Goal: Task Accomplishment & Management: Use online tool/utility

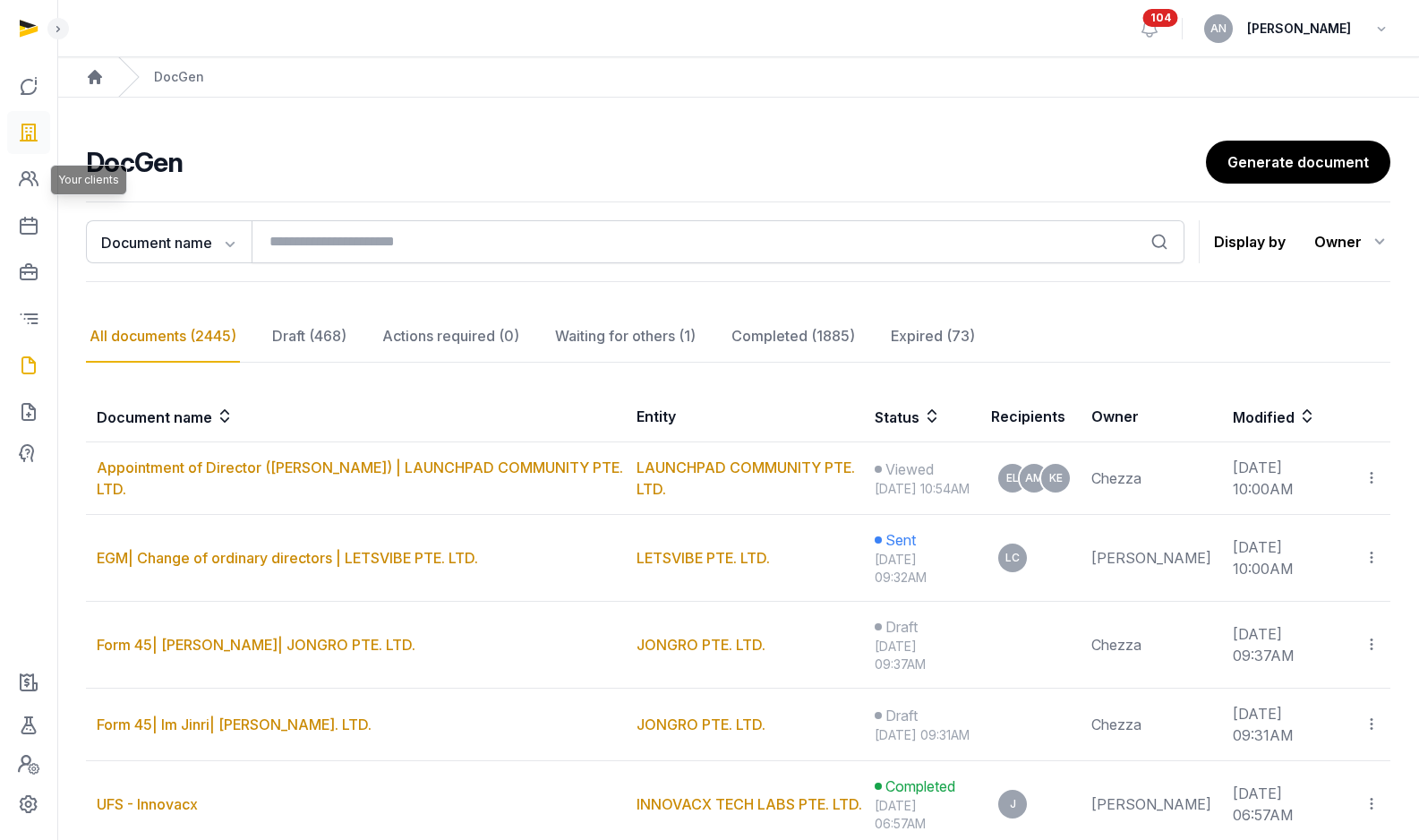
click at [41, 142] on link at bounding box center [29, 132] width 43 height 43
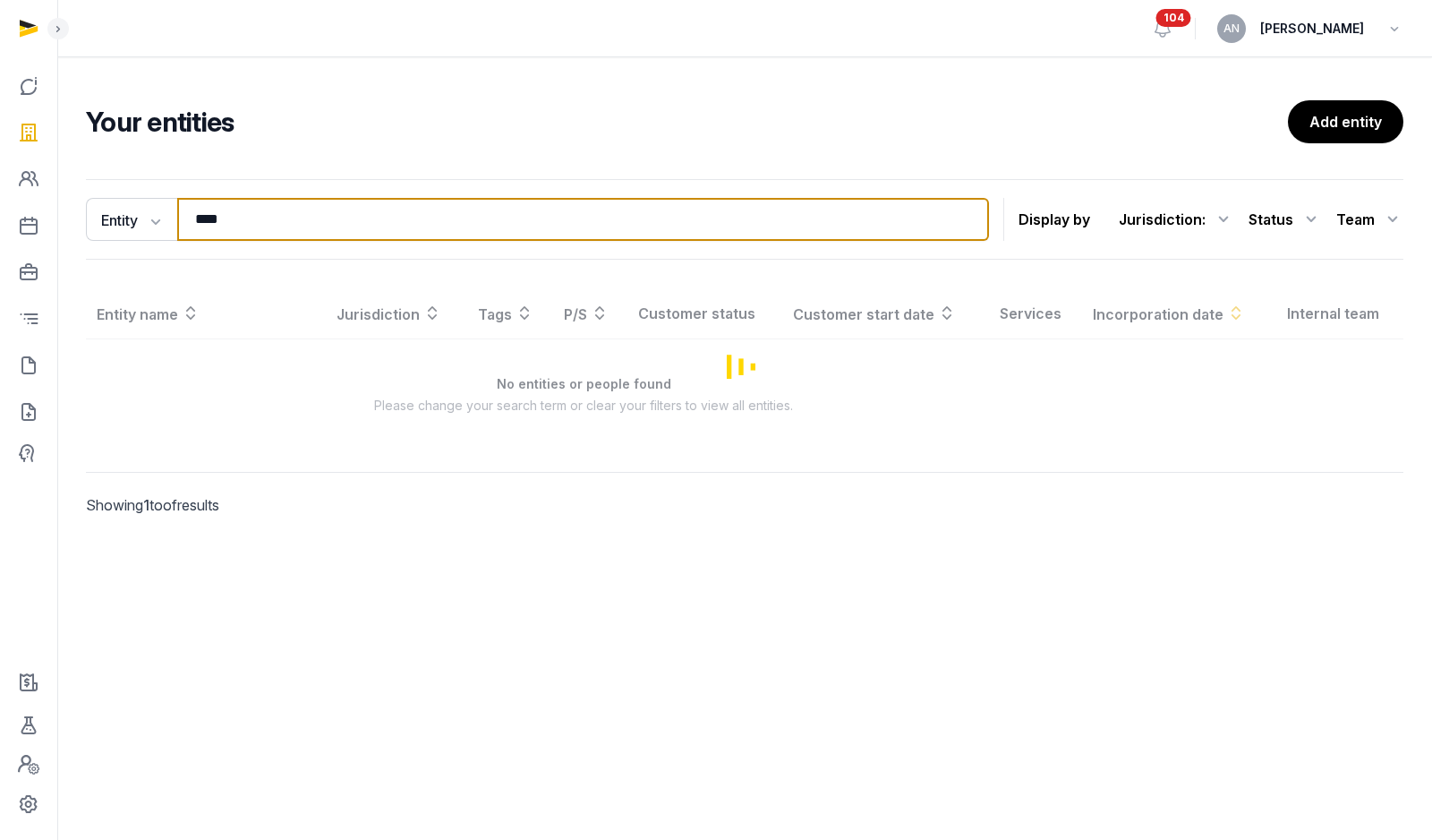
click at [419, 219] on input "****" at bounding box center [584, 220] width 812 height 43
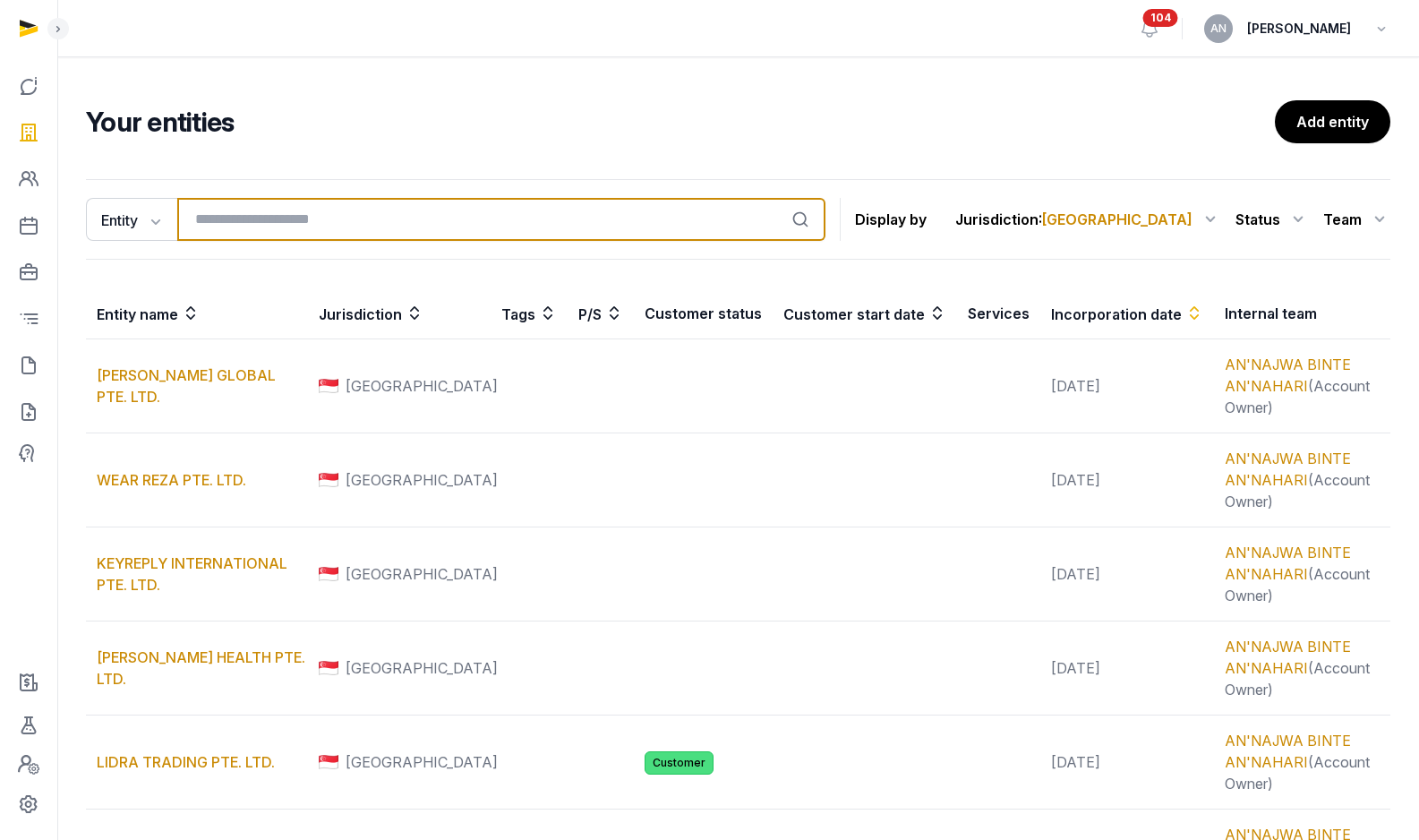
click at [242, 221] on input "search" at bounding box center [502, 220] width 648 height 43
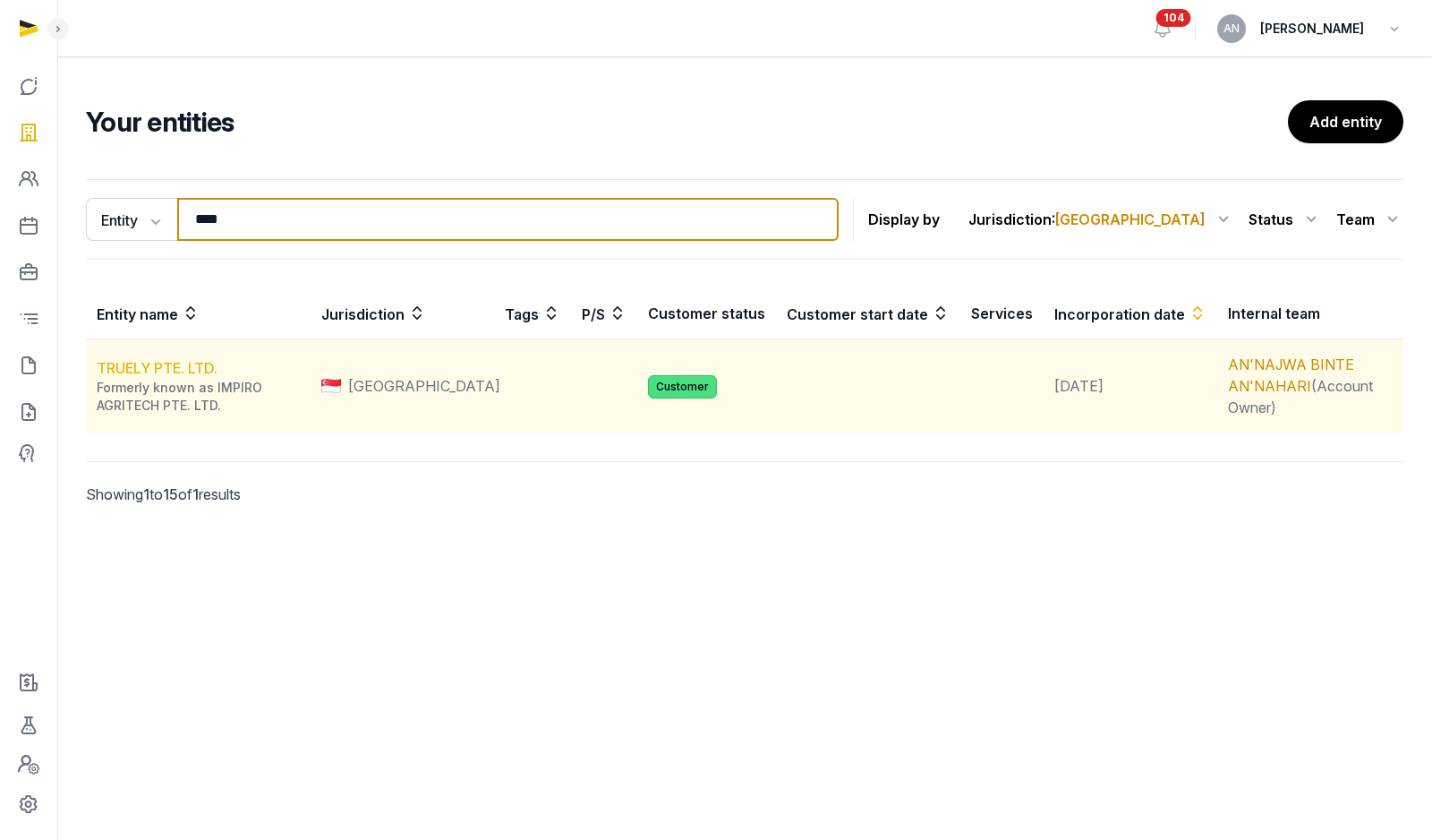
type input "****"
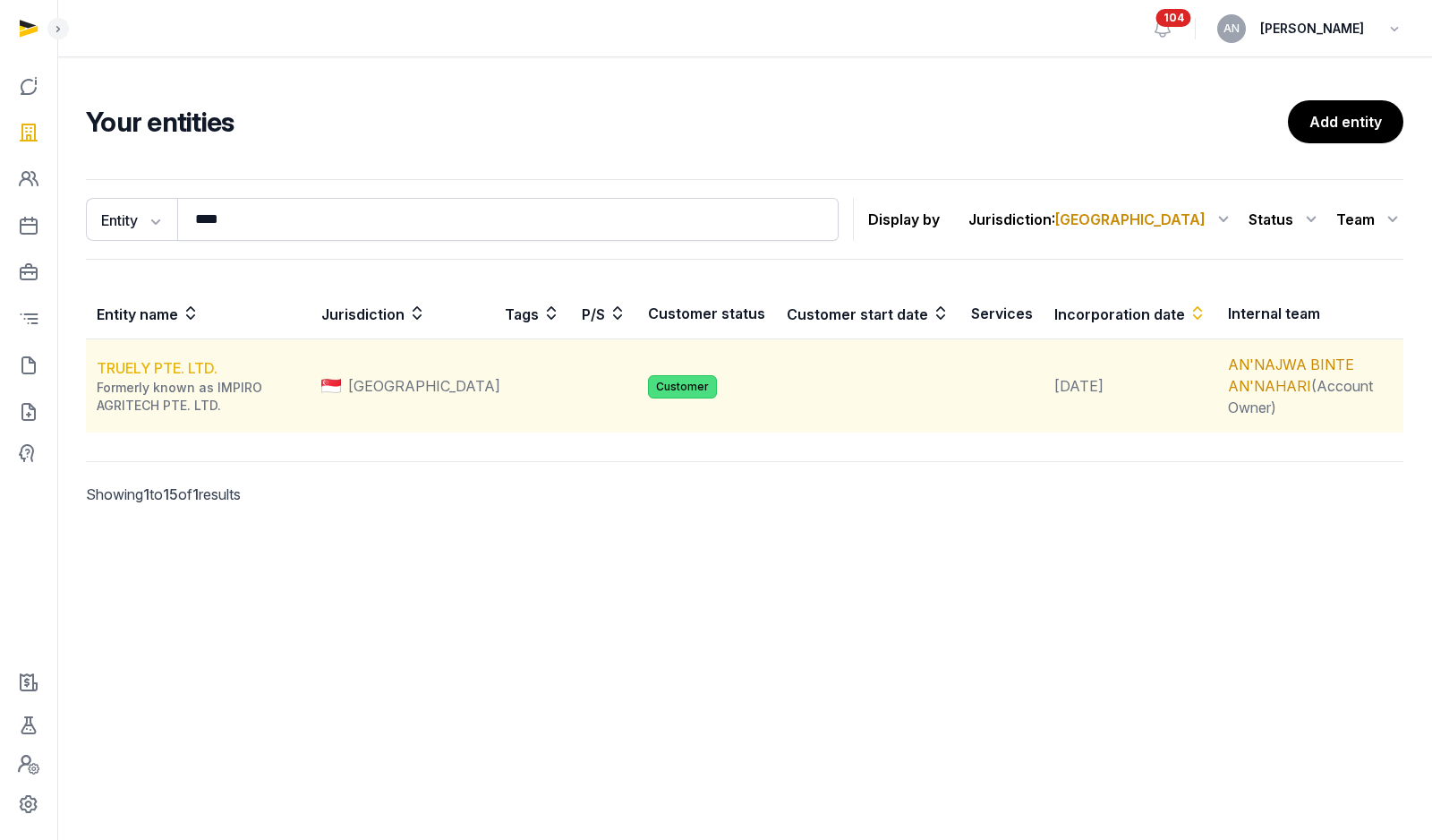
click at [150, 369] on link "TRUELY PTE. LTD." at bounding box center [157, 367] width 121 height 18
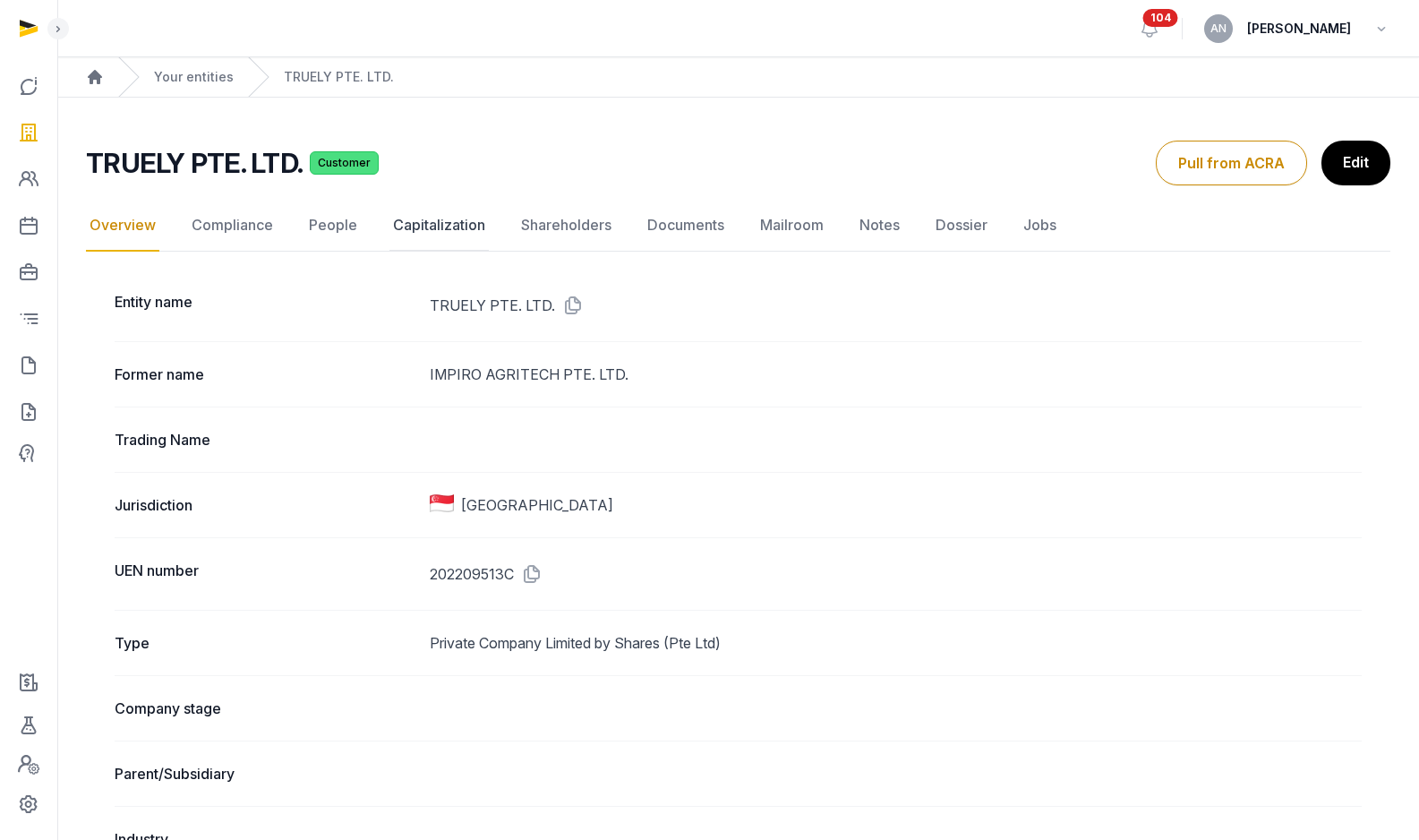
click at [471, 228] on link "Capitalization" at bounding box center [439, 225] width 100 height 52
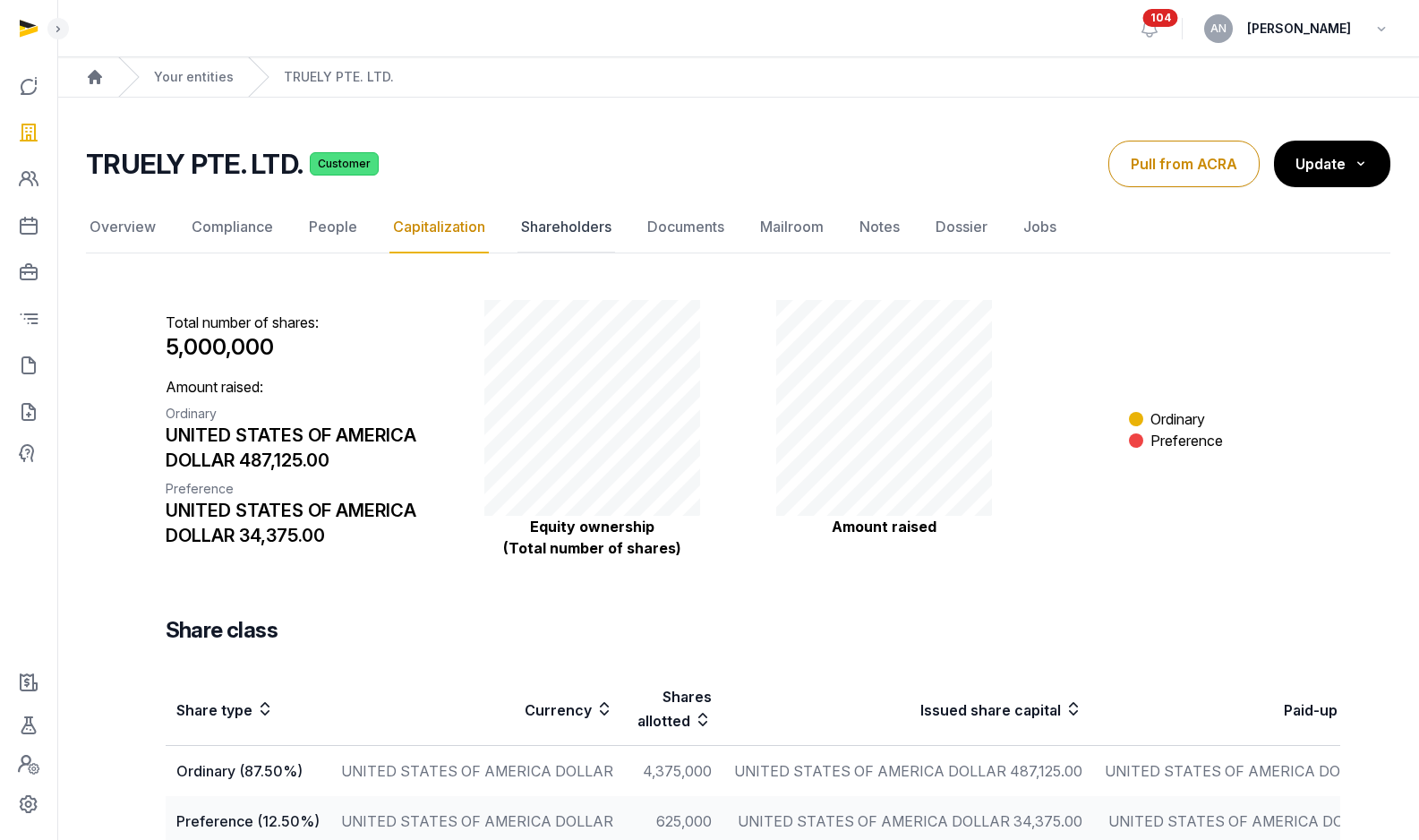
click at [559, 217] on link "Shareholders" at bounding box center [567, 226] width 98 height 52
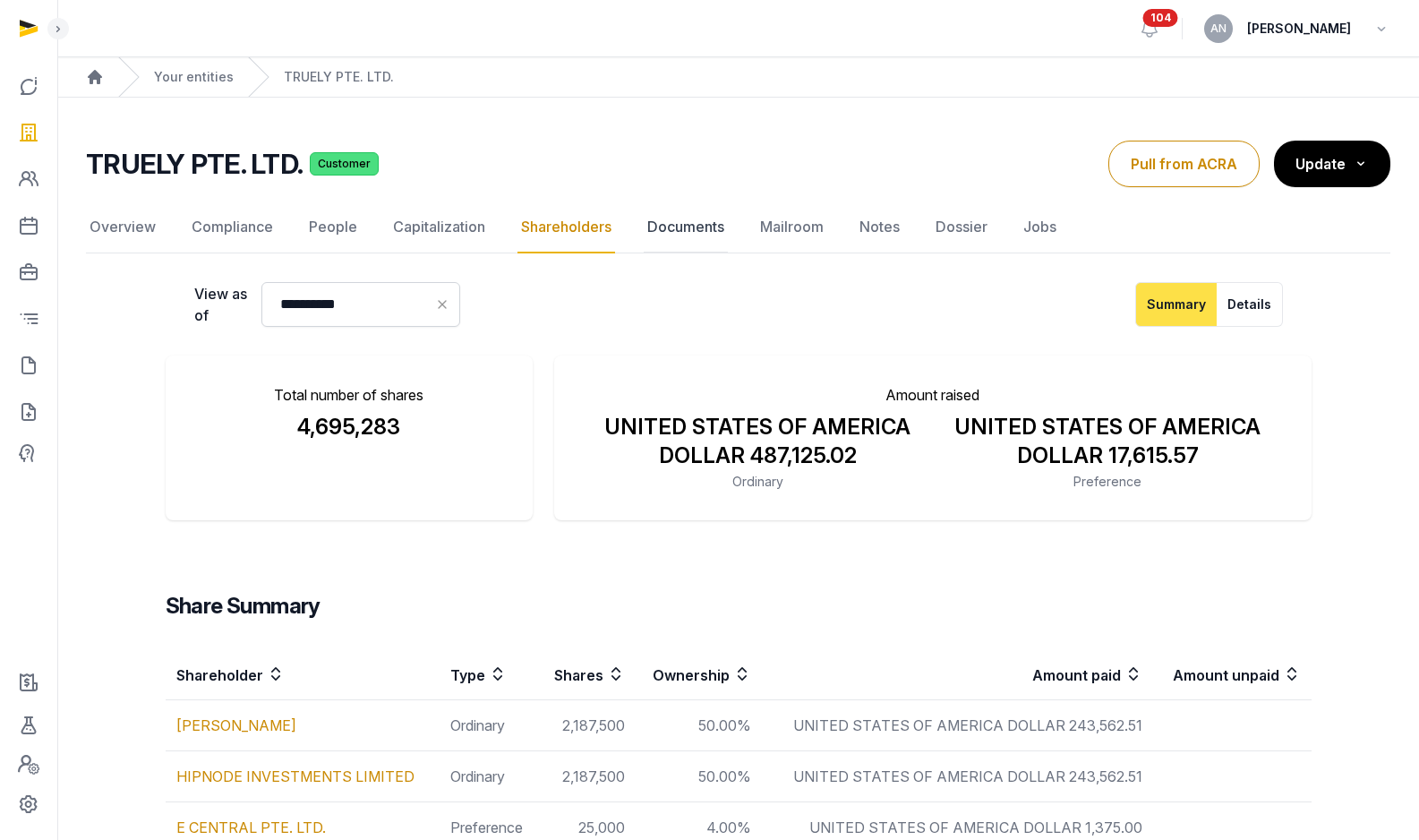
click at [678, 233] on link "Documents" at bounding box center [686, 226] width 85 height 52
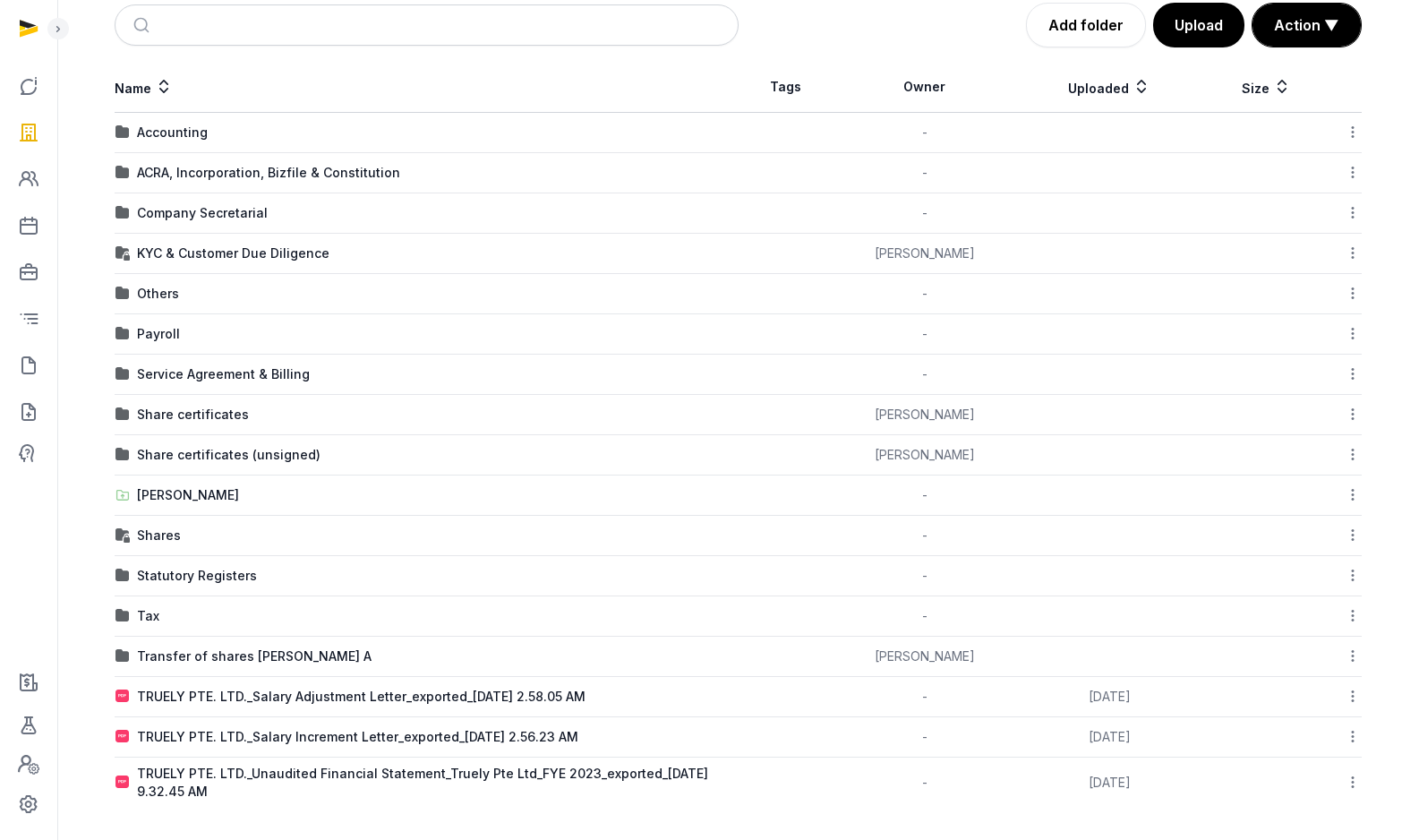
scroll to position [269, 0]
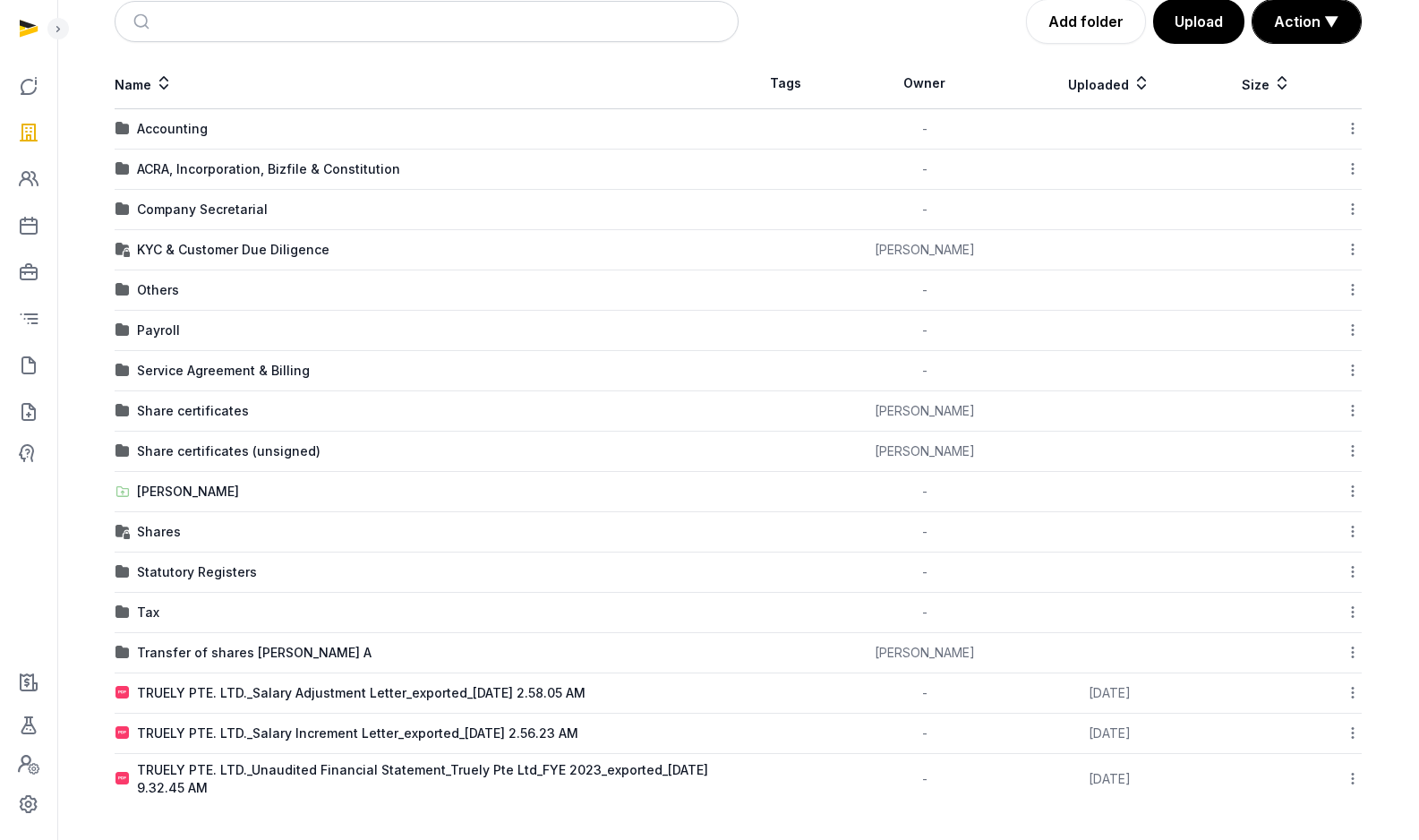
click at [225, 652] on div "Transfer of shares Pavel - Grp A" at bounding box center [255, 652] width 235 height 18
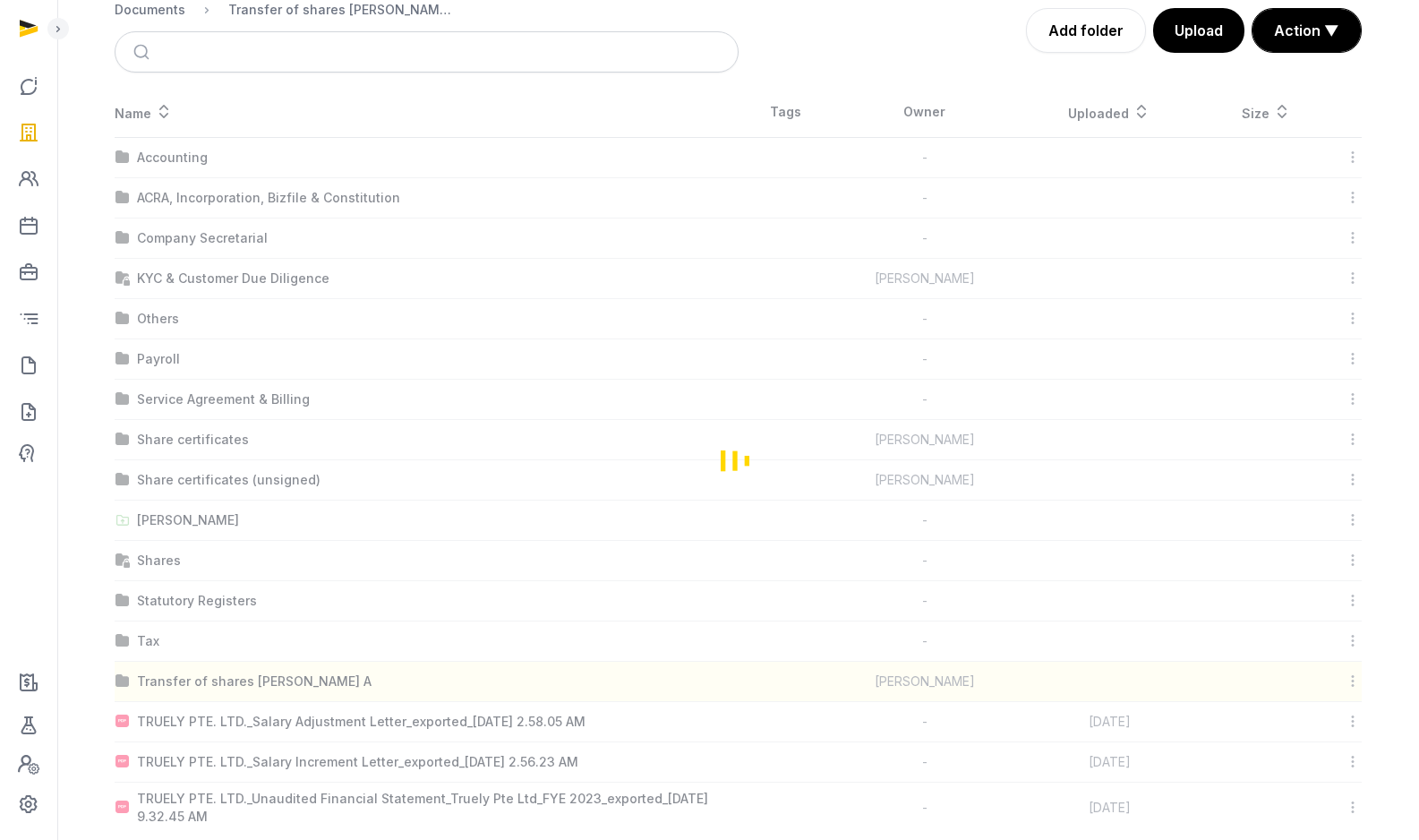
scroll to position [0, 0]
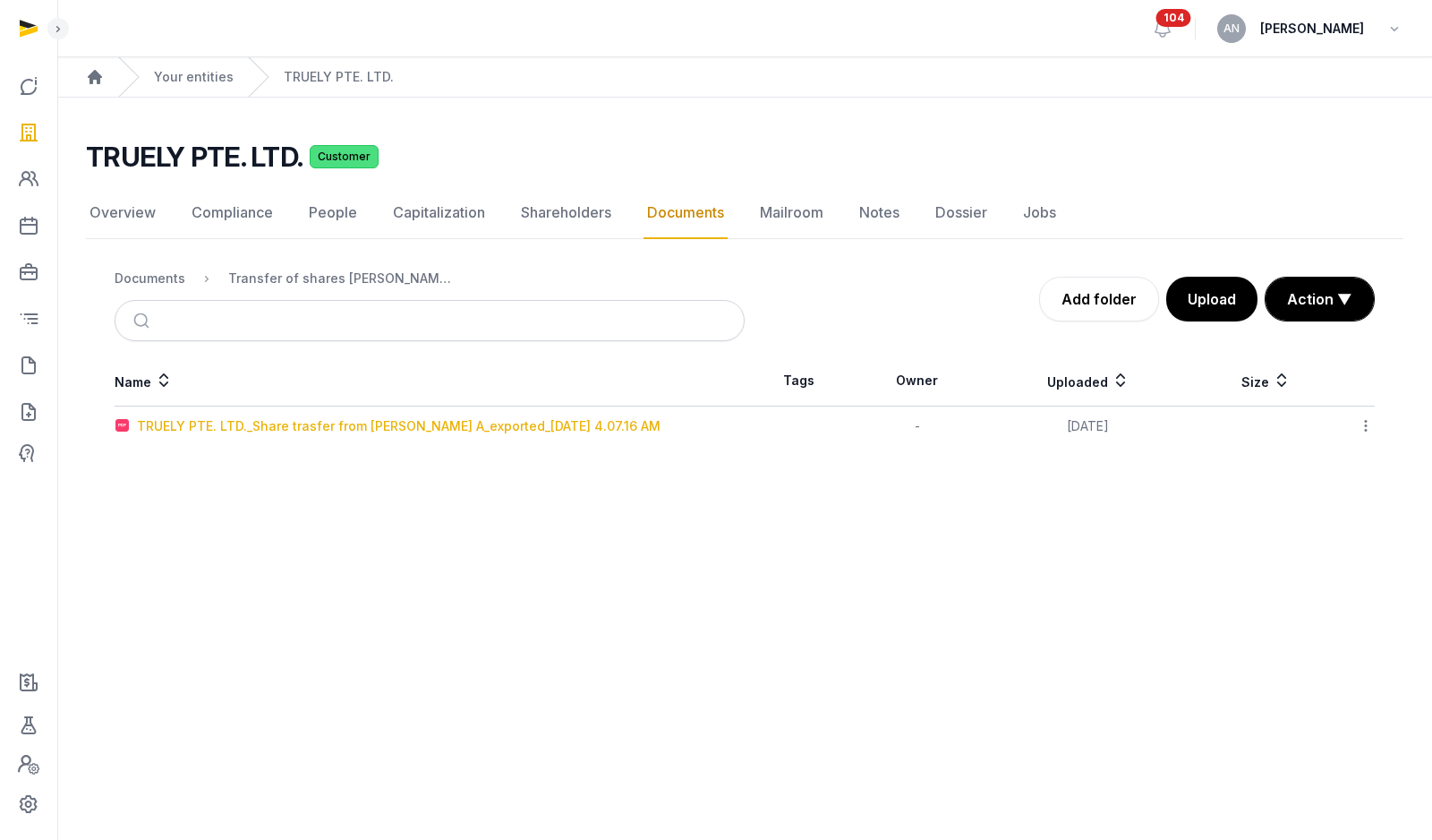
click at [445, 426] on div "TRUELY PTE. LTD._Share trasfer from Pavel - Grp A_exported_2024-04-29 4.07.16 AM" at bounding box center [398, 426] width 523 height 18
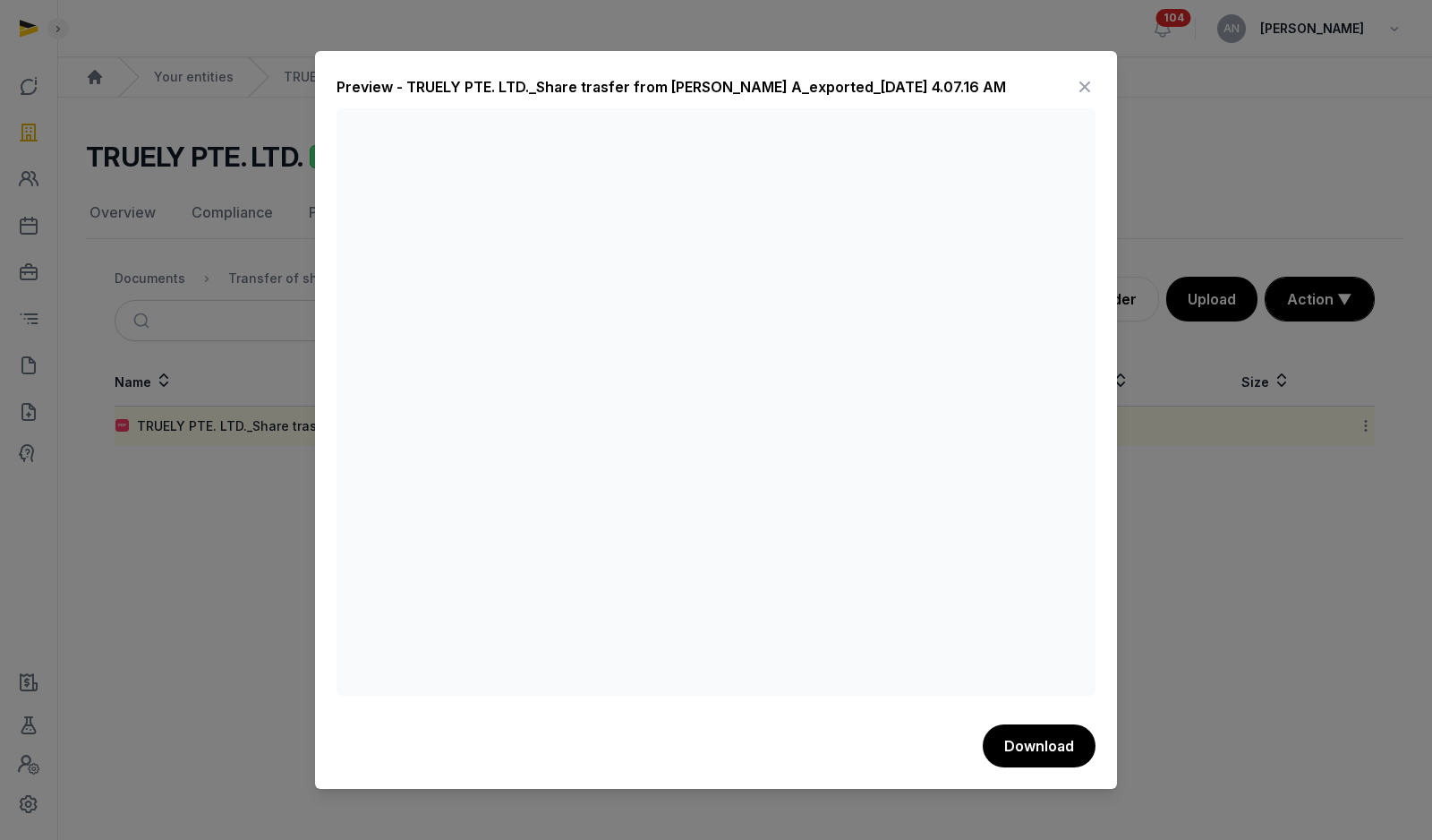
click at [1088, 86] on icon at bounding box center [1084, 86] width 22 height 28
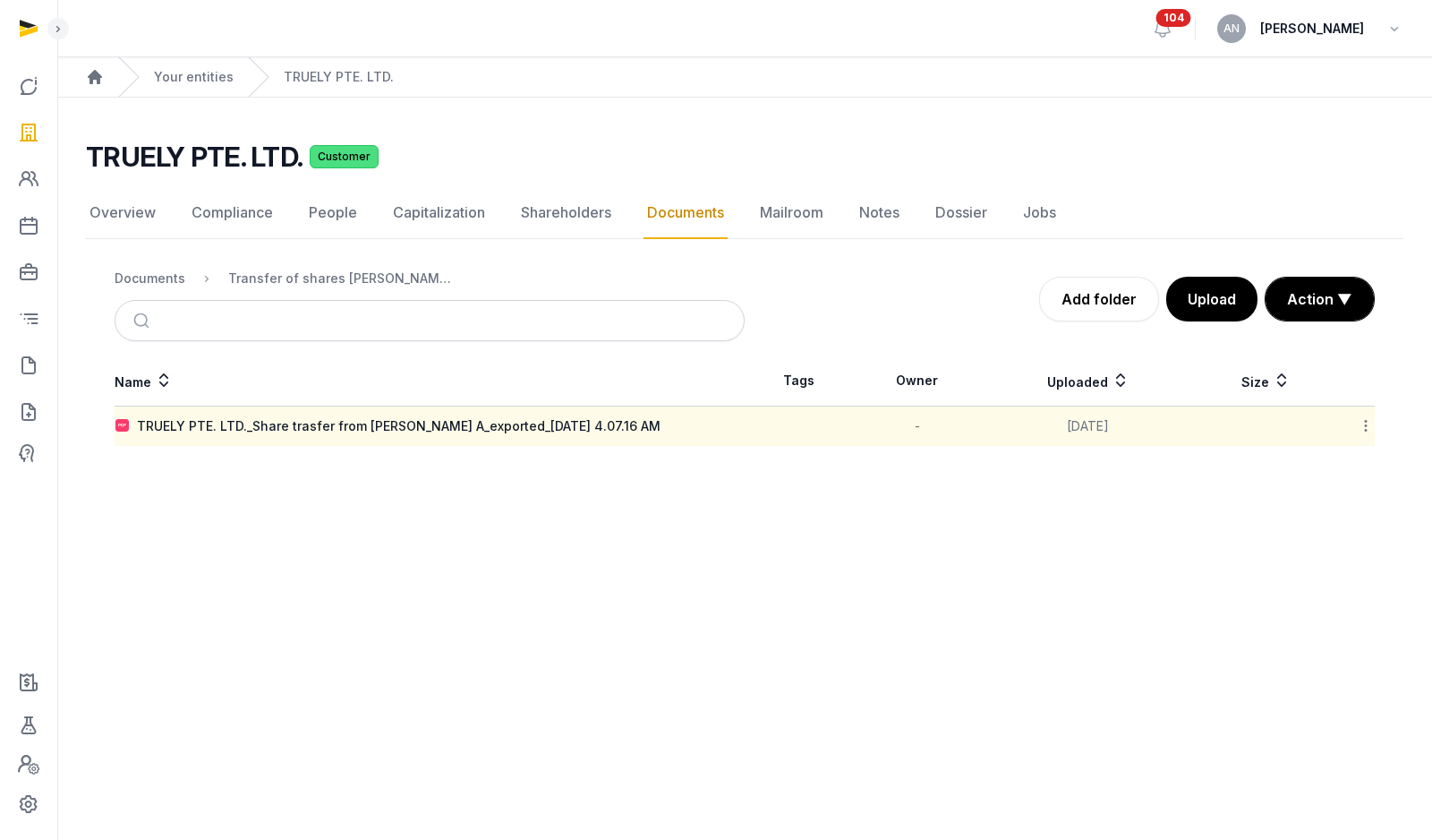
click at [155, 273] on div "Documents" at bounding box center [149, 278] width 70 height 18
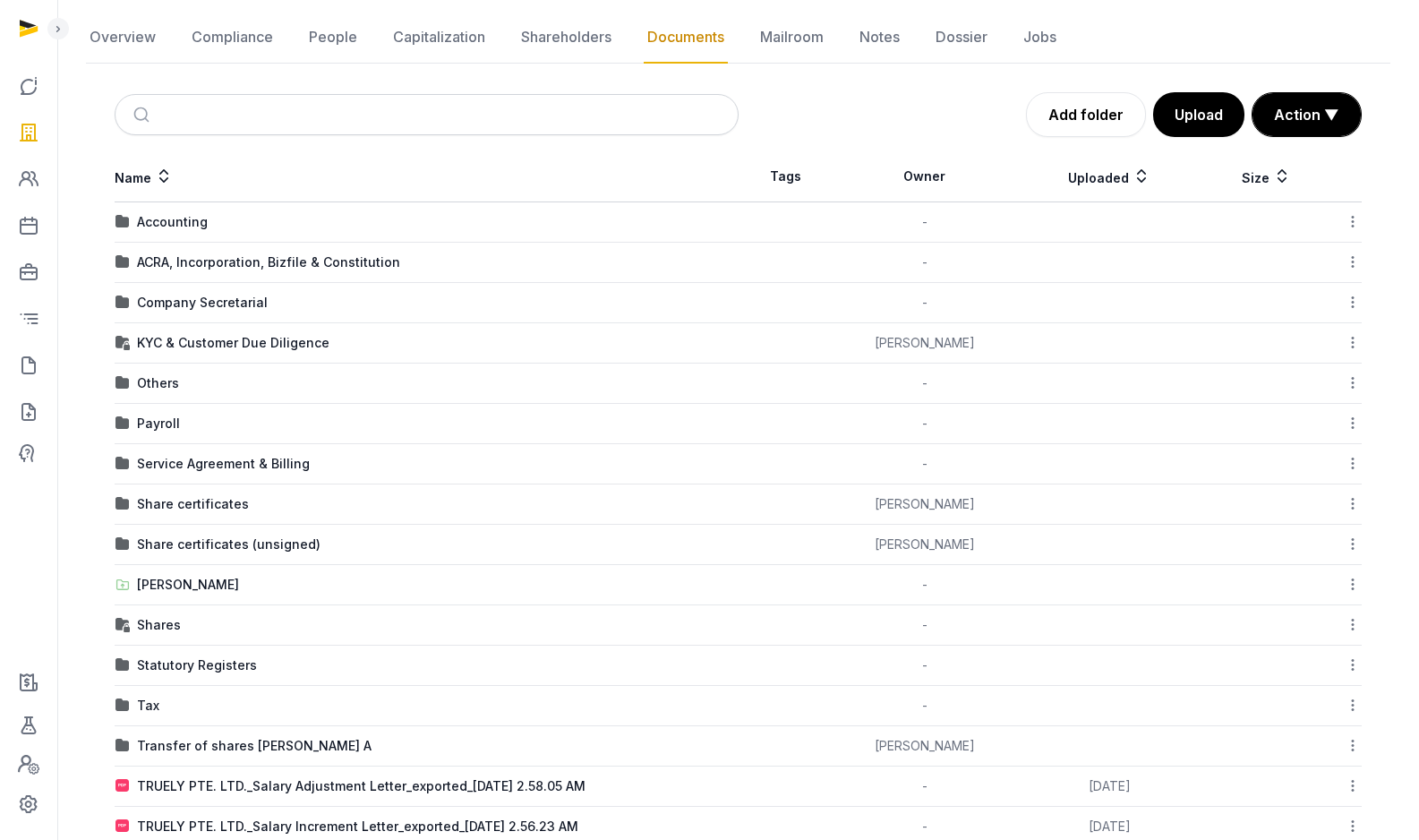
scroll to position [269, 0]
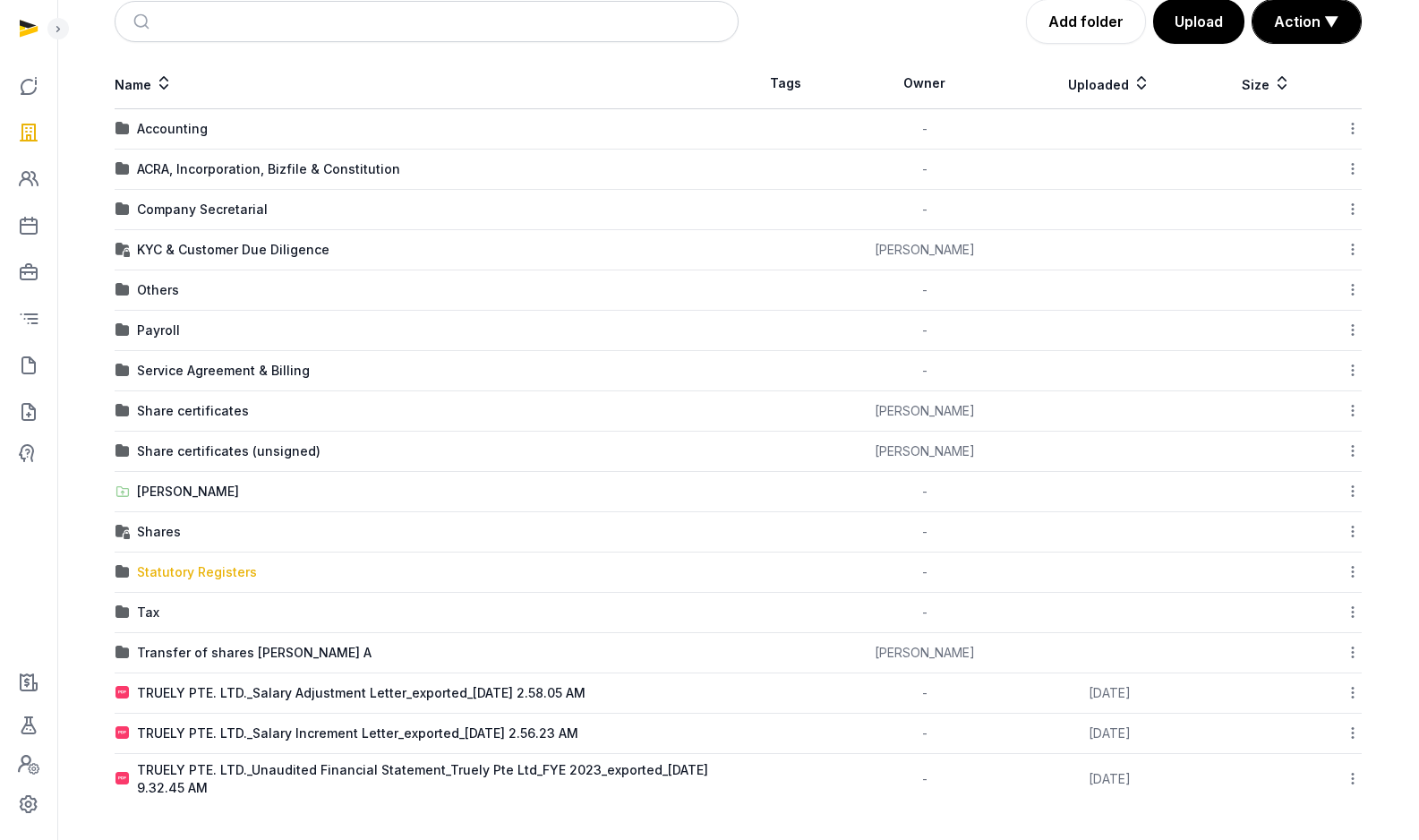
click at [168, 573] on div "Statutory Registers" at bounding box center [197, 571] width 120 height 18
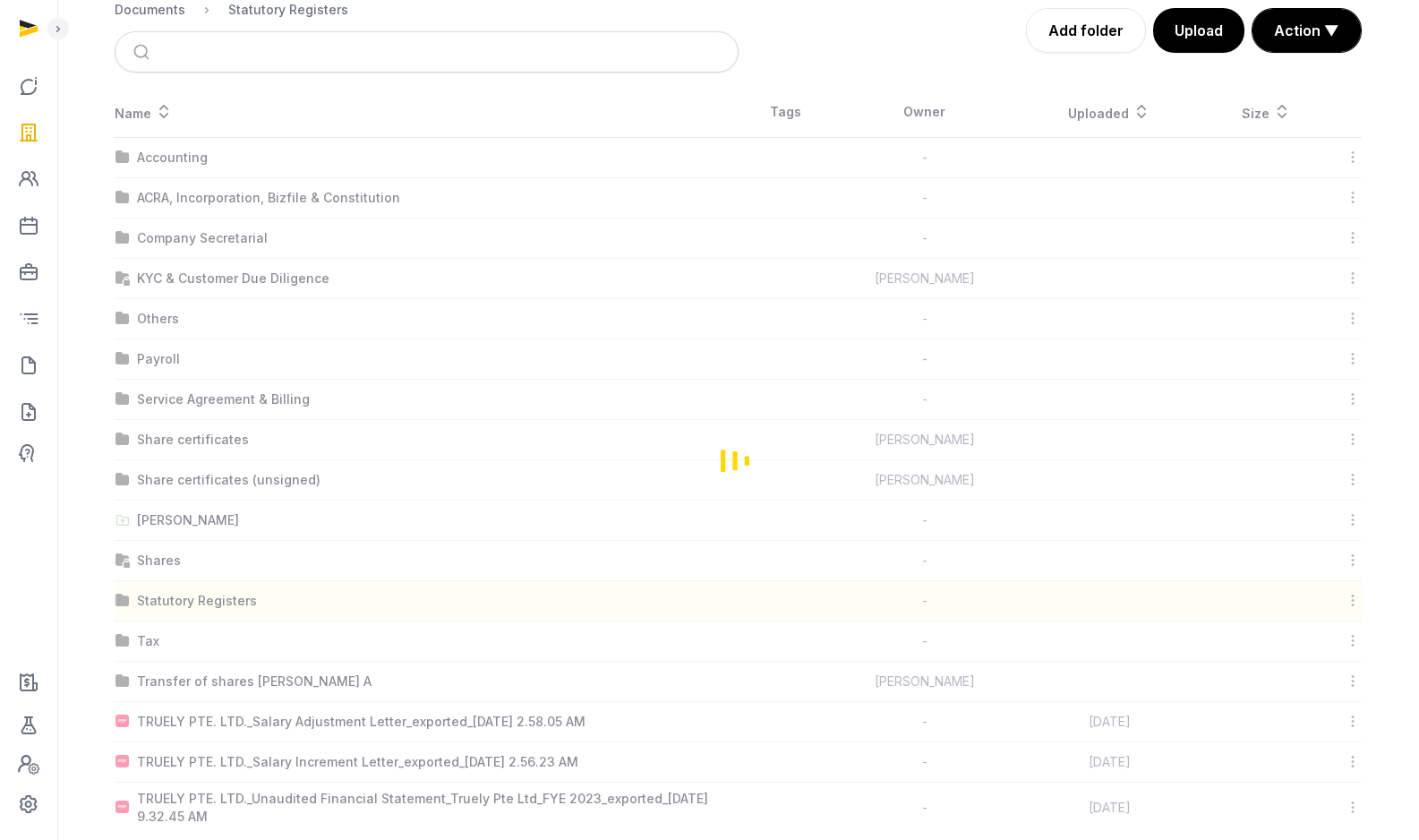
scroll to position [0, 0]
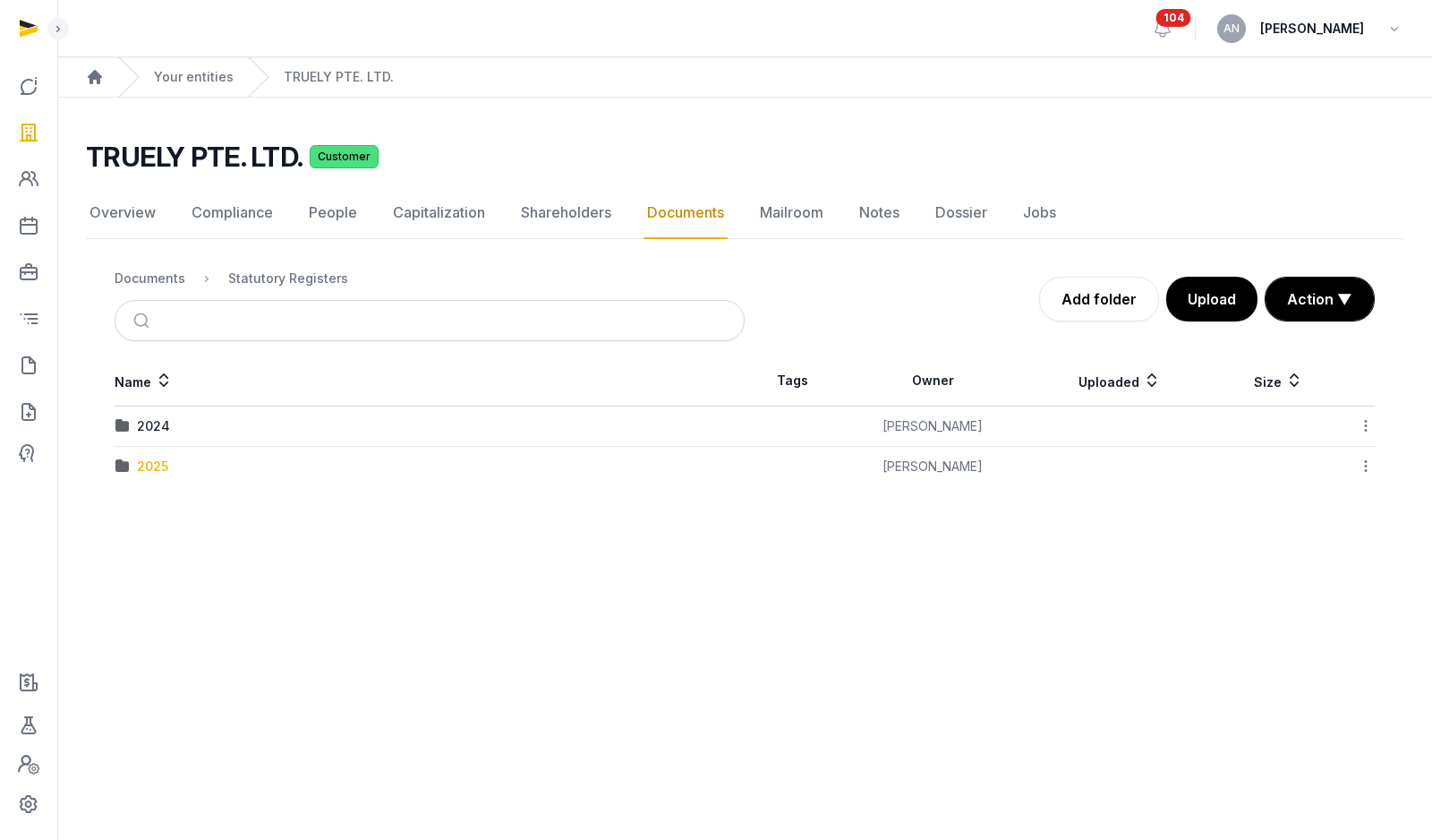
click at [158, 464] on div "2025" at bounding box center [152, 466] width 31 height 18
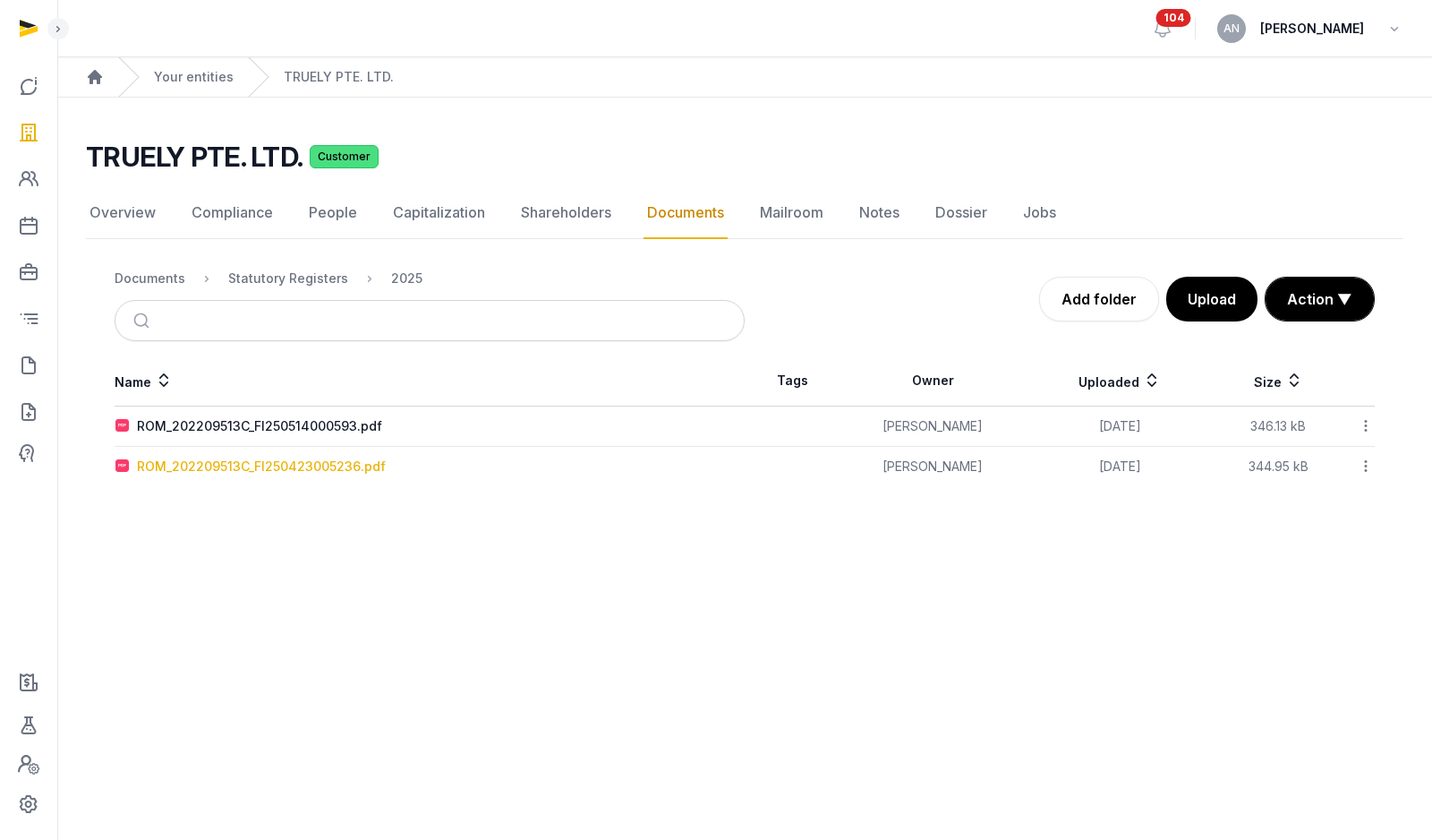
click at [196, 464] on div "ROM_202209513C_FI250423005236.pdf" at bounding box center [261, 466] width 249 height 18
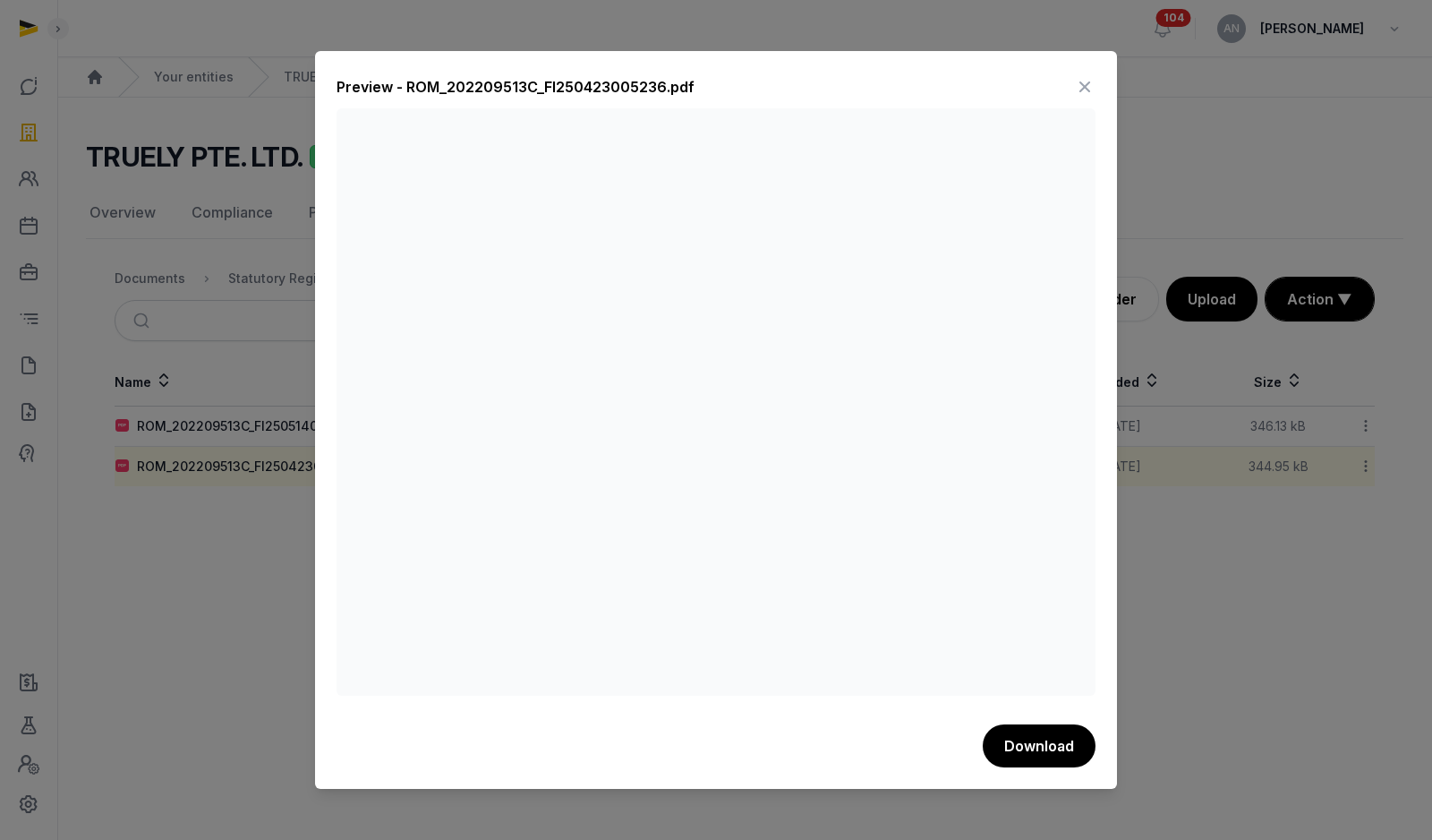
click at [1083, 81] on icon at bounding box center [1084, 86] width 22 height 28
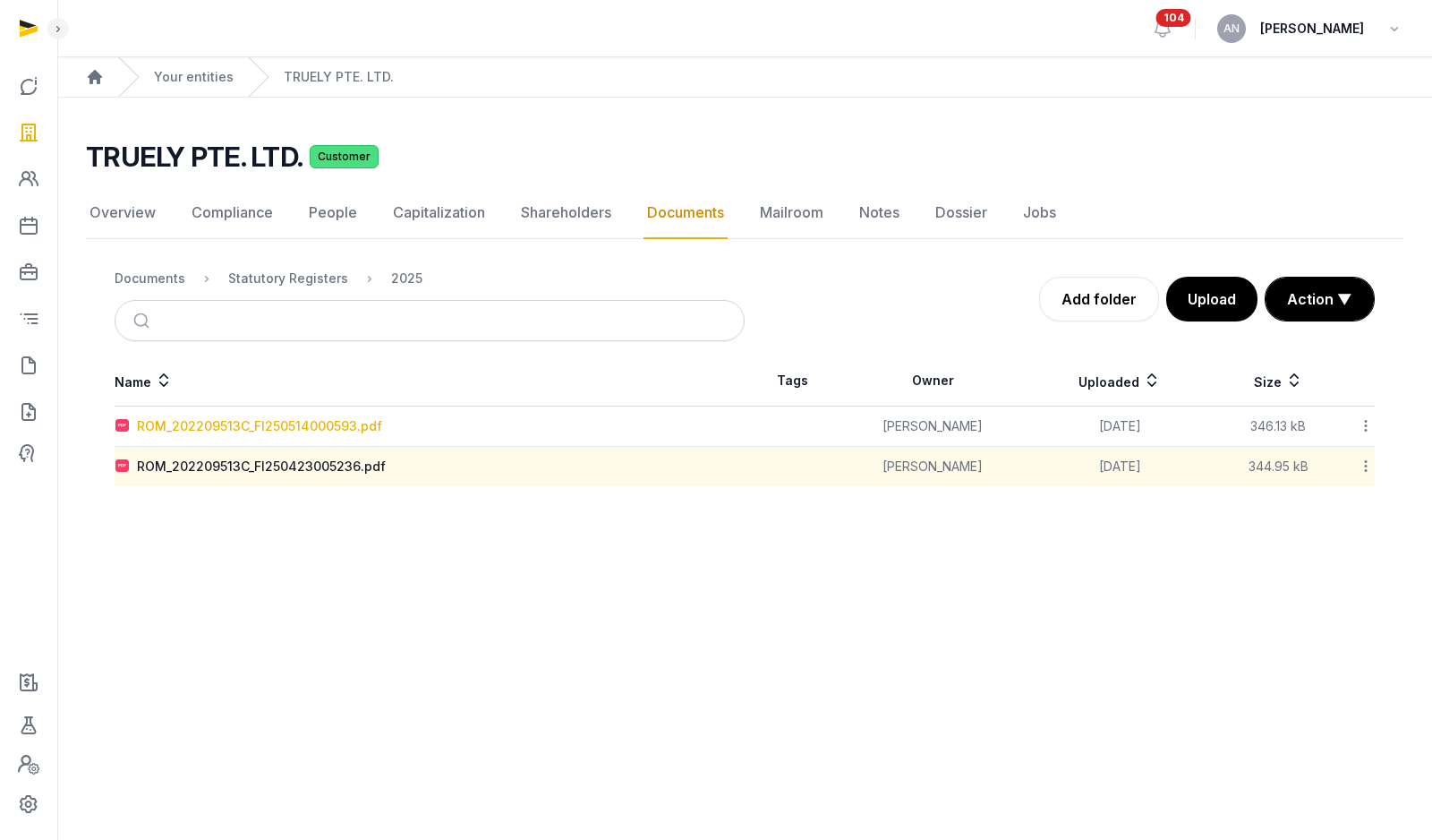
click at [339, 421] on div "ROM_202209513C_FI250514000593.pdf" at bounding box center [259, 426] width 245 height 18
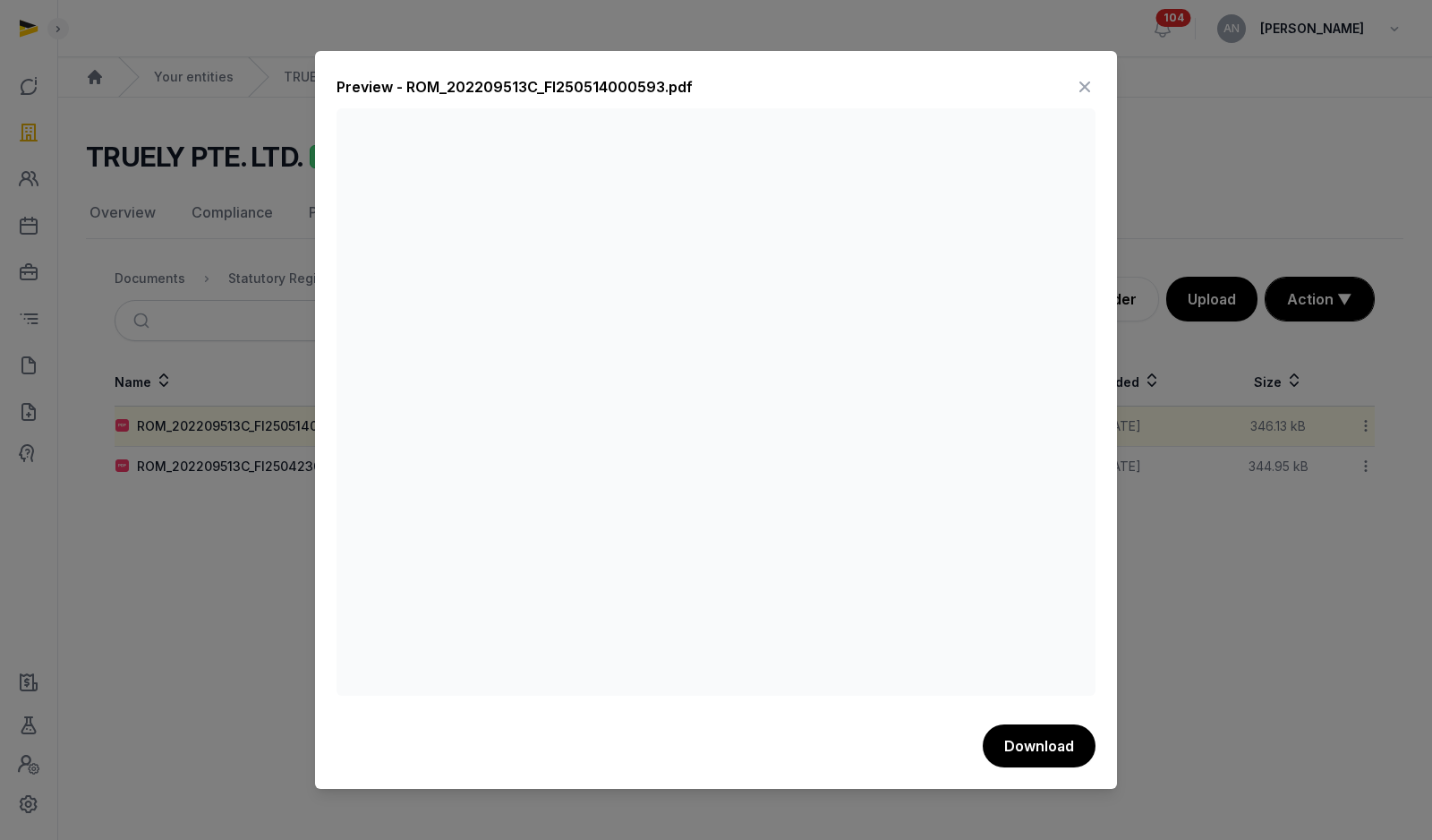
drag, startPoint x: 1088, startPoint y: 79, endPoint x: 1066, endPoint y: 109, distance: 37.2
click at [1089, 79] on icon at bounding box center [1084, 86] width 22 height 28
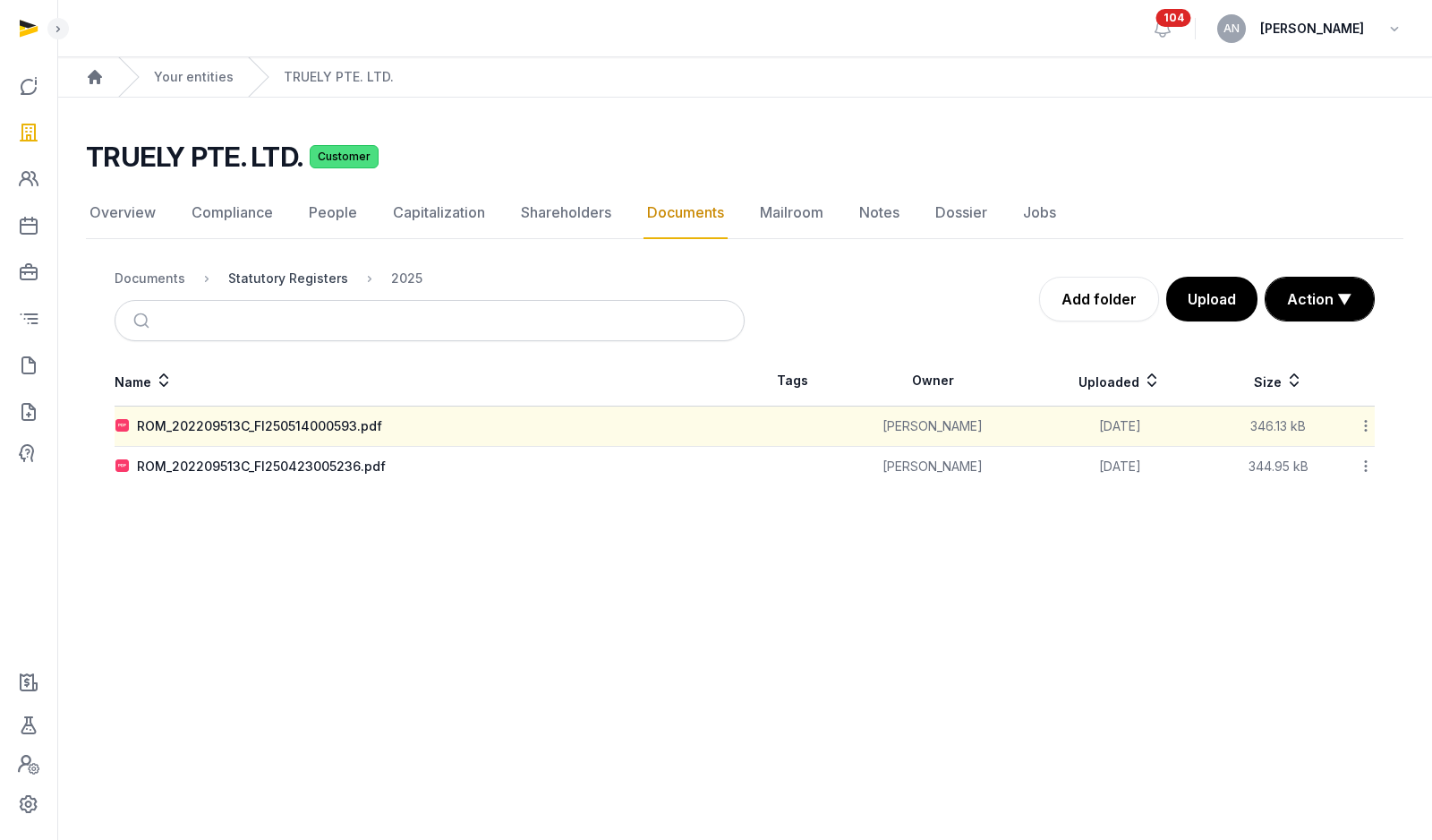
click at [294, 275] on div "Statutory Registers" at bounding box center [288, 278] width 120 height 18
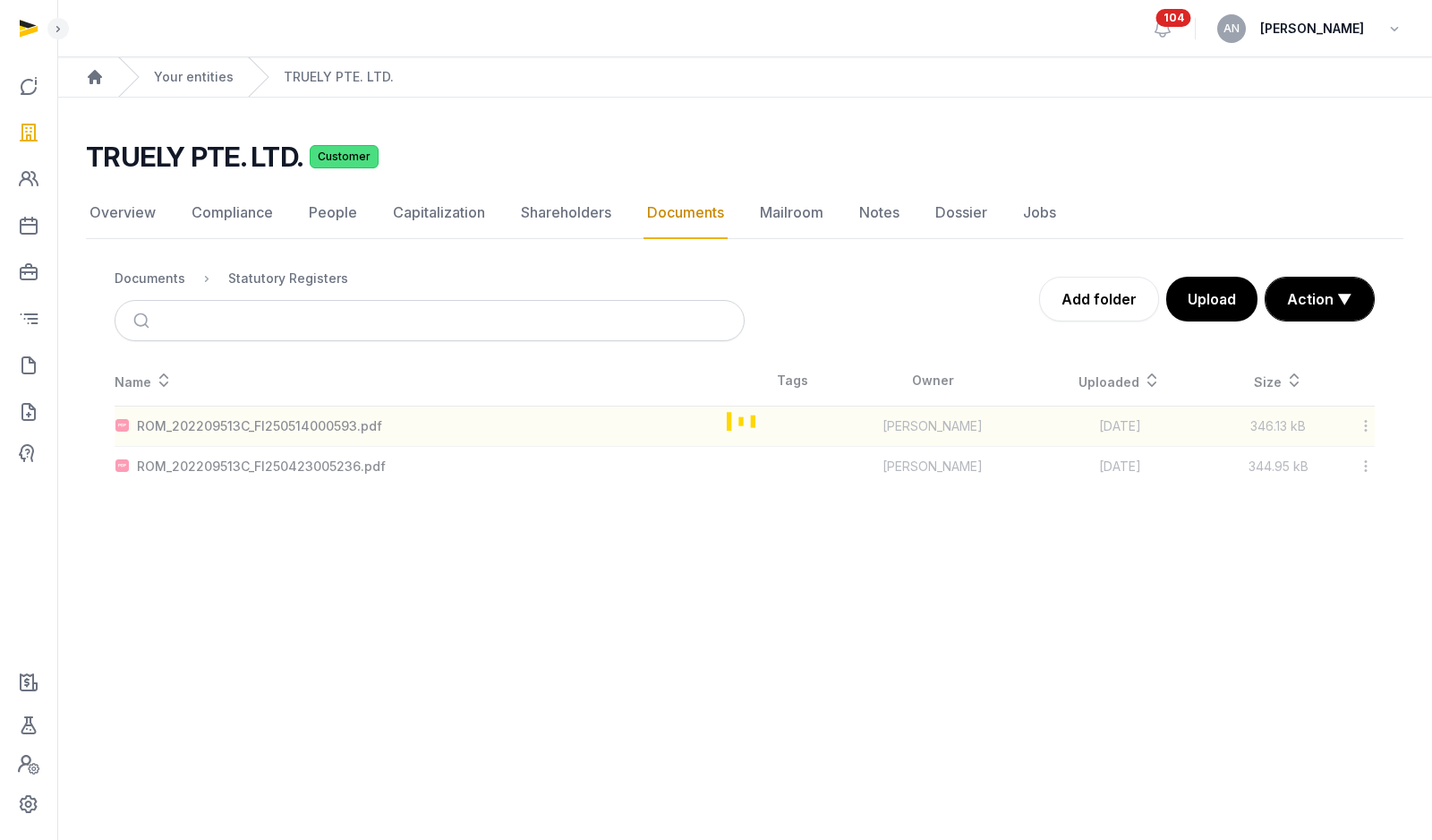
click at [133, 283] on div "Documents" at bounding box center [149, 278] width 70 height 18
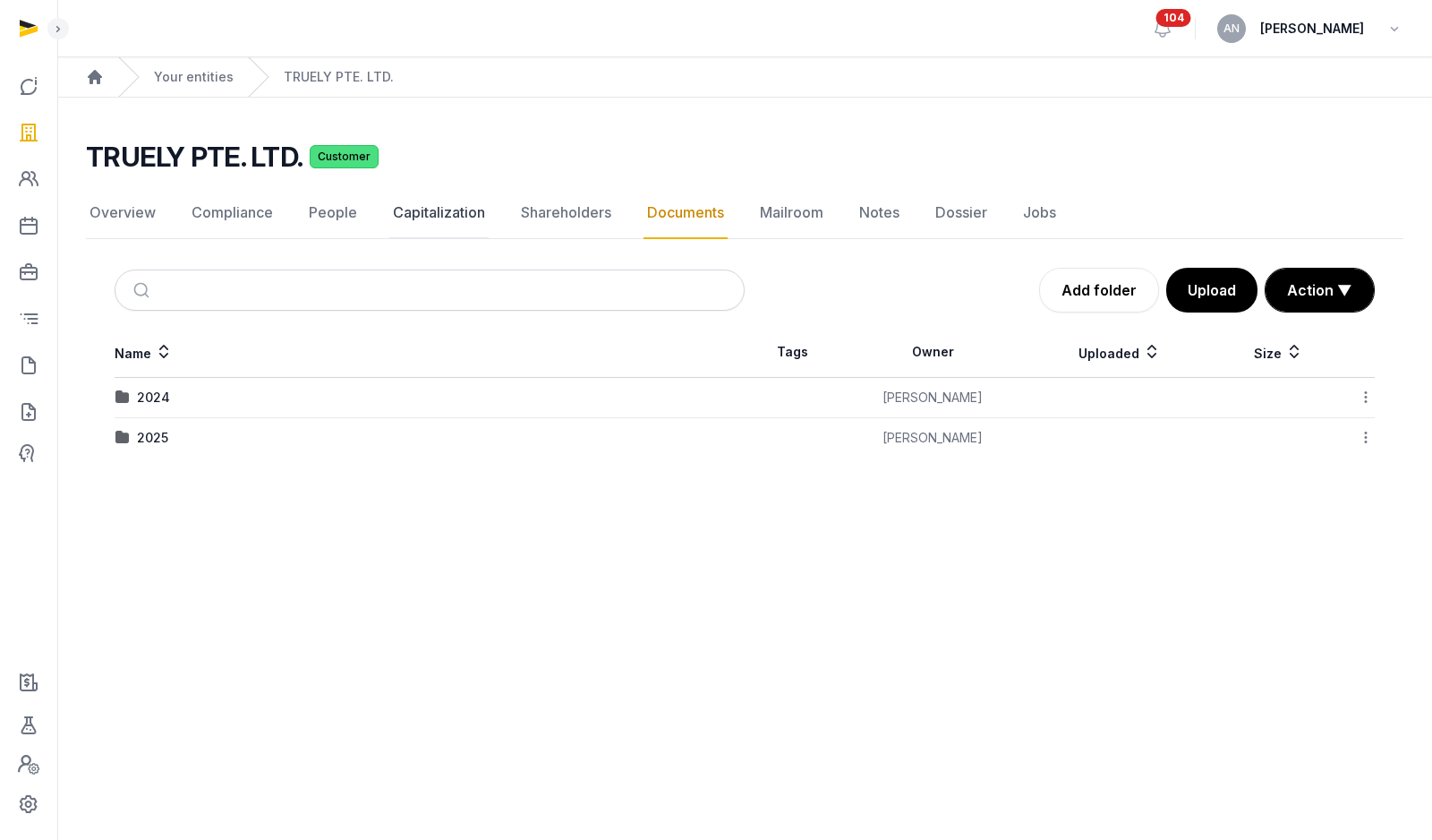
click at [419, 228] on link "Capitalization" at bounding box center [439, 212] width 100 height 52
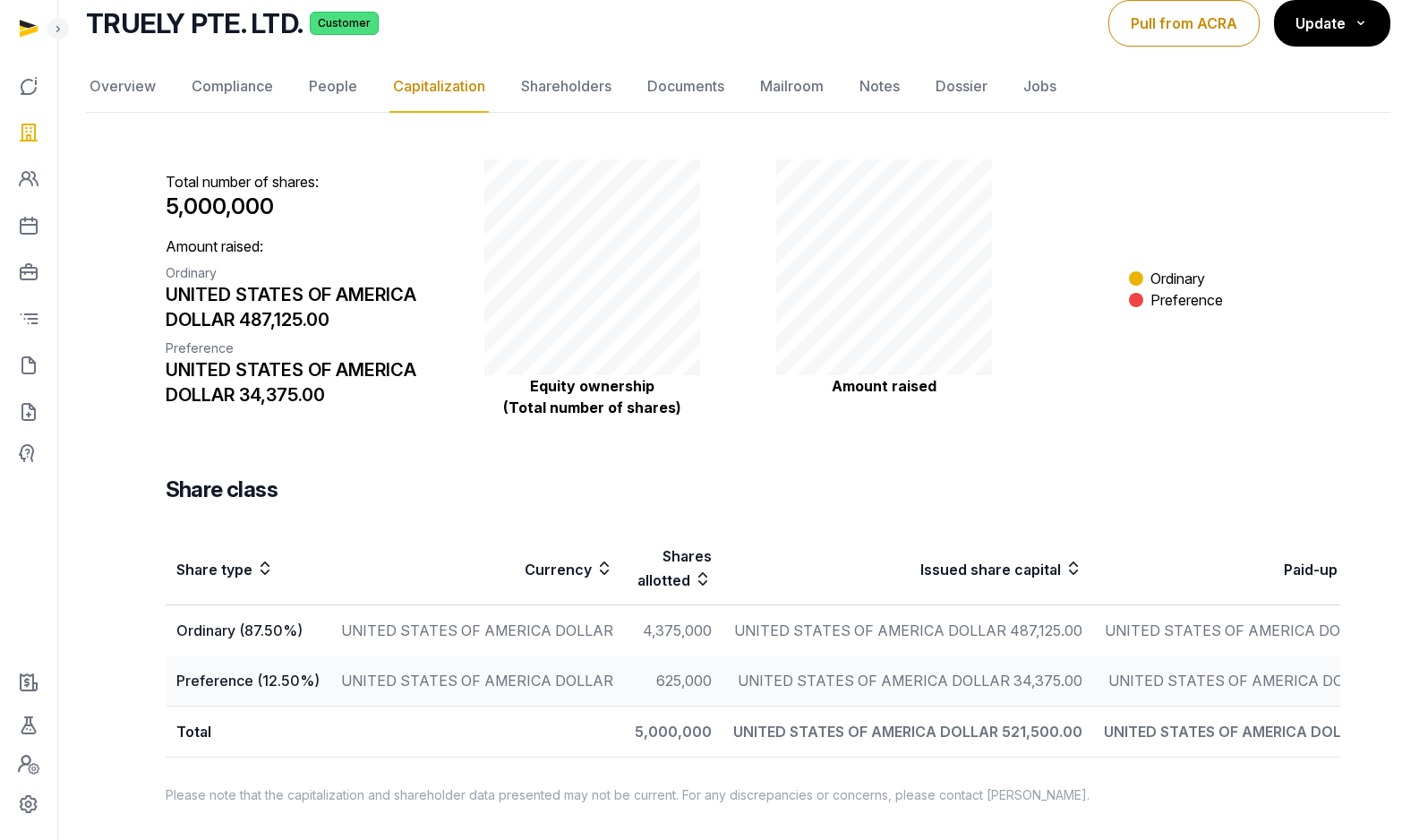
scroll to position [176, 0]
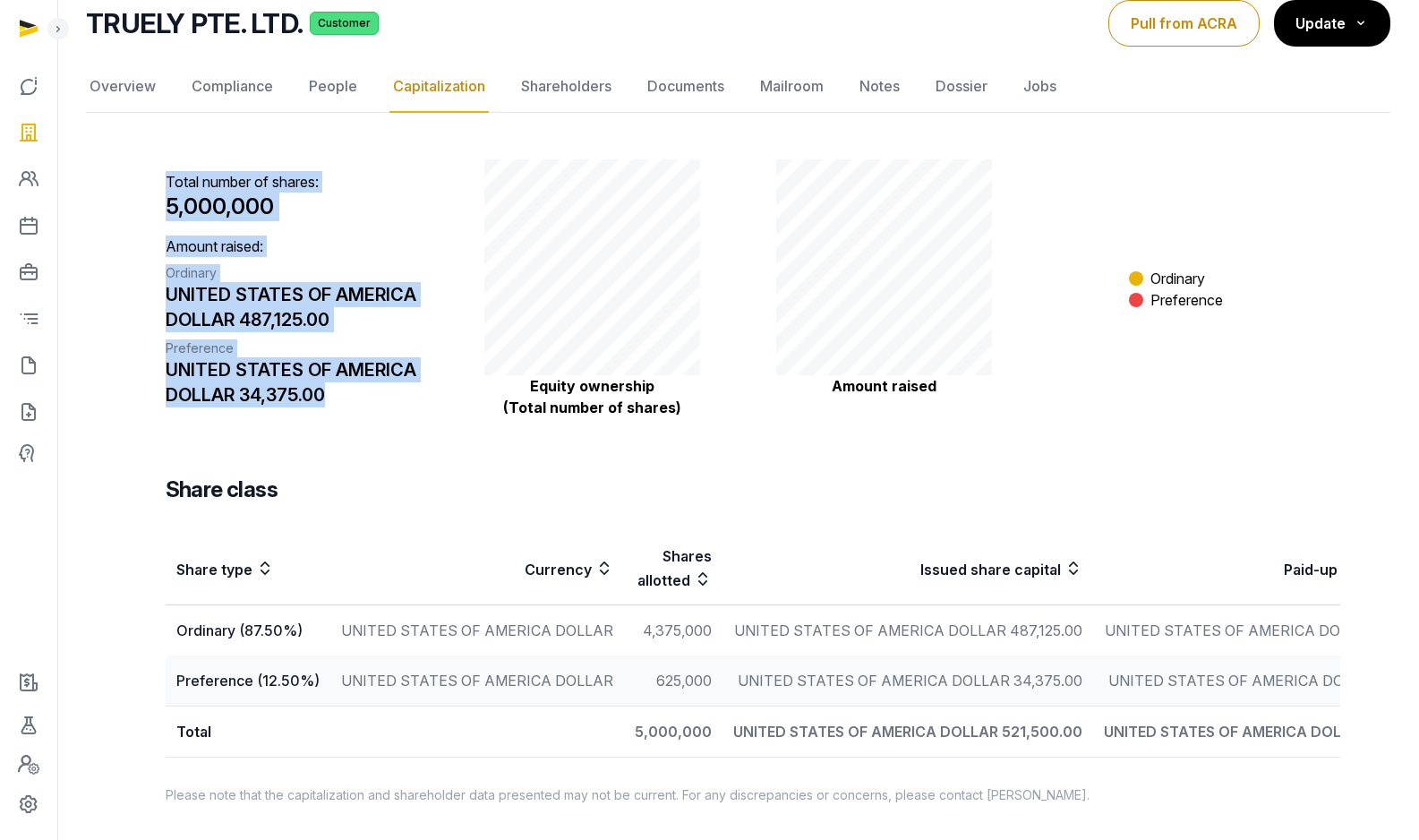
drag, startPoint x: 355, startPoint y: 371, endPoint x: 164, endPoint y: 151, distance: 291.3
click at [164, 151] on div "Total number of shares: 5,000,000 Amount raised: Ordinary UNITED STATES OF AMER…" at bounding box center [739, 467] width 1203 height 688
click at [165, 171] on p "Total number of shares: 5,000,000" at bounding box center [301, 195] width 271 height 50
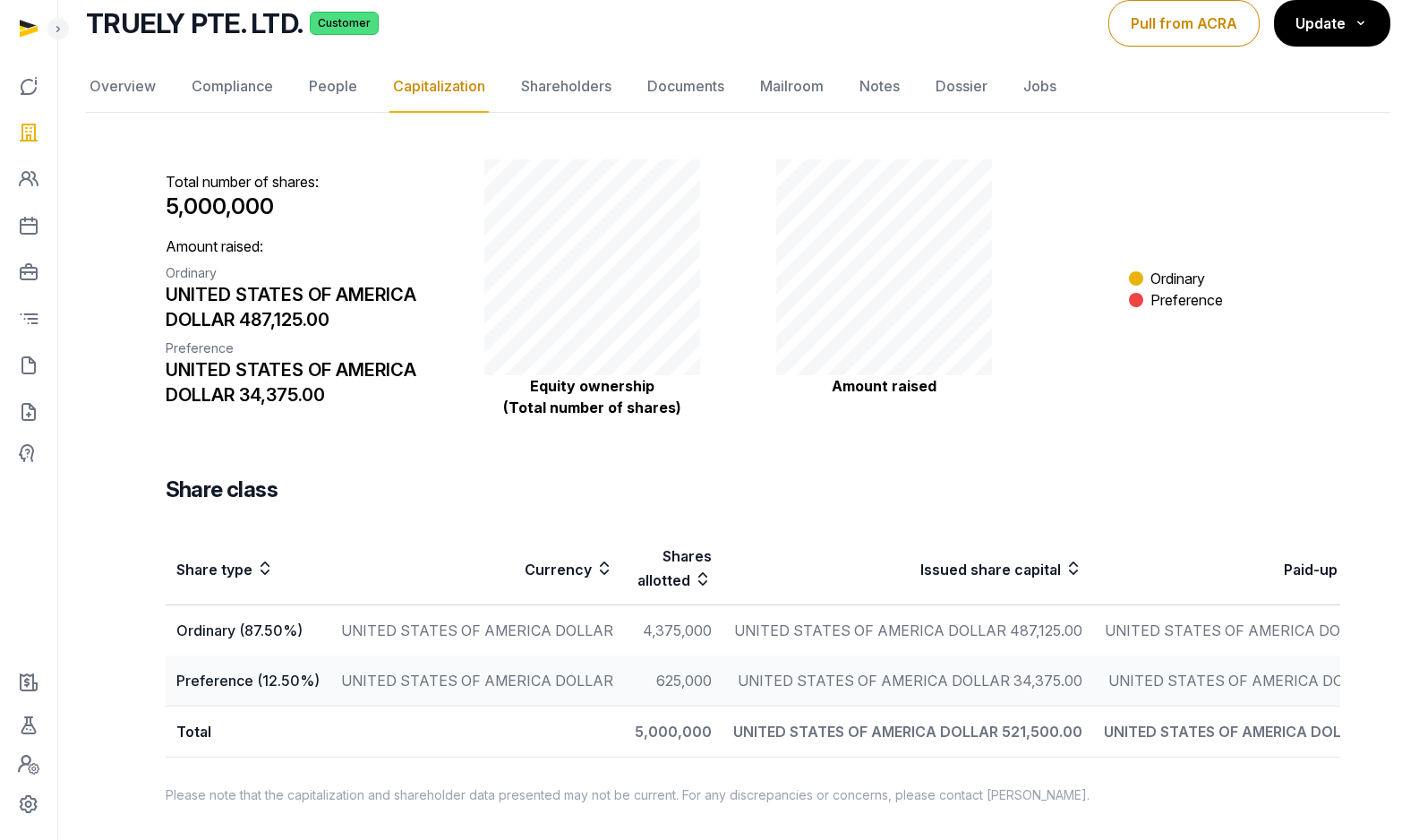
click at [365, 357] on div "UNITED STATES OF AMERICA DOLLAR 34,375.00" at bounding box center [301, 381] width 271 height 50
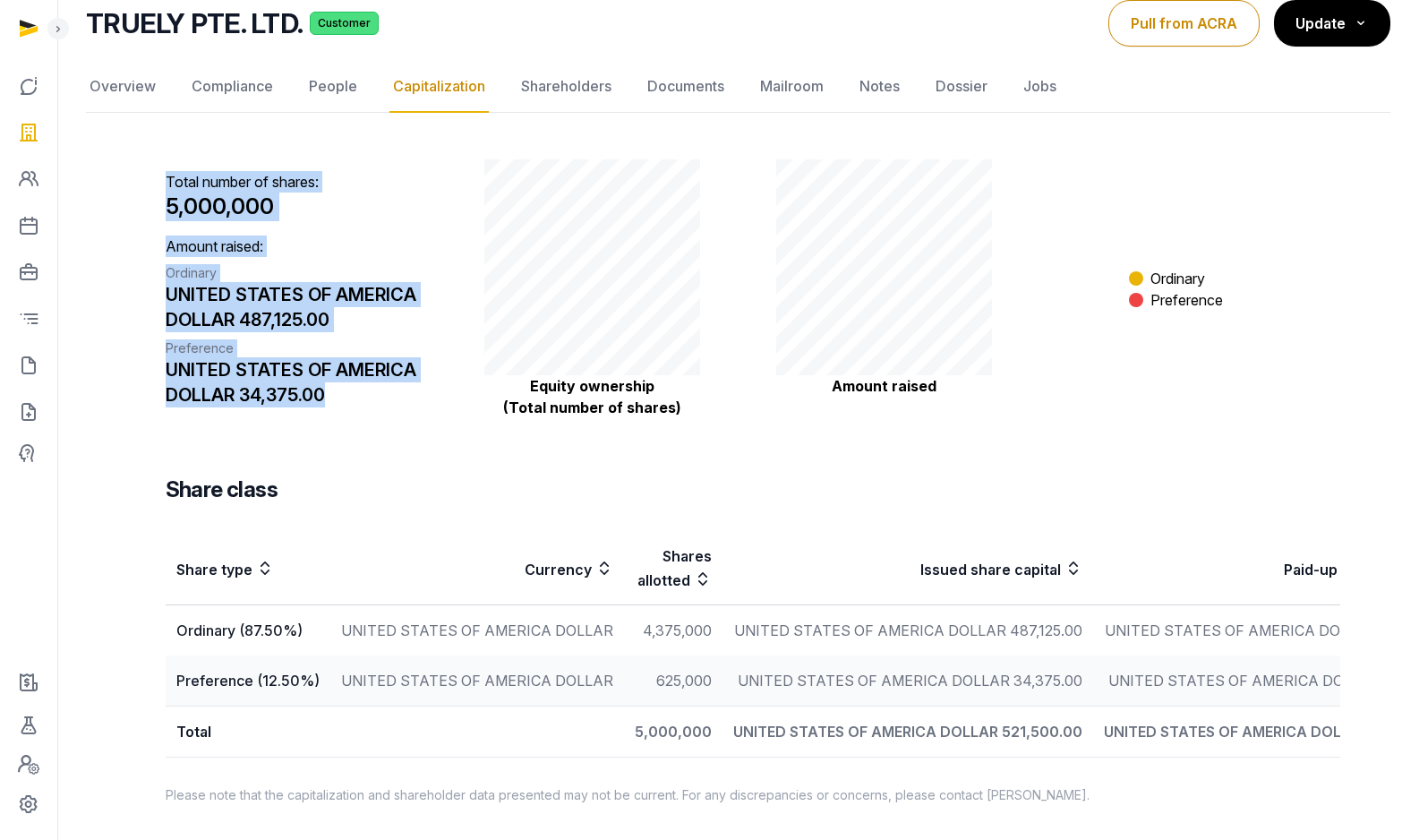
drag, startPoint x: 360, startPoint y: 351, endPoint x: 161, endPoint y: 141, distance: 289.3
click at [161, 141] on div "Total number of shares: 5,000,000 Amount raised: Ordinary UNITED STATES OF AMER…" at bounding box center [739, 467] width 1203 height 688
click at [304, 282] on div "UNITED STATES OF AMERICA DOLLAR 487,125.00" at bounding box center [301, 306] width 271 height 50
drag, startPoint x: 334, startPoint y: 363, endPoint x: 168, endPoint y: 152, distance: 268.5
click at [168, 160] on div "Total number of shares: 5,000,000 Amount raised: Ordinary UNITED STATES OF AMER…" at bounding box center [301, 288] width 271 height 258
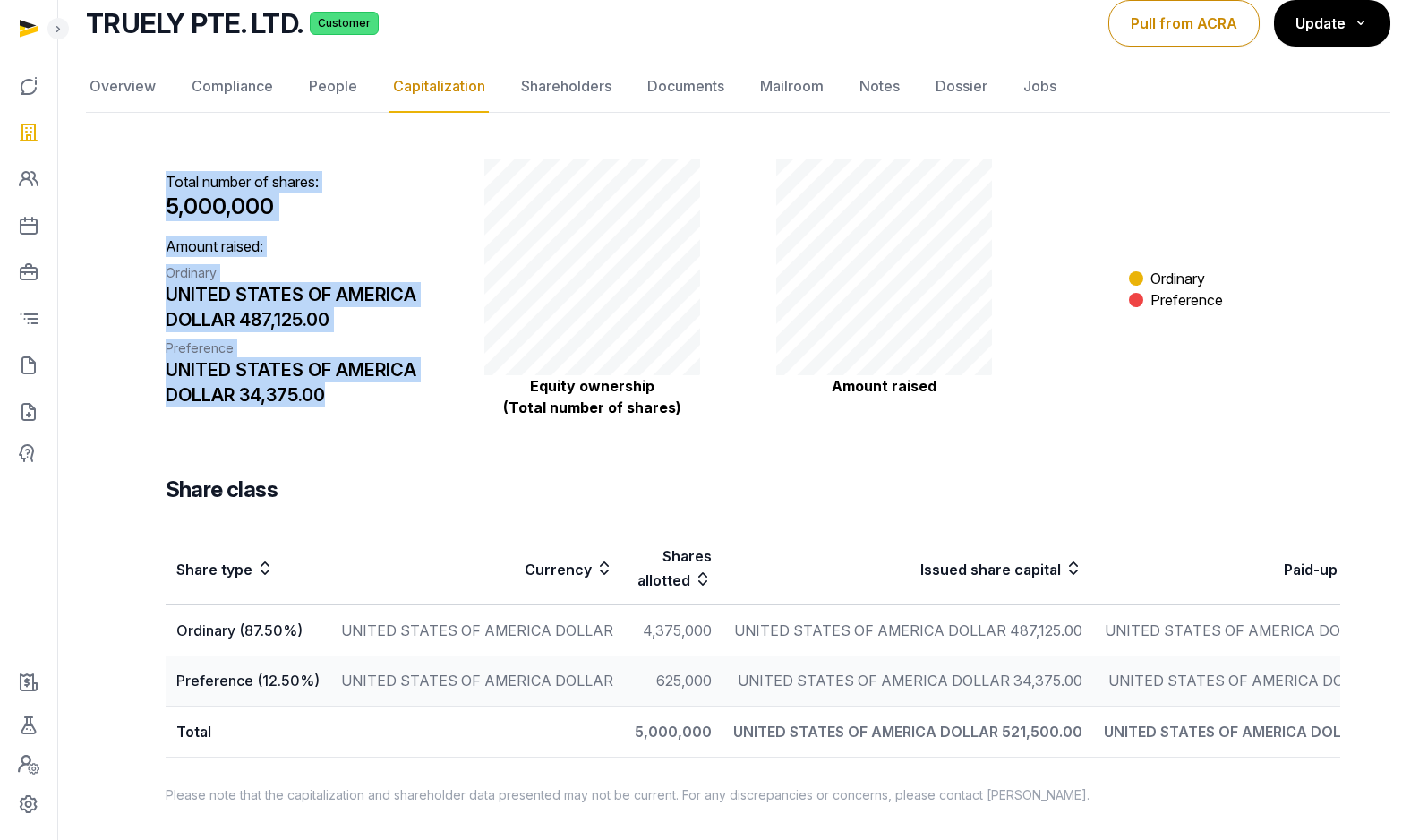
click at [228, 236] on p "Amount raised: Ordinary UNITED STATES OF AMERICA DOLLAR 487,125.00 Preference U…" at bounding box center [301, 321] width 271 height 172
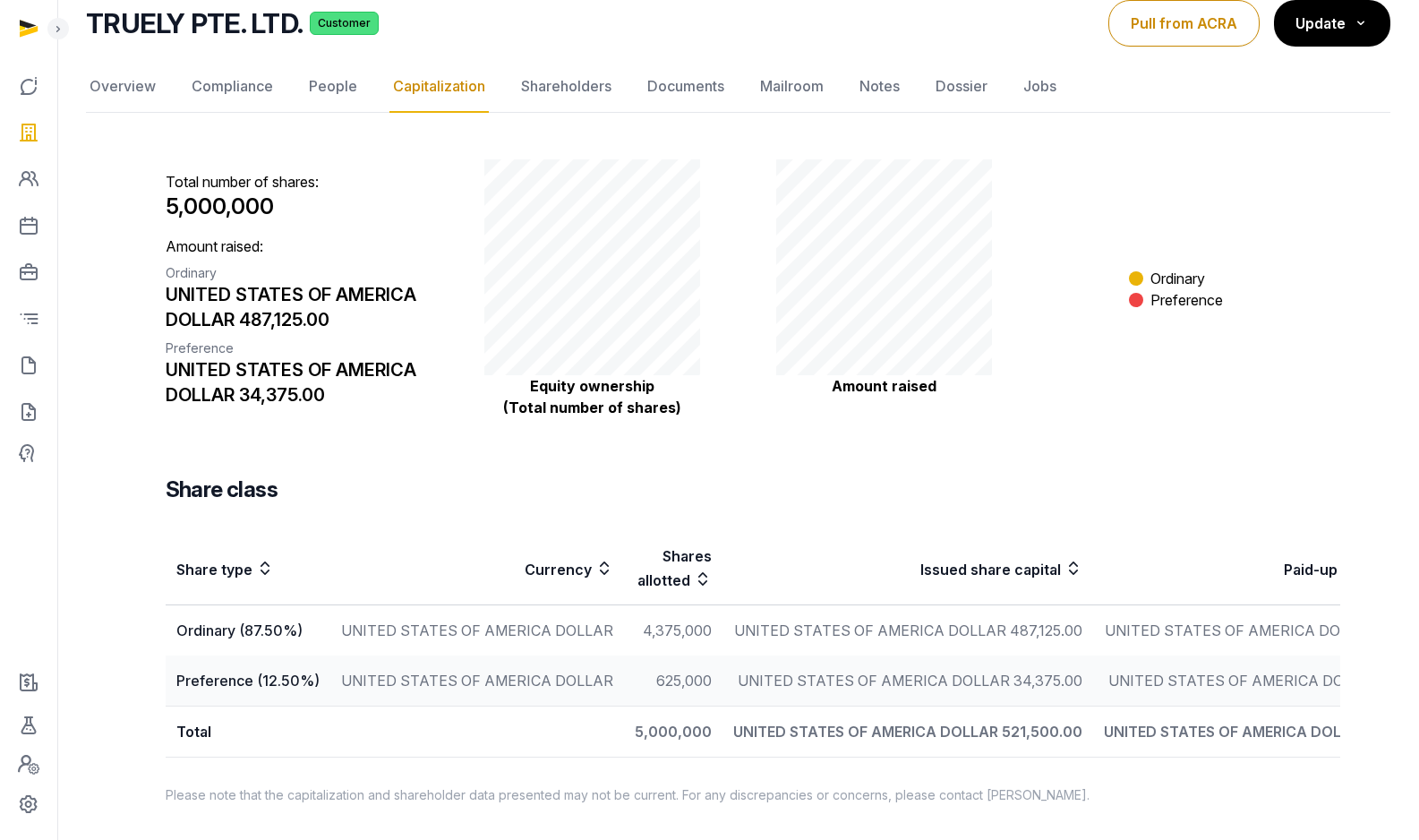
click at [305, 357] on div "UNITED STATES OF AMERICA DOLLAR 34,375.00" at bounding box center [301, 381] width 271 height 50
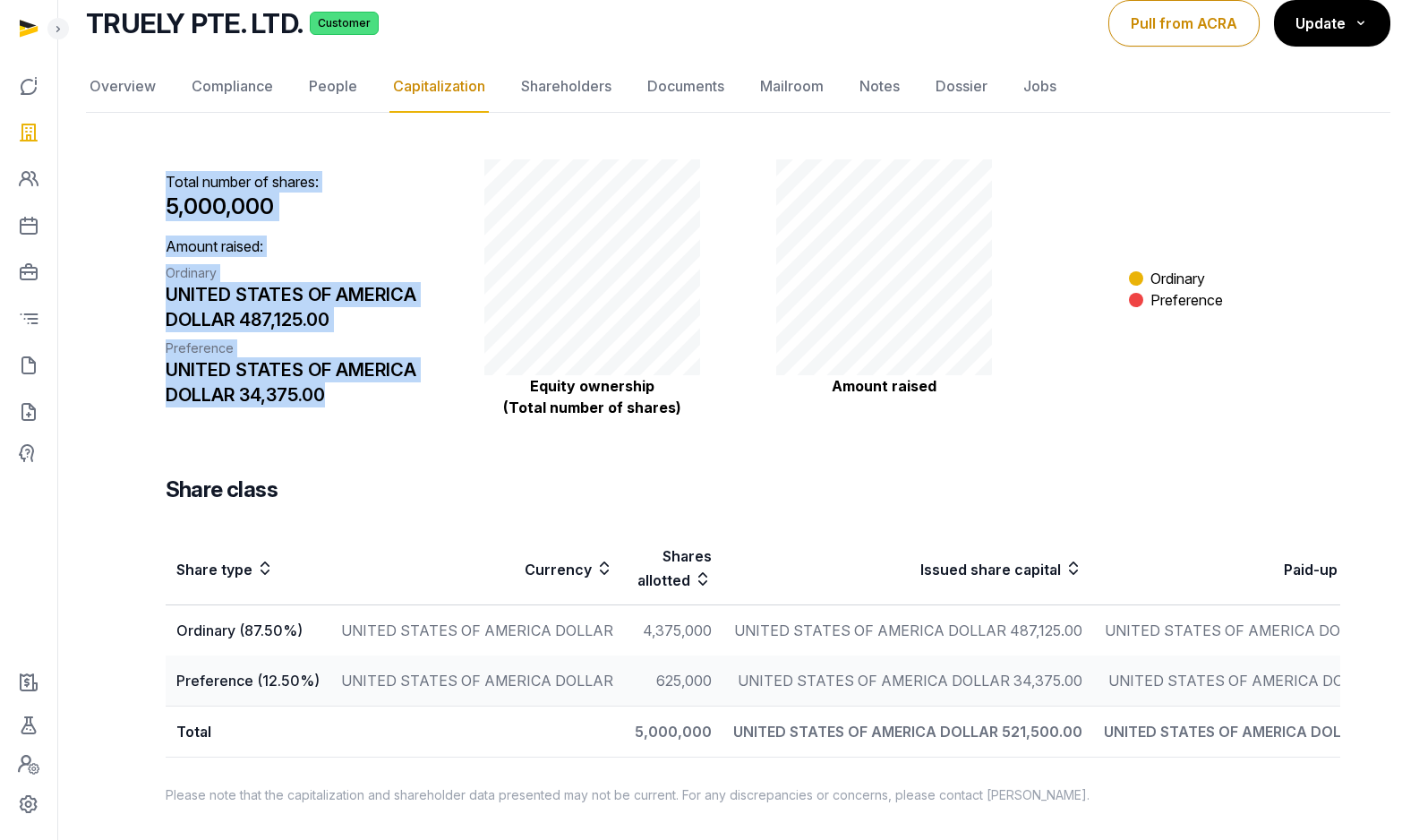
drag, startPoint x: 311, startPoint y: 350, endPoint x: 208, endPoint y: 170, distance: 207.4
click at [163, 131] on div "Total number of shares: 5,000,000 Amount raised: Ordinary UNITED STATES OF AMER…" at bounding box center [739, 467] width 1203 height 688
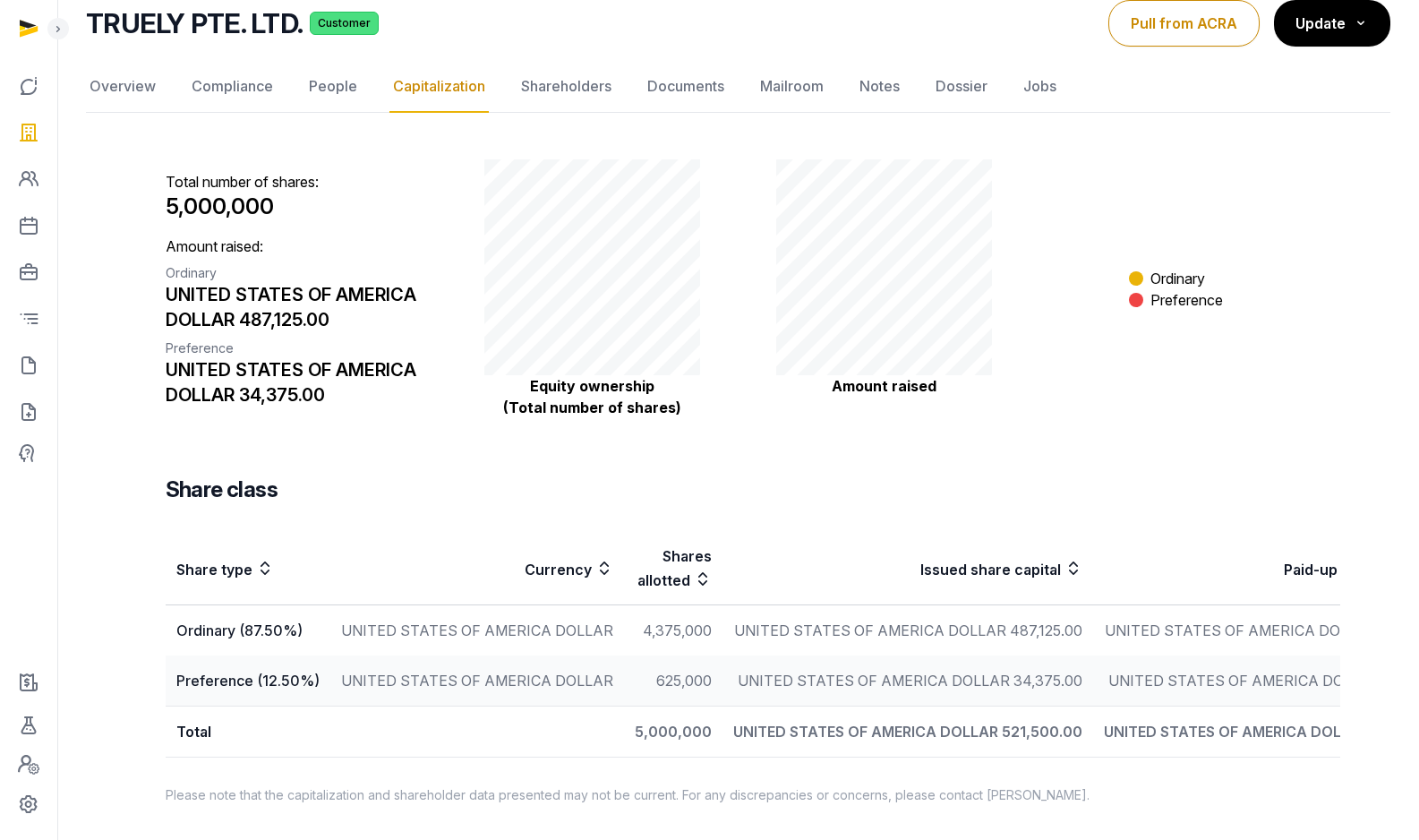
click at [226, 194] on span "5,000,000" at bounding box center [219, 207] width 108 height 26
click at [322, 357] on div "UNITED STATES OF AMERICA DOLLAR 34,375.00" at bounding box center [301, 381] width 271 height 50
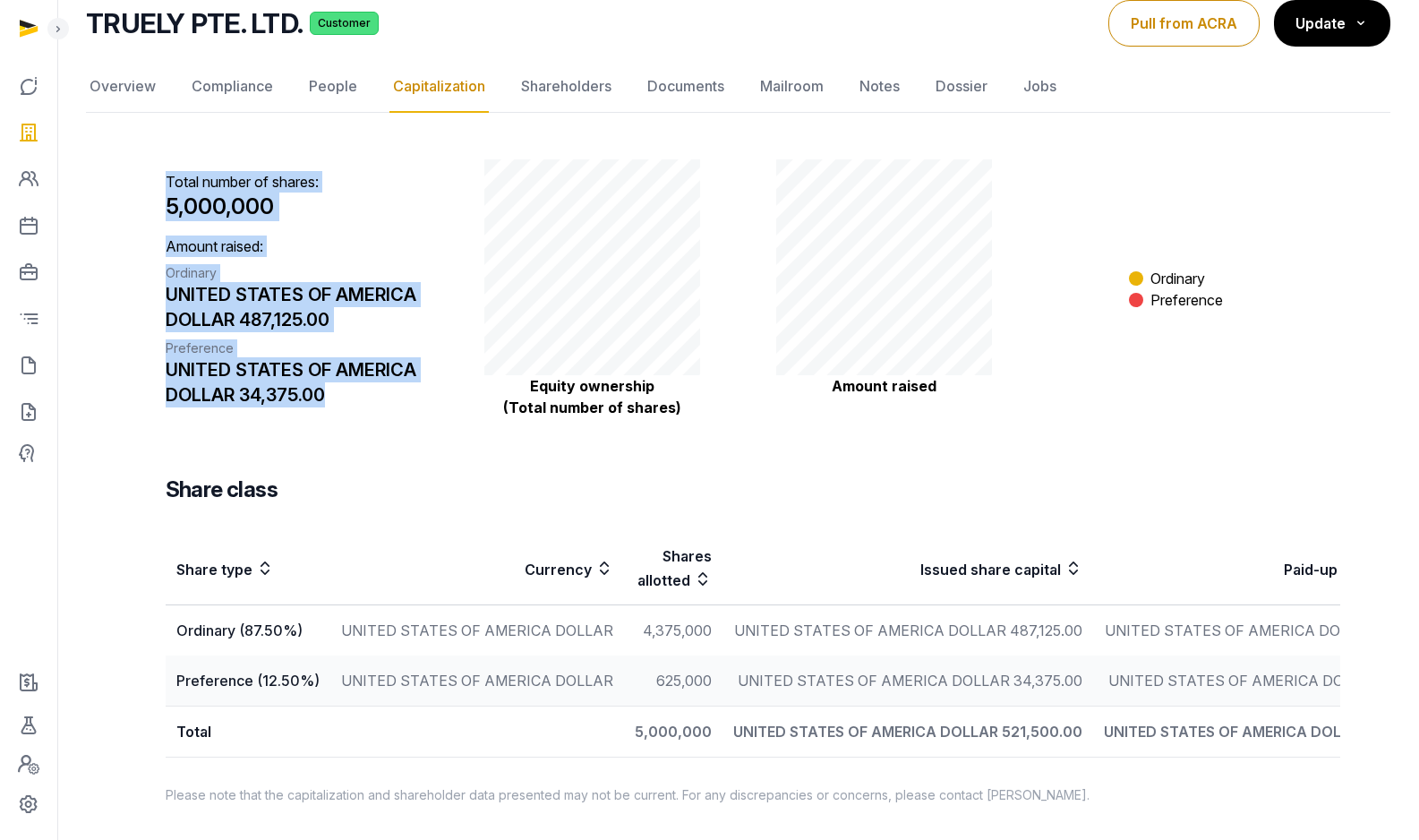
drag, startPoint x: 343, startPoint y: 352, endPoint x: 153, endPoint y: 147, distance: 279.5
click at [154, 147] on div "Total number of shares: 5,000,000 Amount raised: Ordinary UNITED STATES OF AMER…" at bounding box center [739, 467] width 1203 height 688
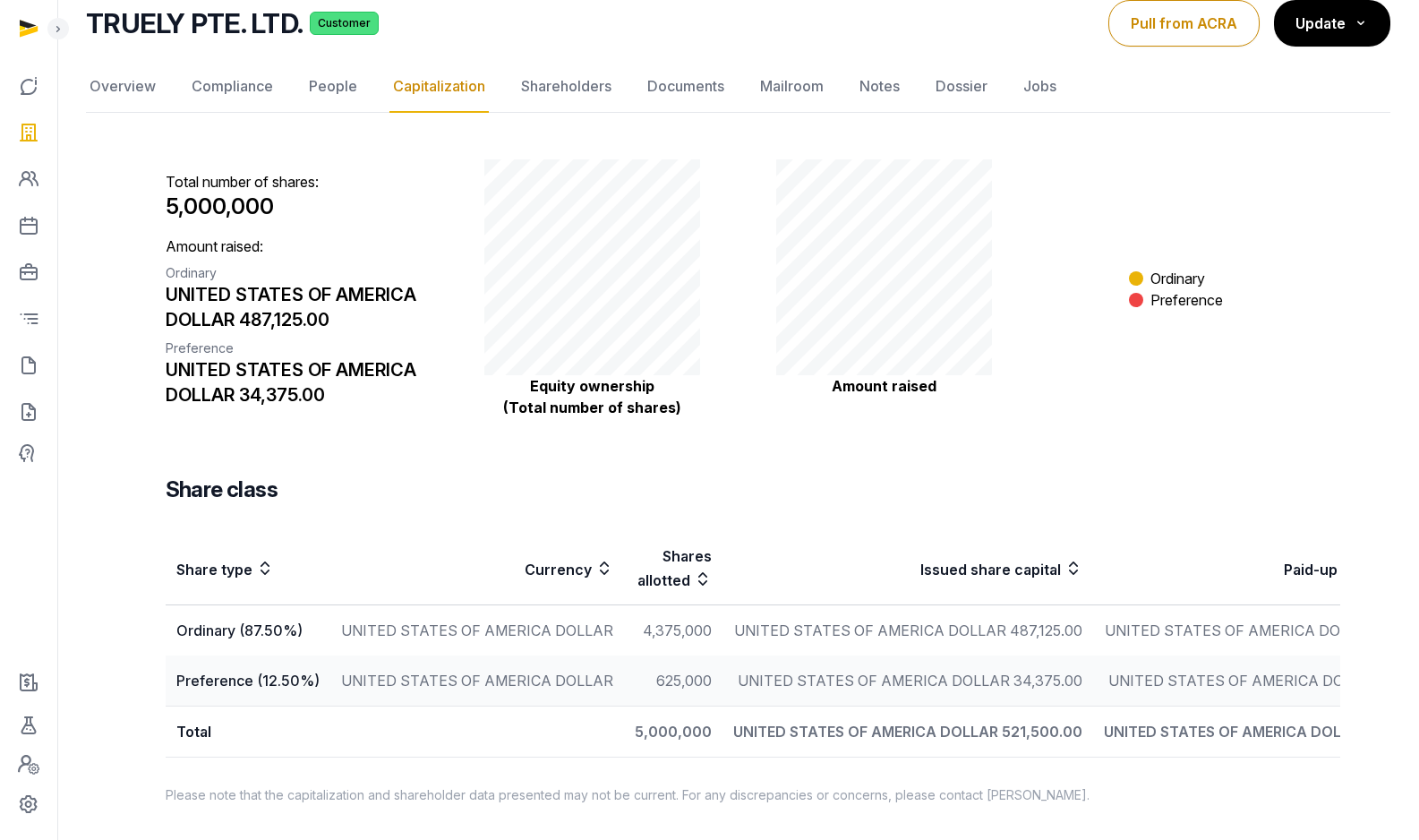
click at [273, 236] on p "Amount raised: Ordinary UNITED STATES OF AMERICA DOLLAR 487,125.00 Preference U…" at bounding box center [301, 321] width 271 height 172
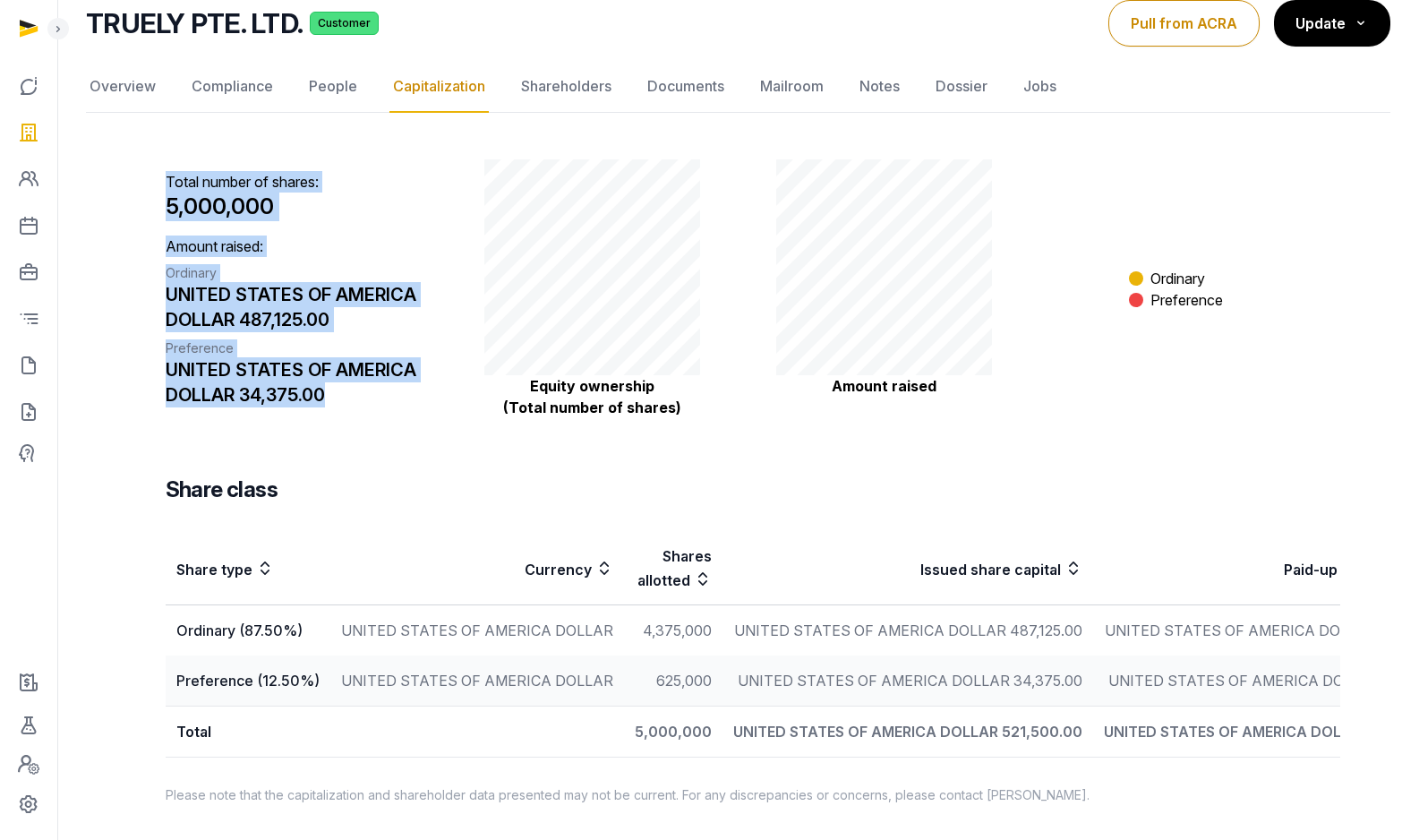
drag, startPoint x: 386, startPoint y: 379, endPoint x: 164, endPoint y: 148, distance: 320.4
click at [165, 160] on div "Total number of shares: 5,000,000 Amount raised: Ordinary UNITED STATES OF AMER…" at bounding box center [301, 288] width 271 height 258
click at [264, 192] on div "Total number of shares: 5,000,000 Amount raised: Ordinary UNITED STATES OF AMER…" at bounding box center [301, 288] width 271 height 258
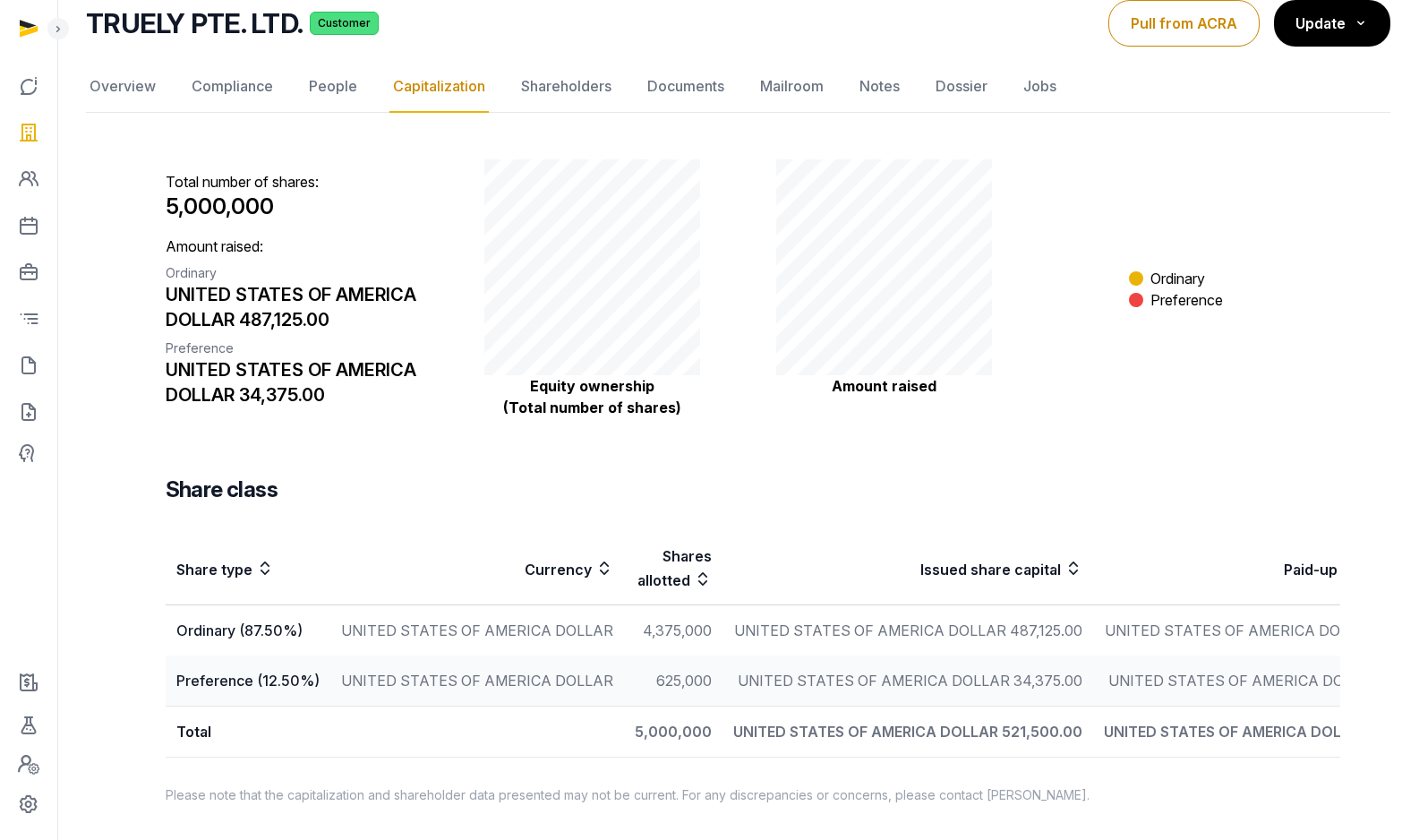
click at [359, 357] on div "UNITED STATES OF AMERICA DOLLAR 34,375.00" at bounding box center [301, 381] width 271 height 50
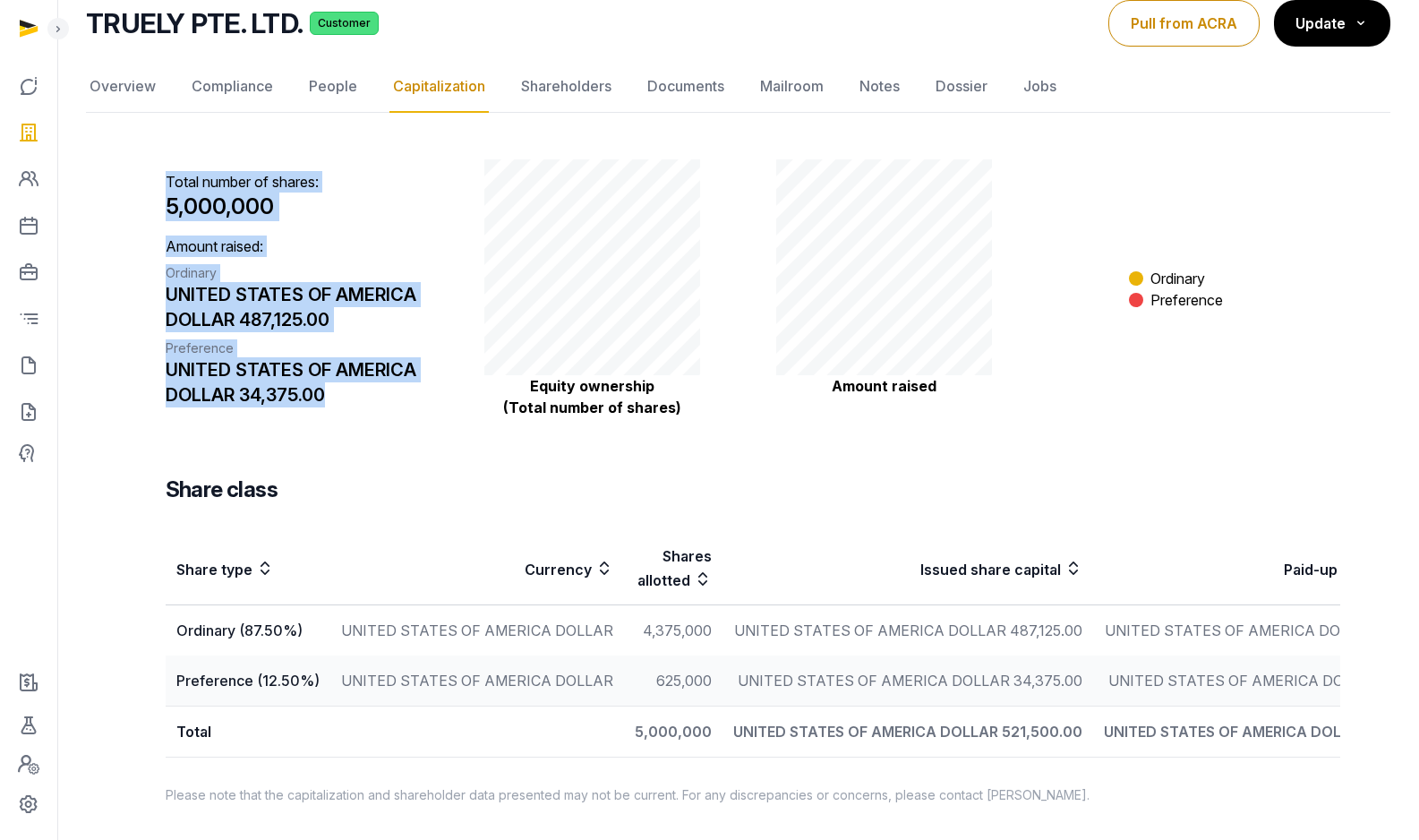
drag, startPoint x: 343, startPoint y: 367, endPoint x: 164, endPoint y: 151, distance: 280.5
click at [165, 160] on div "Total number of shares: 5,000,000 Amount raised: Ordinary UNITED STATES OF AMER…" at bounding box center [301, 288] width 271 height 258
click at [293, 282] on div "UNITED STATES OF AMERICA DOLLAR 487,125.00" at bounding box center [301, 306] width 271 height 50
drag, startPoint x: 338, startPoint y: 366, endPoint x: 161, endPoint y: 148, distance: 280.8
click at [161, 148] on div "Total number of shares: 5,000,000 Amount raised: Ordinary UNITED STATES OF AMER…" at bounding box center [739, 467] width 1203 height 688
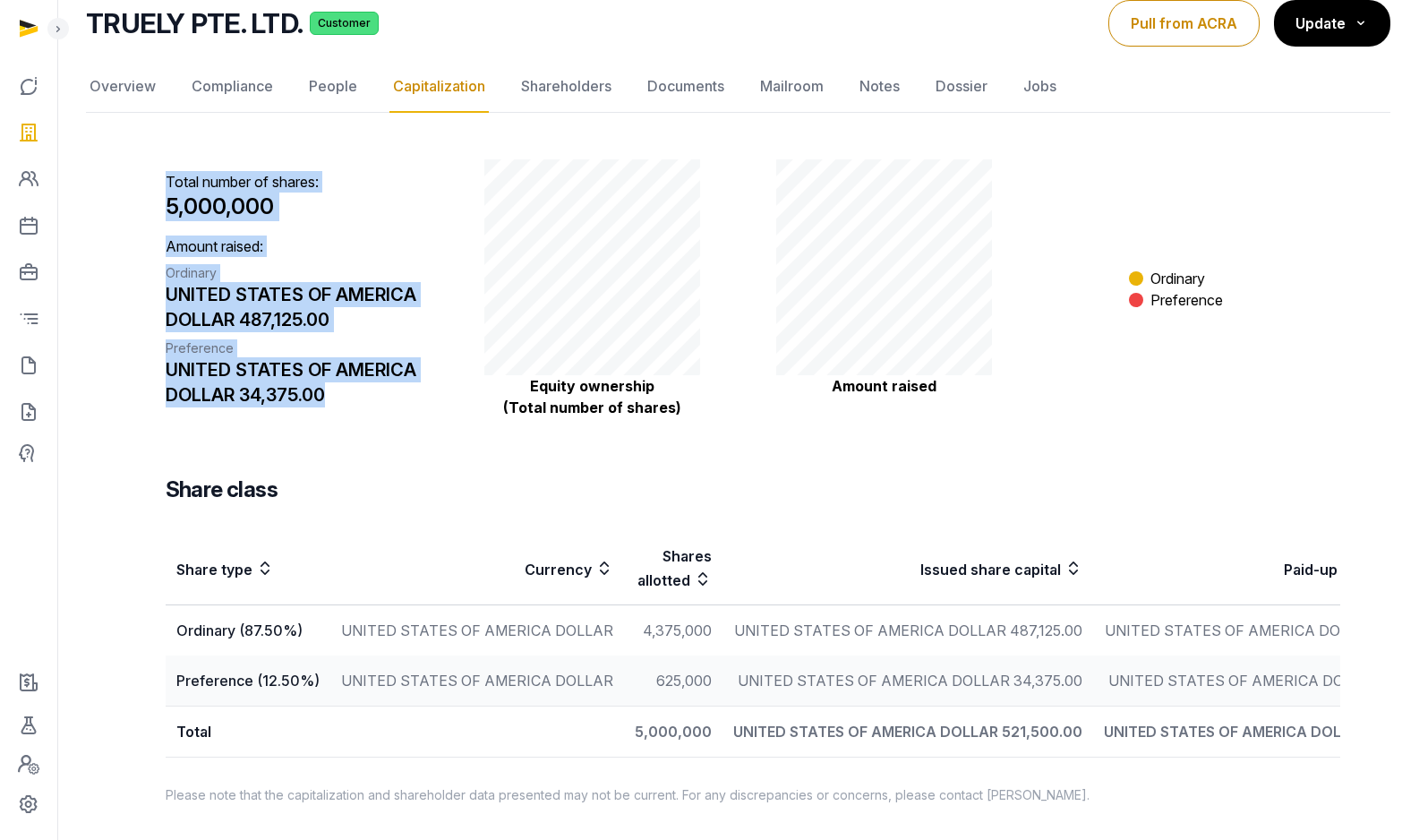
click at [244, 236] on p "Amount raised: Ordinary UNITED STATES OF AMERICA DOLLAR 487,125.00 Preference U…" at bounding box center [301, 321] width 271 height 172
drag, startPoint x: 366, startPoint y: 363, endPoint x: 152, endPoint y: 141, distance: 308.4
click at [152, 141] on div "Total number of shares: 5,000,000 Amount raised: Ordinary UNITED STATES OF AMER…" at bounding box center [739, 467] width 1203 height 688
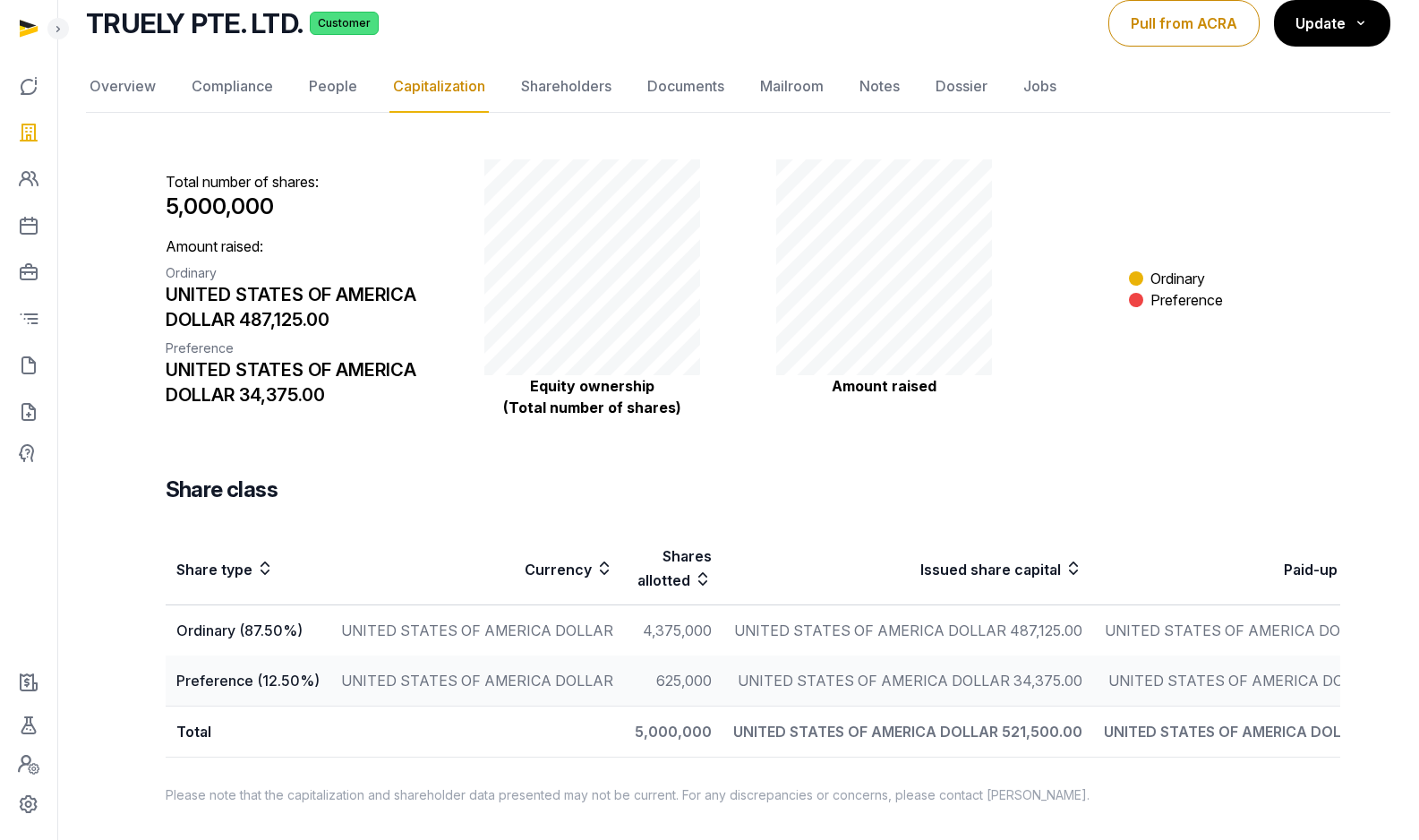
click at [337, 282] on div "UNITED STATES OF AMERICA DOLLAR 487,125.00" at bounding box center [301, 306] width 271 height 50
click at [569, 61] on link "Shareholders" at bounding box center [567, 86] width 98 height 52
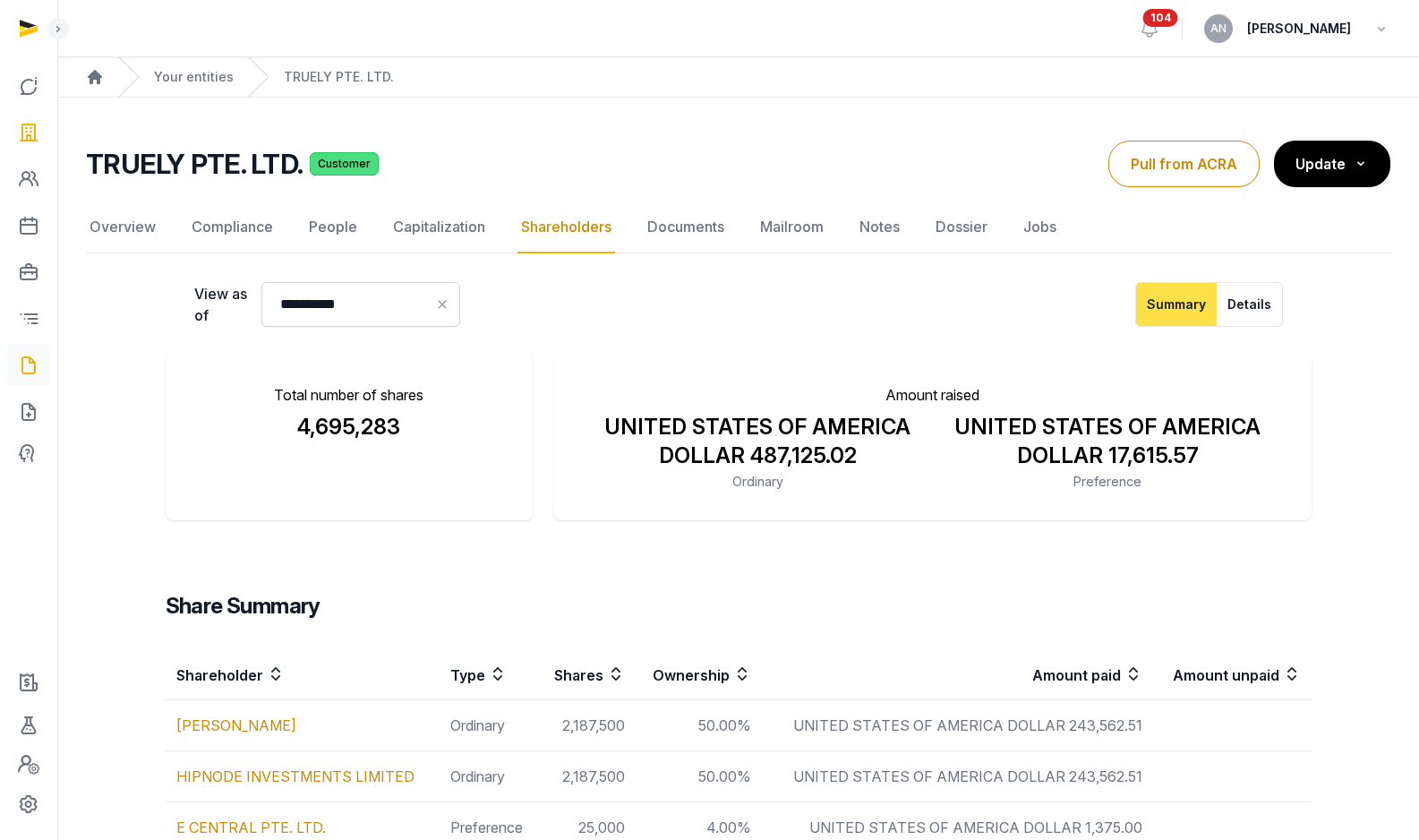
click at [11, 371] on link at bounding box center [29, 366] width 43 height 43
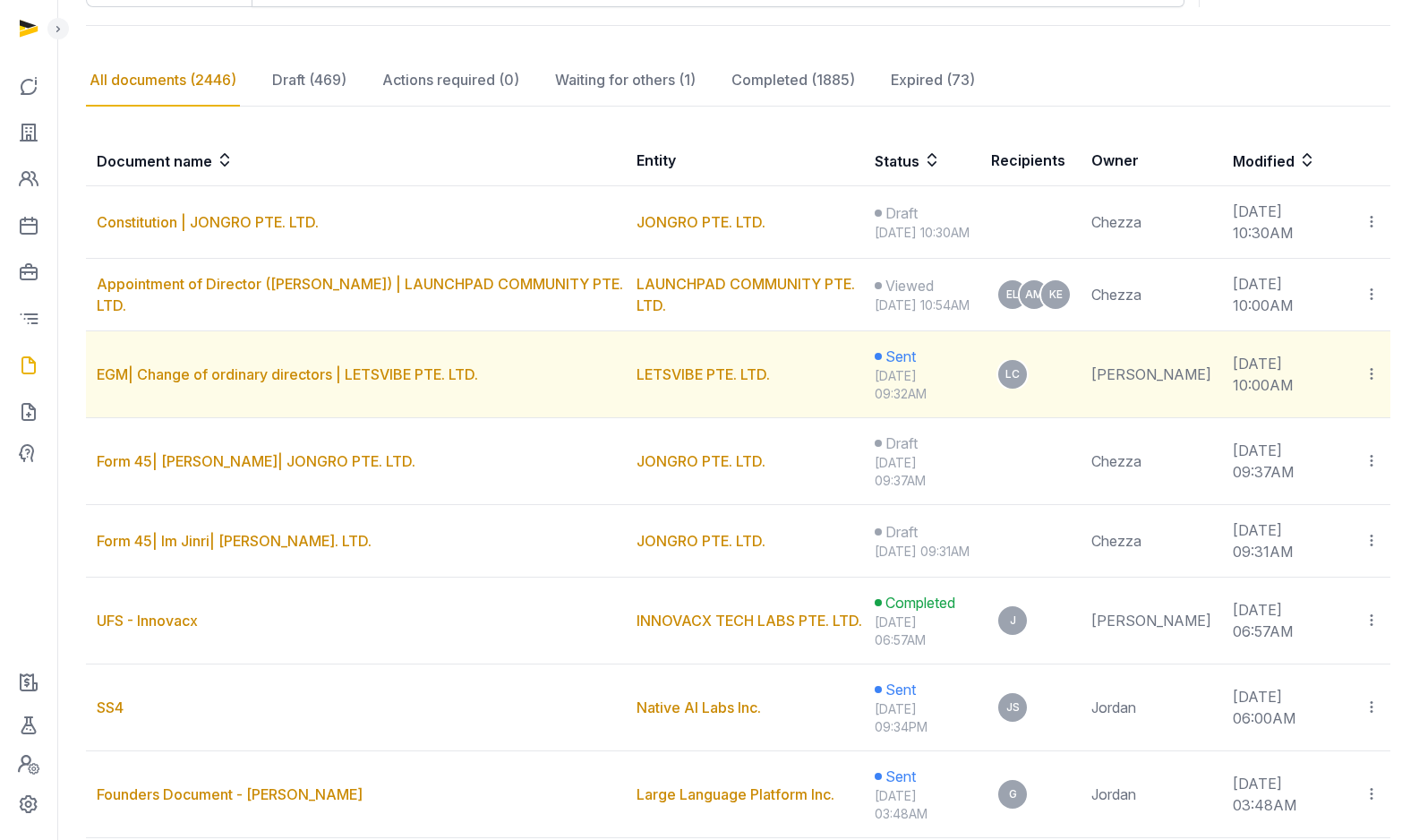
scroll to position [247, 0]
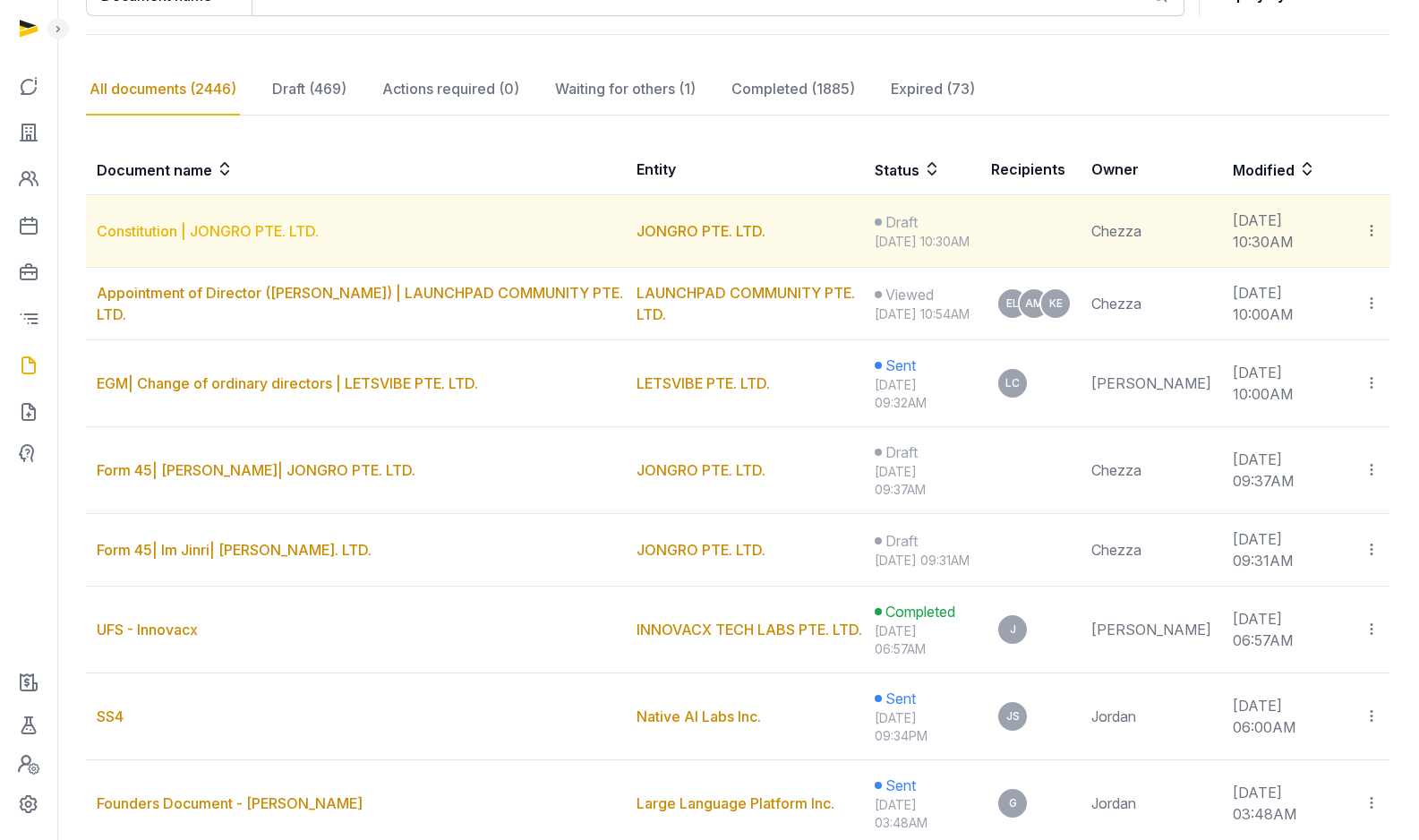
click at [239, 235] on link "Constitution | JONGRO PTE. LTD." at bounding box center [208, 230] width 222 height 18
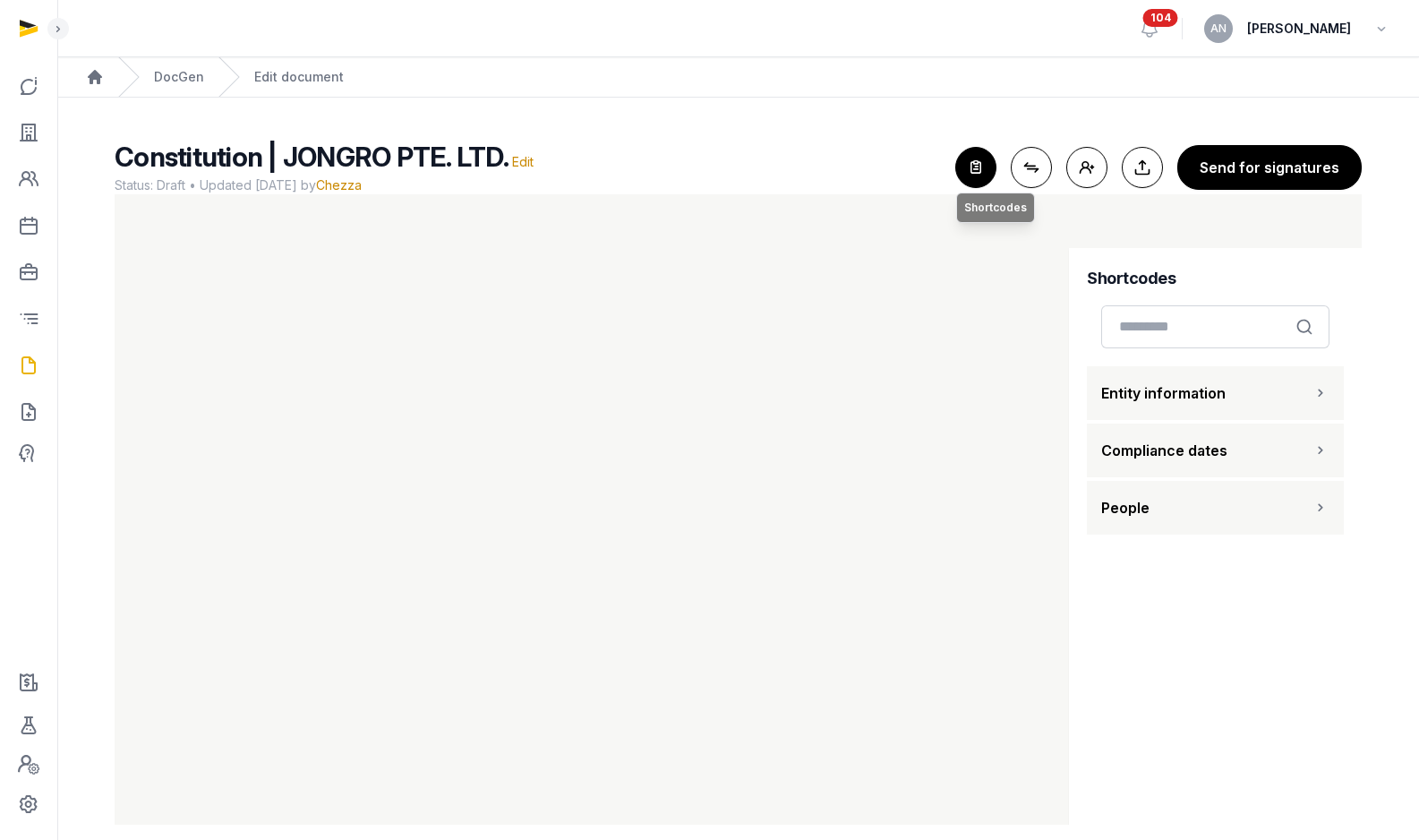
click at [982, 169] on icon "button" at bounding box center [976, 167] width 39 height 39
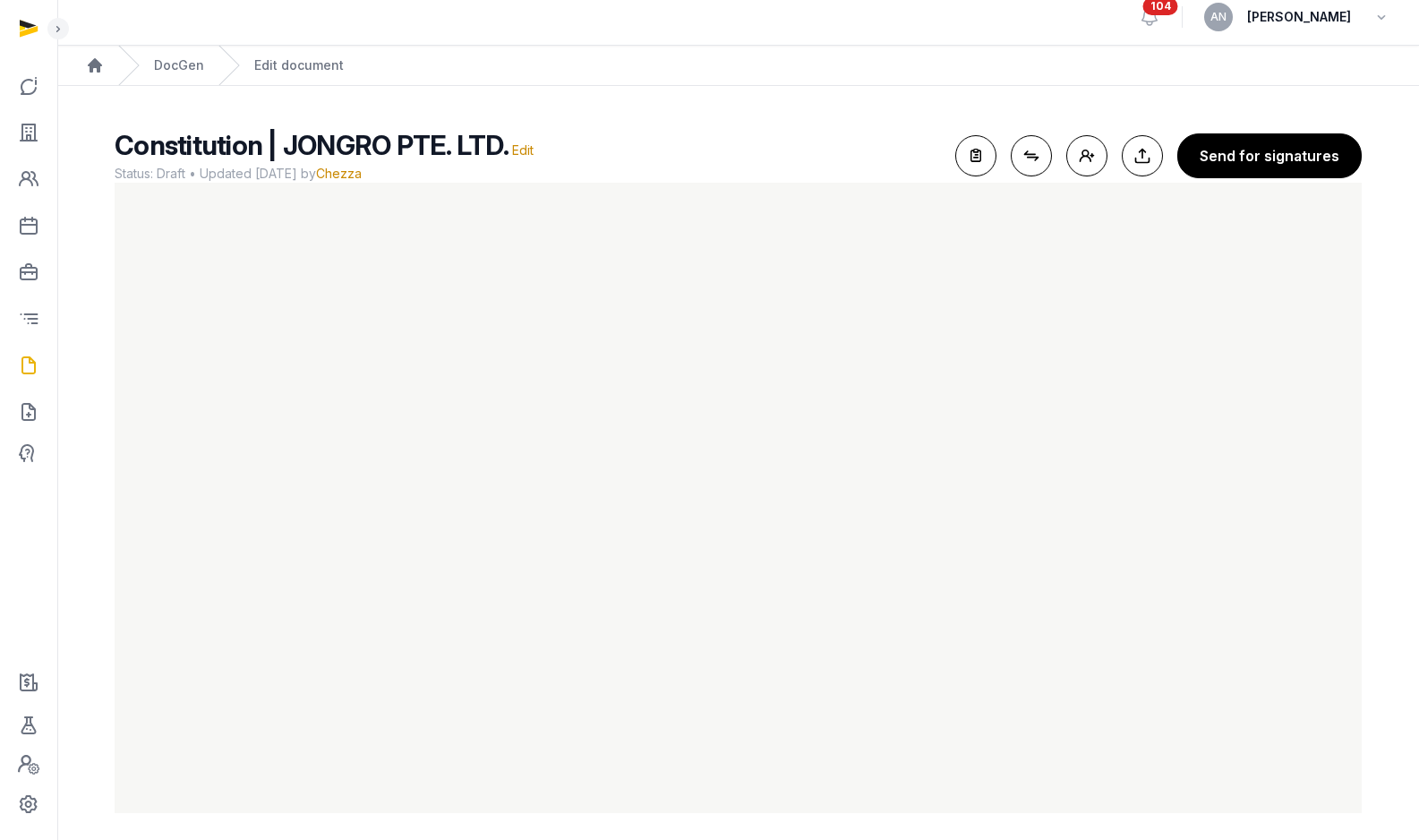
scroll to position [21, 0]
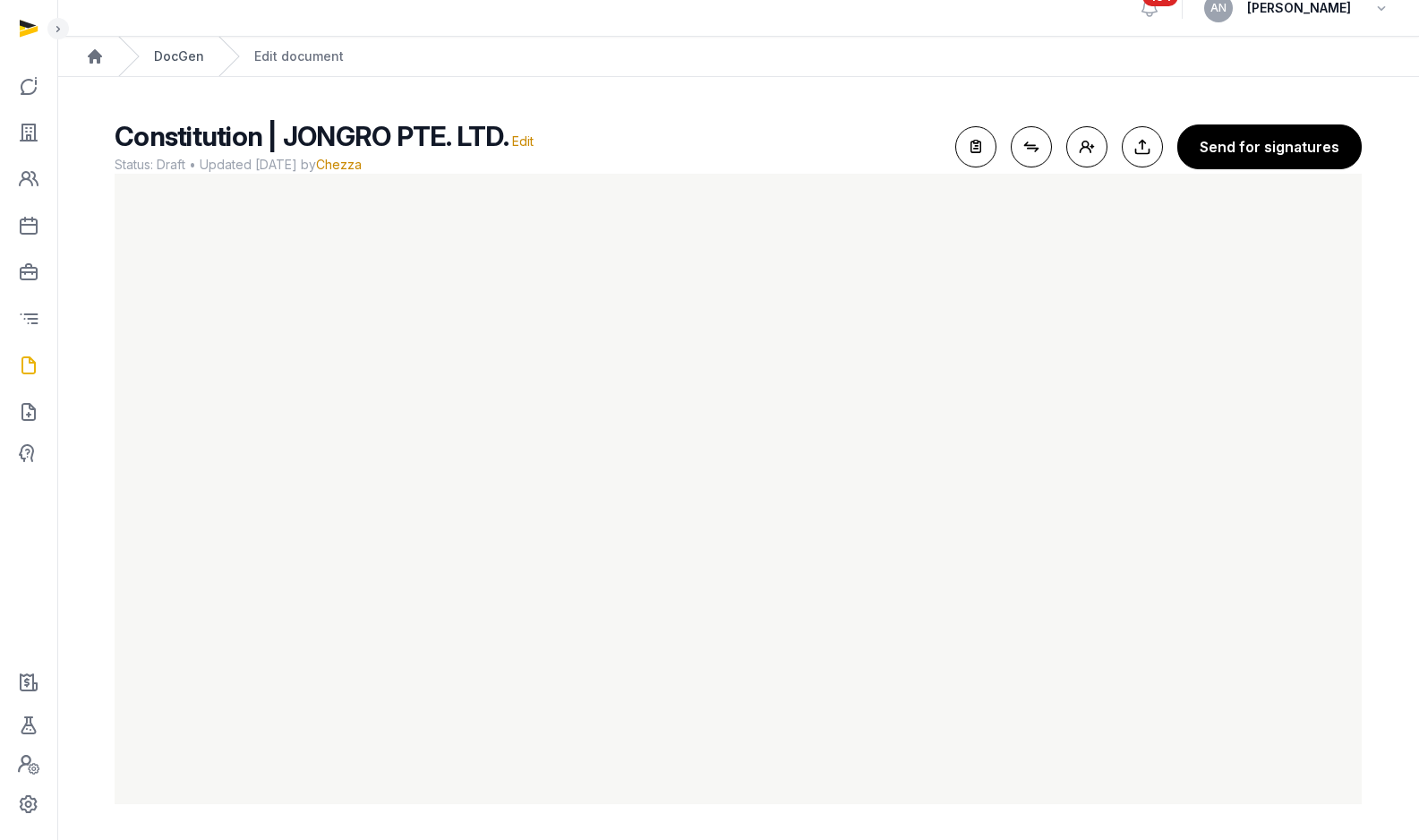
click at [182, 62] on link "DocGen" at bounding box center [179, 55] width 50 height 18
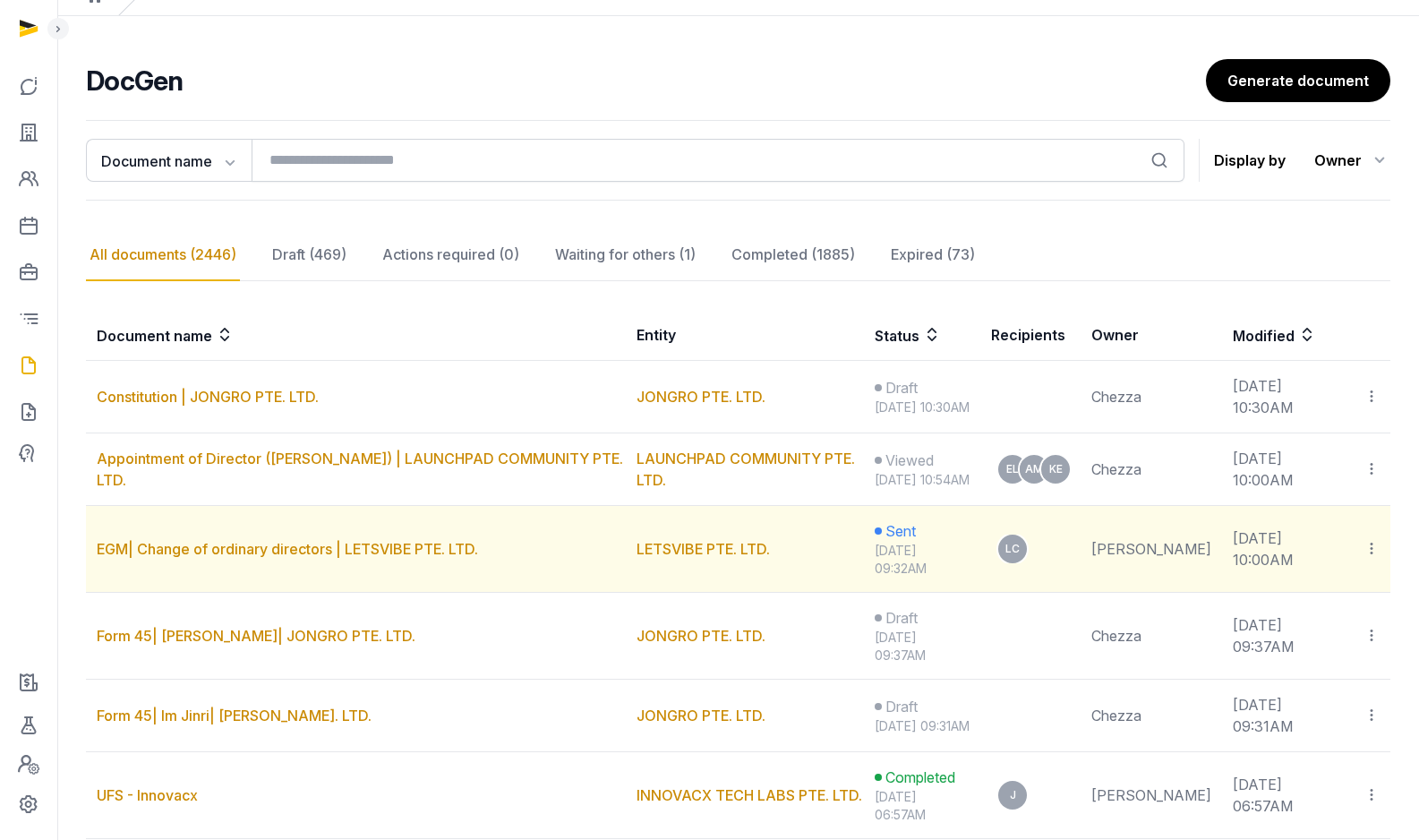
scroll to position [183, 0]
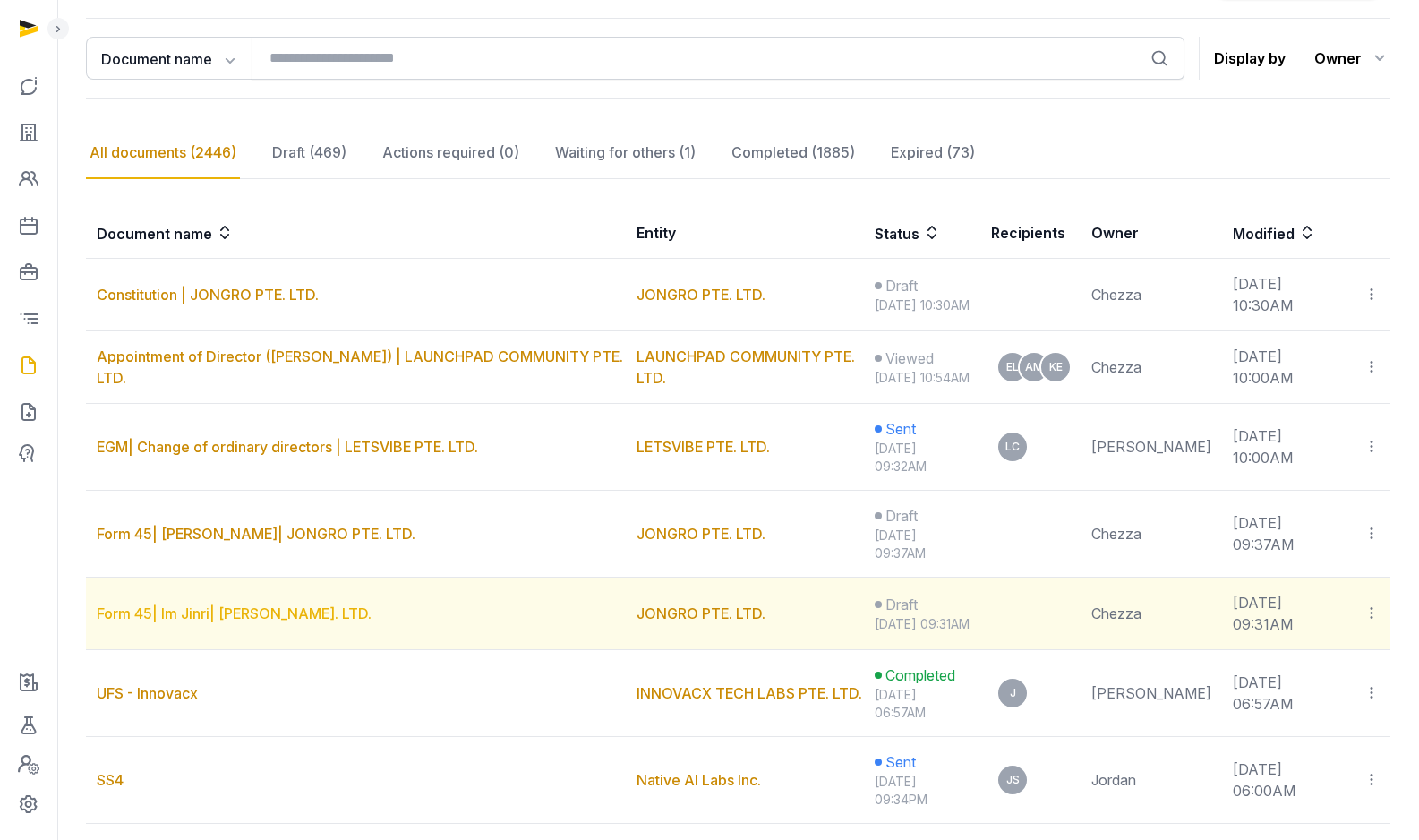
click at [170, 622] on link "Form 45| Im Jinri| JONGRO PTE. LTD." at bounding box center [234, 613] width 274 height 18
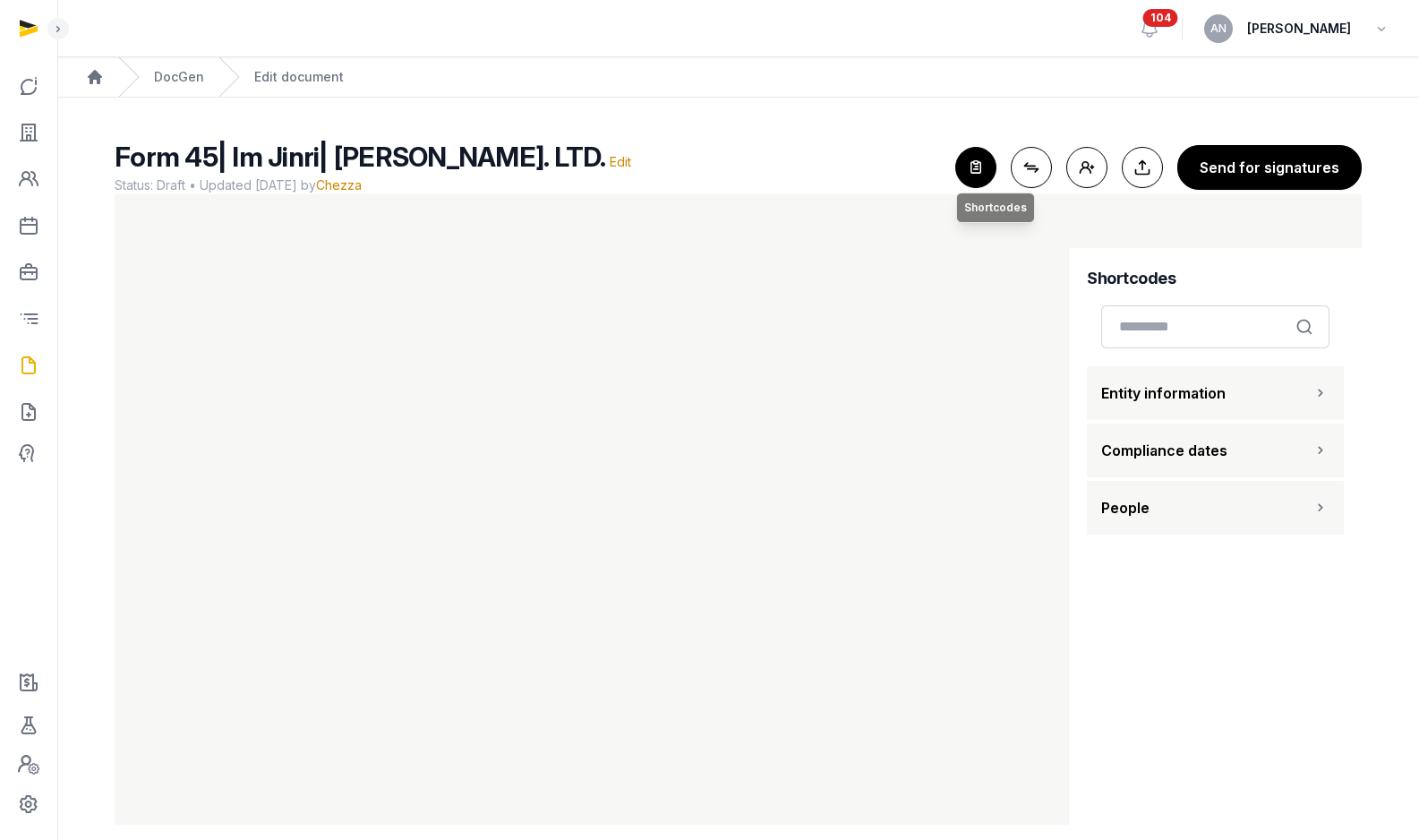
click at [971, 154] on icon "button" at bounding box center [976, 167] width 39 height 39
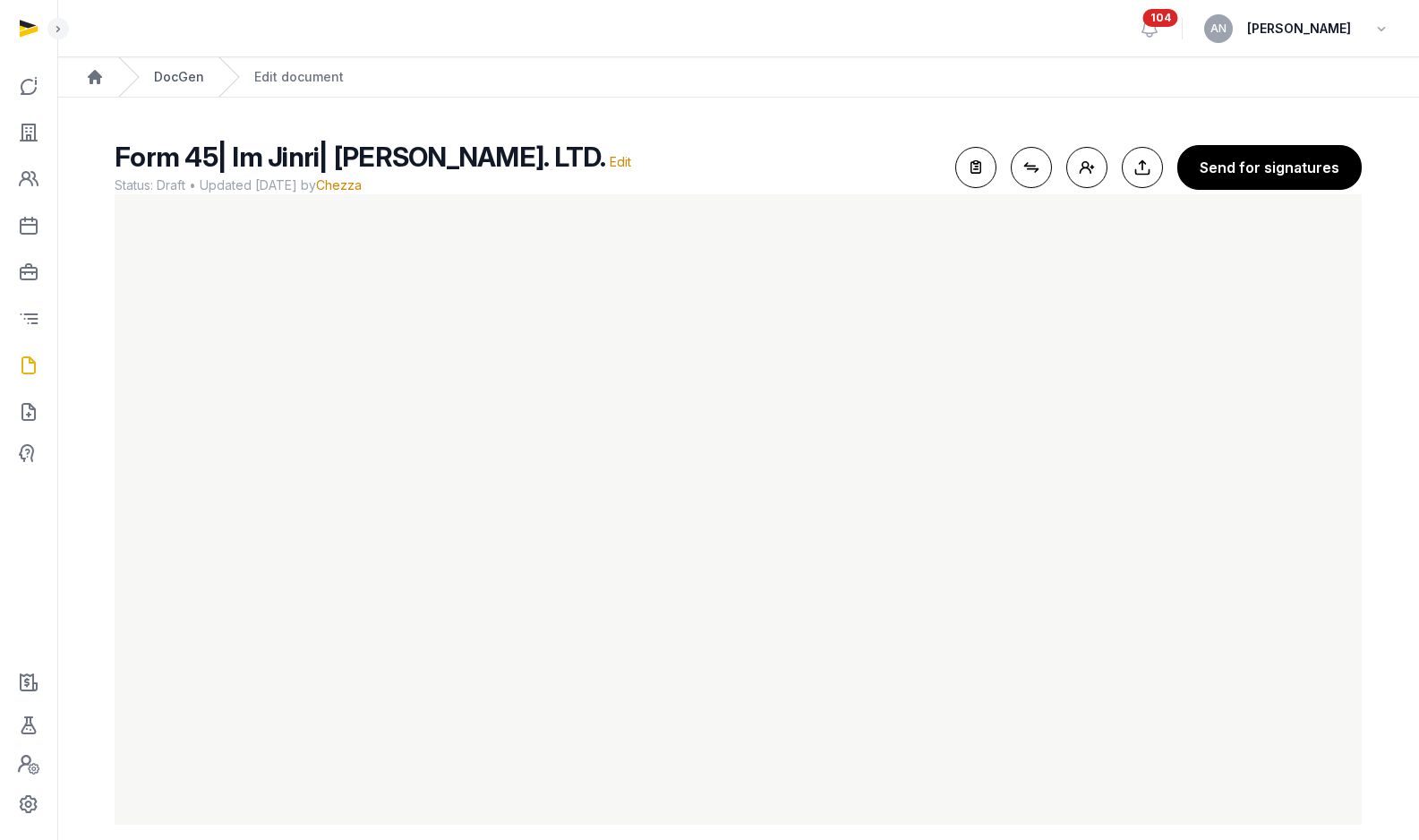
click at [188, 77] on link "DocGen" at bounding box center [179, 76] width 50 height 18
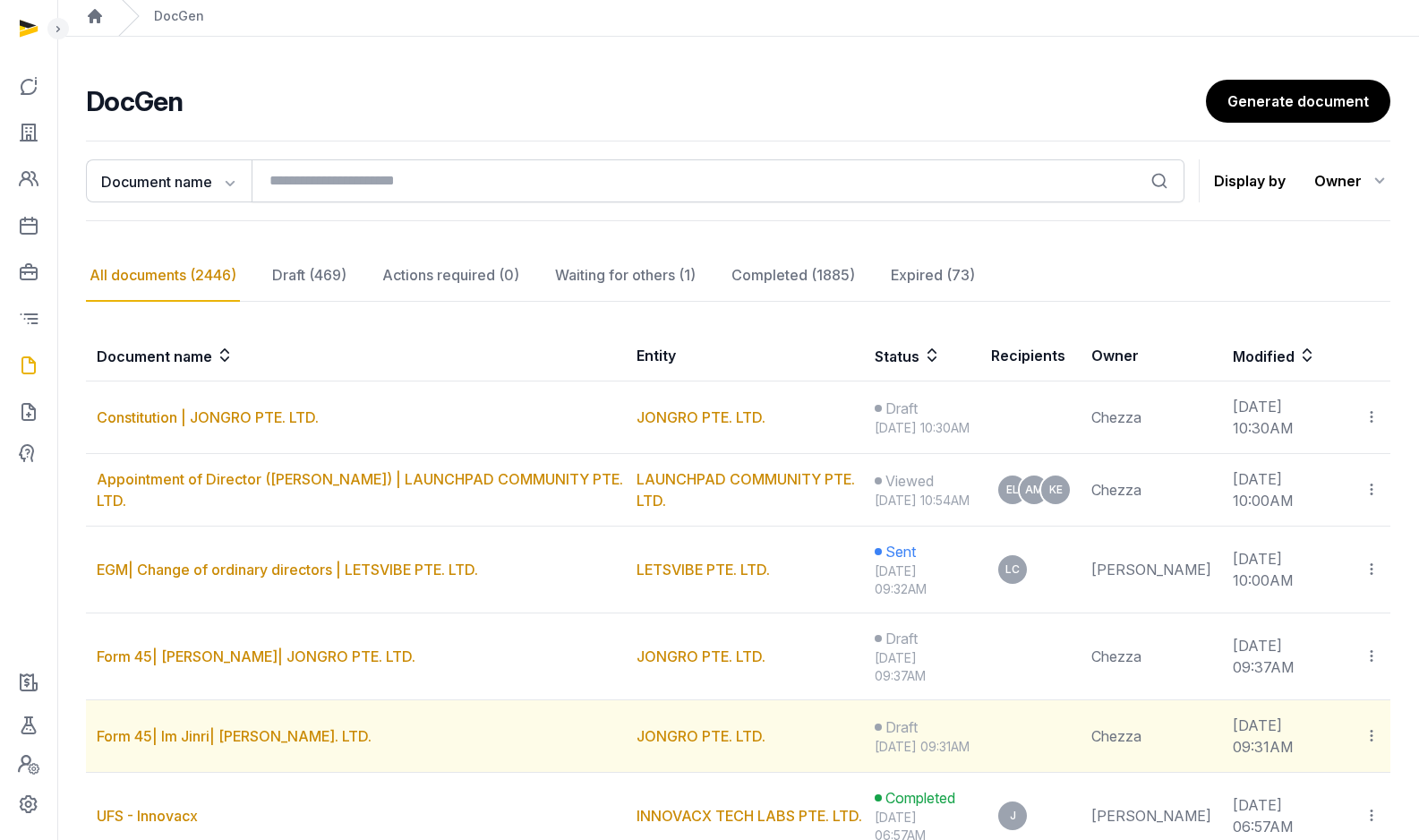
scroll to position [158, 0]
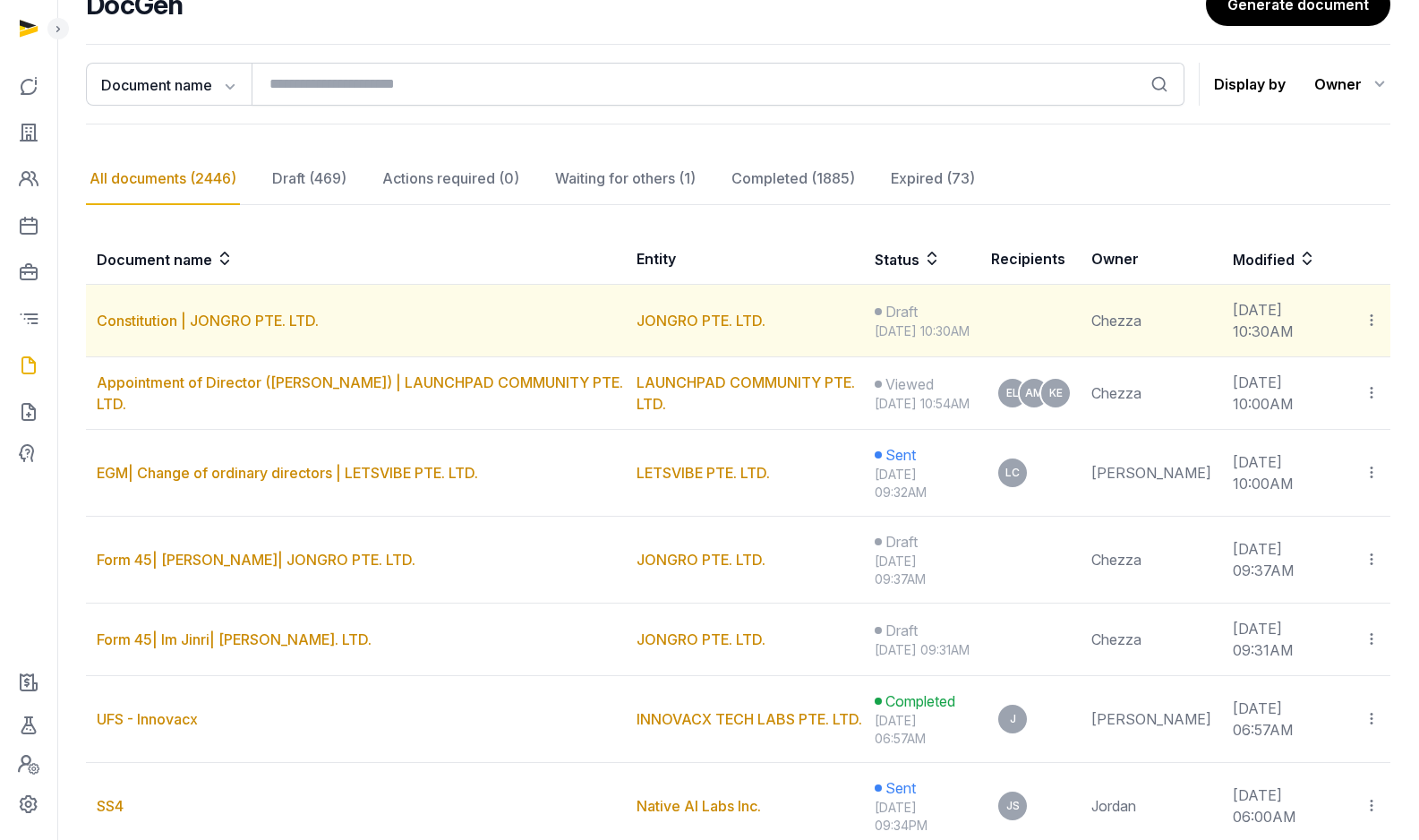
click at [148, 339] on td "Constitution | JONGRO PTE. LTD." at bounding box center [355, 320] width 540 height 72
click at [154, 328] on link "Constitution | JONGRO PTE. LTD." at bounding box center [208, 320] width 222 height 18
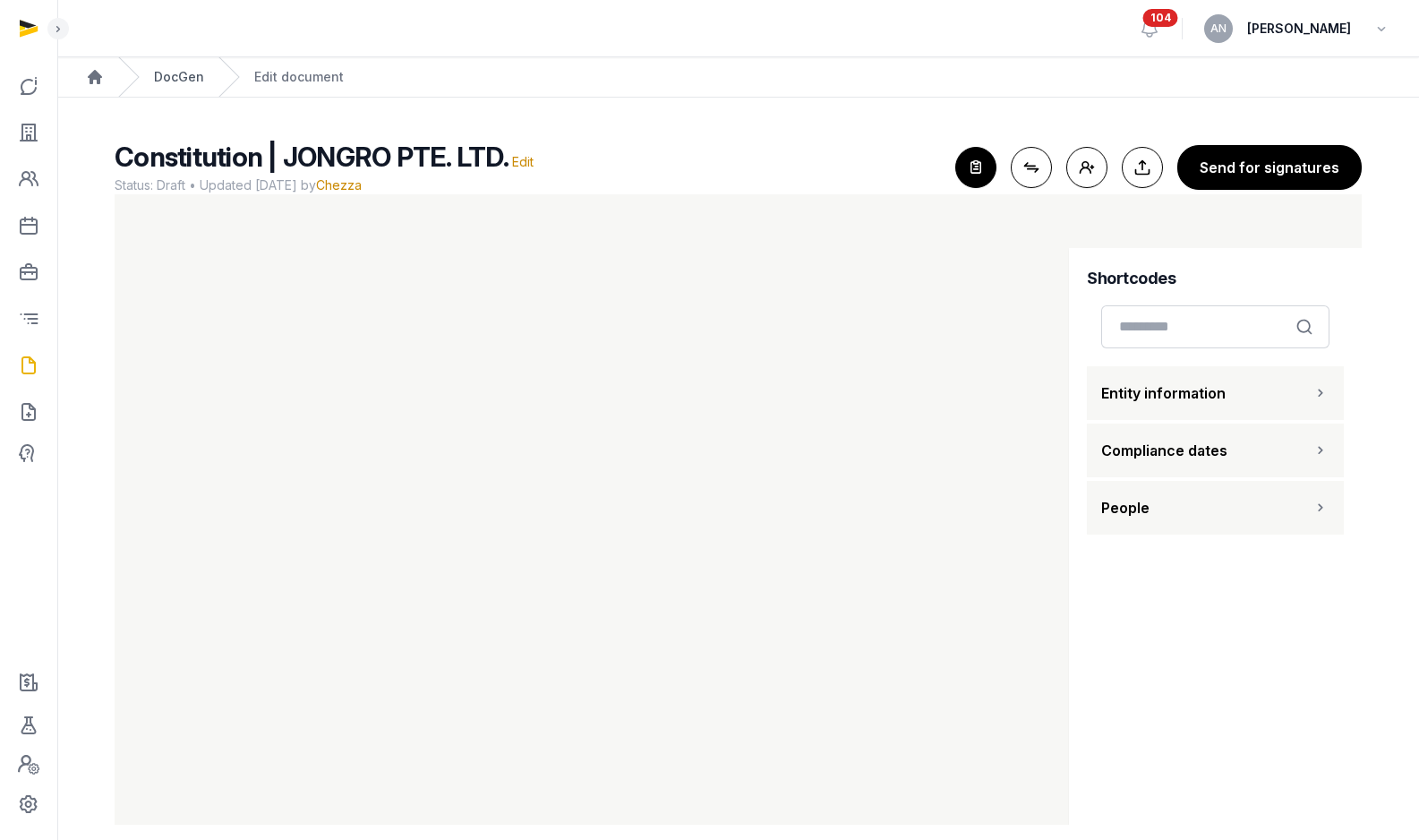
click at [182, 74] on link "DocGen" at bounding box center [179, 76] width 50 height 18
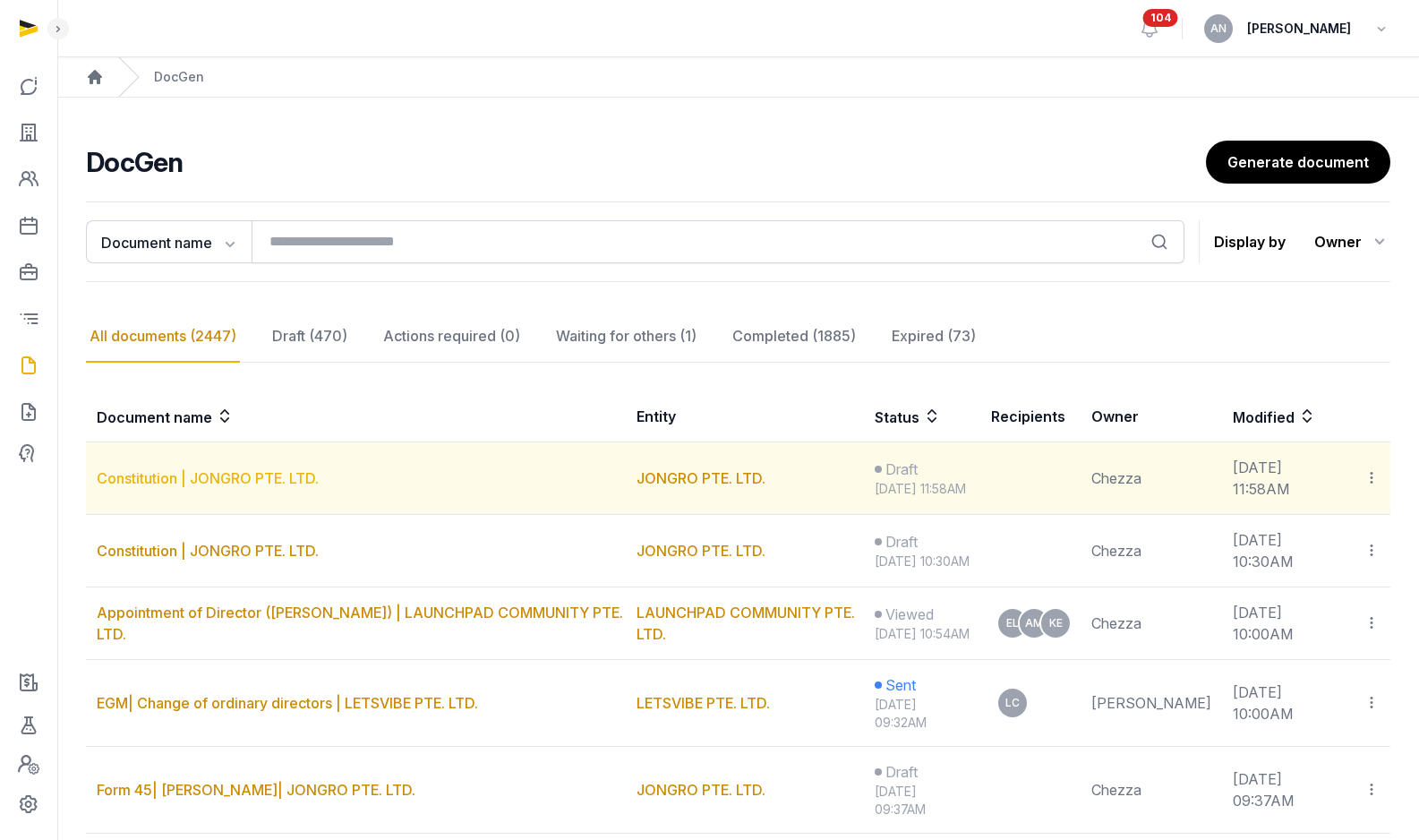
click at [217, 487] on link "Constitution | JONGRO PTE. LTD." at bounding box center [208, 477] width 222 height 18
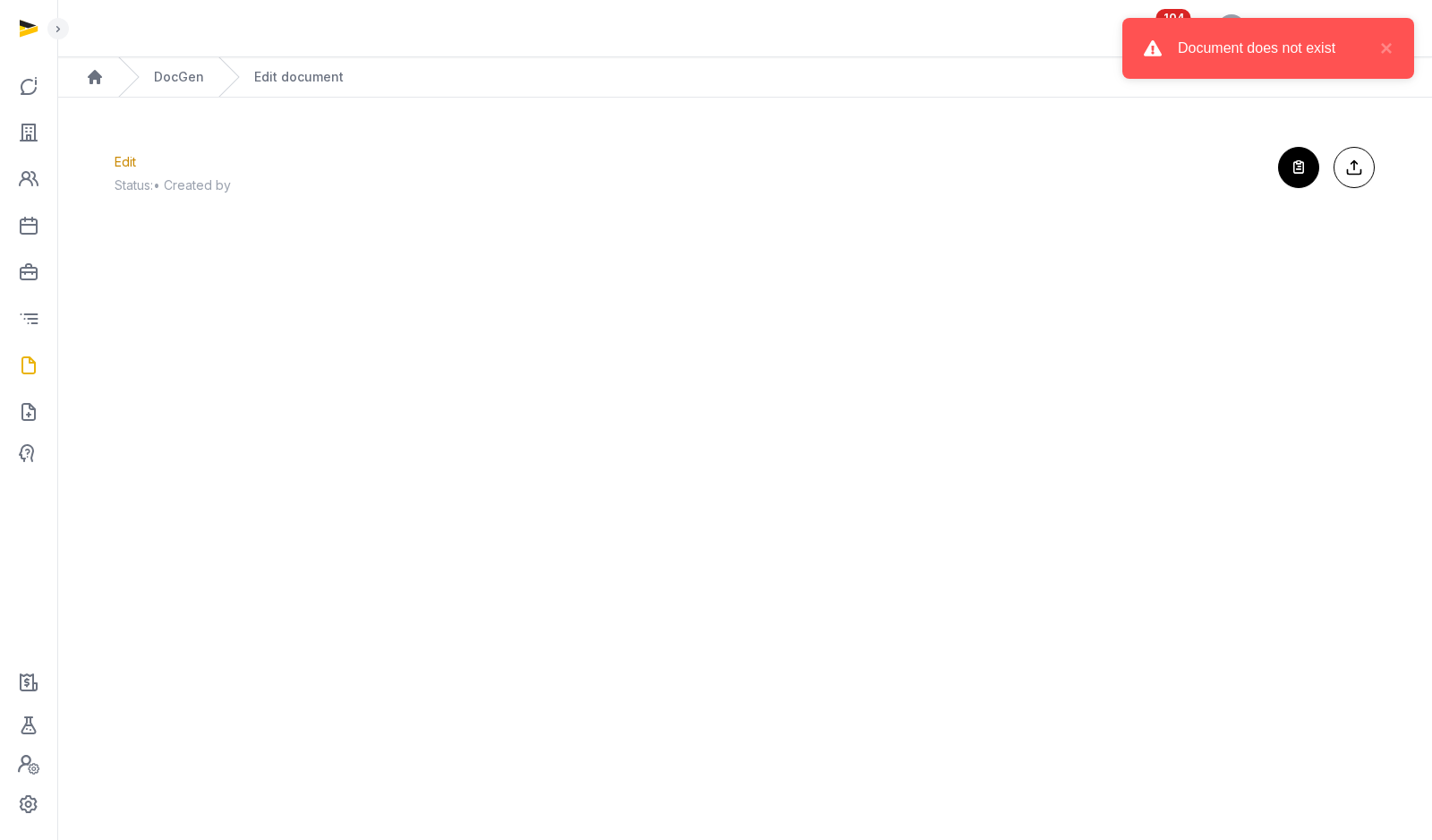
click at [150, 71] on div "DocGen" at bounding box center [161, 77] width 86 height 39
click at [162, 77] on link "DocGen" at bounding box center [179, 76] width 50 height 18
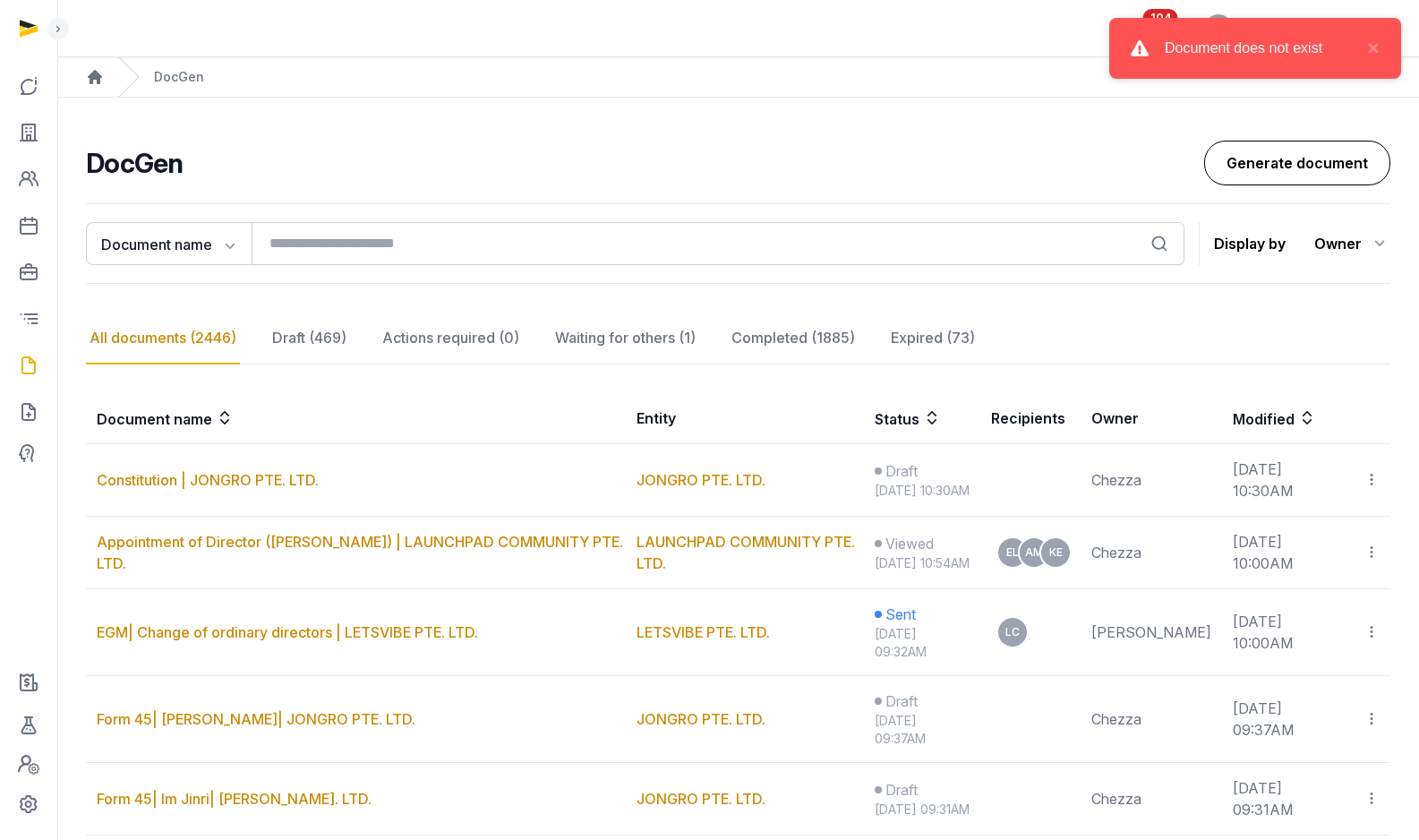
click at [1291, 163] on link "Generate document" at bounding box center [1297, 163] width 186 height 45
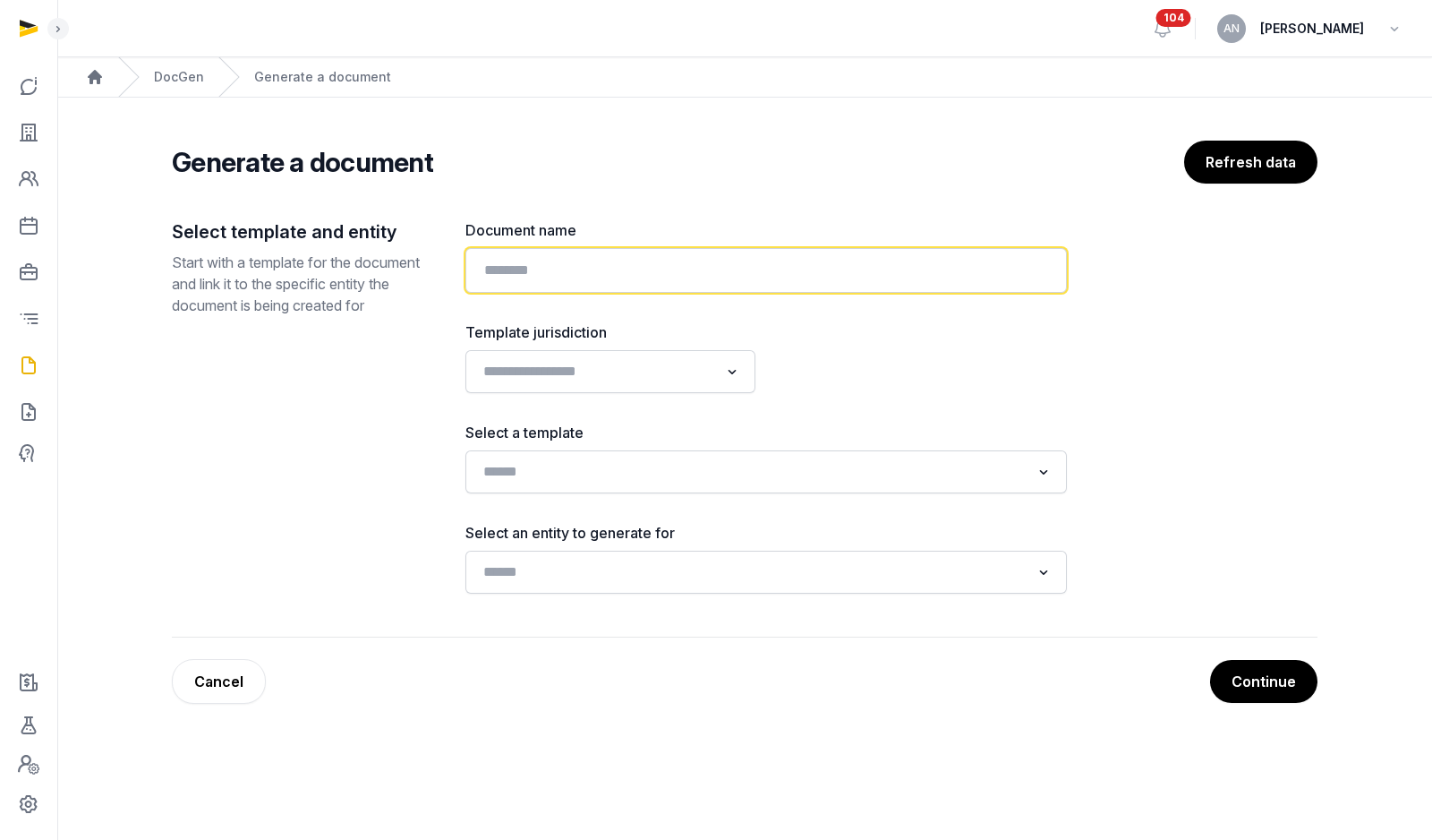
click at [615, 256] on input "text" at bounding box center [766, 271] width 601 height 45
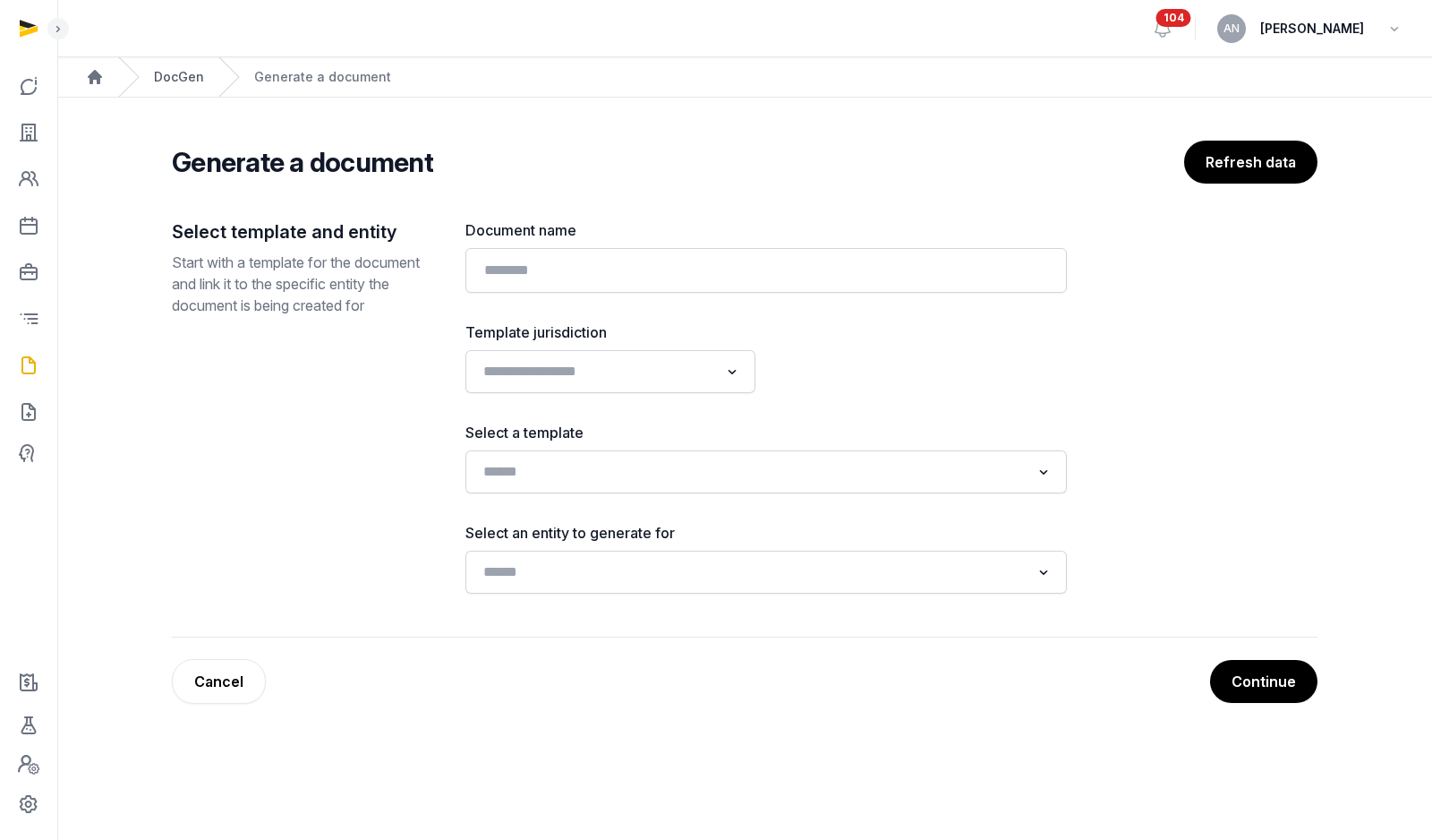
click at [188, 70] on link "DocGen" at bounding box center [179, 76] width 50 height 18
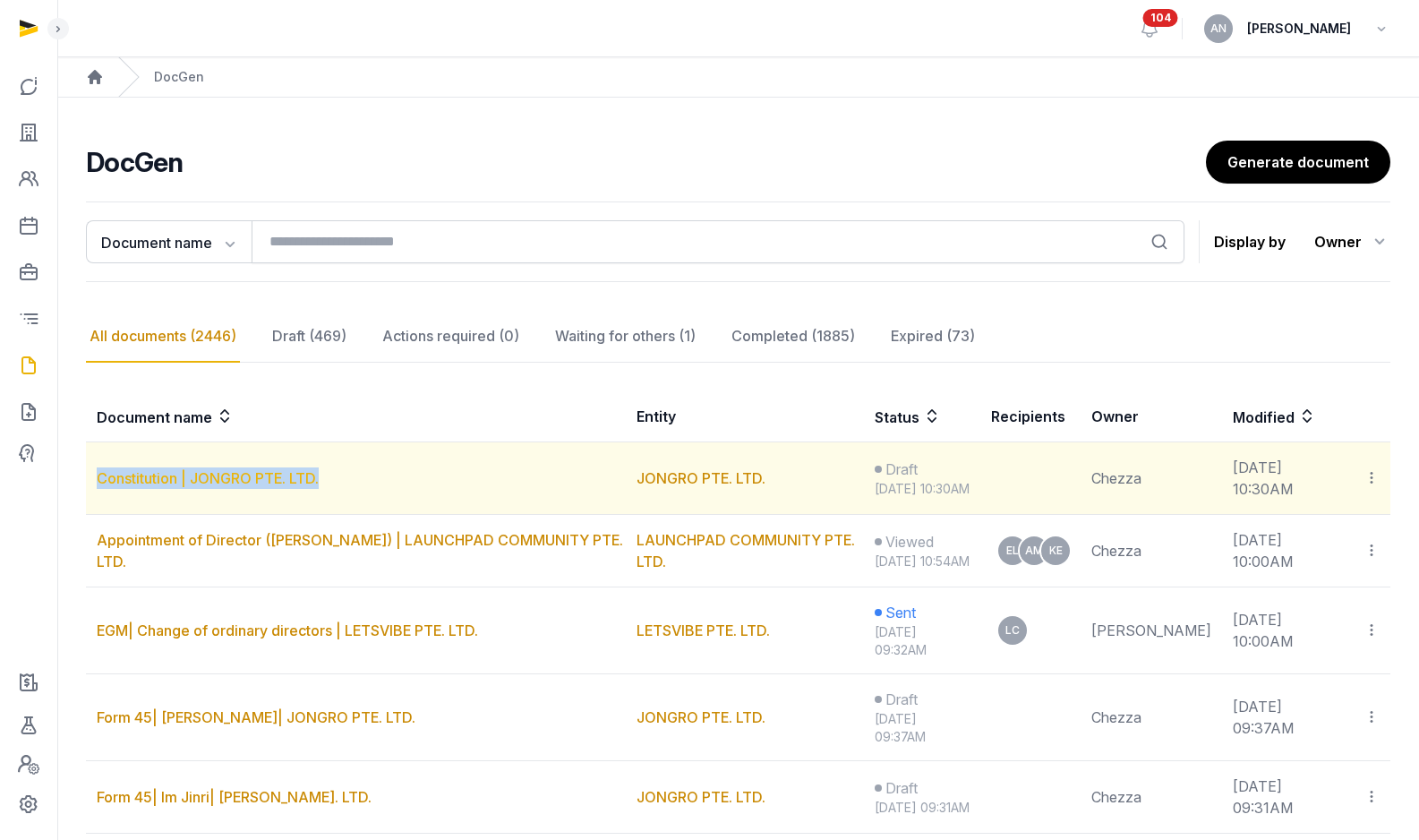
drag, startPoint x: 396, startPoint y: 497, endPoint x: 98, endPoint y: 493, distance: 298.0
click at [98, 493] on td "Constitution | JONGRO PTE. LTD." at bounding box center [355, 478] width 540 height 72
copy link "Constitution | JONGRO PTE. LTD."
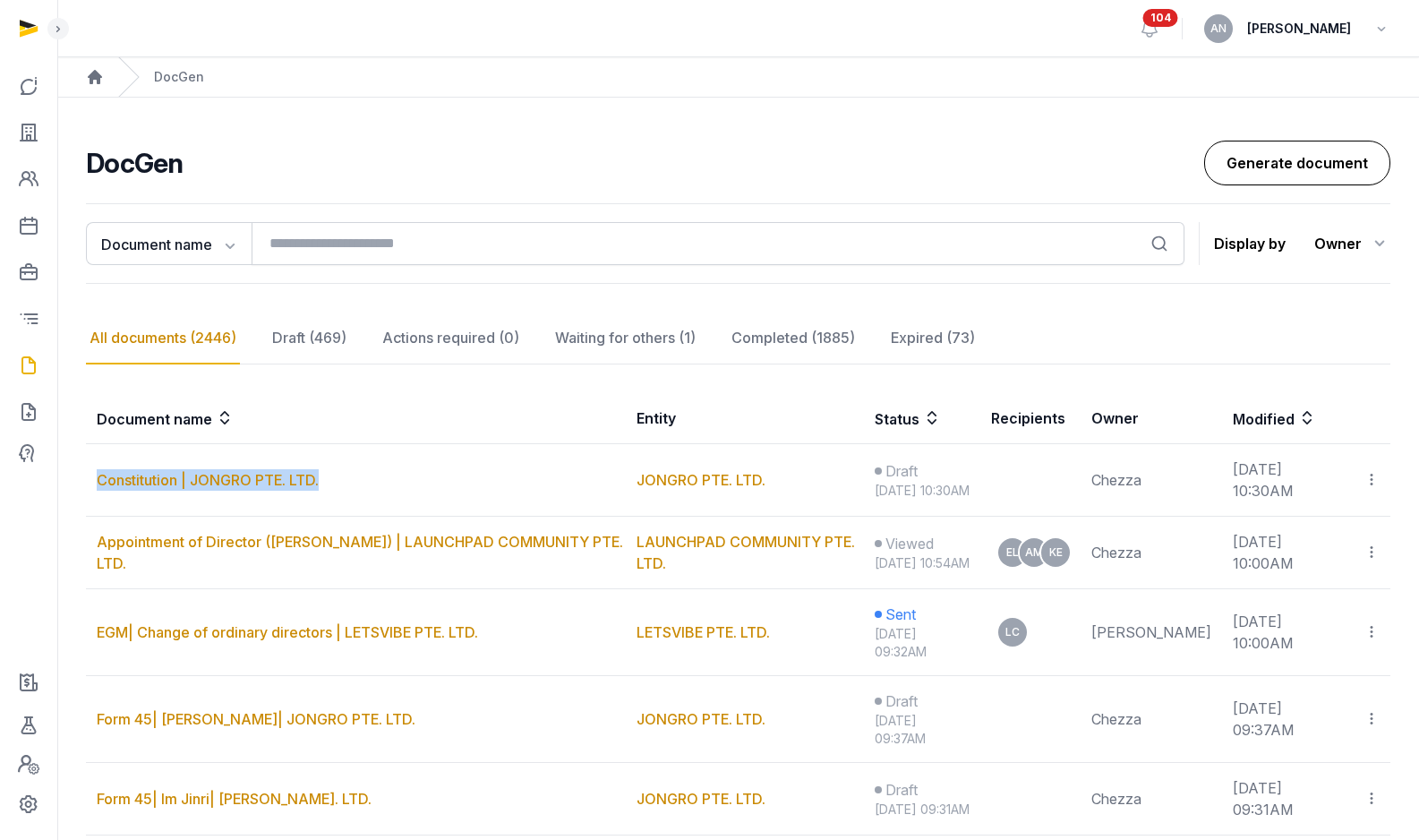
click at [1263, 167] on link "Generate document" at bounding box center [1297, 163] width 186 height 45
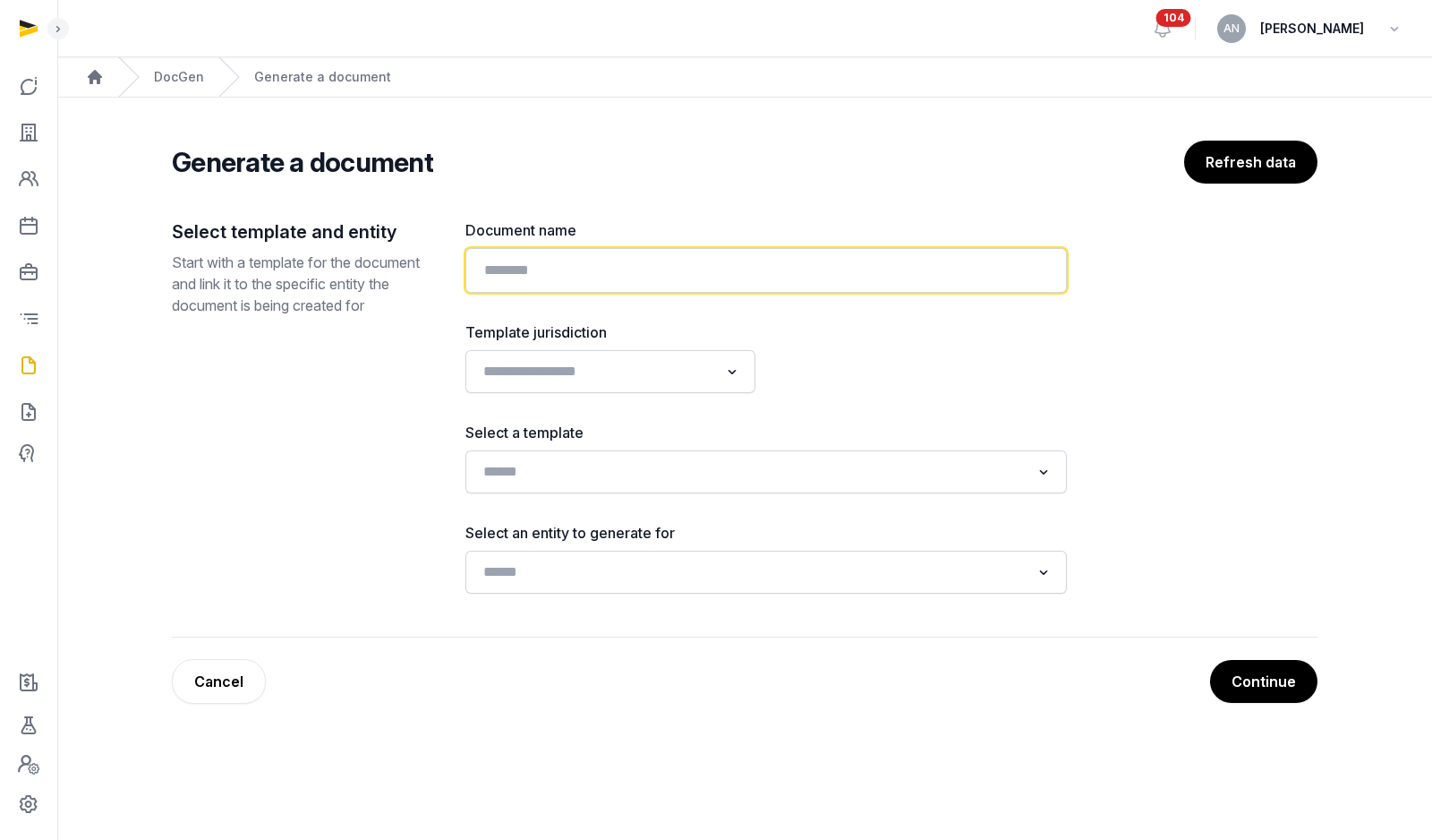
click at [589, 267] on input "text" at bounding box center [766, 271] width 601 height 45
paste input "**********"
type input "**********"
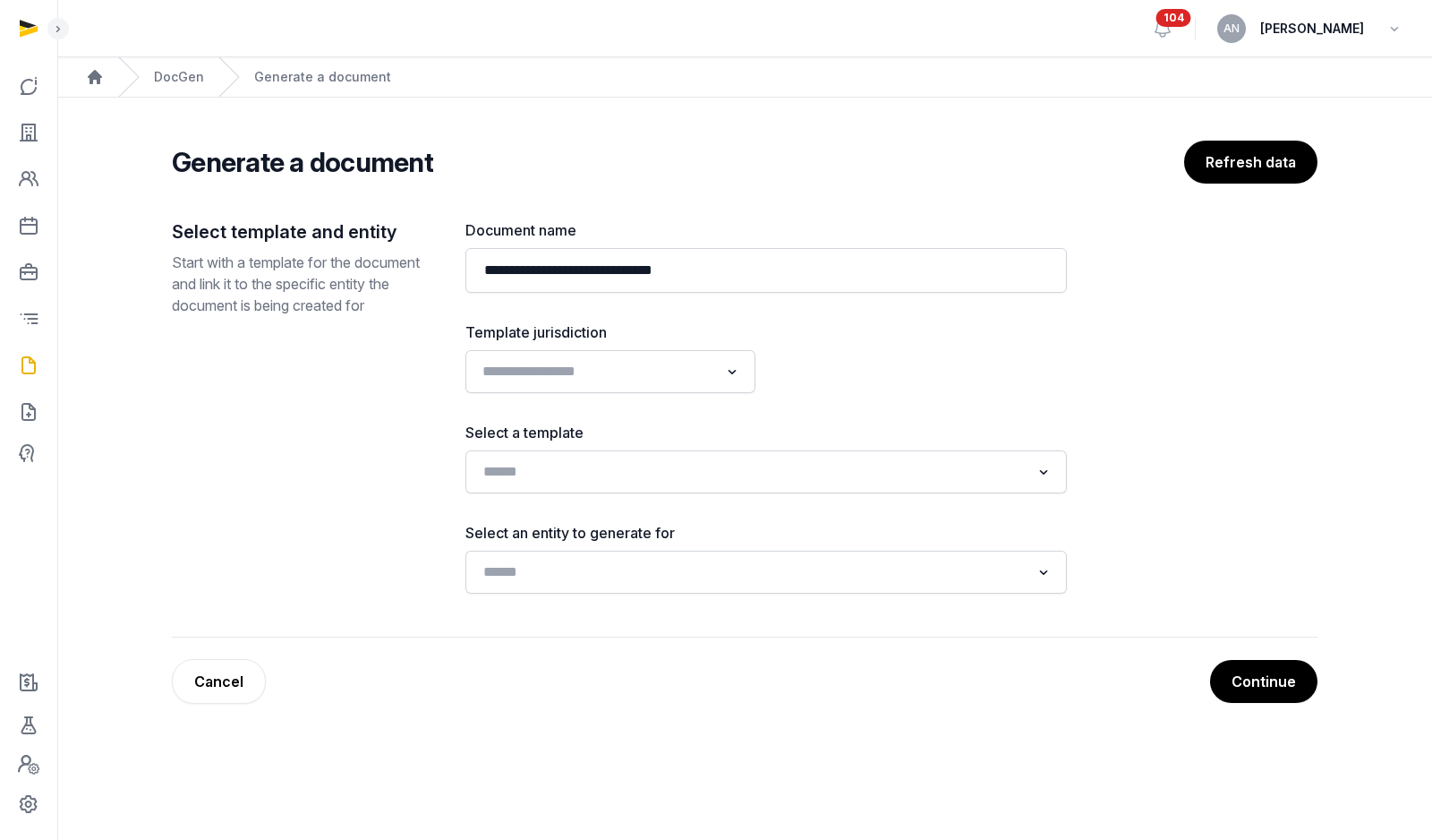
click at [616, 366] on input "Search for option" at bounding box center [598, 371] width 242 height 25
click at [581, 435] on li "Singapore" at bounding box center [610, 437] width 288 height 26
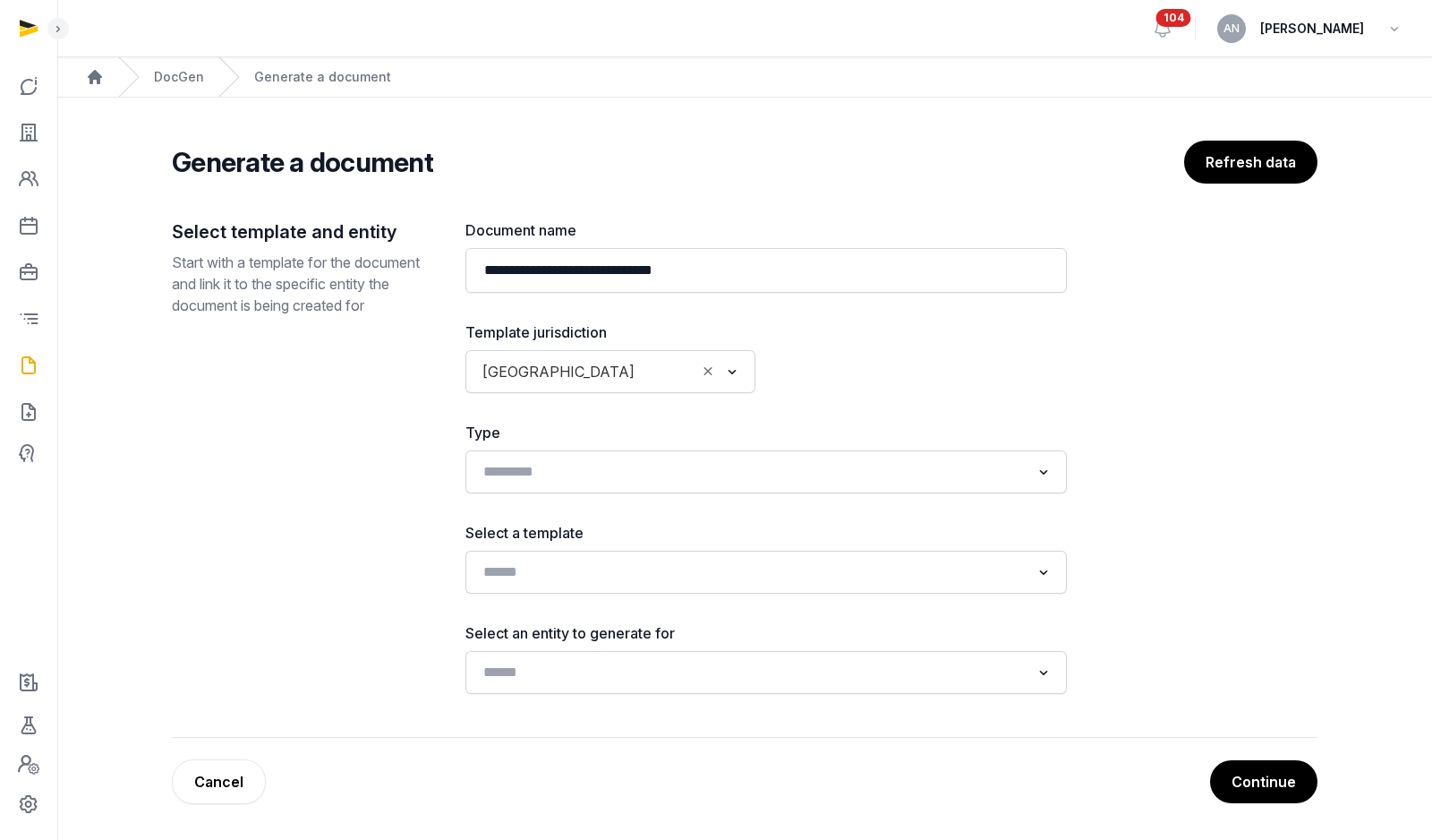
click at [936, 416] on div "**********" at bounding box center [766, 456] width 601 height 474
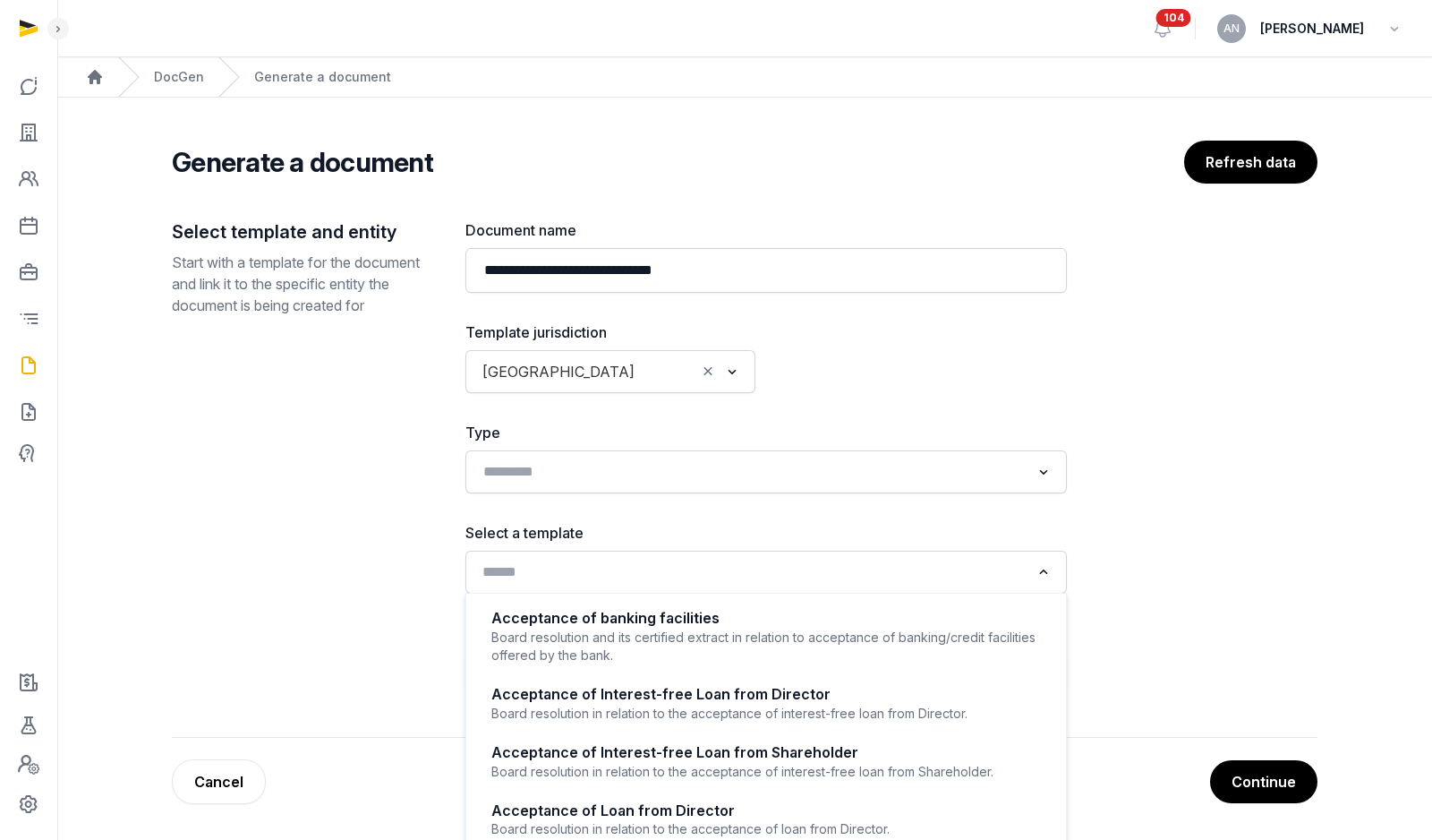
click at [672, 574] on input "Search for option" at bounding box center [754, 571] width 554 height 25
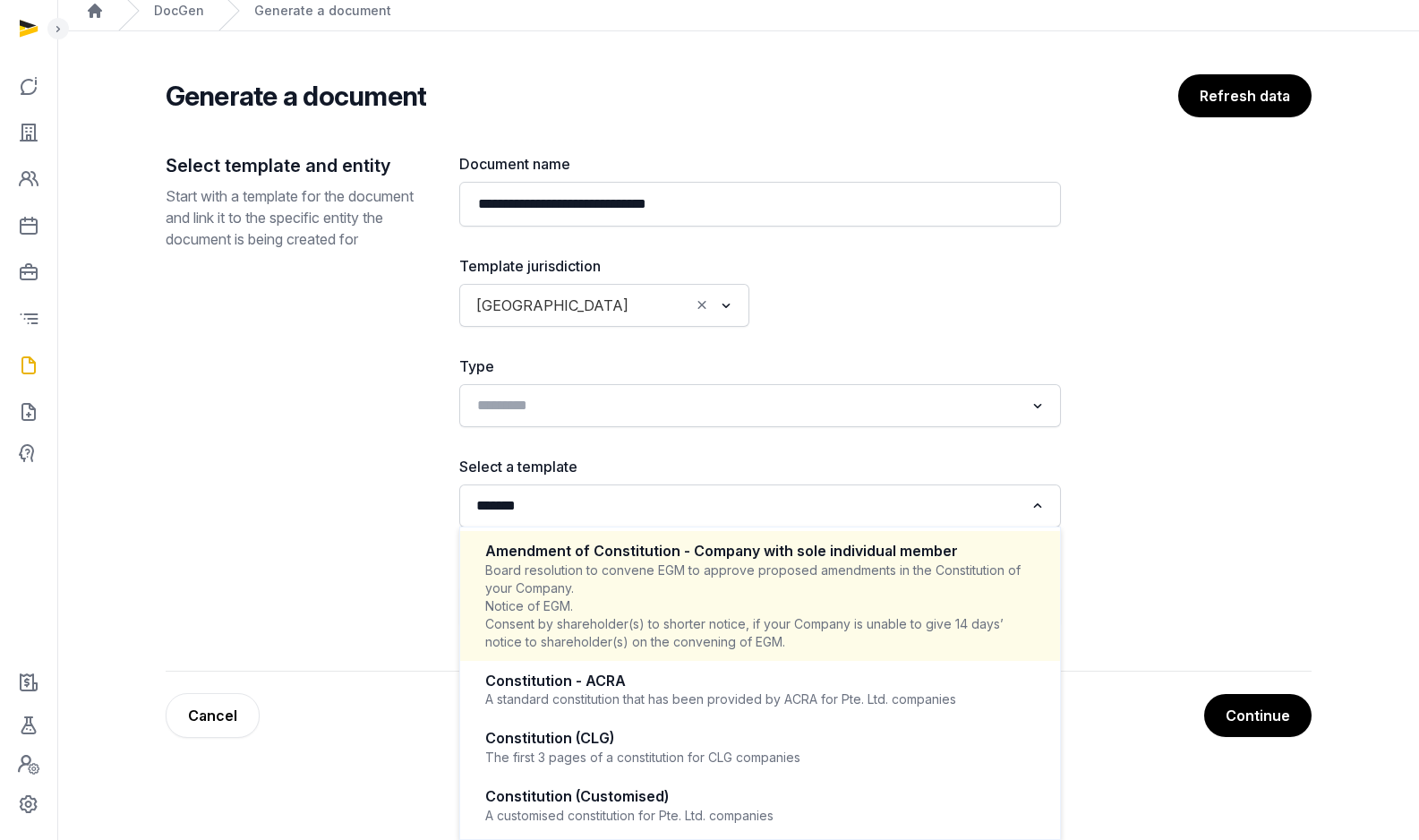
scroll to position [350, 0]
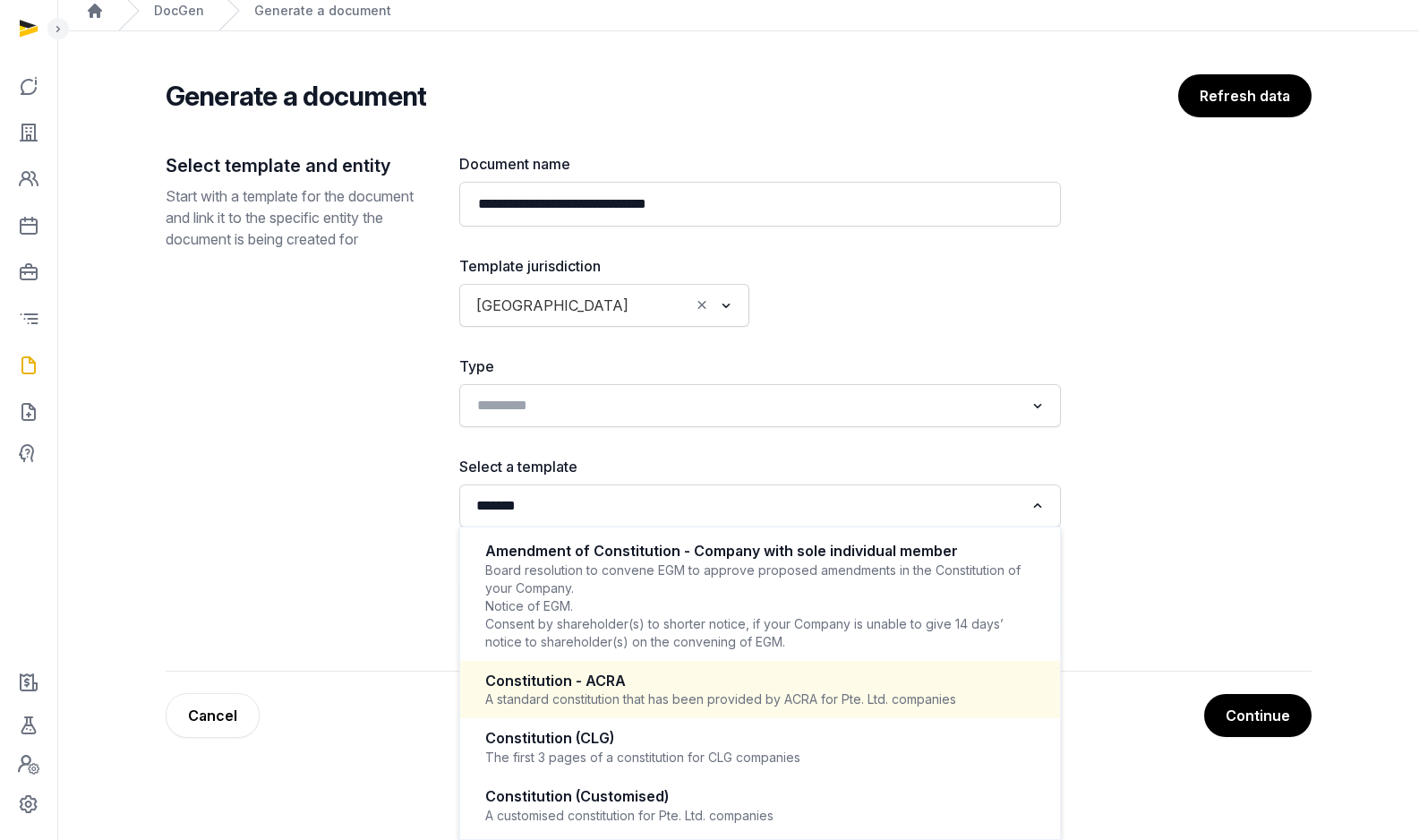
click at [727, 690] on div "Constitution - ACRA A standard constitution that has been provided by ACRA for …" at bounding box center [760, 690] width 564 height 53
type input "*******"
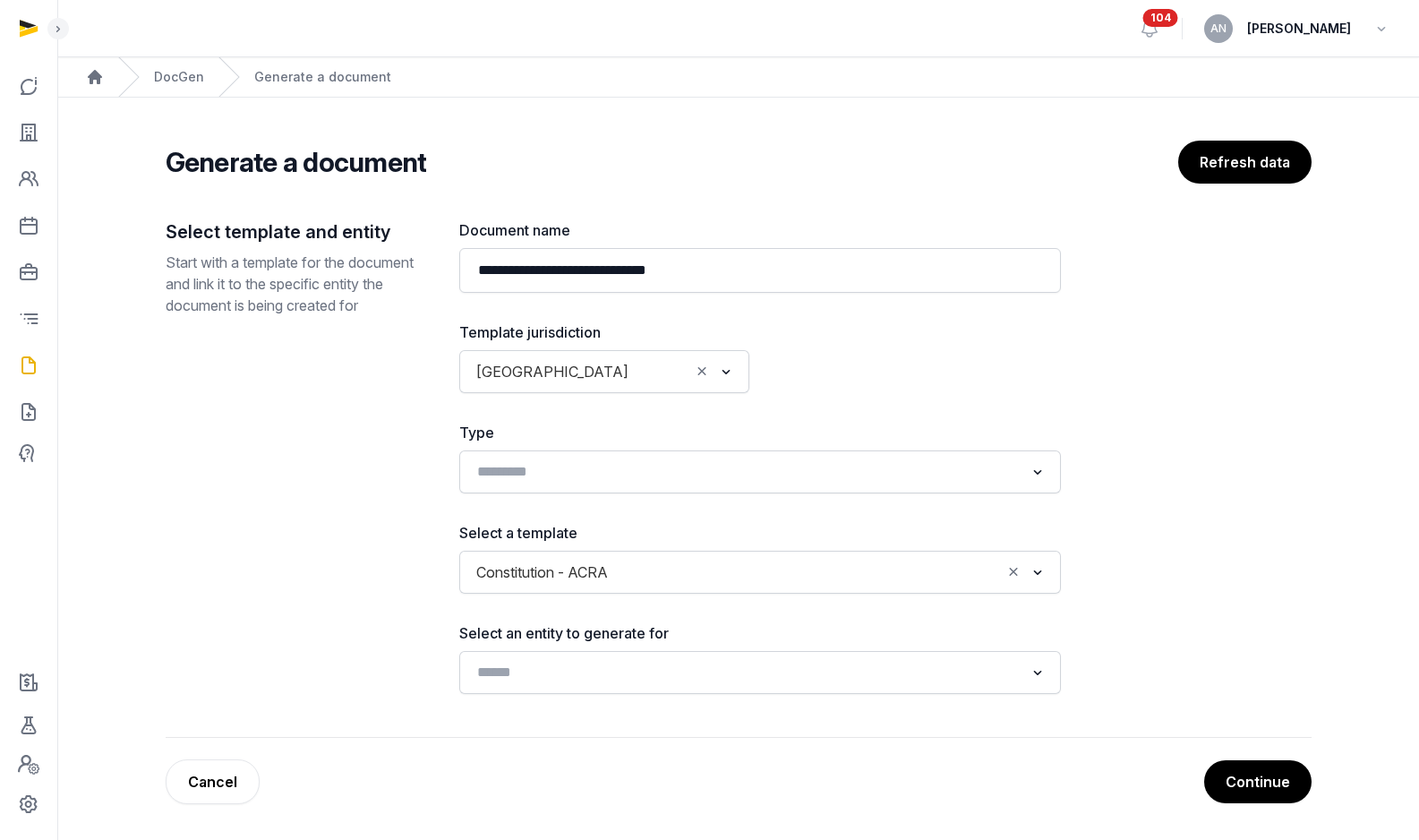
scroll to position [0, 0]
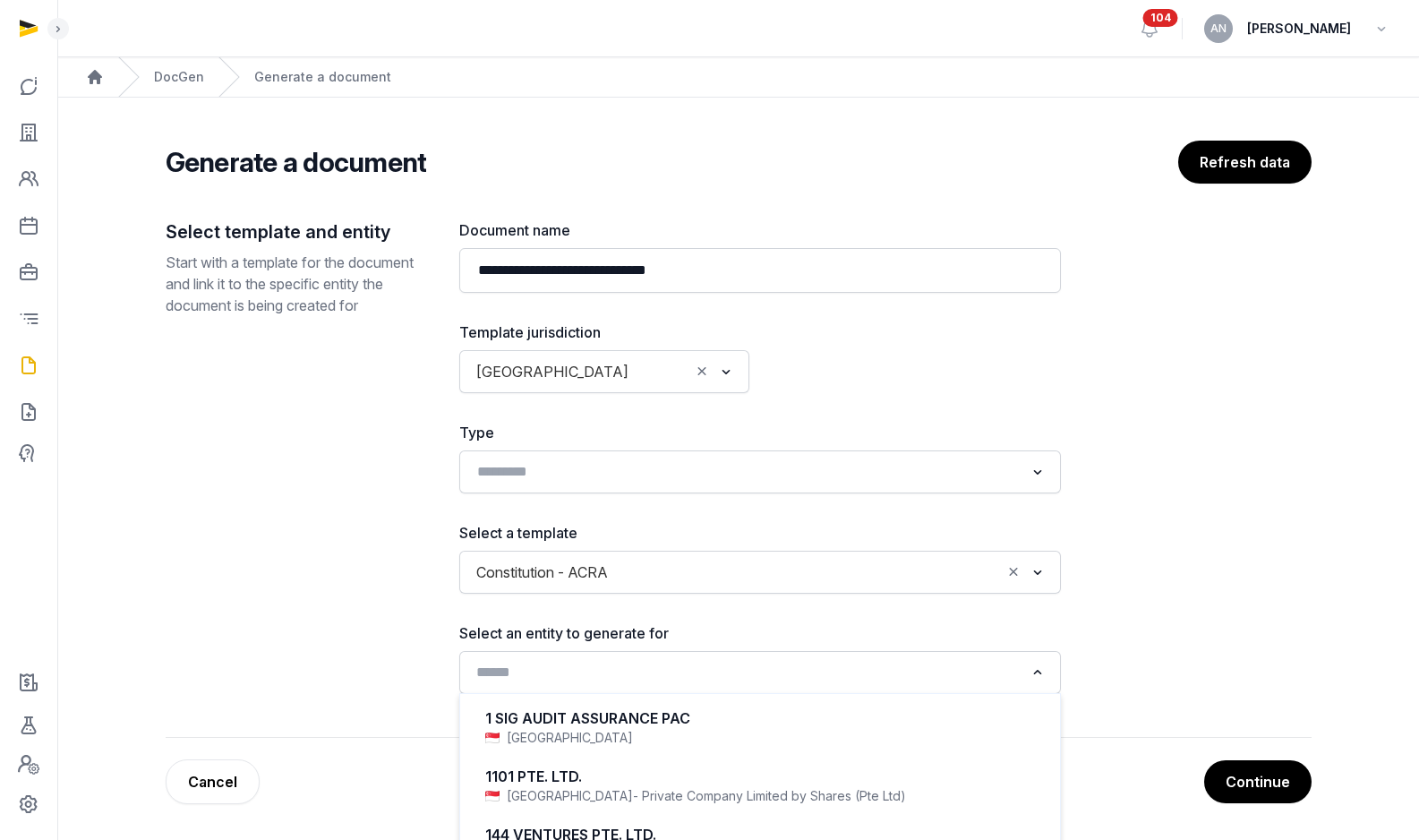
click at [663, 657] on div "Search for option" at bounding box center [747, 670] width 558 height 28
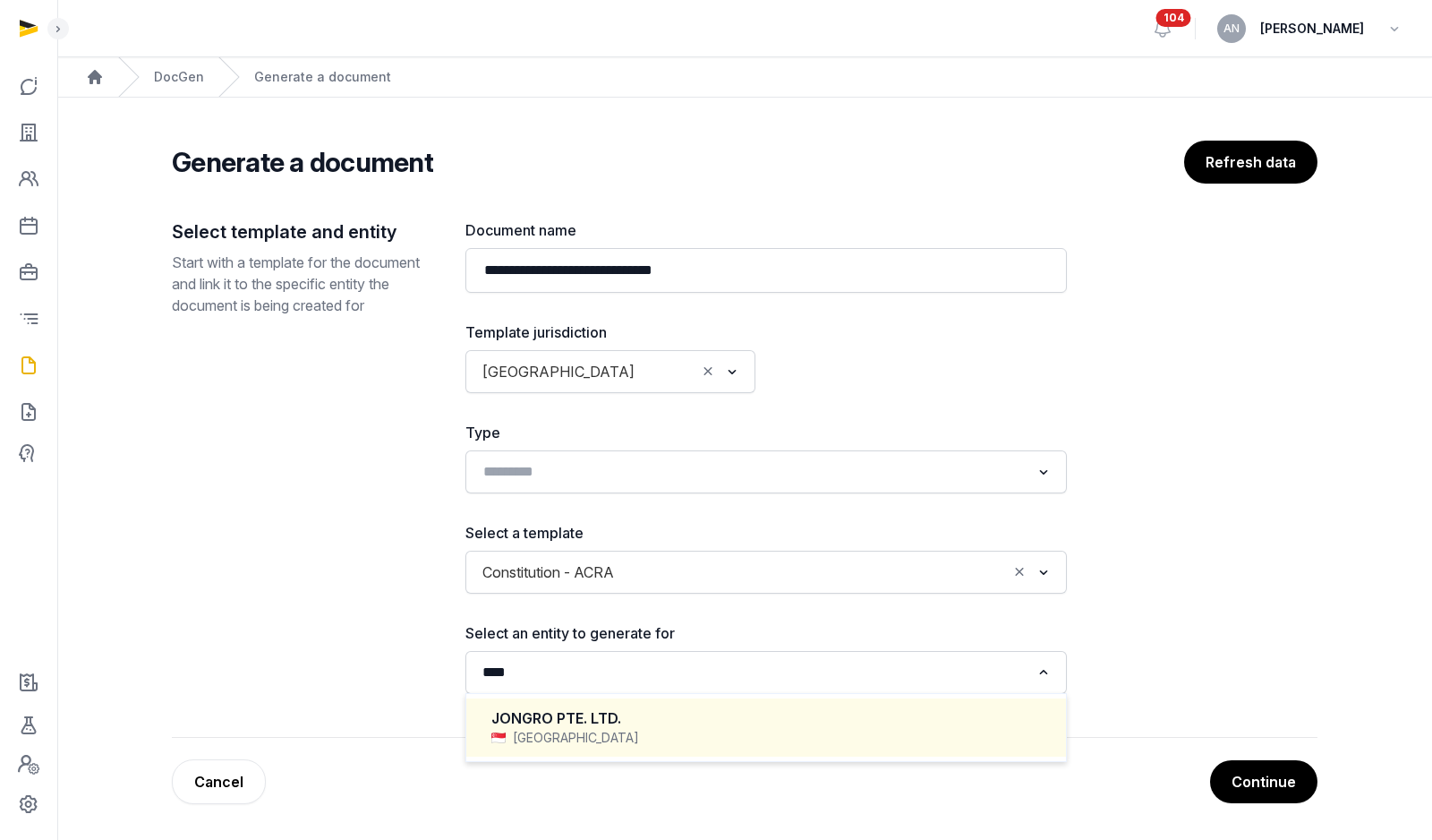
click at [502, 723] on div "JONGRO PTE. LTD." at bounding box center [766, 719] width 550 height 21
type input "****"
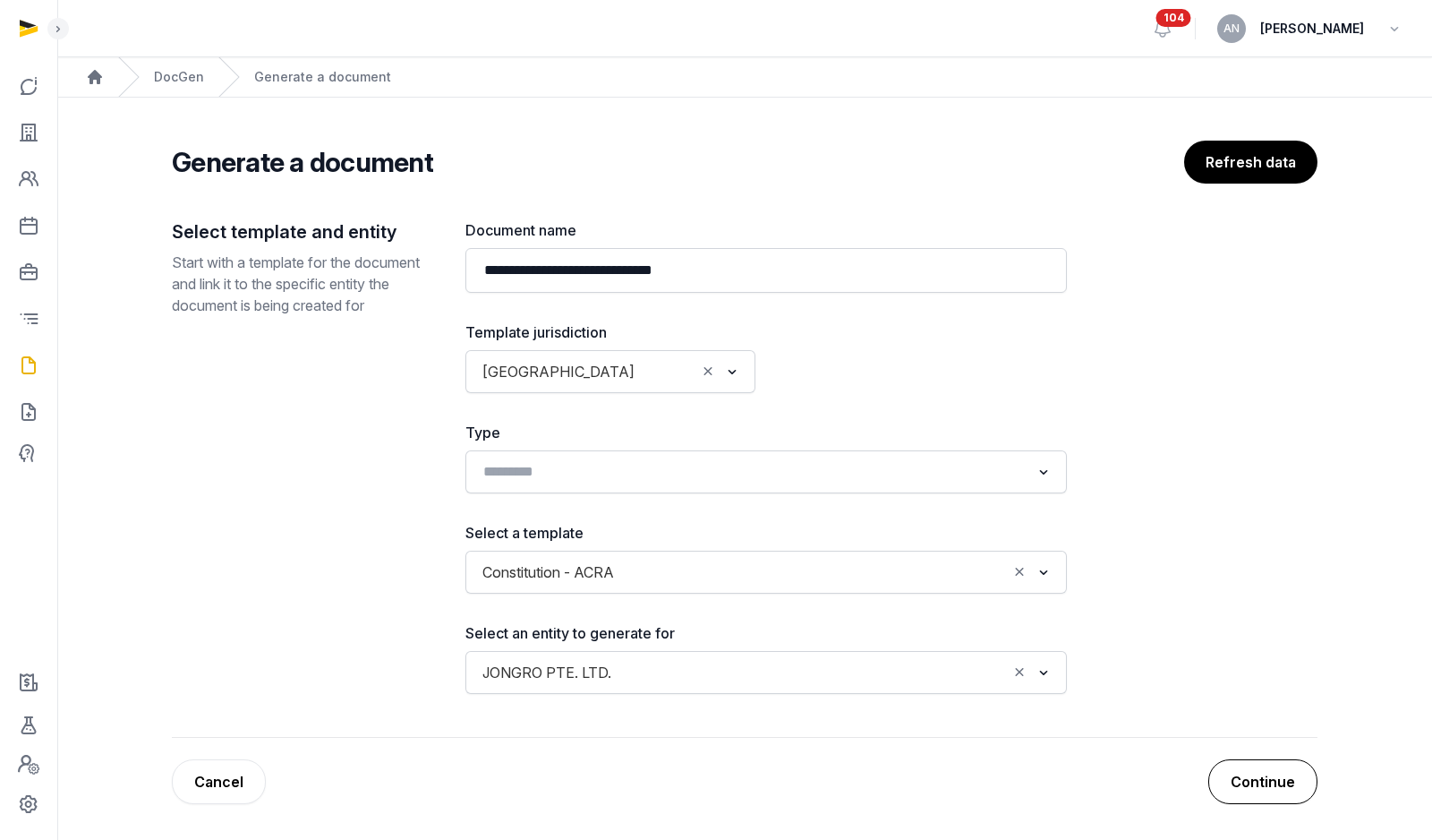
click at [1282, 768] on button "Continue" at bounding box center [1263, 782] width 109 height 45
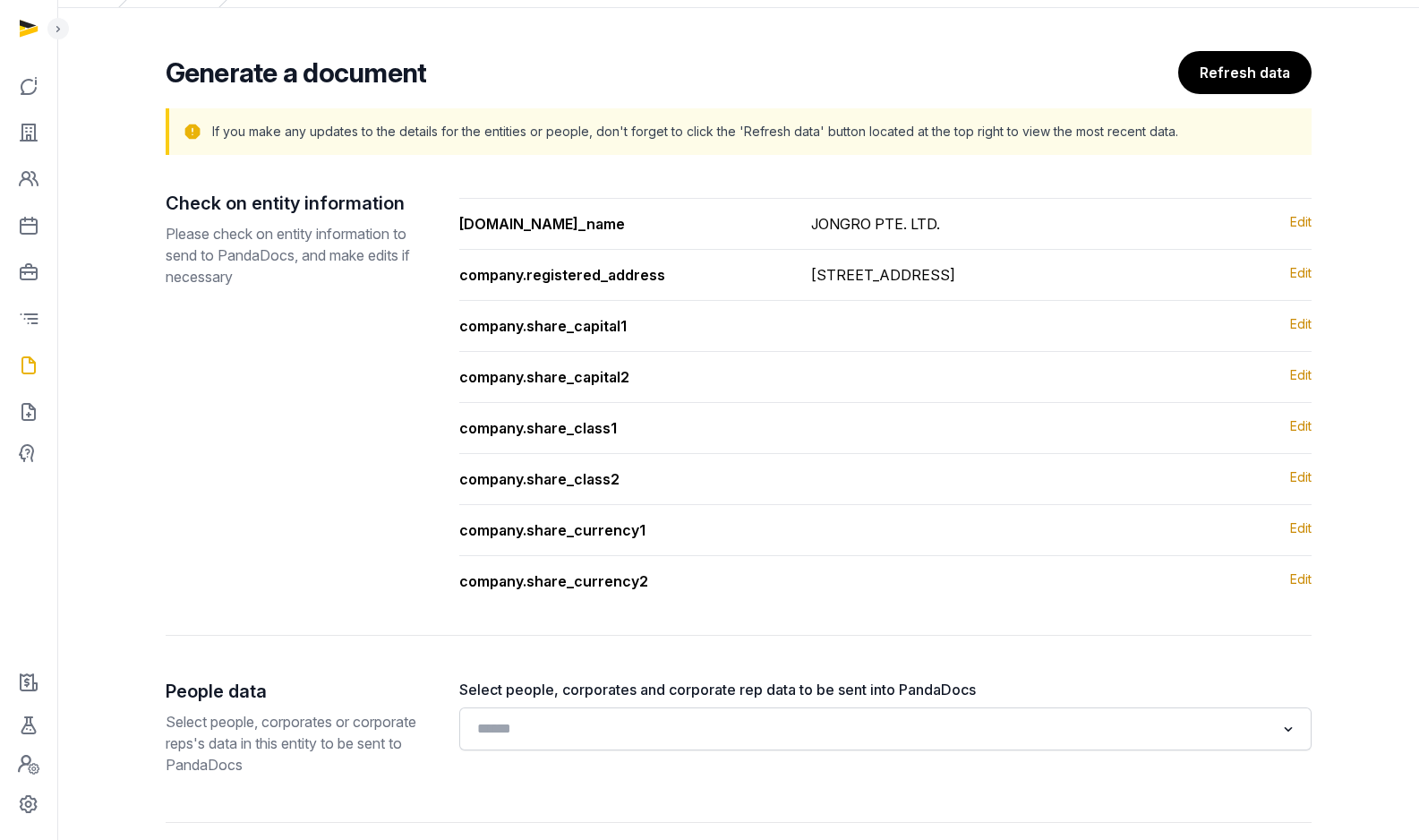
scroll to position [175, 0]
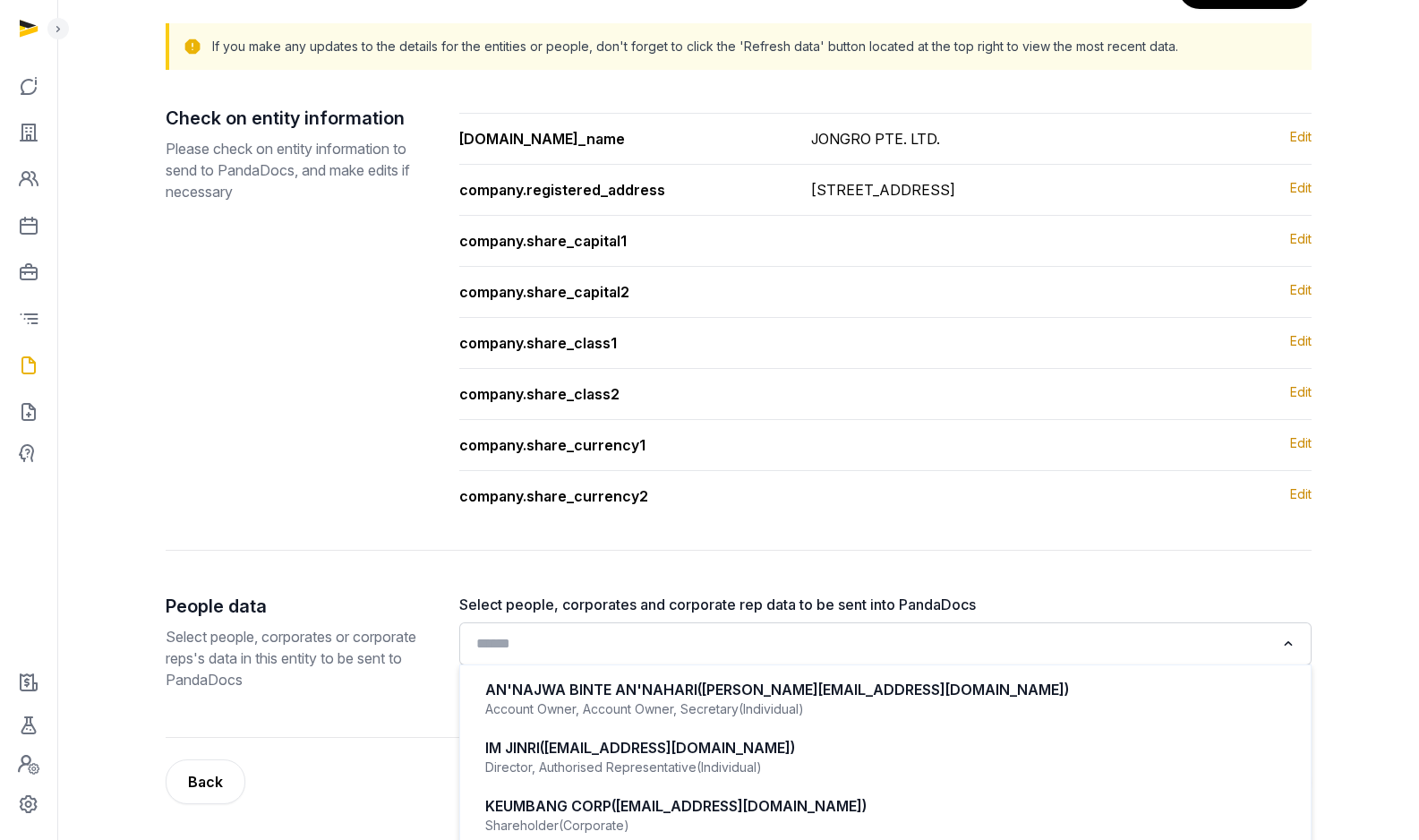
click at [660, 640] on input "Search for option" at bounding box center [872, 644] width 805 height 25
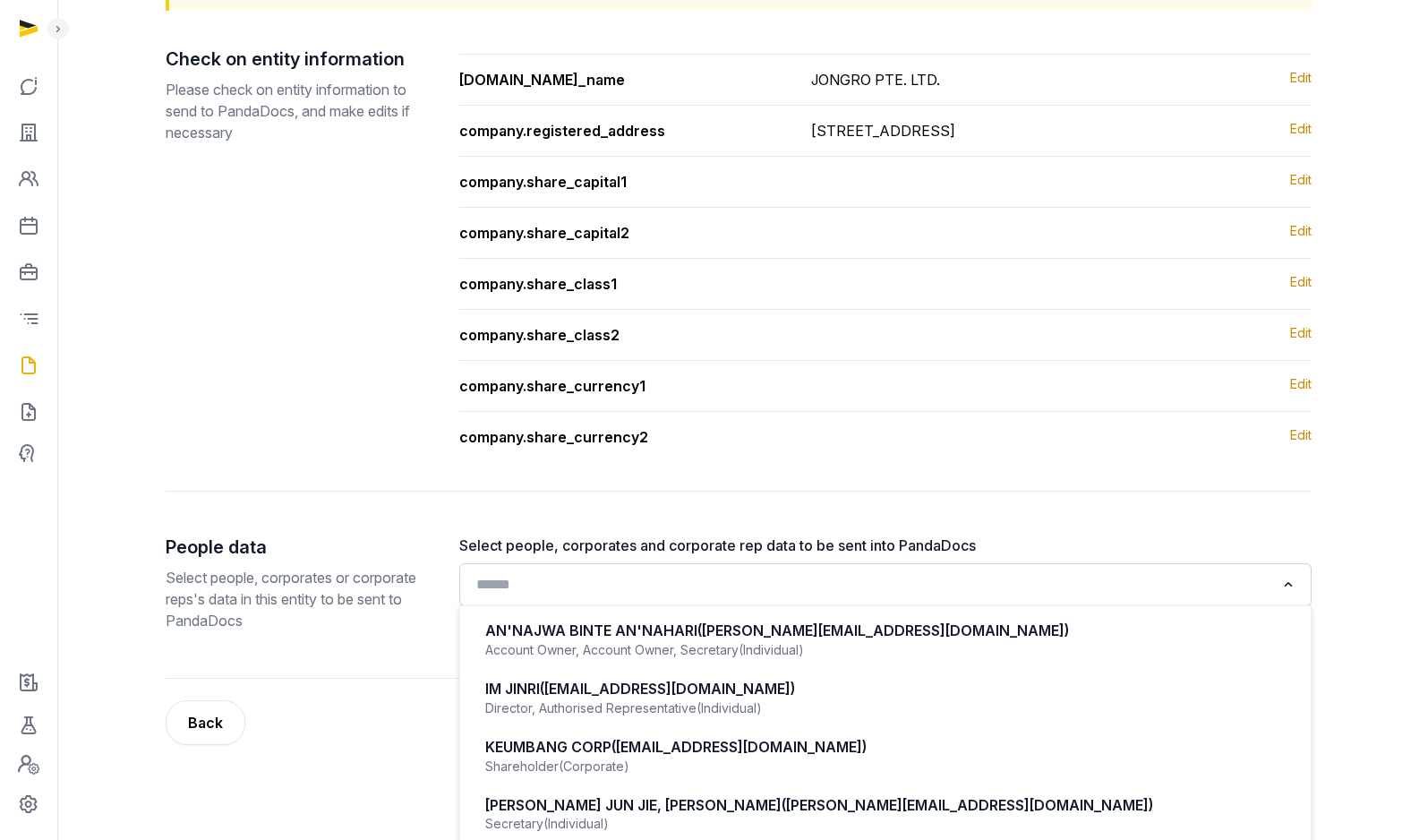
scroll to position [241, 0]
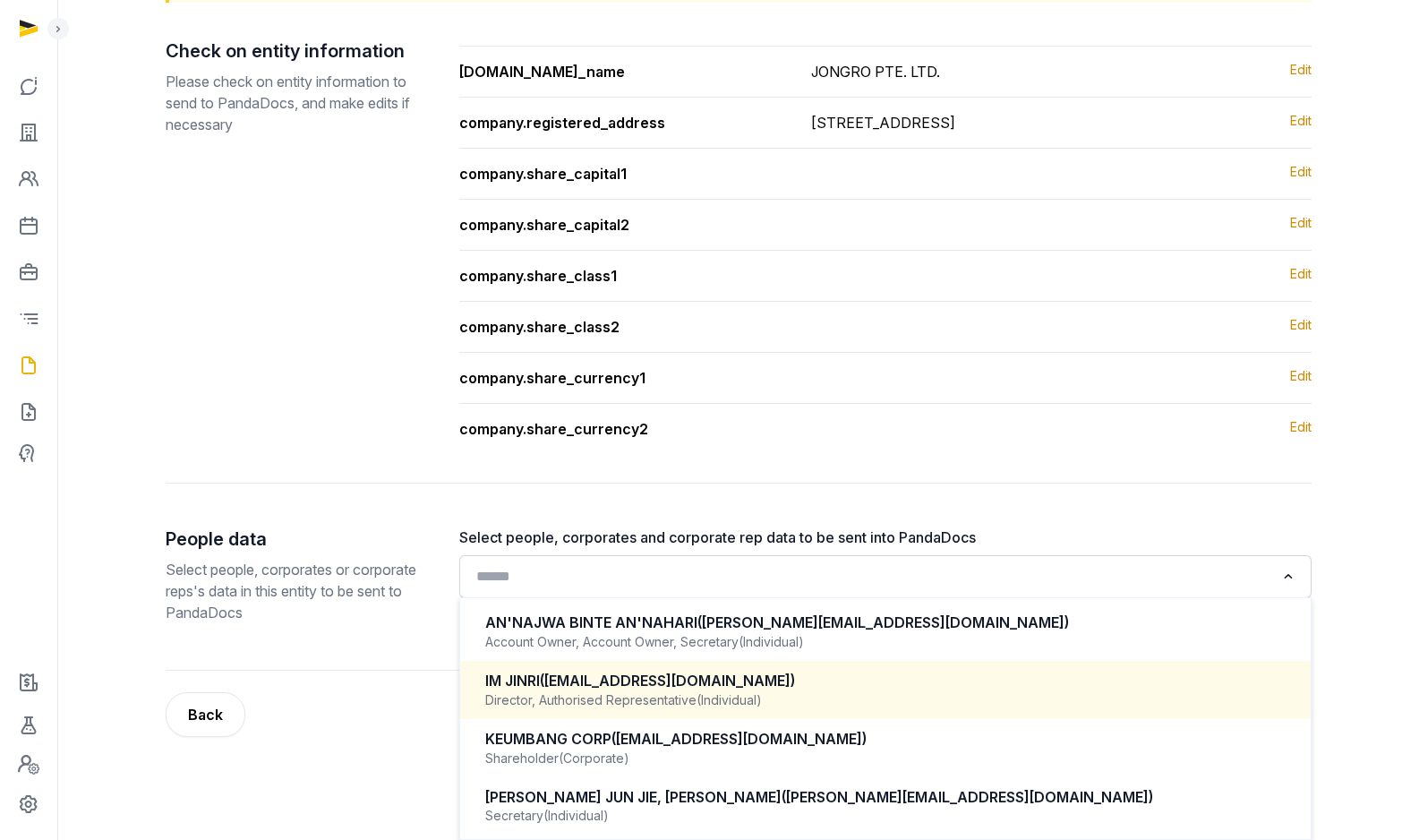
click at [636, 707] on div "Director, Authorised Representative (Individual)" at bounding box center [885, 700] width 801 height 18
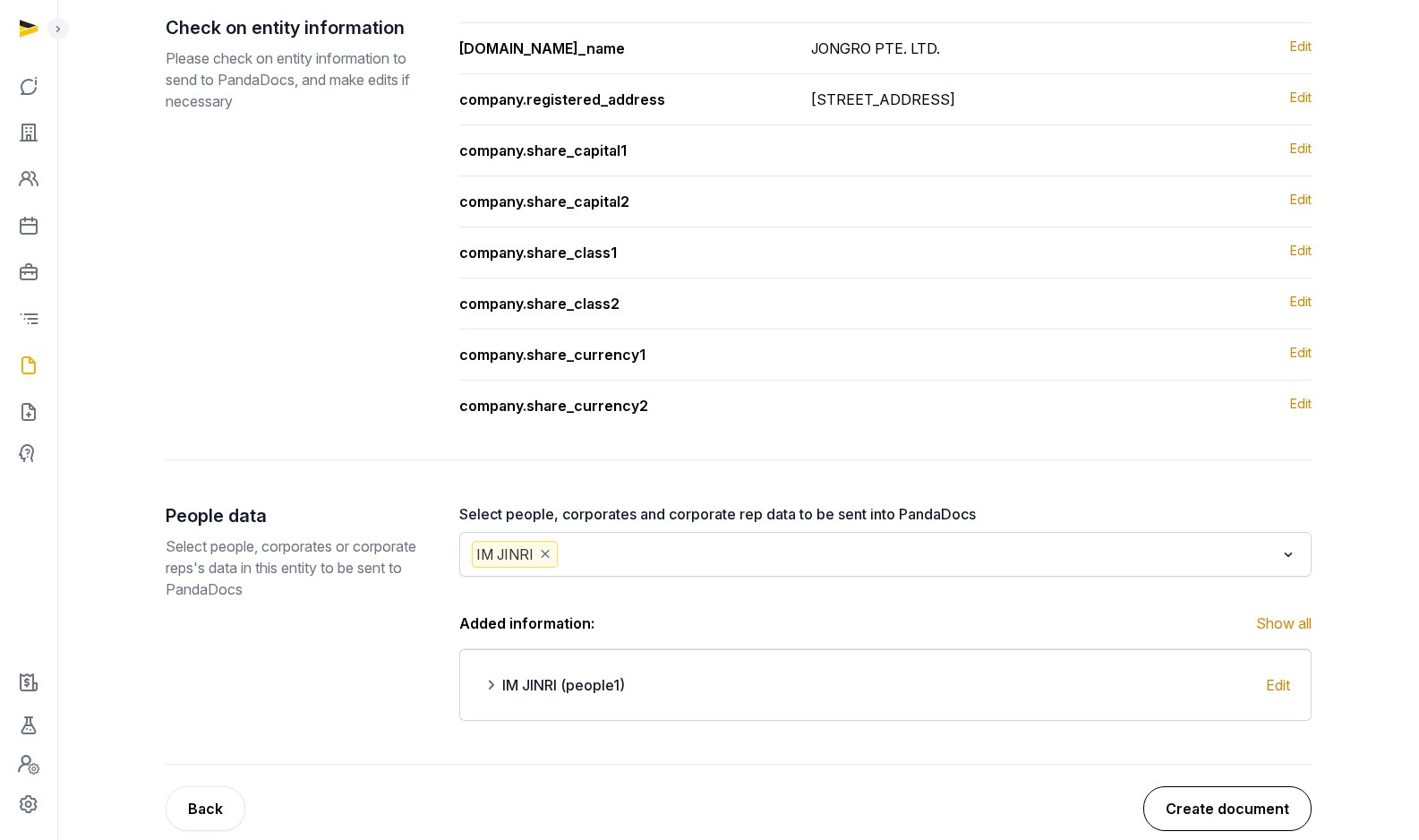
scroll to position [292, 0]
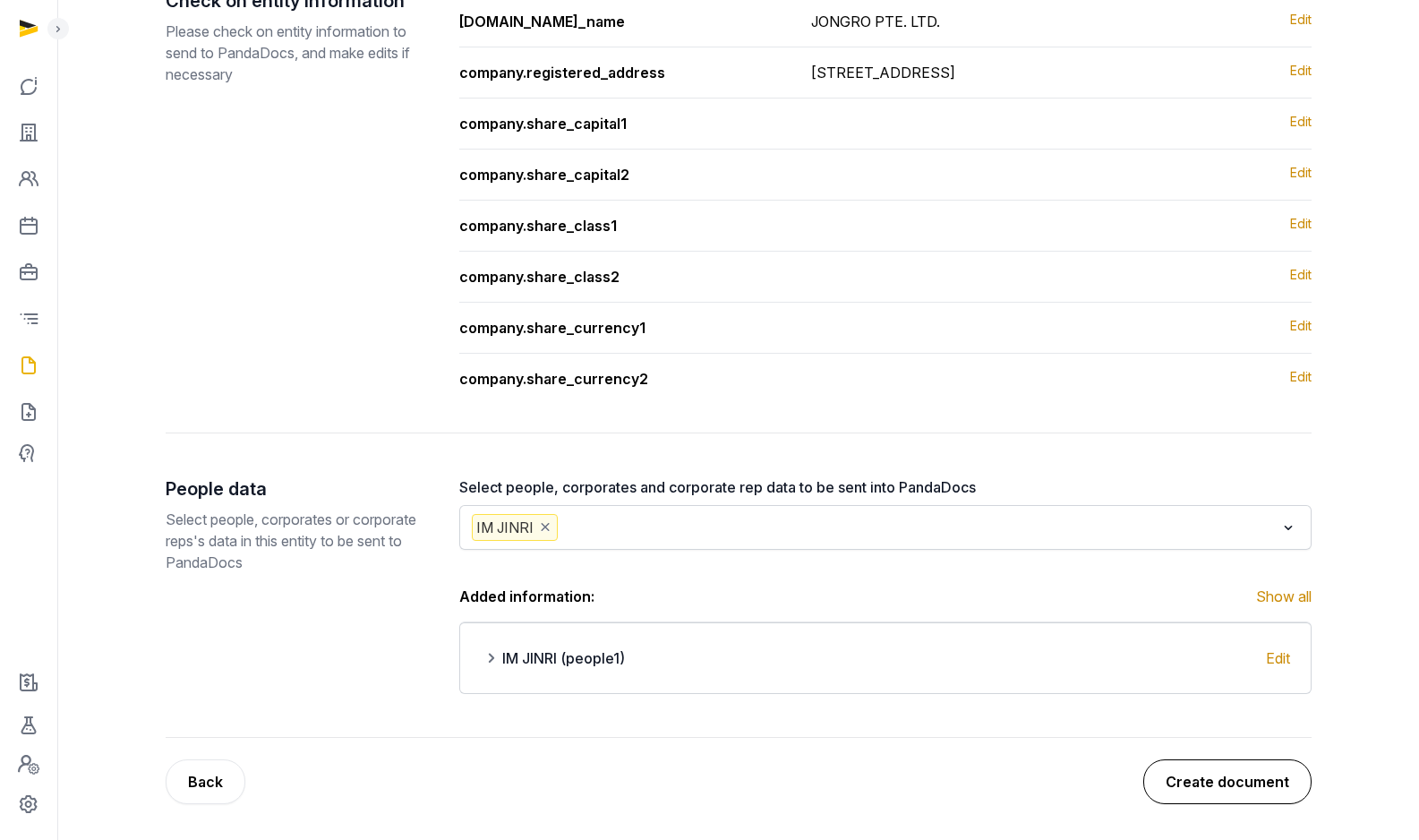
click at [1212, 768] on button "Create document" at bounding box center [1227, 782] width 168 height 45
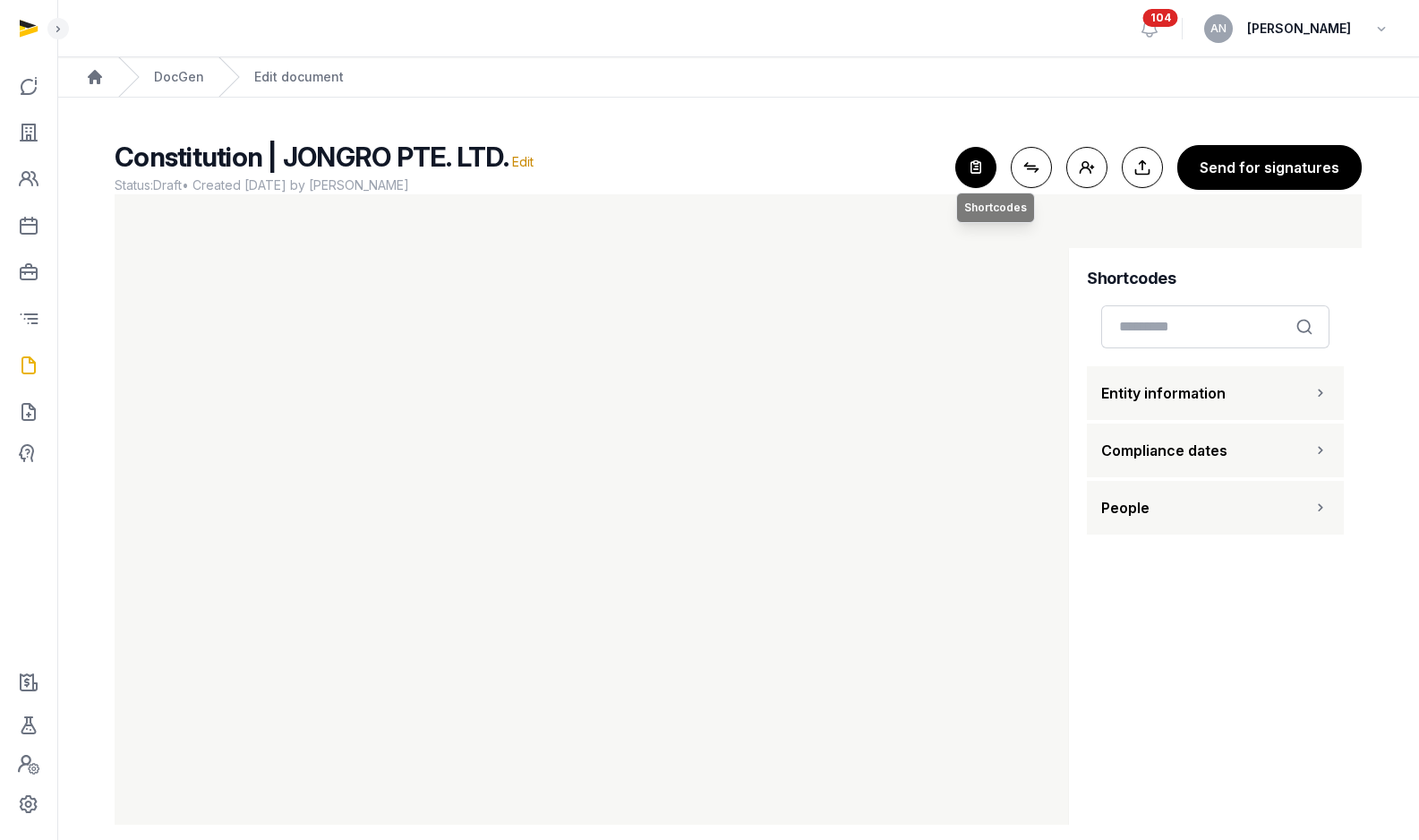
click at [991, 165] on icon "button" at bounding box center [976, 167] width 39 height 39
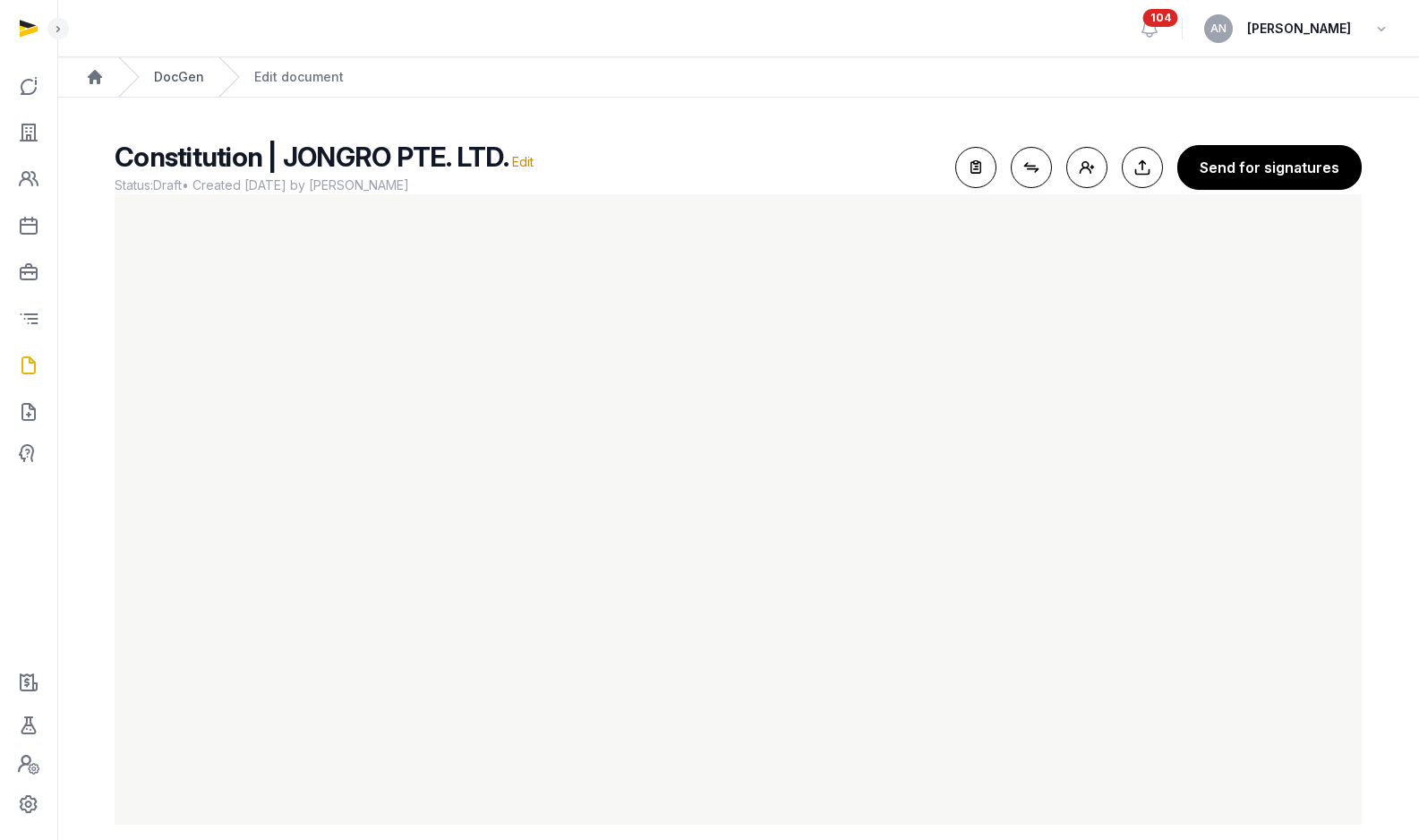
click at [180, 85] on link "DocGen" at bounding box center [179, 76] width 50 height 18
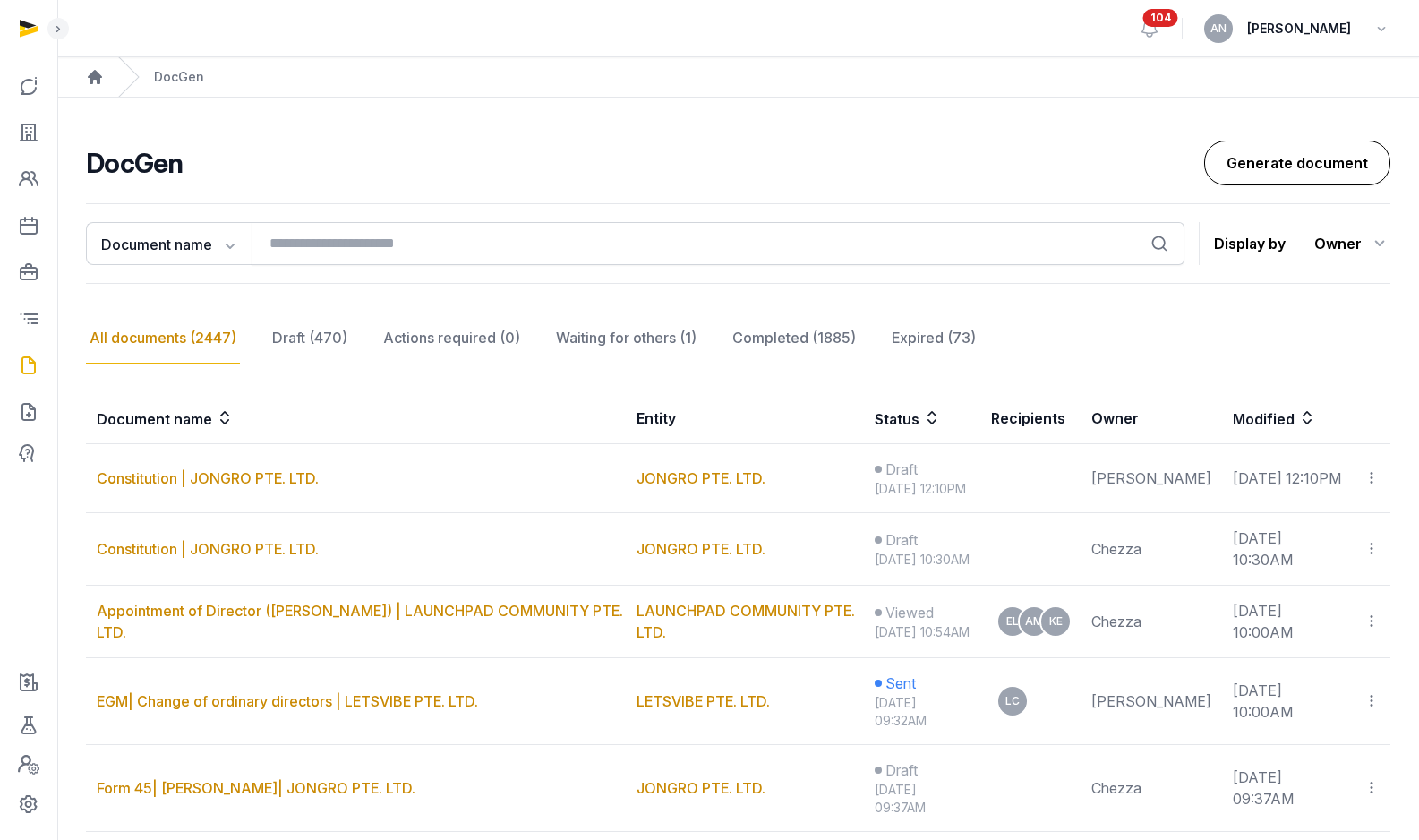
click at [1261, 160] on link "Generate document" at bounding box center [1297, 163] width 186 height 45
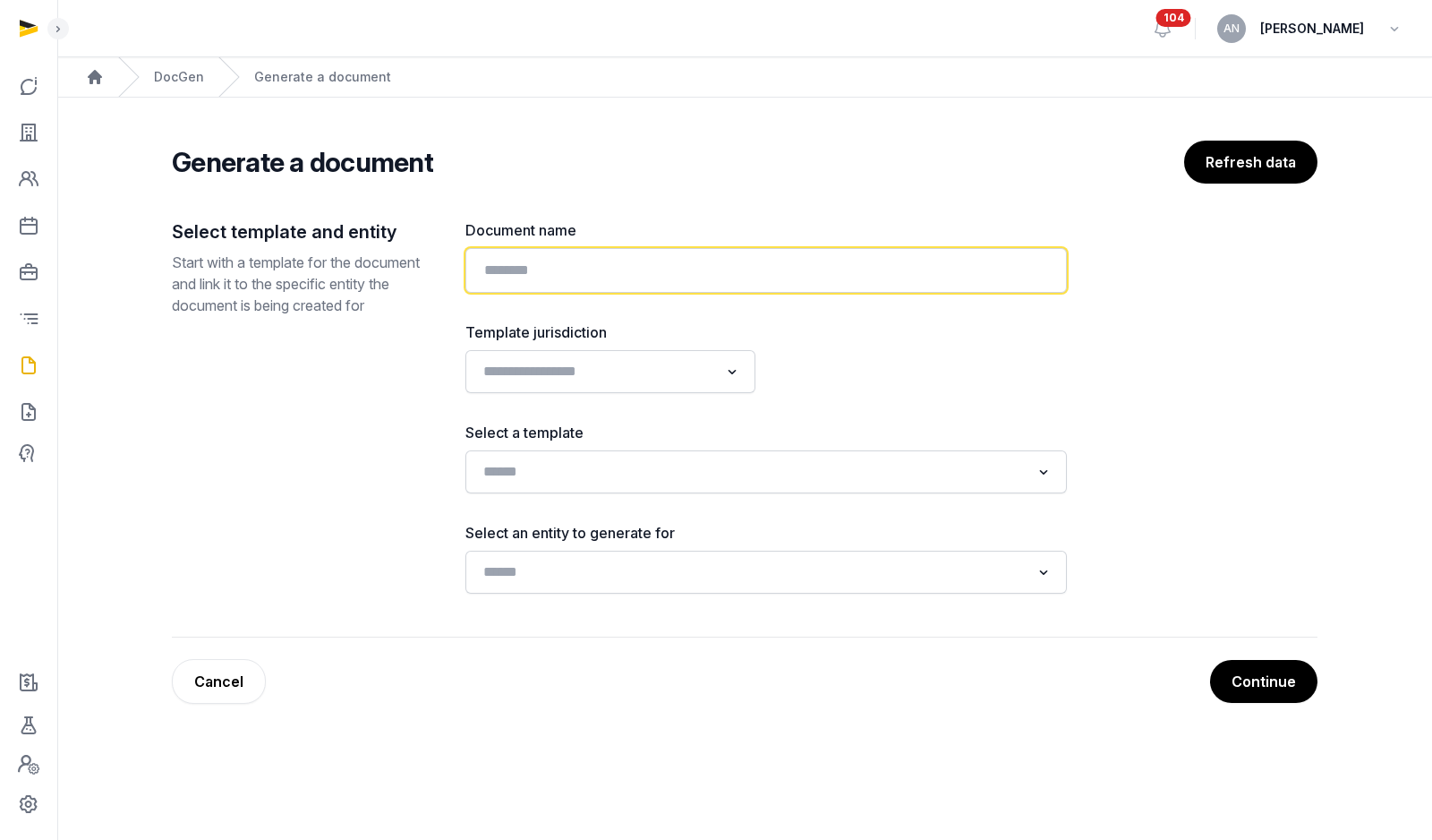
click at [848, 273] on input "text" at bounding box center [766, 271] width 601 height 45
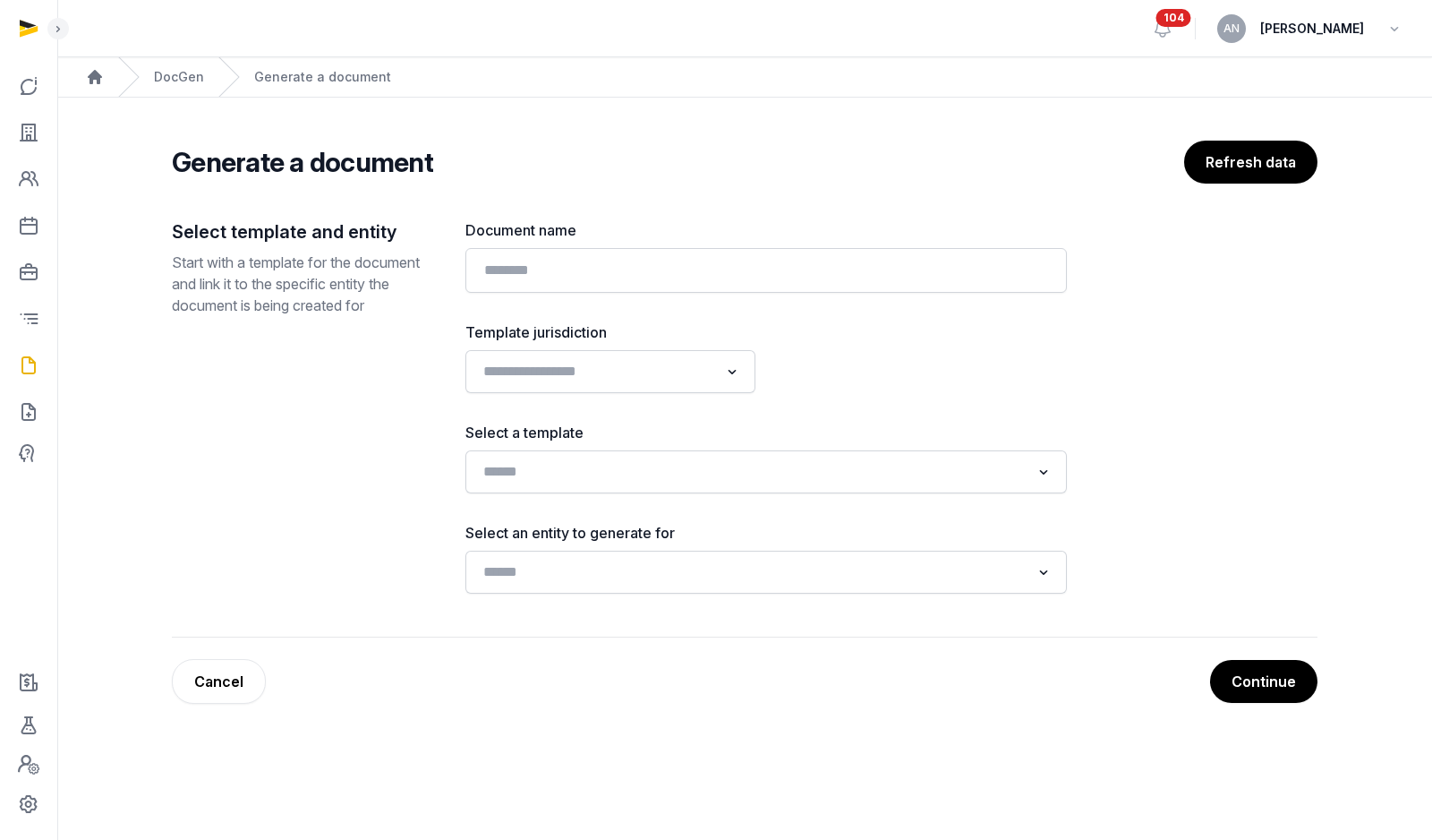
drag, startPoint x: 935, startPoint y: 428, endPoint x: 929, endPoint y: 417, distance: 12.5
click at [935, 428] on label "Select a template" at bounding box center [766, 432] width 601 height 22
click at [842, 305] on div "Document name Template jurisdiction Loading... Select a template Loading... Sel…" at bounding box center [766, 406] width 601 height 374
click at [165, 84] on link "DocGen" at bounding box center [179, 76] width 50 height 18
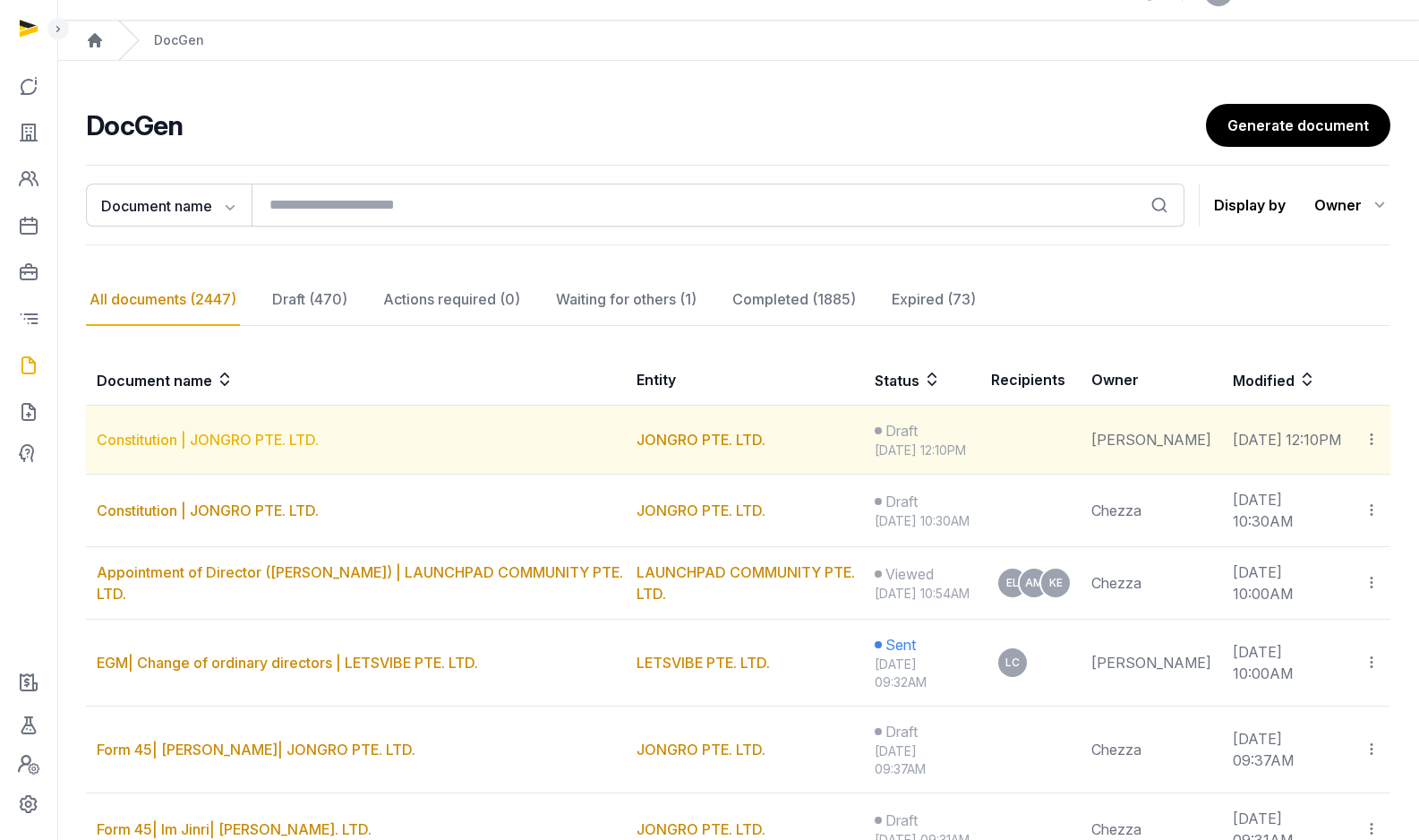
scroll to position [56, 0]
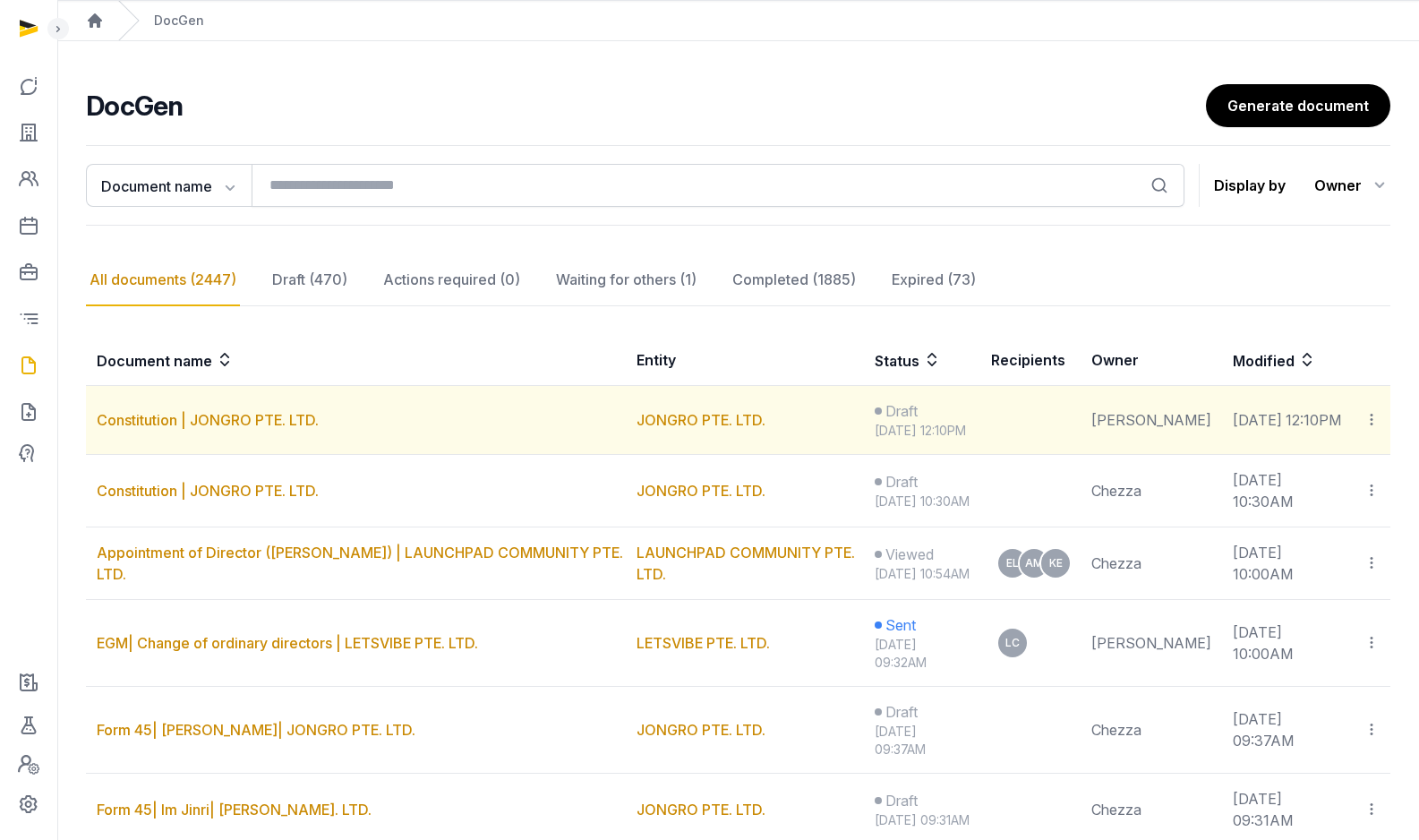
click at [1377, 427] on icon at bounding box center [1371, 419] width 16 height 19
click at [1351, 509] on div "Delete" at bounding box center [1308, 504] width 143 height 36
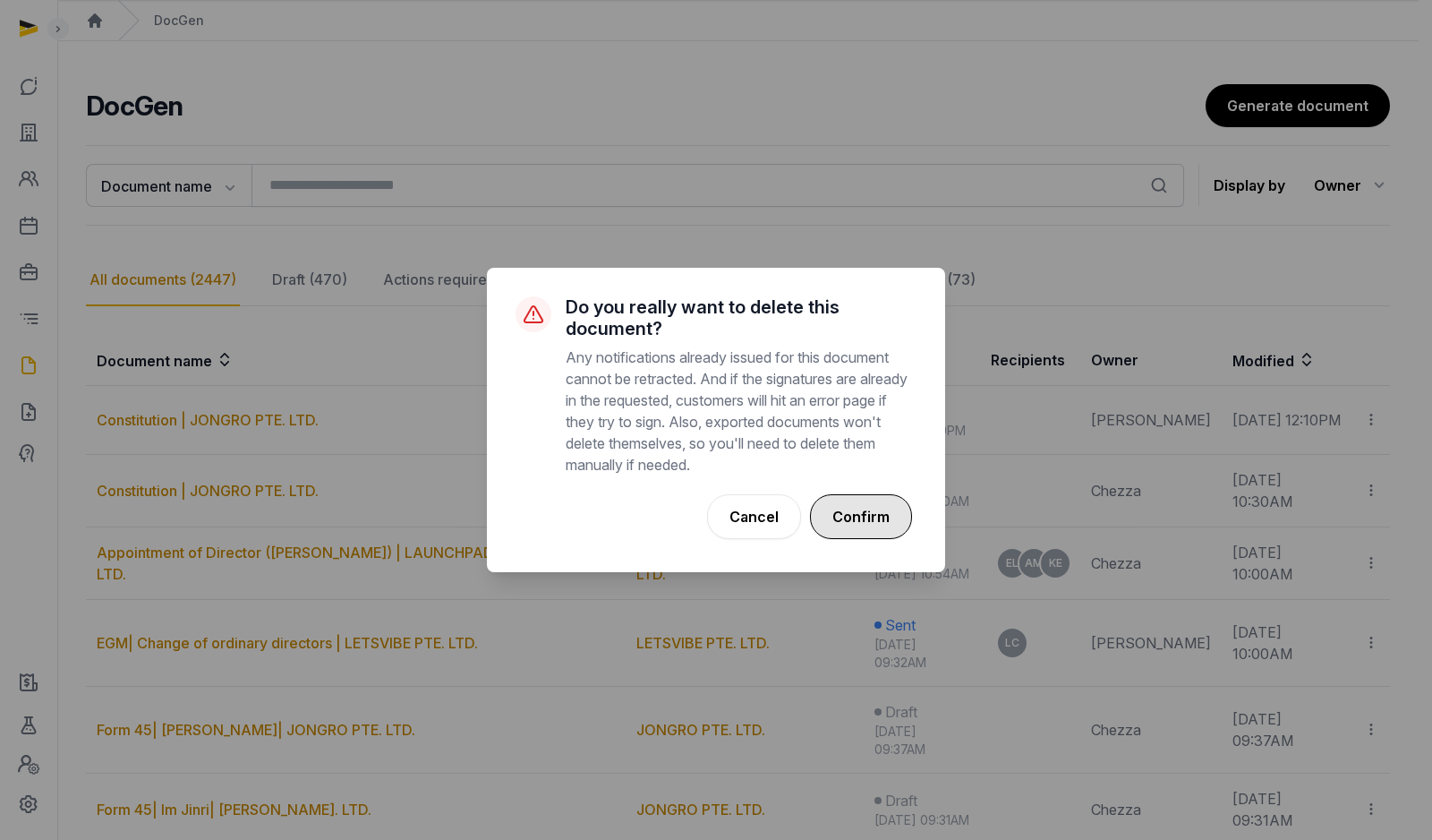
click at [900, 507] on button "Confirm" at bounding box center [861, 517] width 102 height 45
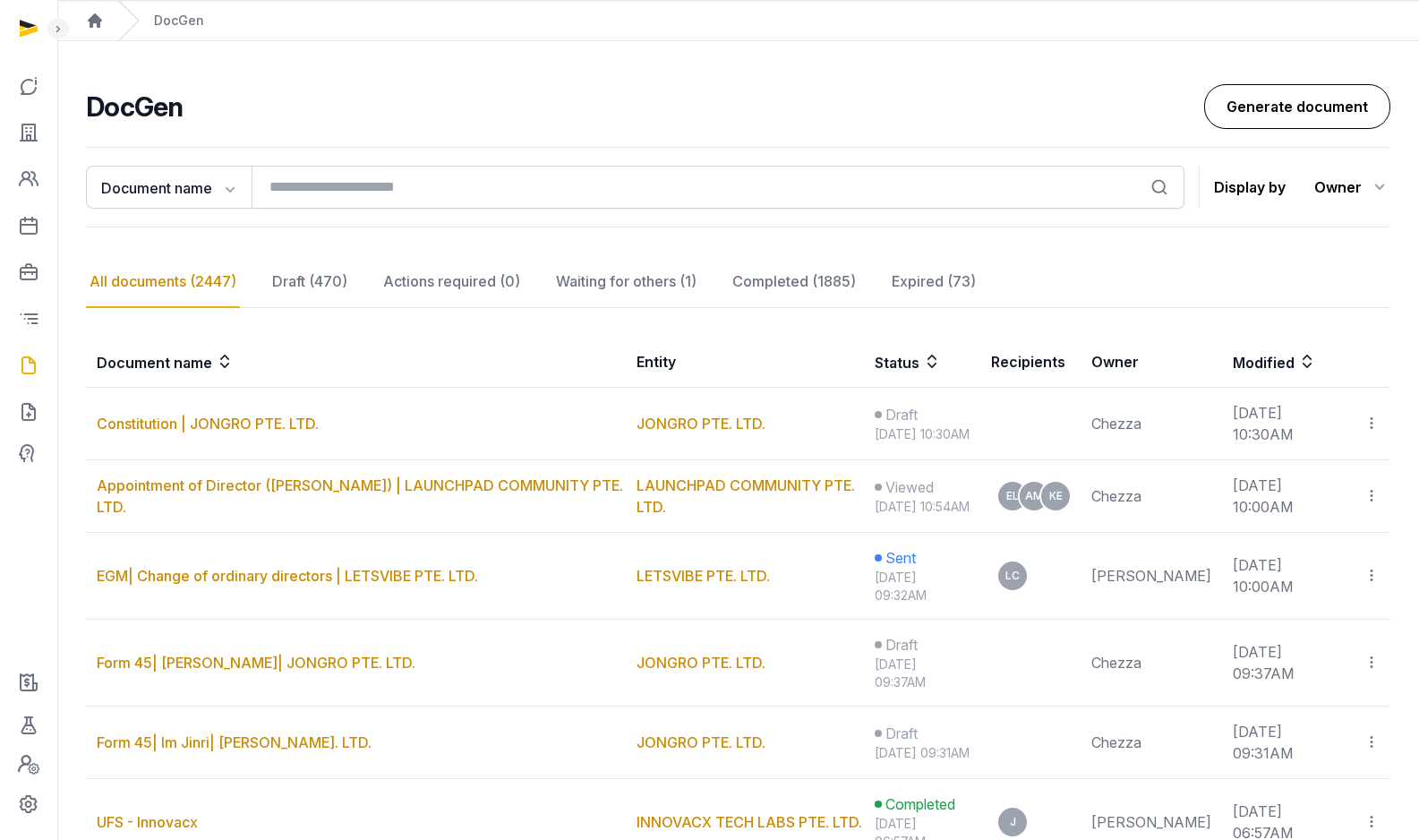
click at [1267, 123] on link "Generate document" at bounding box center [1297, 107] width 186 height 45
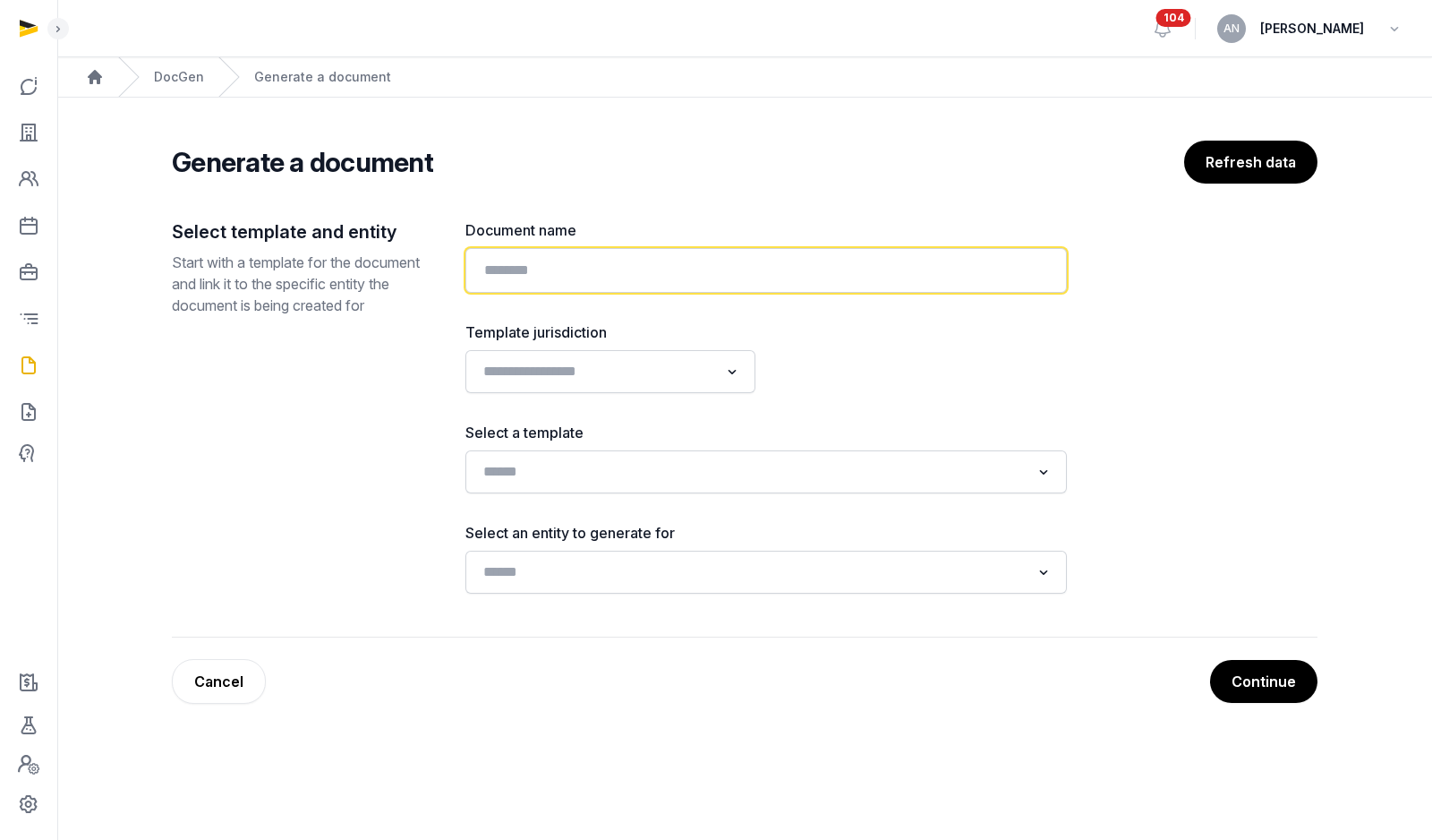
click at [889, 288] on input "text" at bounding box center [766, 271] width 601 height 45
type input "**********"
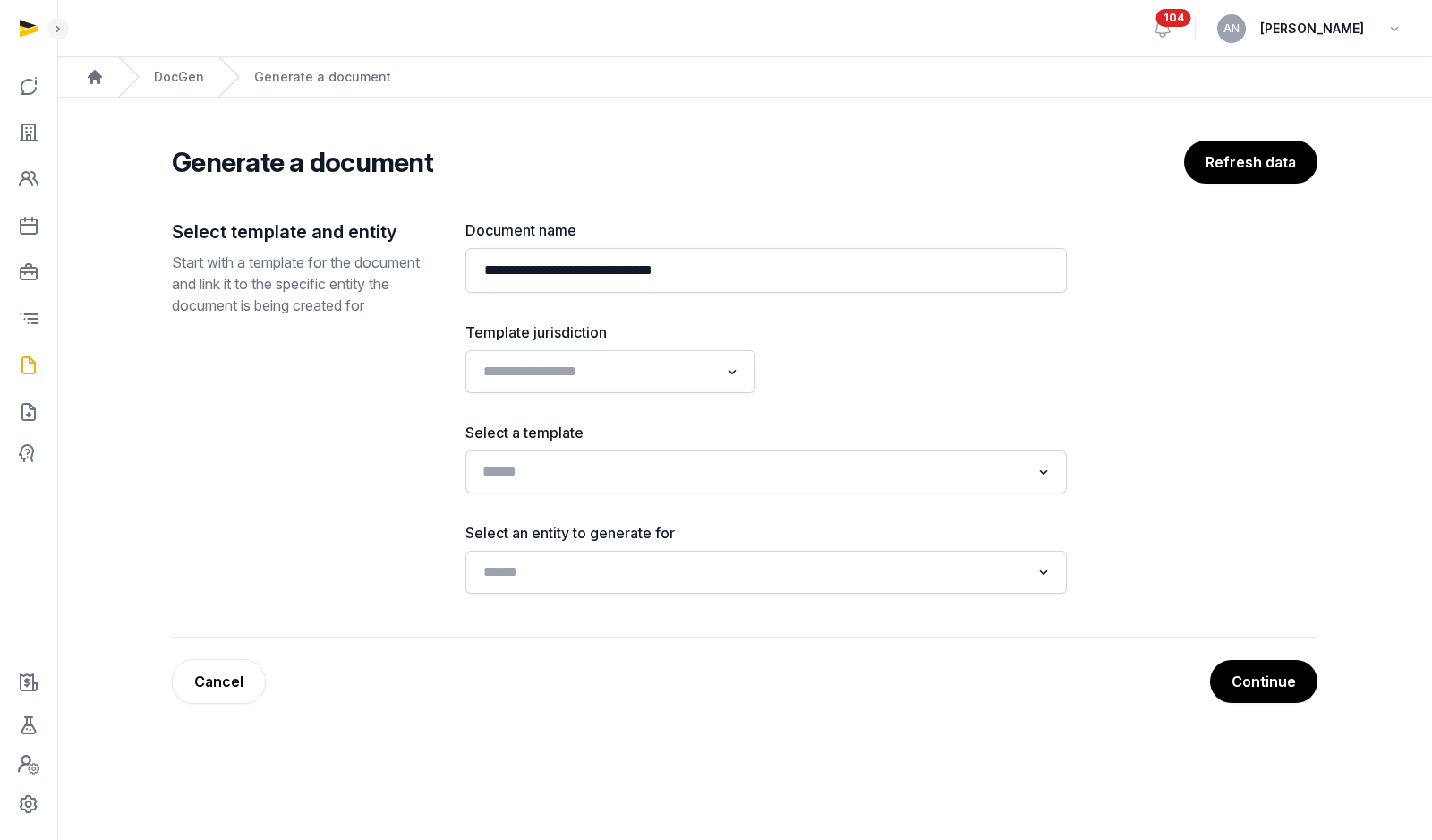
click at [630, 467] on input "Search for option" at bounding box center [754, 472] width 554 height 25
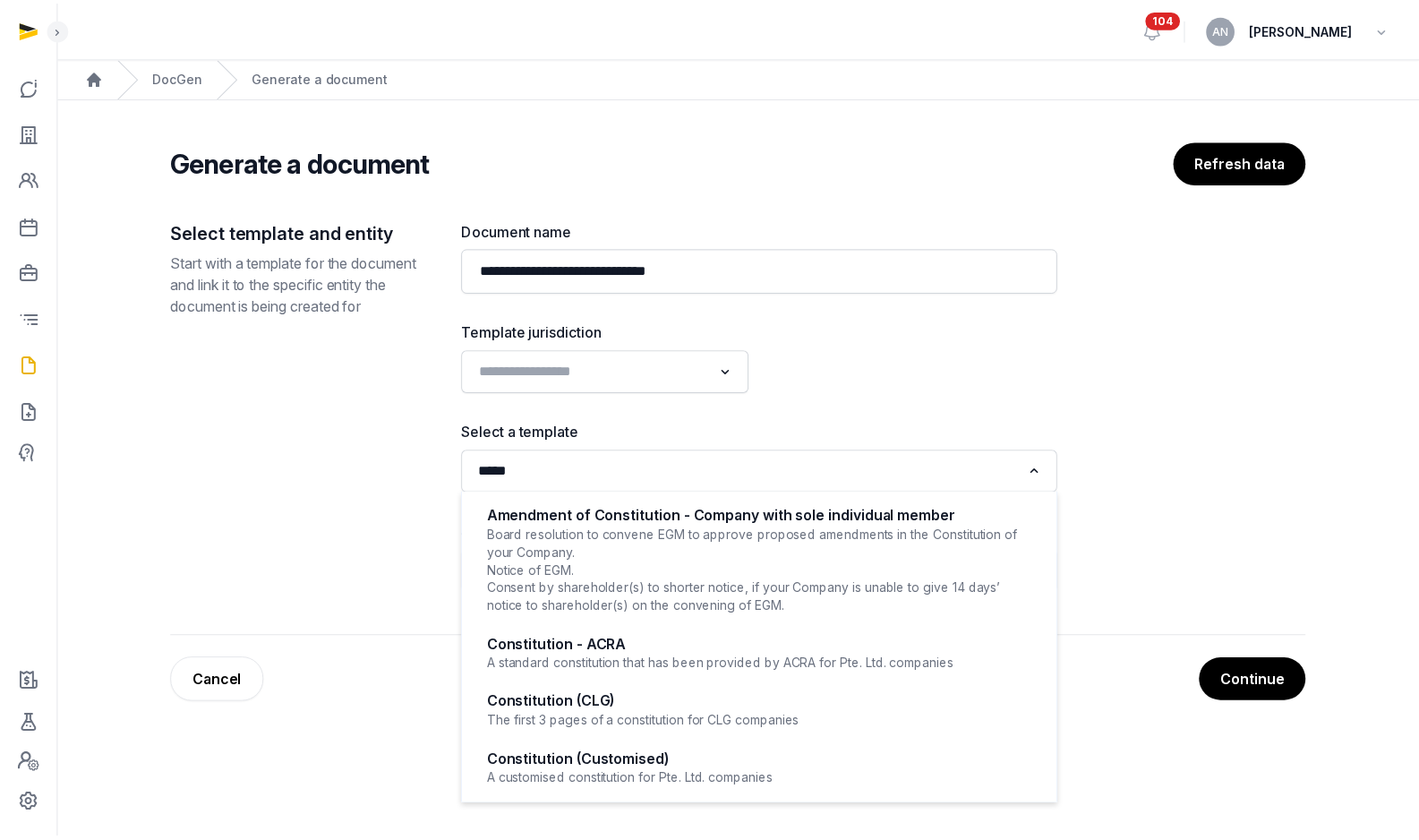
scroll to position [5, 0]
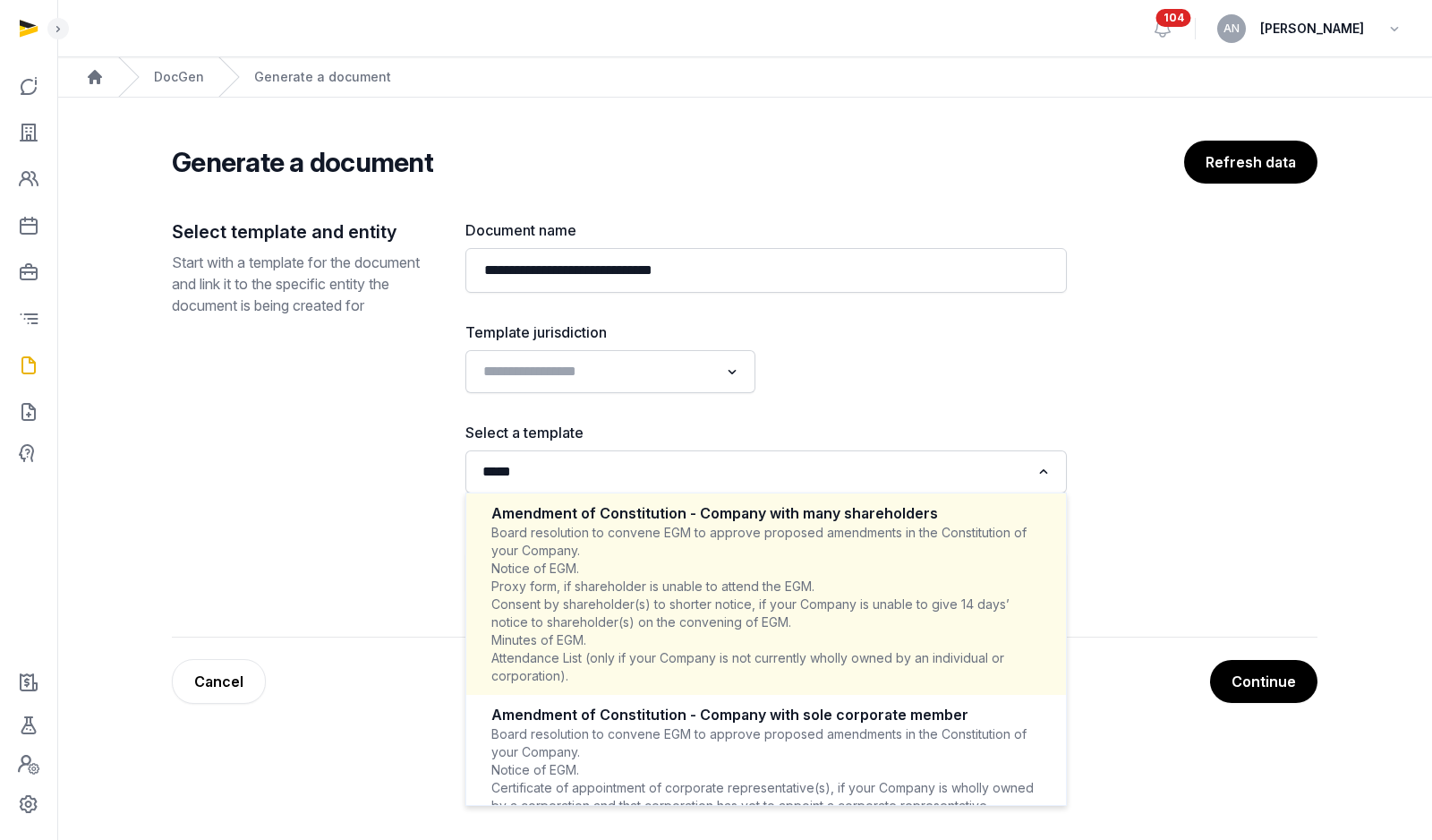
type input "******"
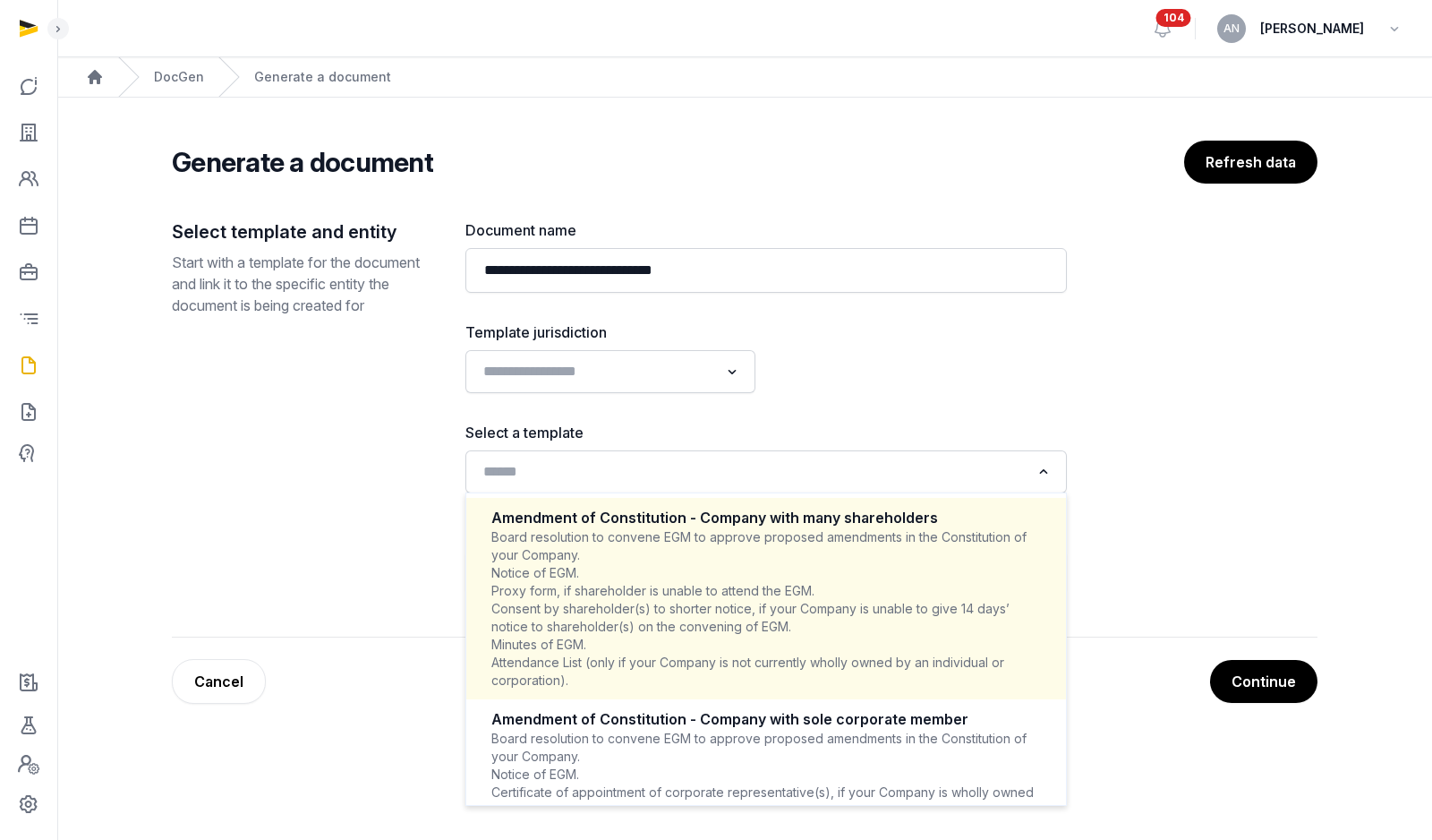
click at [576, 348] on div "Template jurisdiction Loading..." at bounding box center [610, 357] width 290 height 71
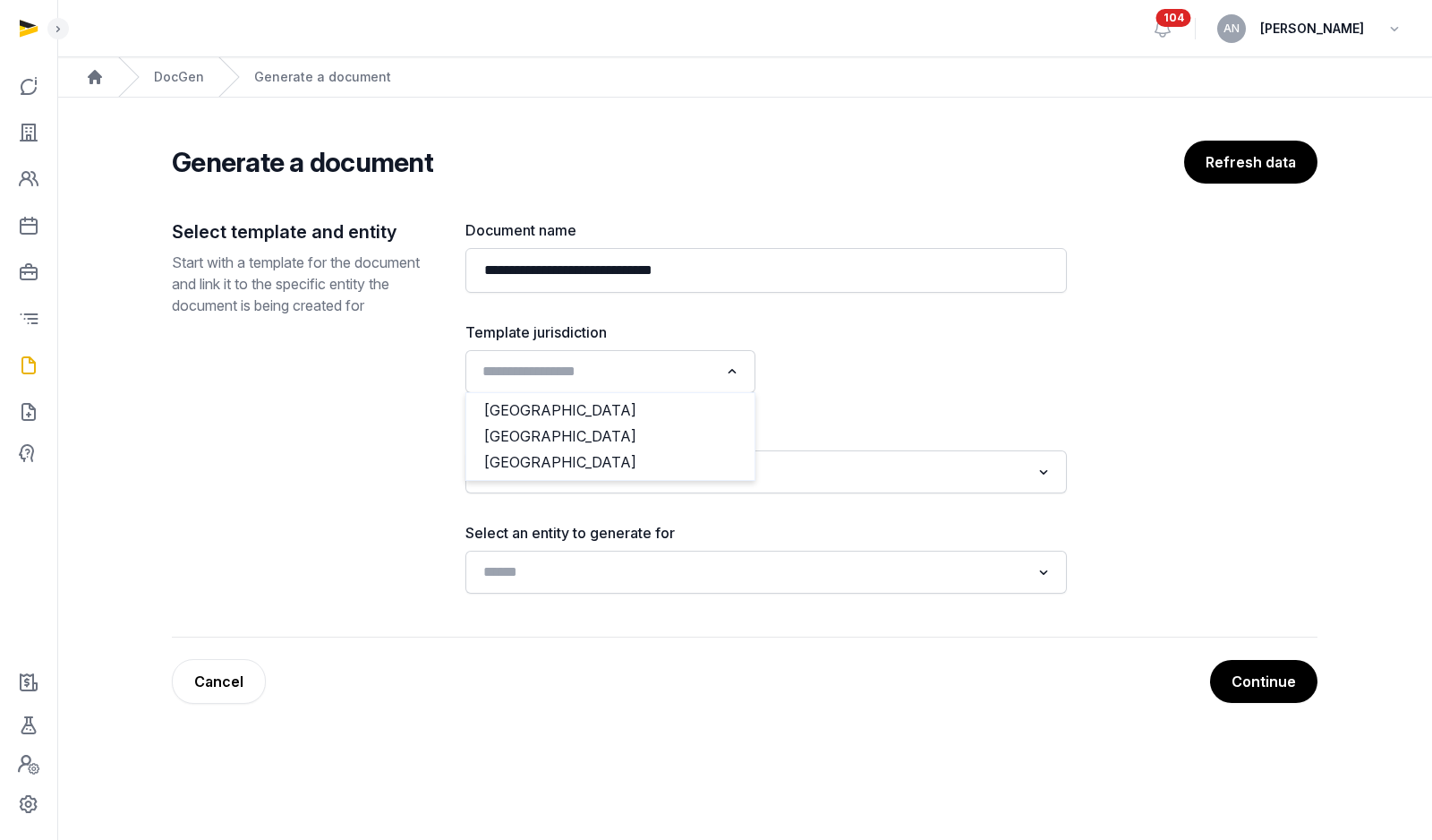
click at [583, 361] on input "Search for option" at bounding box center [598, 371] width 242 height 25
click at [553, 434] on li "Singapore" at bounding box center [610, 437] width 288 height 26
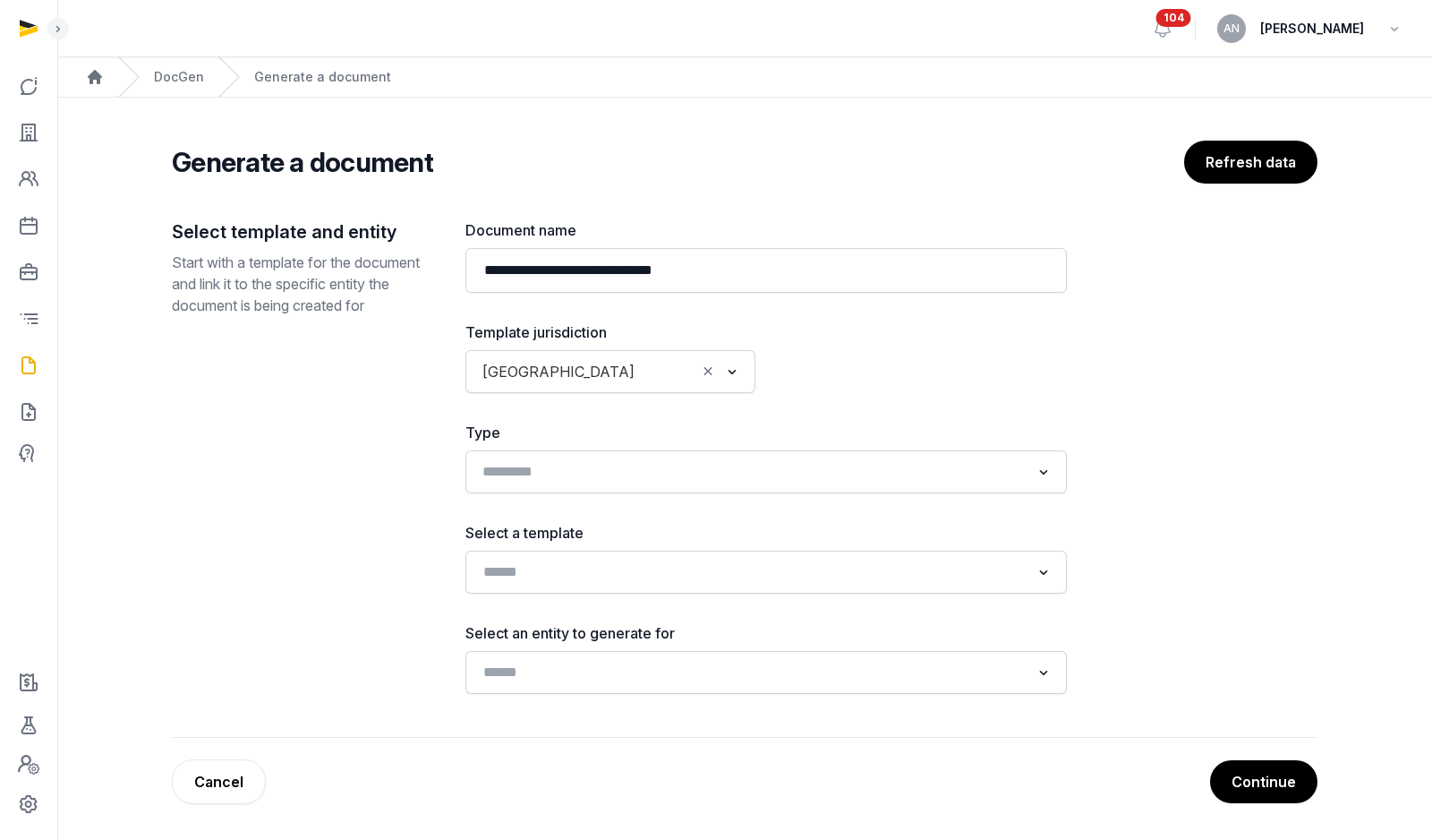
click at [590, 481] on input "Search for option" at bounding box center [754, 472] width 554 height 25
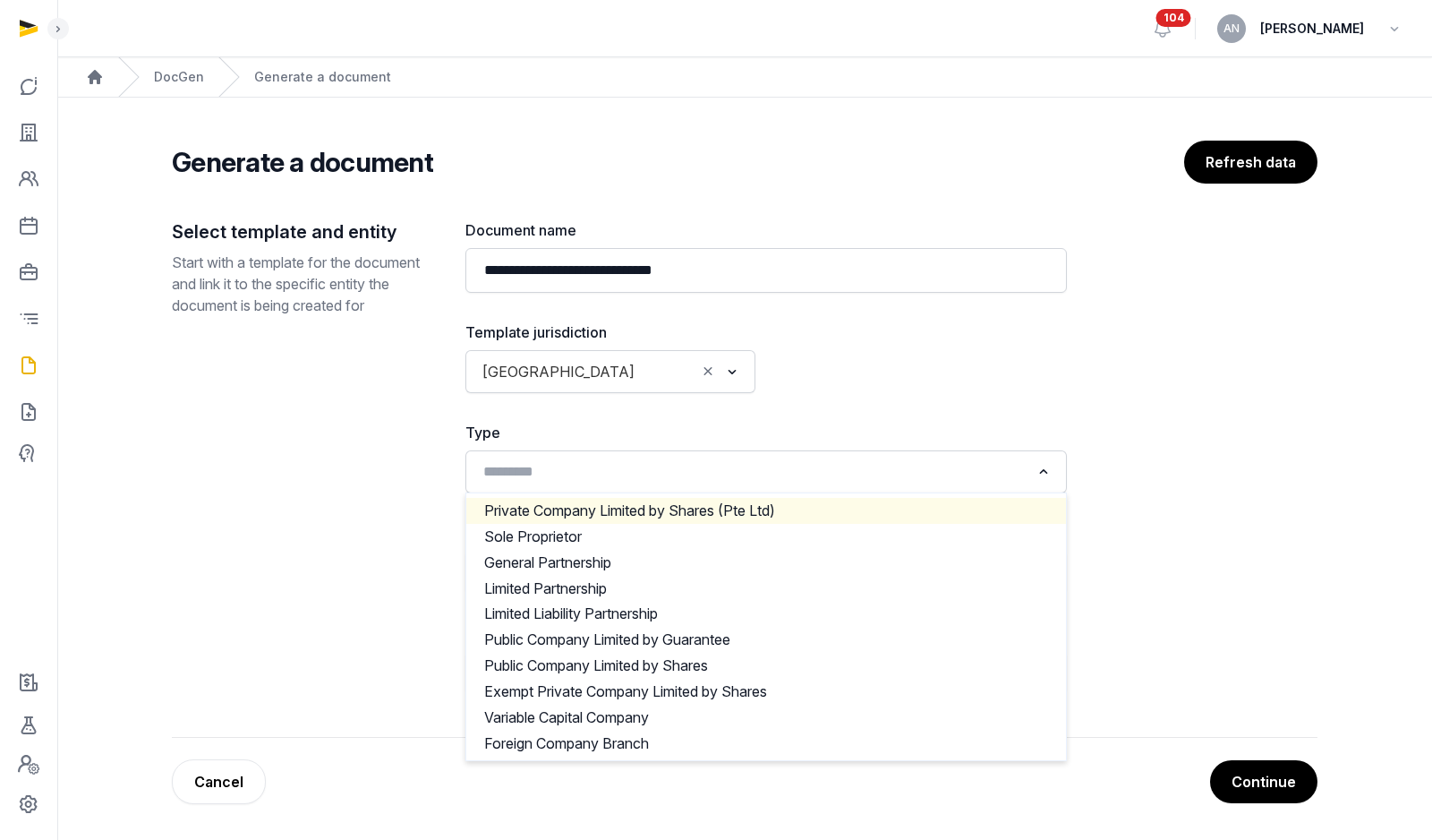
click at [889, 419] on div "**********" at bounding box center [766, 456] width 601 height 474
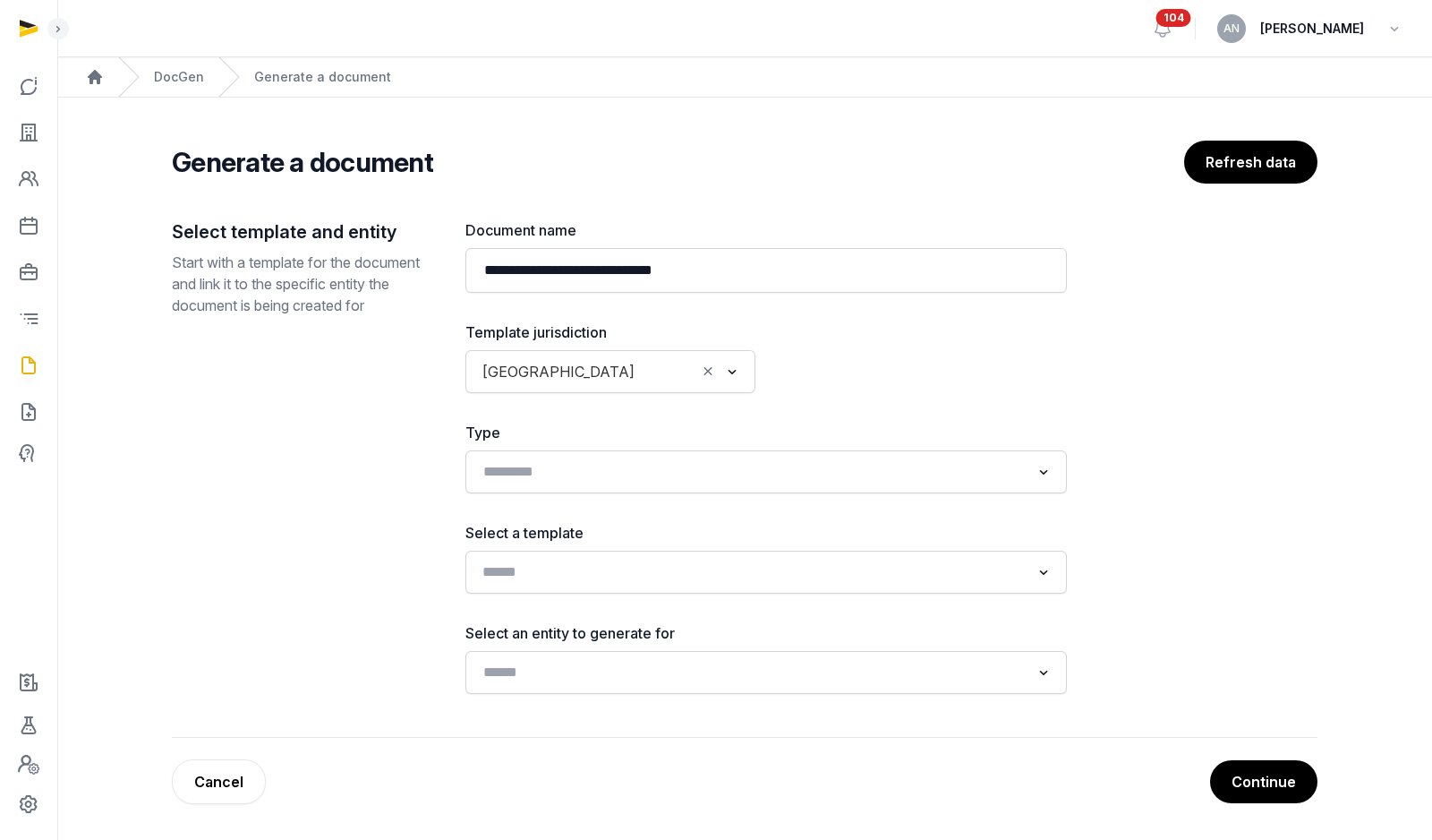
click at [636, 557] on div "Search for option" at bounding box center [754, 570] width 558 height 28
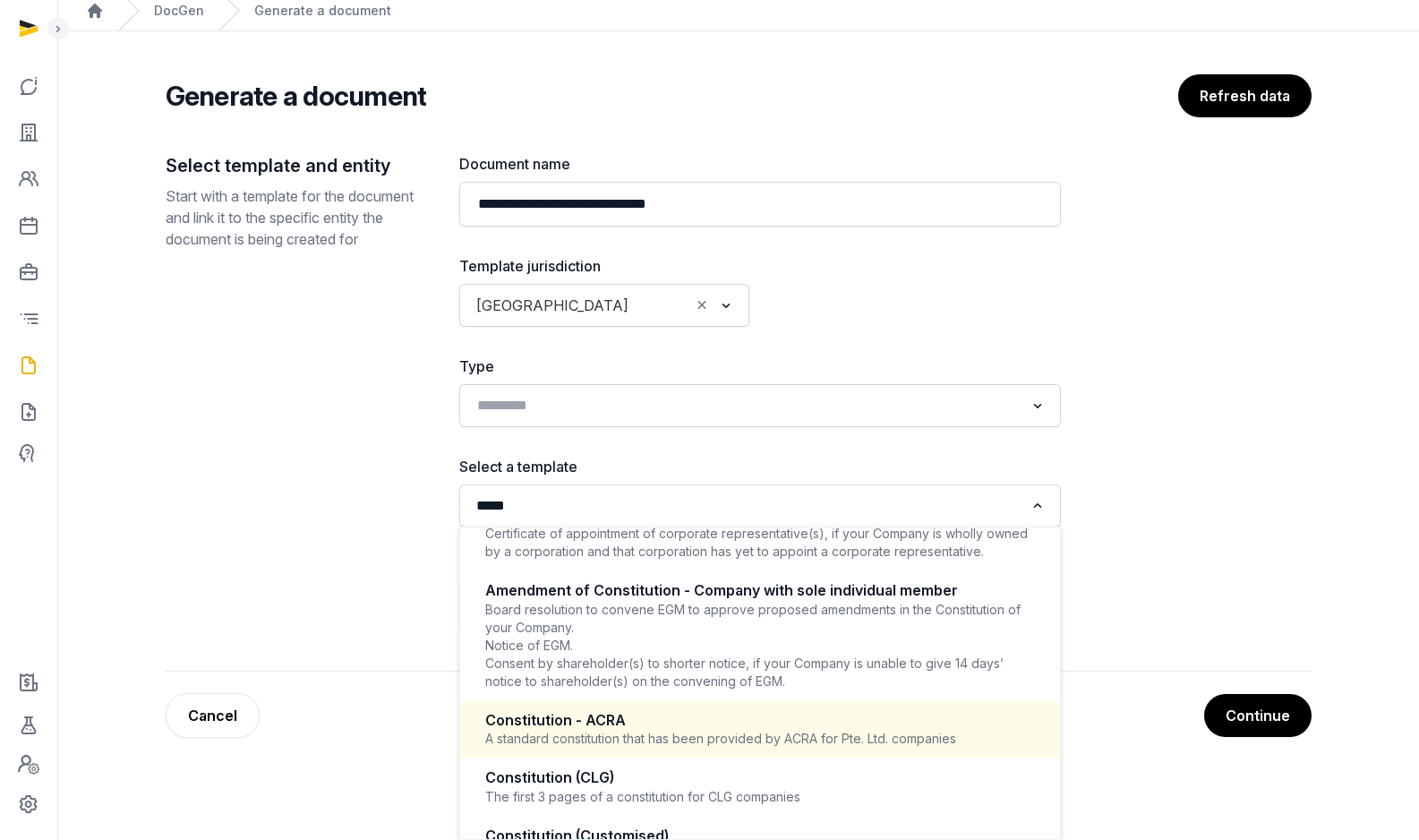
scroll to position [350, 0]
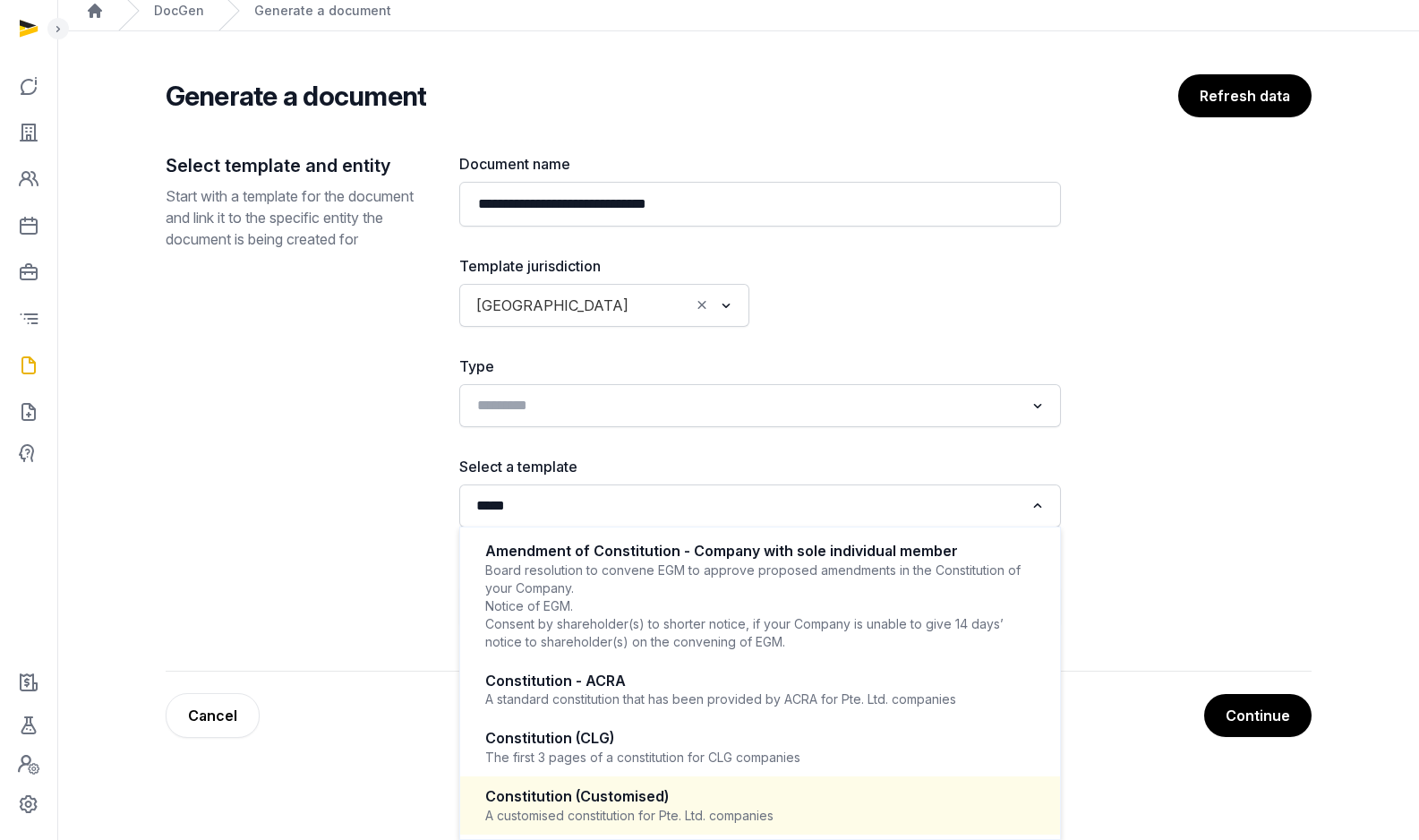
click at [692, 796] on div "Constitution (Customised)" at bounding box center [759, 797] width 550 height 21
type input "*****"
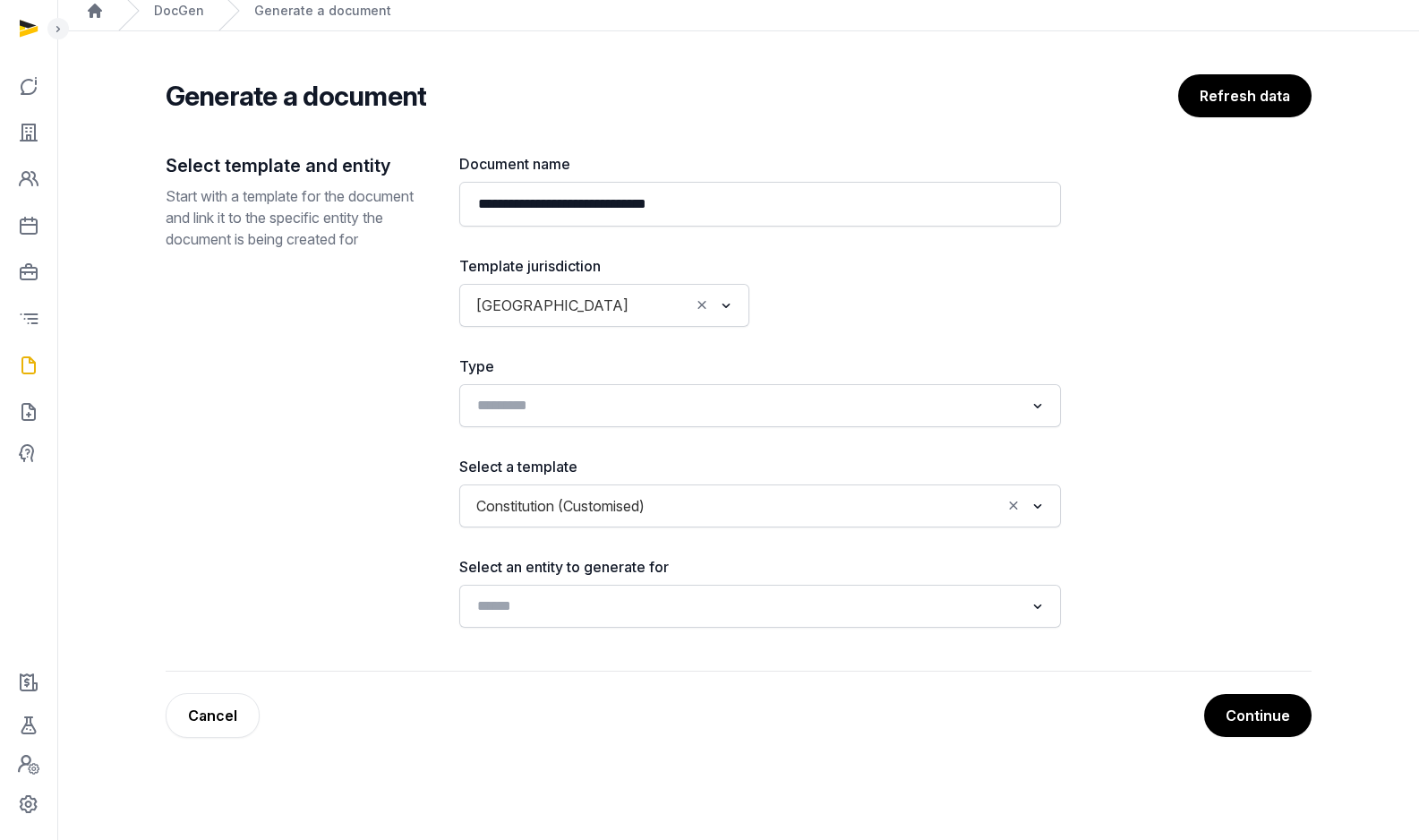
scroll to position [0, 0]
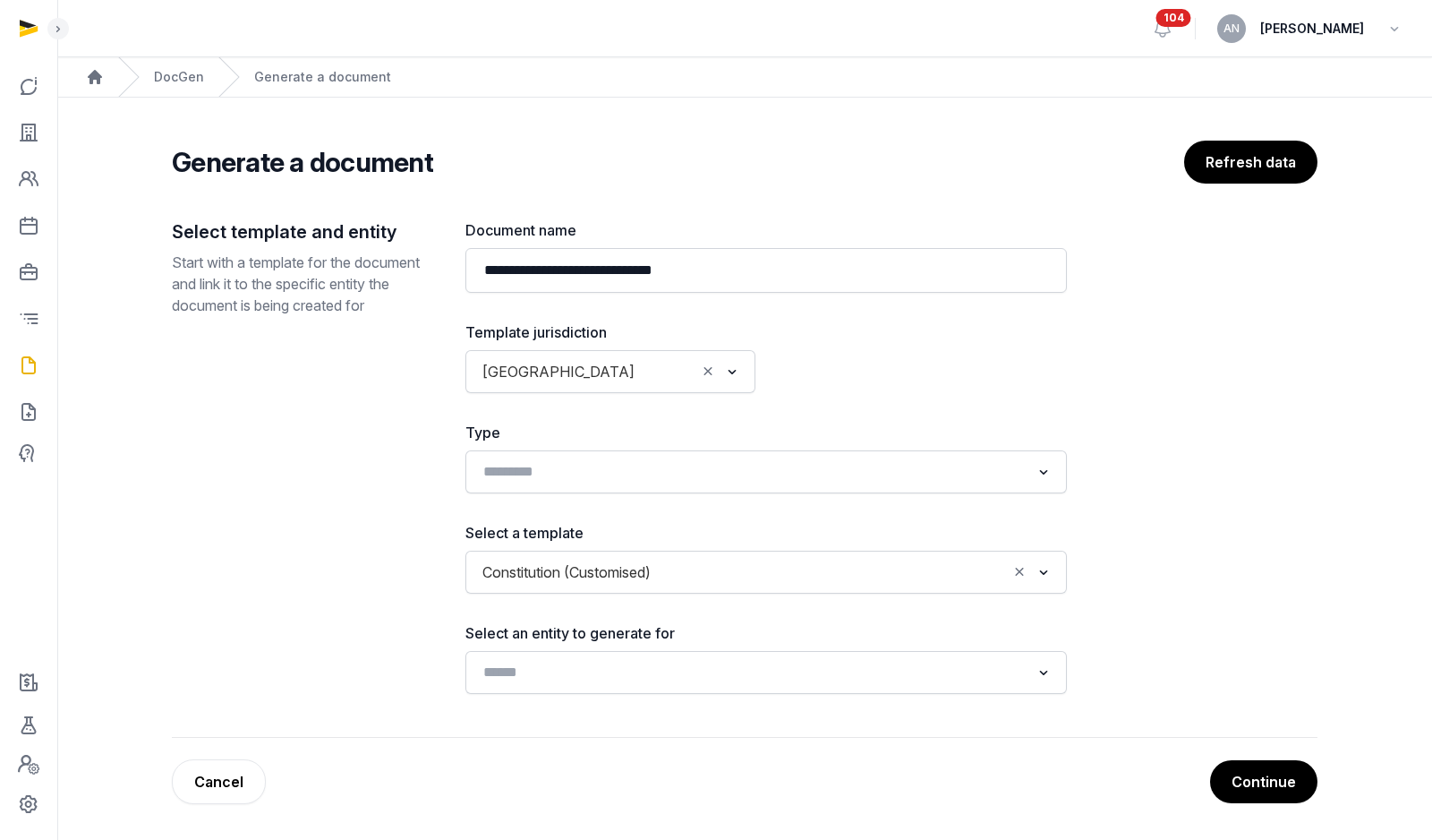
click at [851, 700] on div "**********" at bounding box center [745, 478] width 1146 height 519
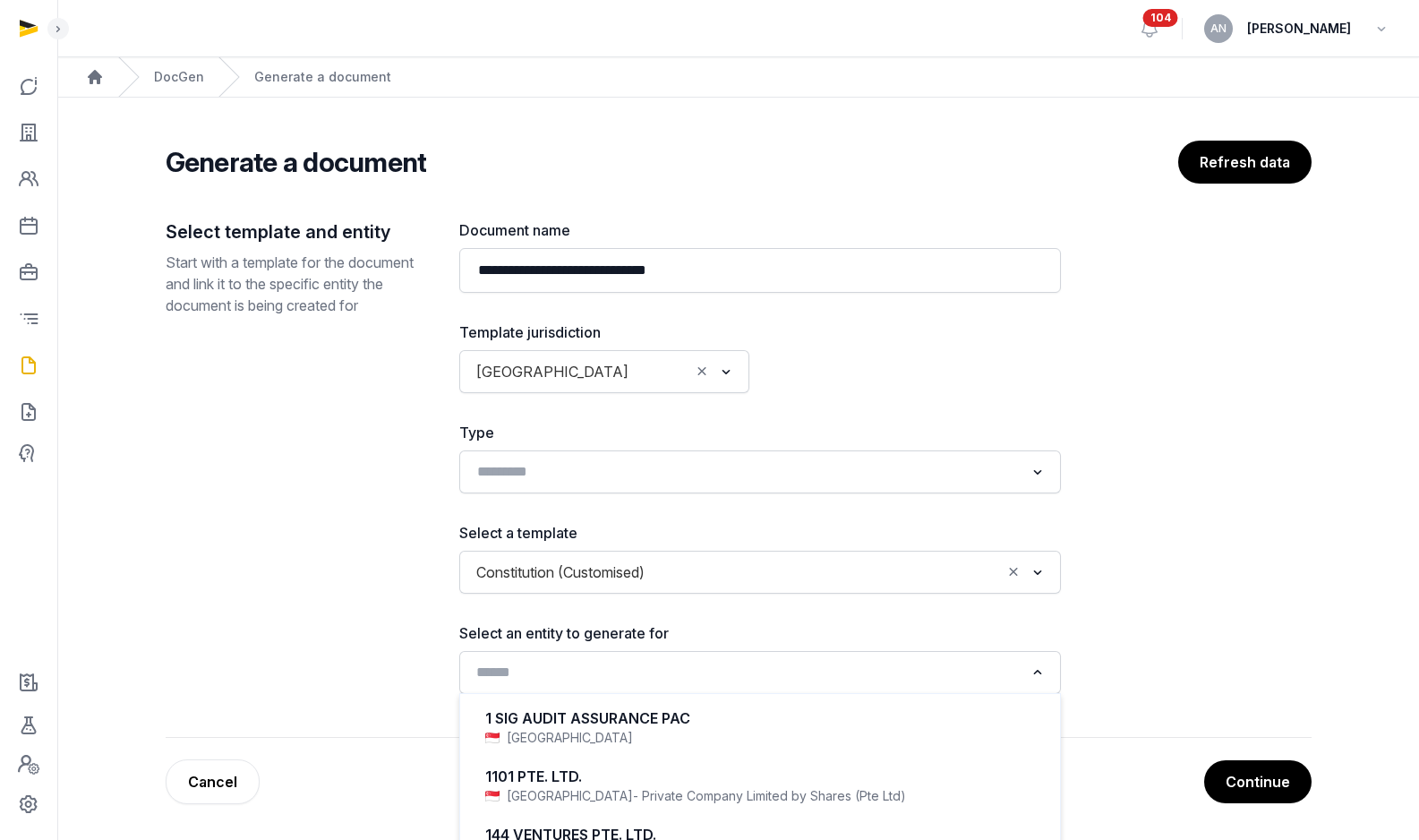
click at [849, 679] on input "Search for option" at bounding box center [747, 672] width 554 height 25
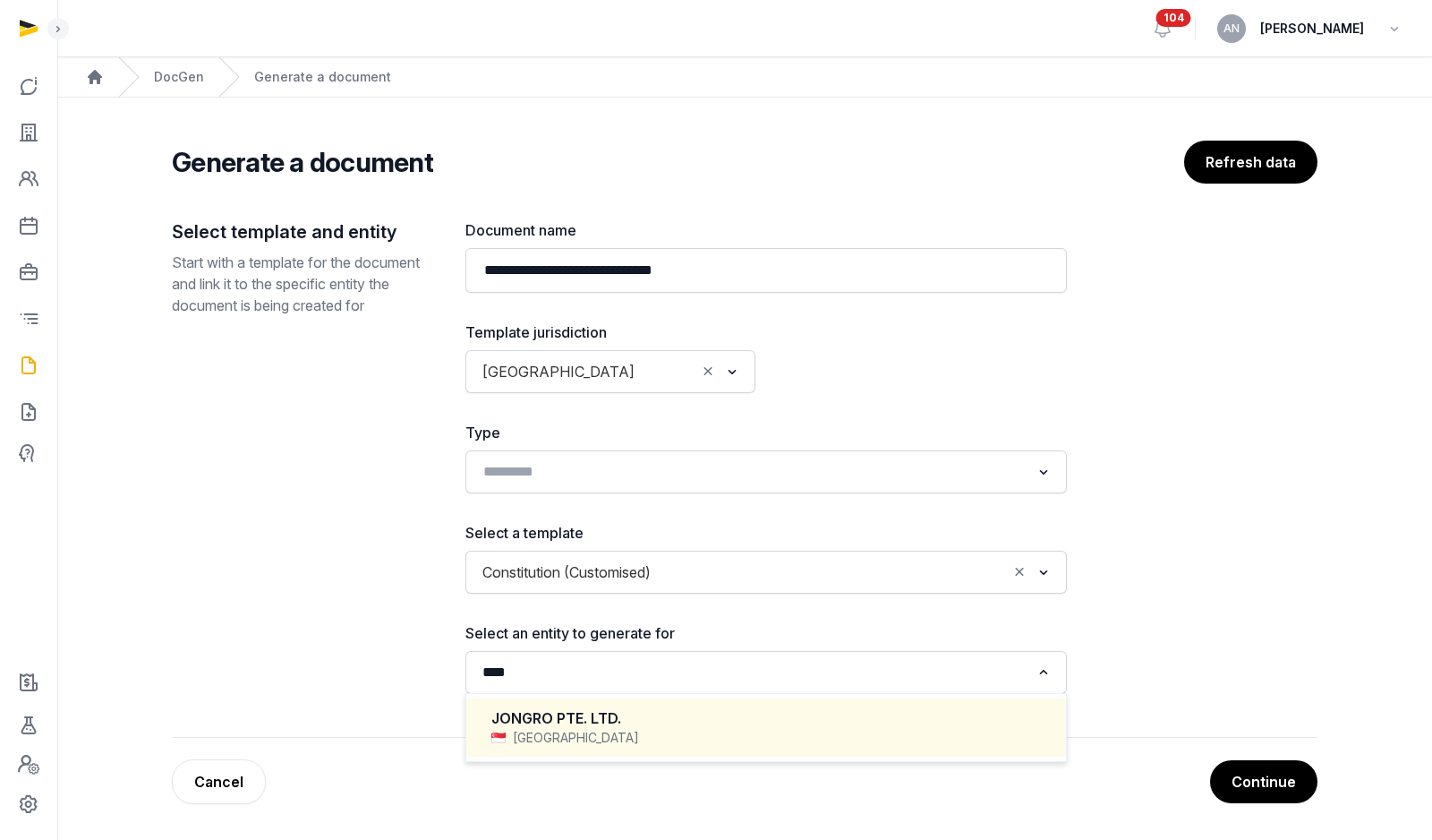
click at [805, 706] on div "JONGRO PTE. LTD. Singapore" at bounding box center [766, 727] width 564 height 53
type input "****"
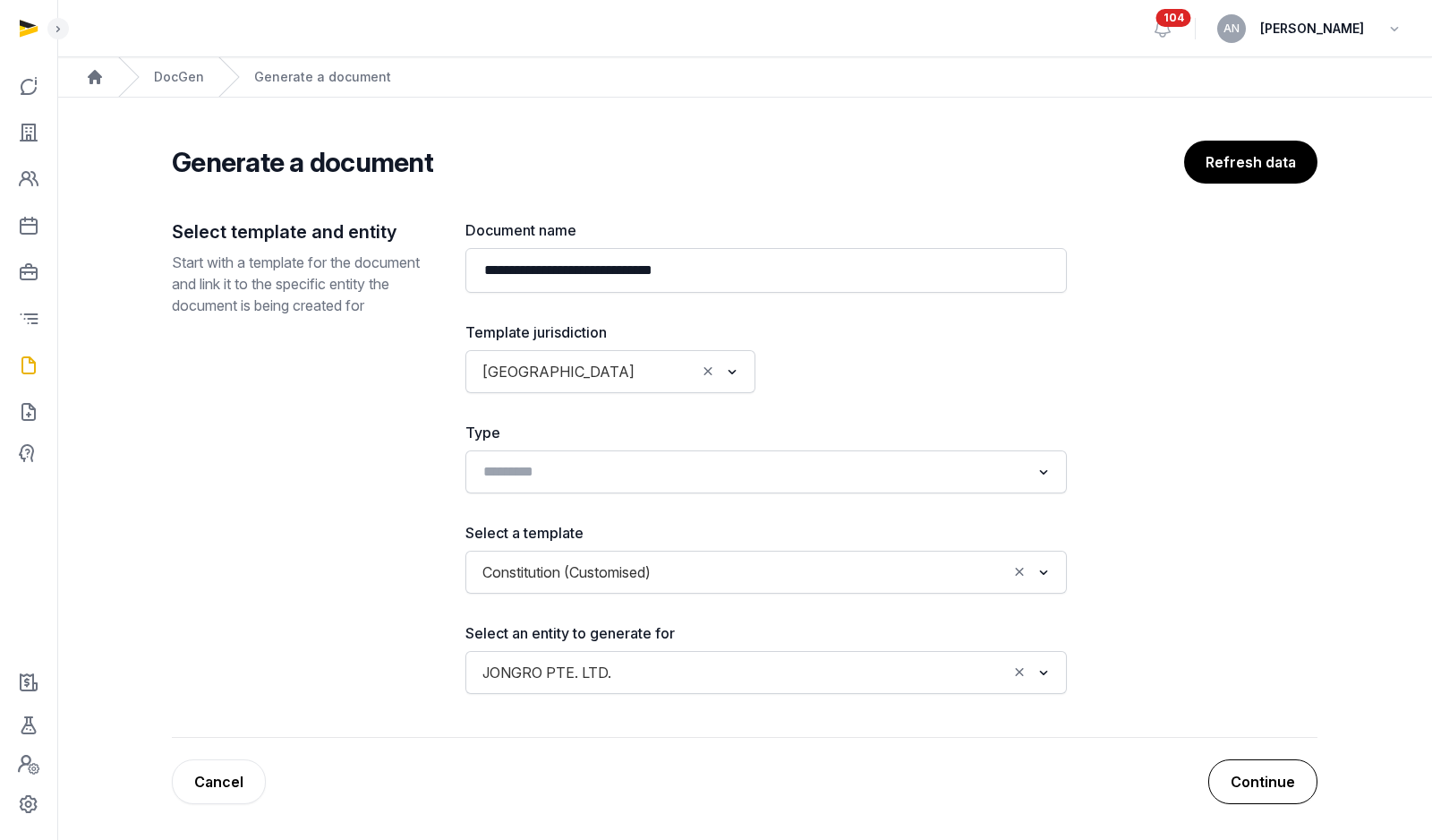
click at [1262, 788] on button "Continue" at bounding box center [1263, 782] width 109 height 45
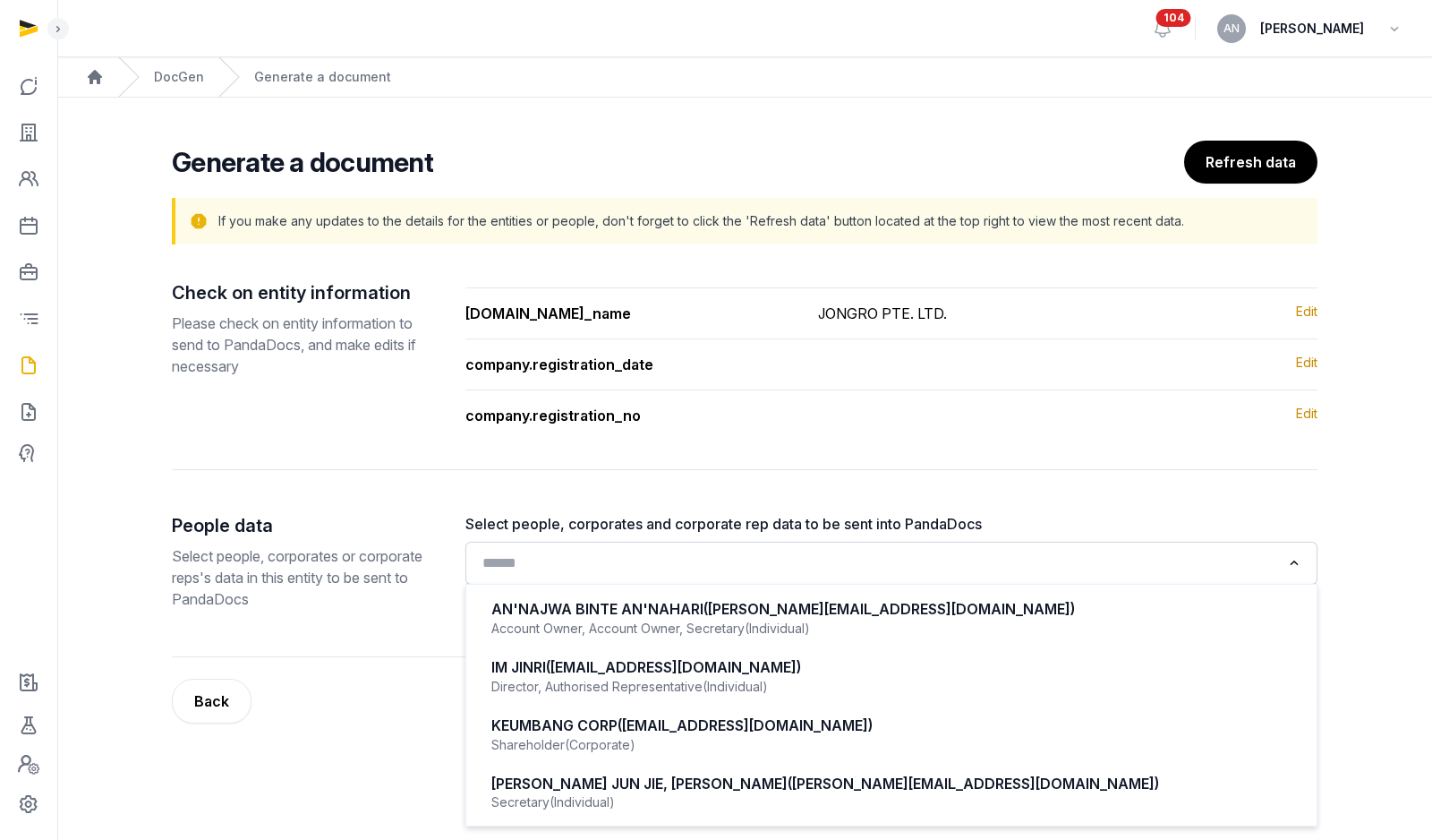
click at [955, 568] on input "Search for option" at bounding box center [879, 563] width 805 height 25
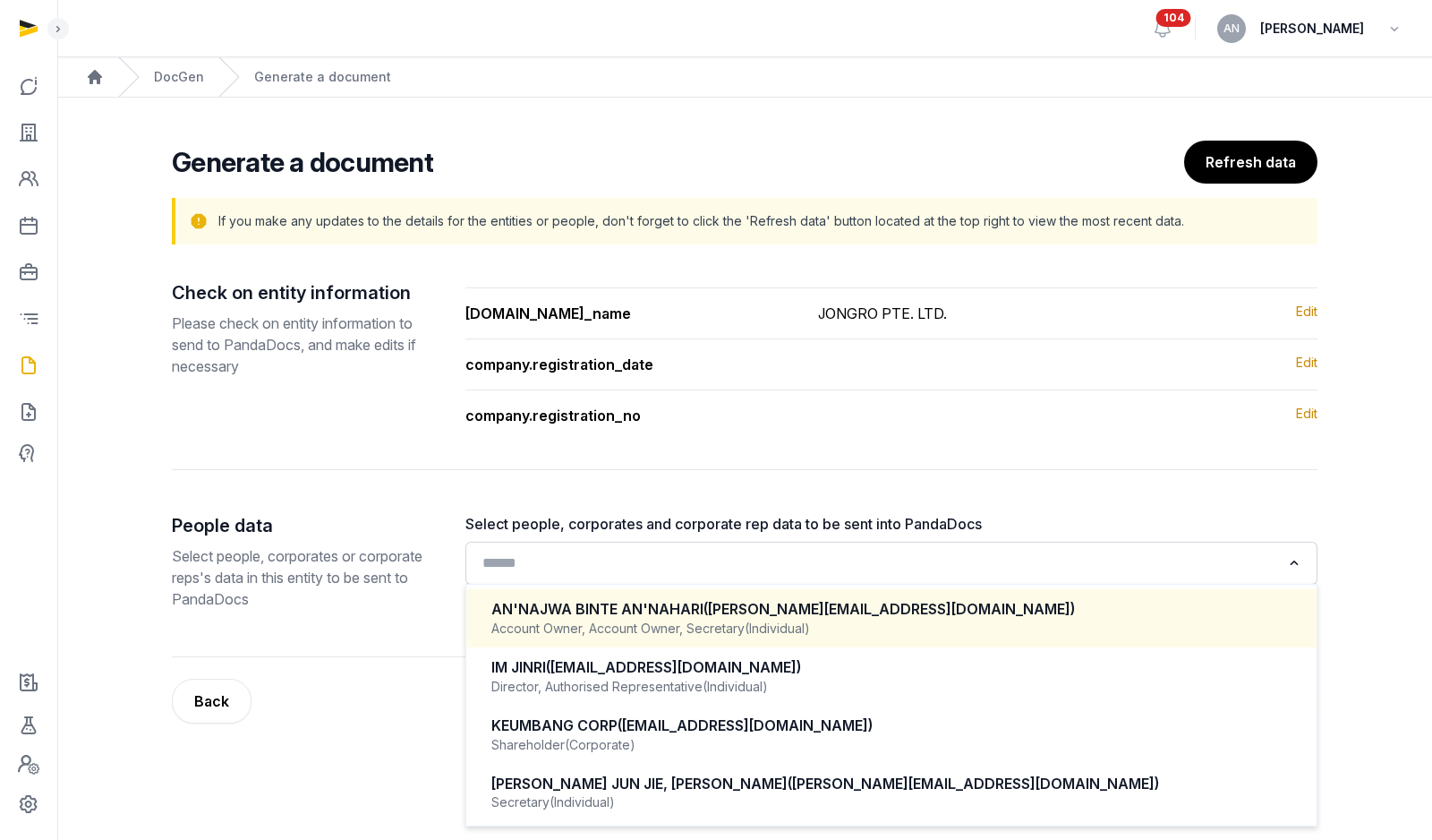
click at [797, 645] on li "AN'NAJWA BINTE AN'NAHARI (anna.nari@histellar.com) Account Owner, Account Owner…" at bounding box center [891, 618] width 850 height 58
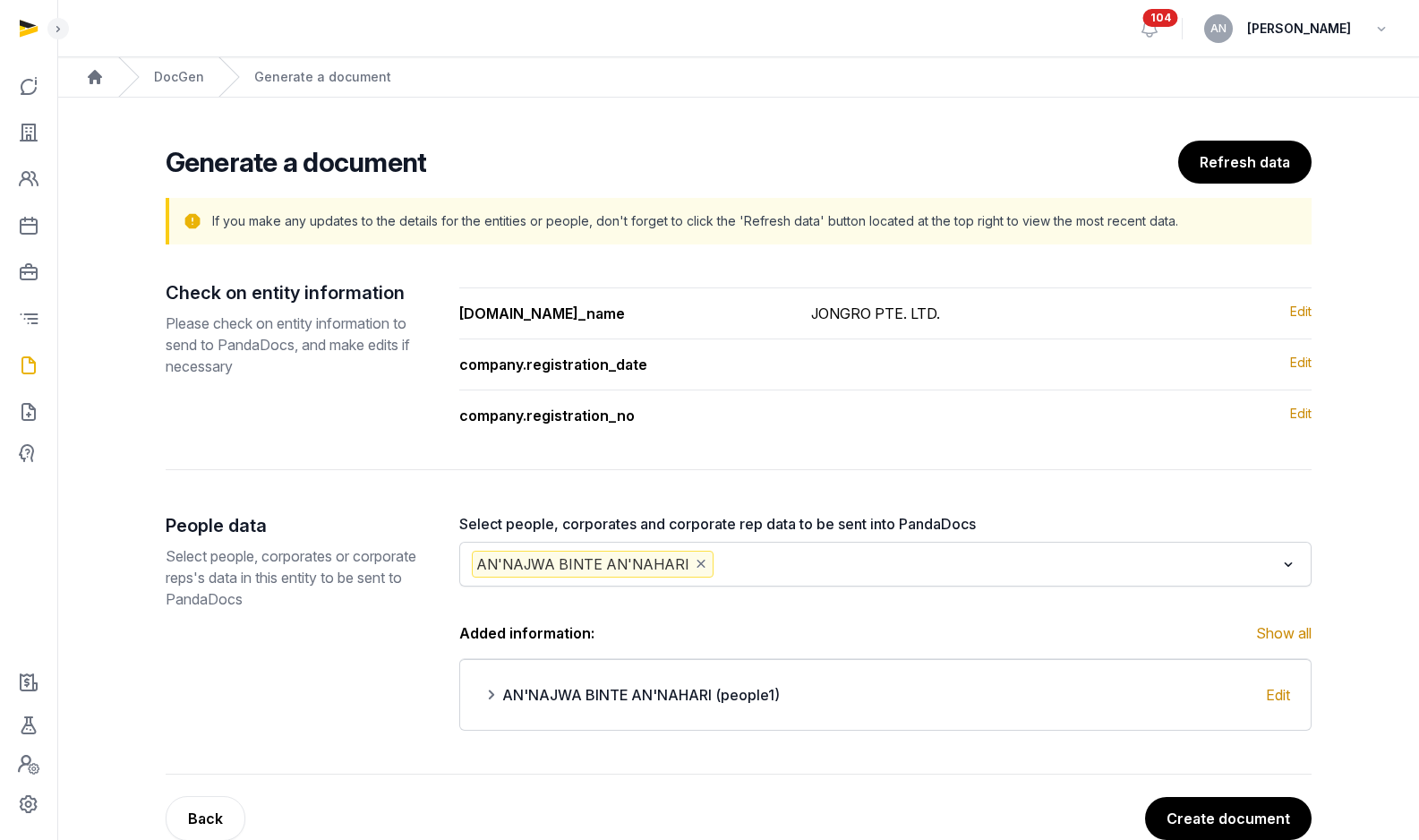
click at [796, 539] on div "Select people, corporates and corporate rep data to be sent into PandaDocs AN'N…" at bounding box center [885, 550] width 852 height 73
click at [693, 567] on icon "Deselect AN'NAJWA BINTE AN'NAHARI" at bounding box center [700, 564] width 16 height 19
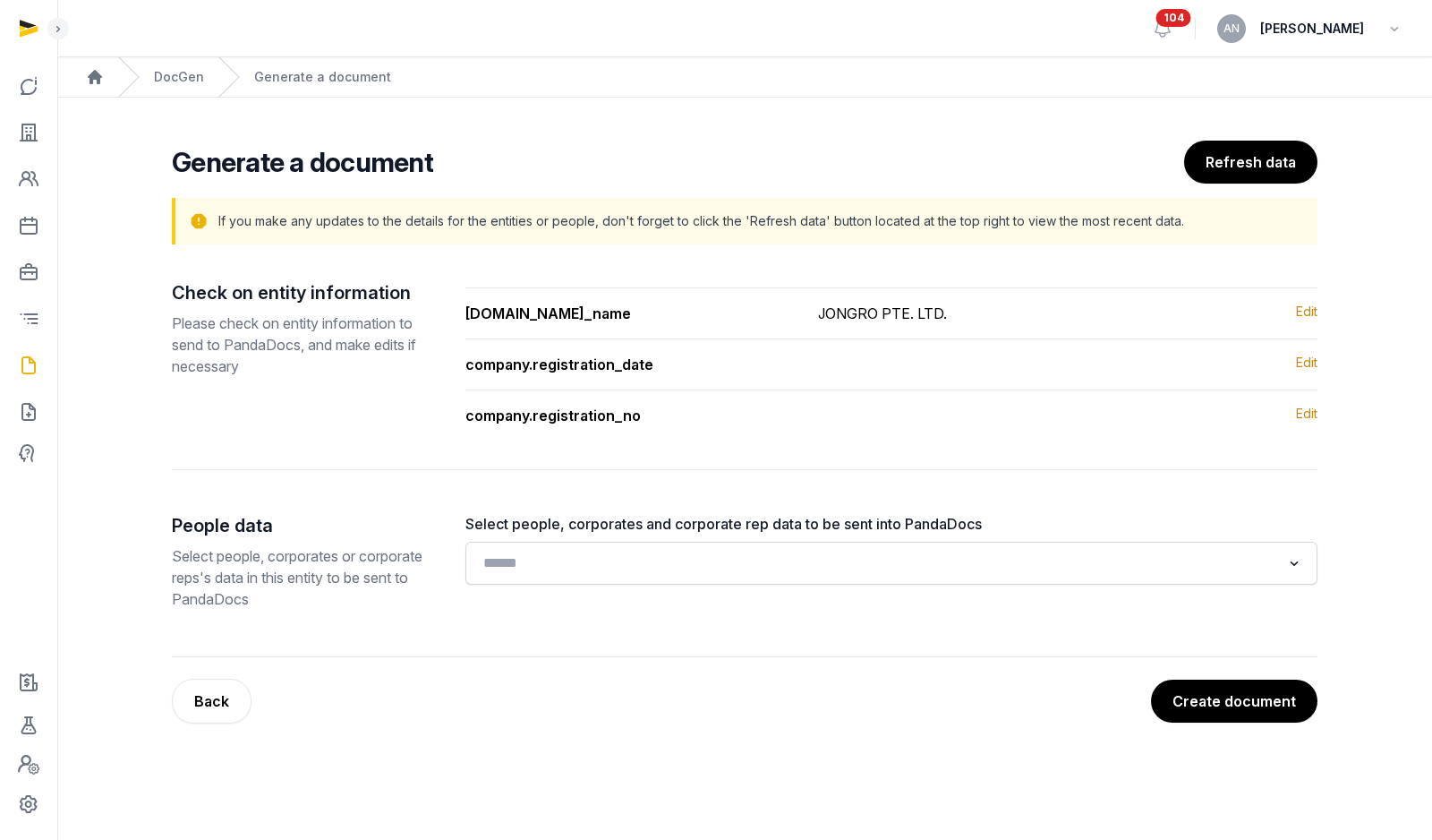
click at [696, 588] on div "Select people, corporates and corporate rep data to be sent into PandaDocs Load…" at bounding box center [891, 563] width 852 height 101
click at [708, 551] on input "Search for option" at bounding box center [879, 563] width 805 height 25
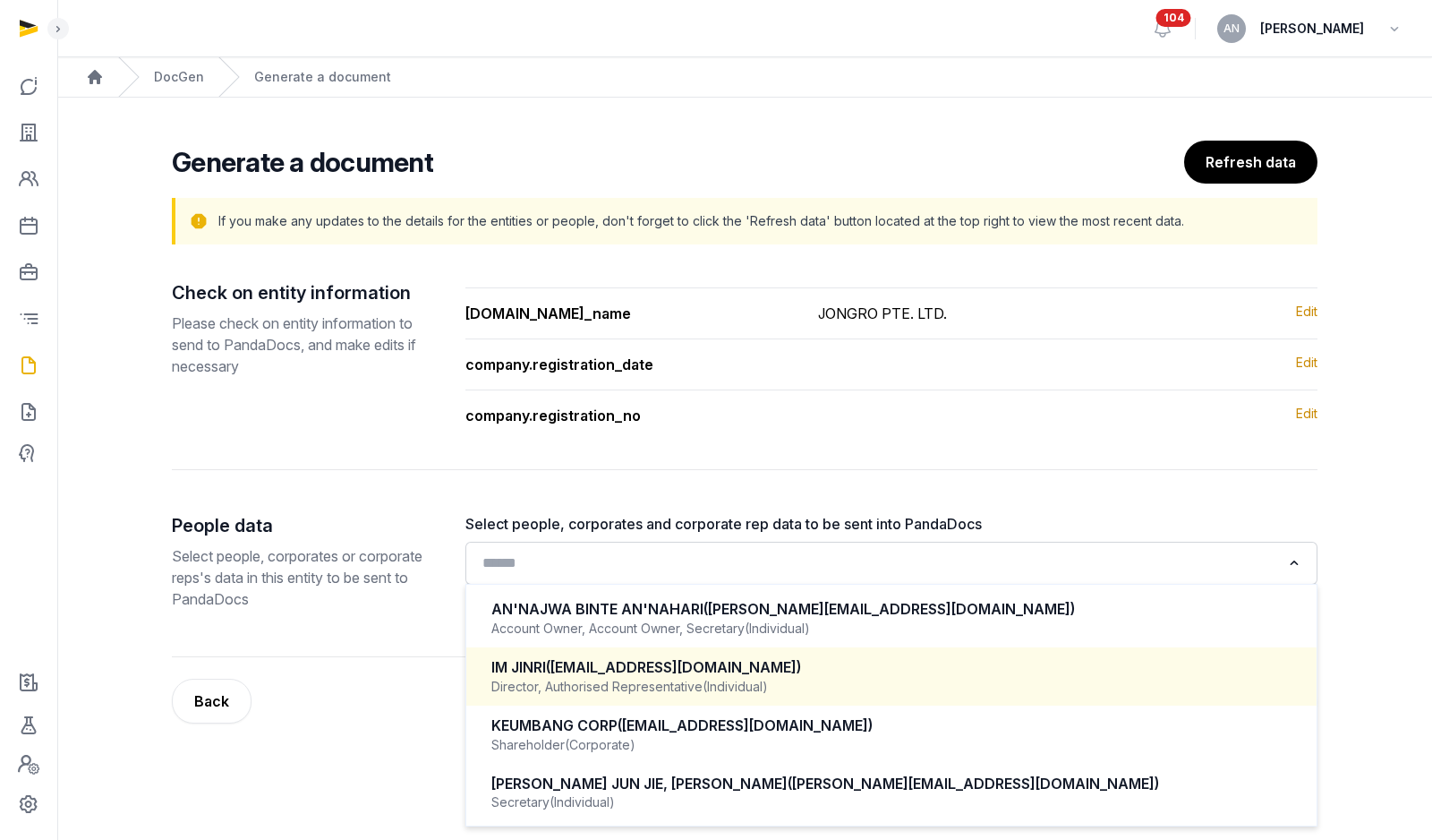
click at [669, 678] on div "Director, Authorised Representative (Individual)" at bounding box center [892, 686] width 801 height 18
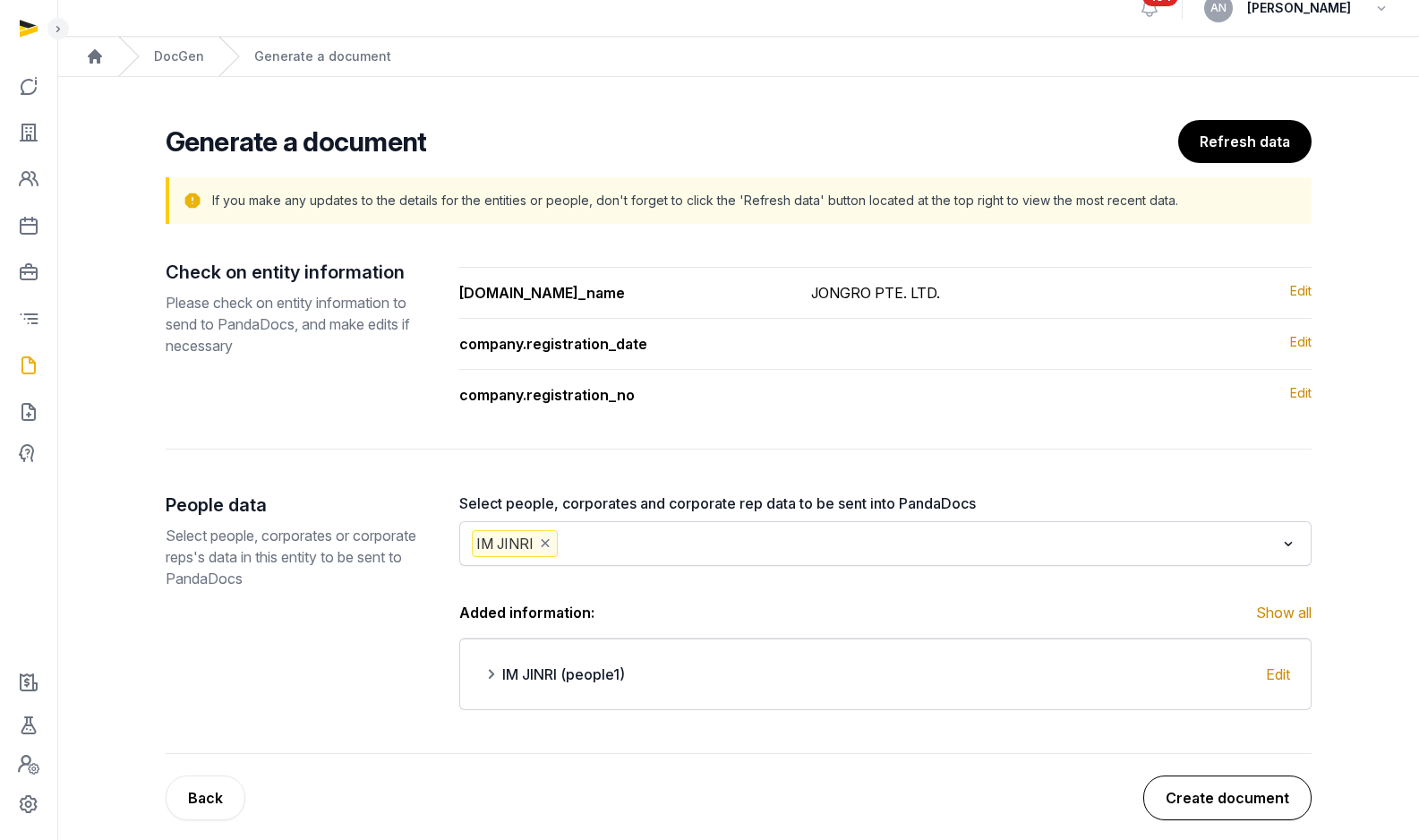
scroll to position [37, 0]
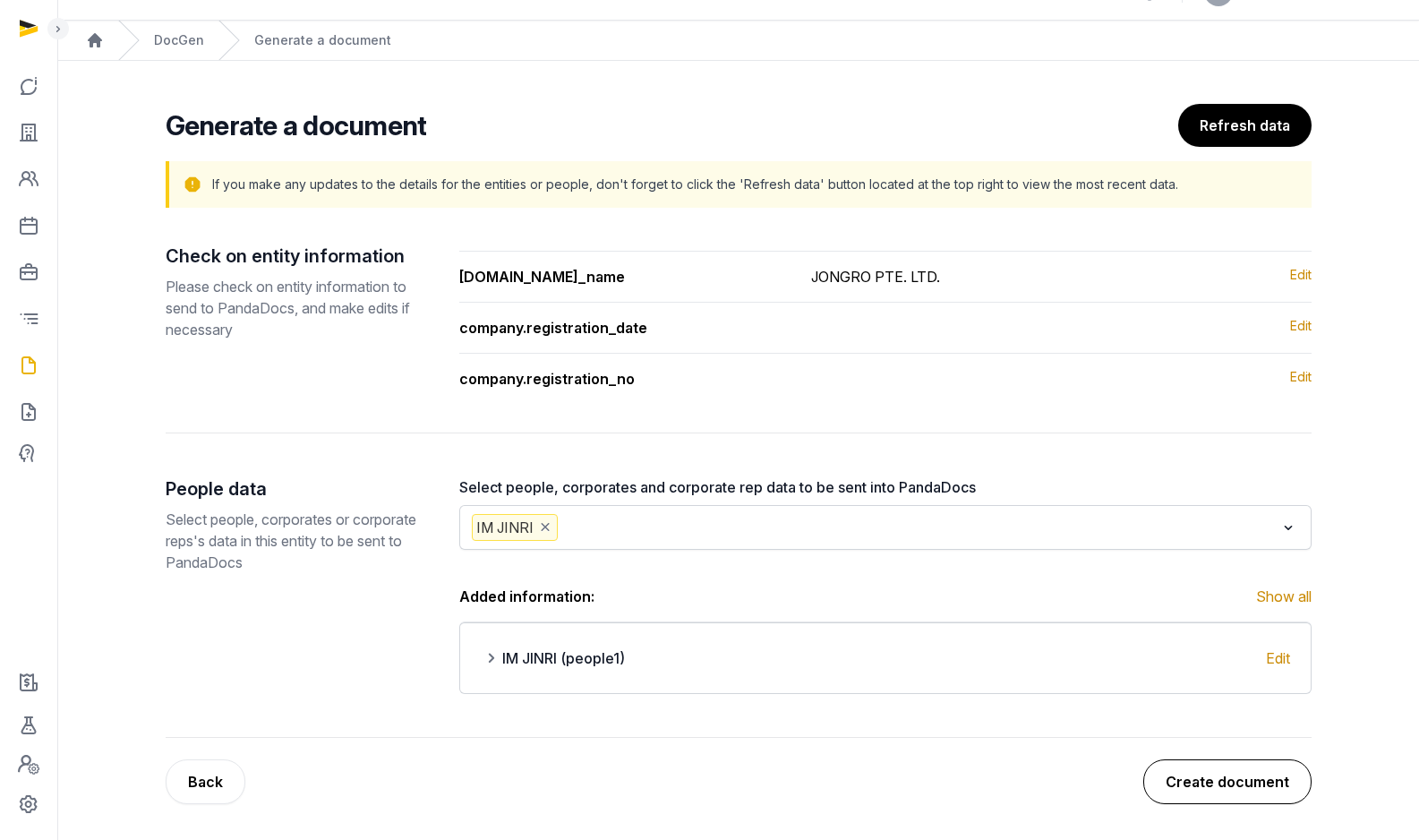
click at [1210, 772] on button "Create document" at bounding box center [1227, 782] width 168 height 45
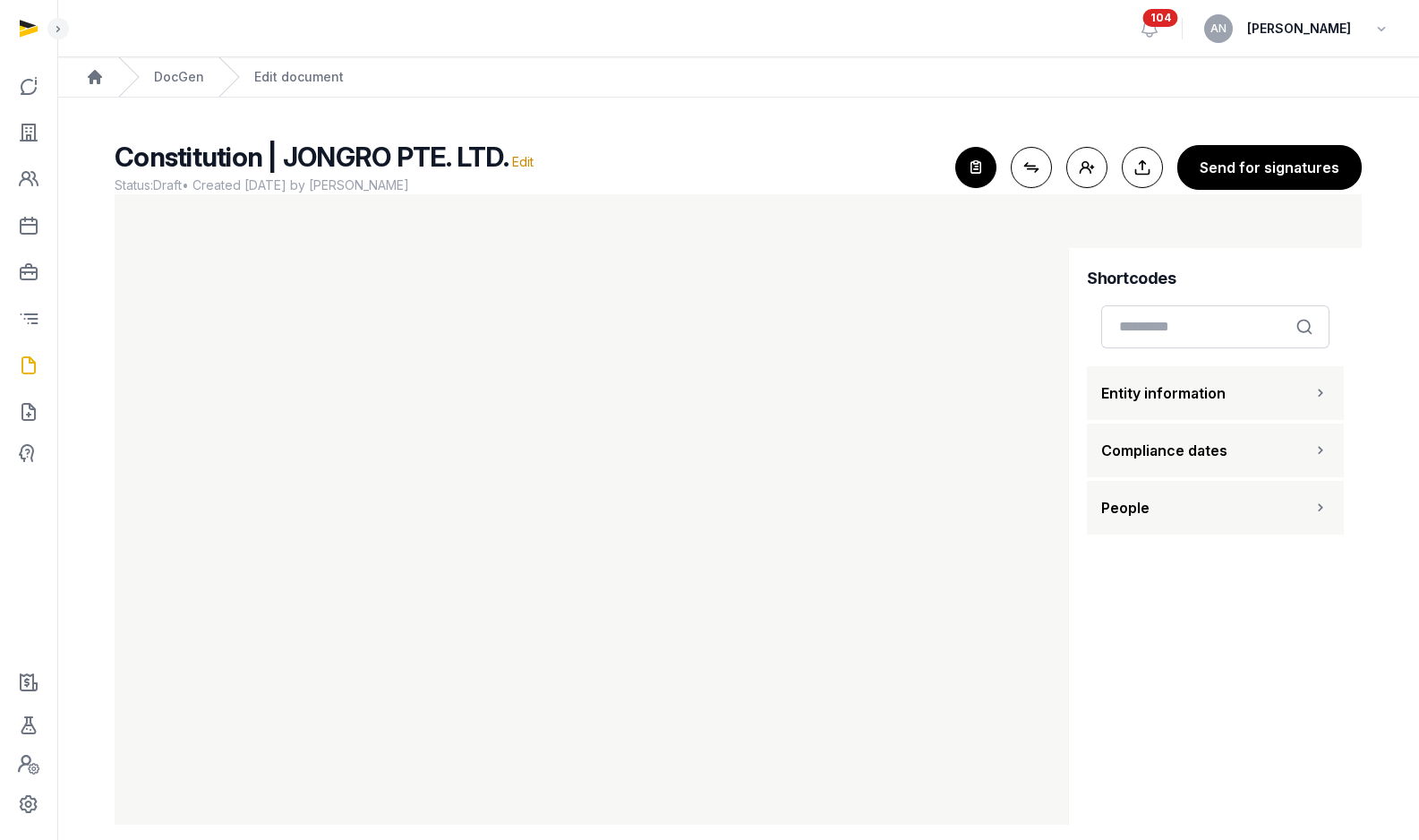
click at [1002, 161] on div "Constitution | JONGRO PTE. LTD. Edit Status: Draft • Created 2025-10-09 by Anna…" at bounding box center [738, 167] width 1247 height 54
click at [992, 163] on icon "button" at bounding box center [976, 167] width 39 height 39
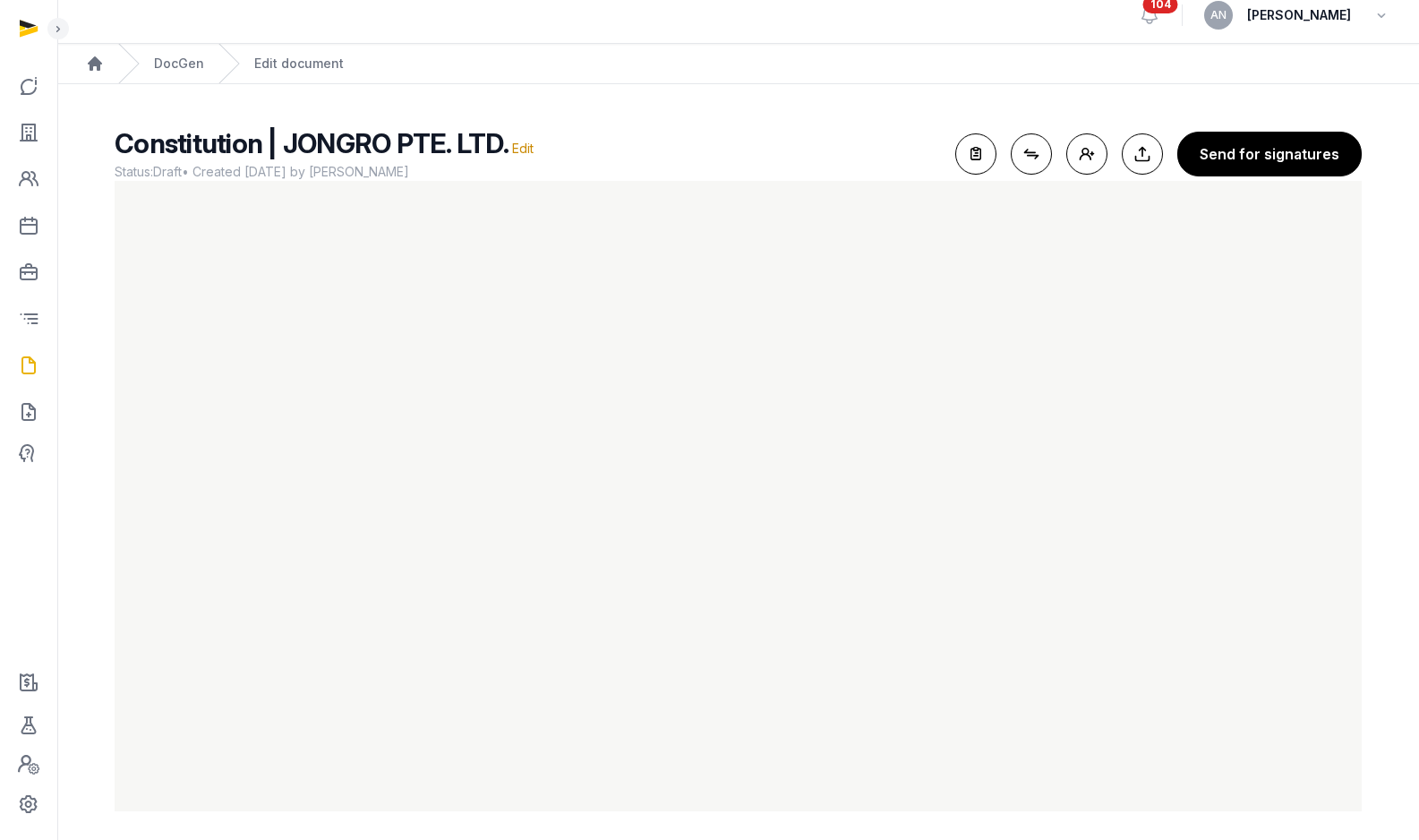
scroll to position [21, 0]
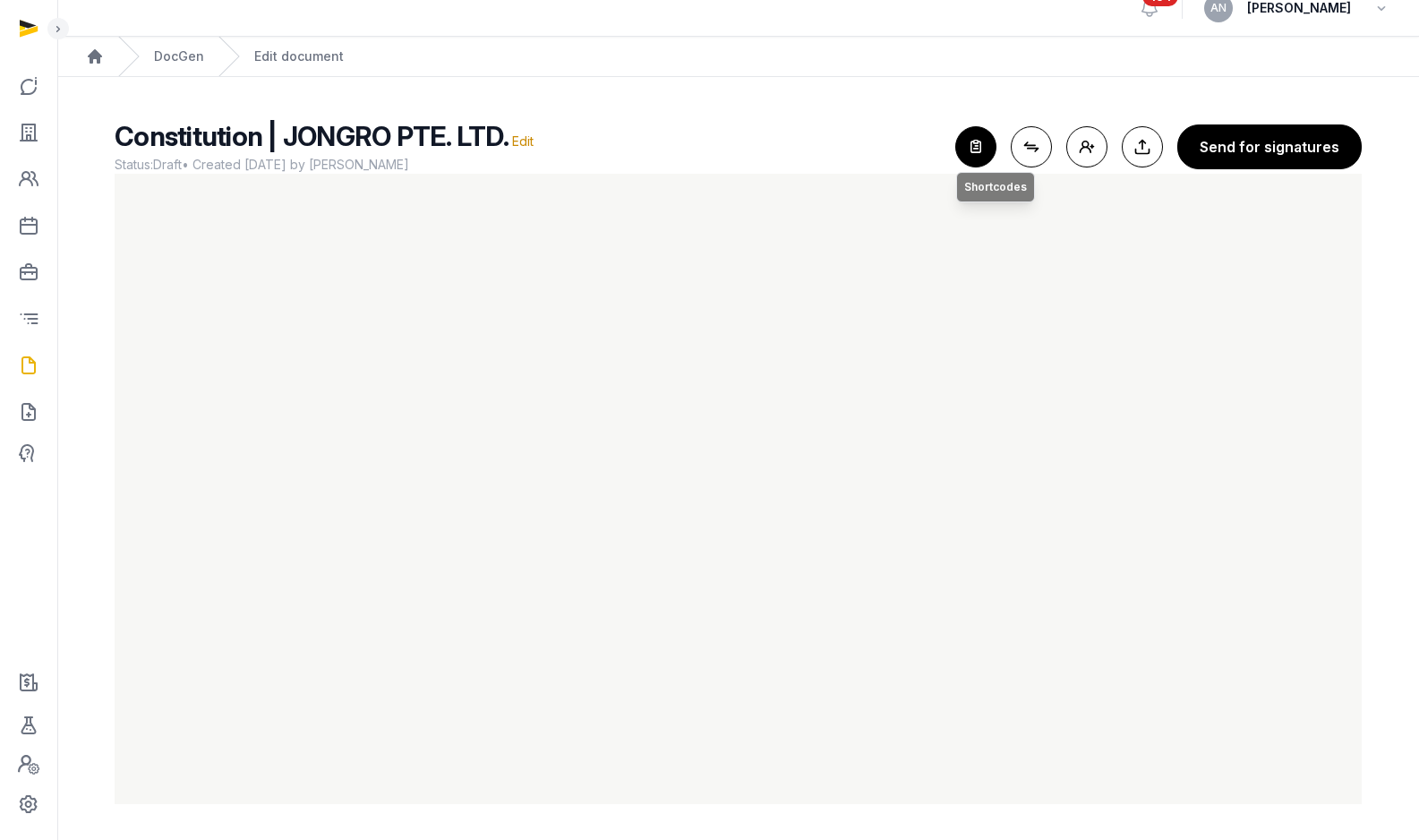
click at [981, 143] on icon "button" at bounding box center [976, 147] width 39 height 39
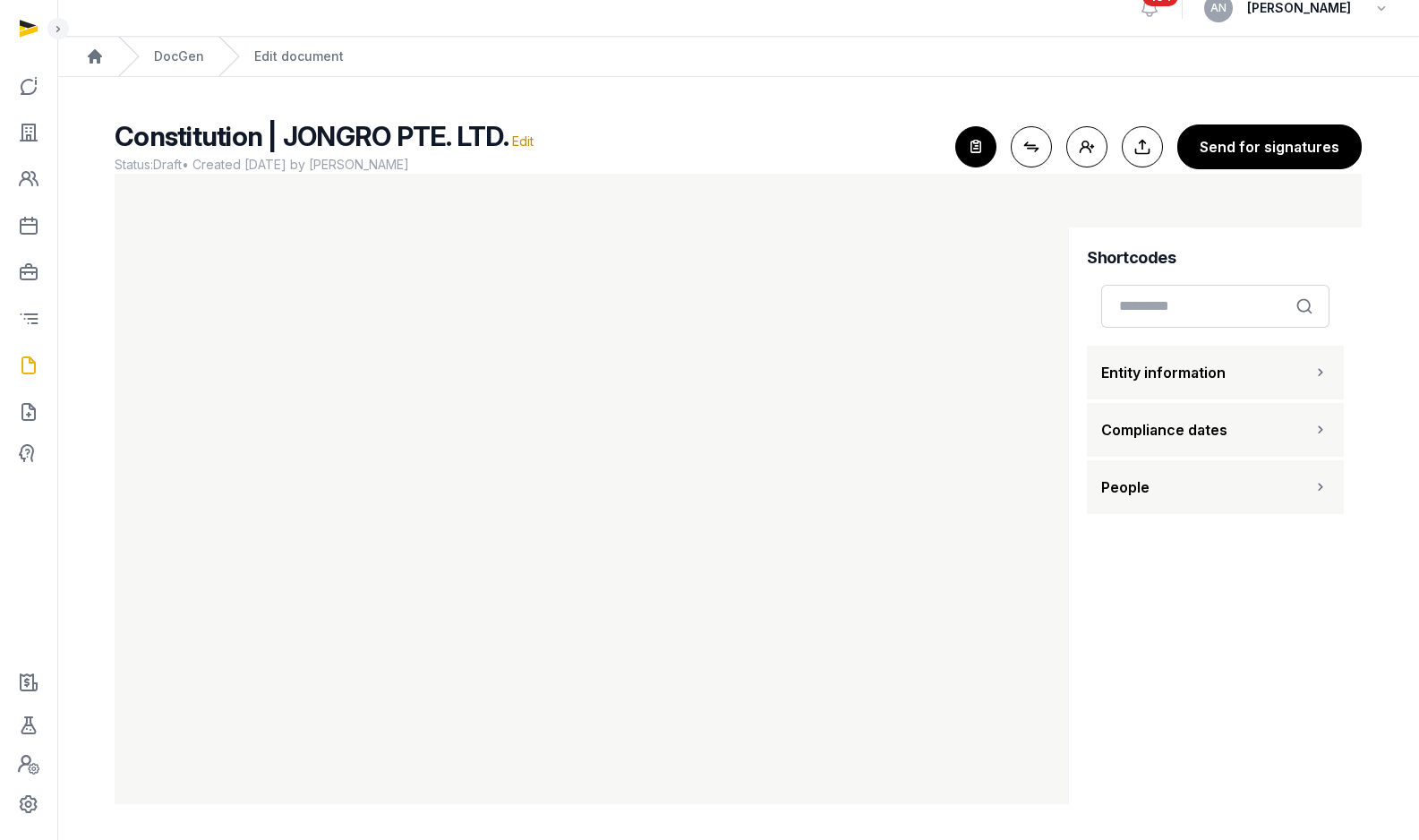
click at [1206, 491] on button "People" at bounding box center [1215, 487] width 257 height 54
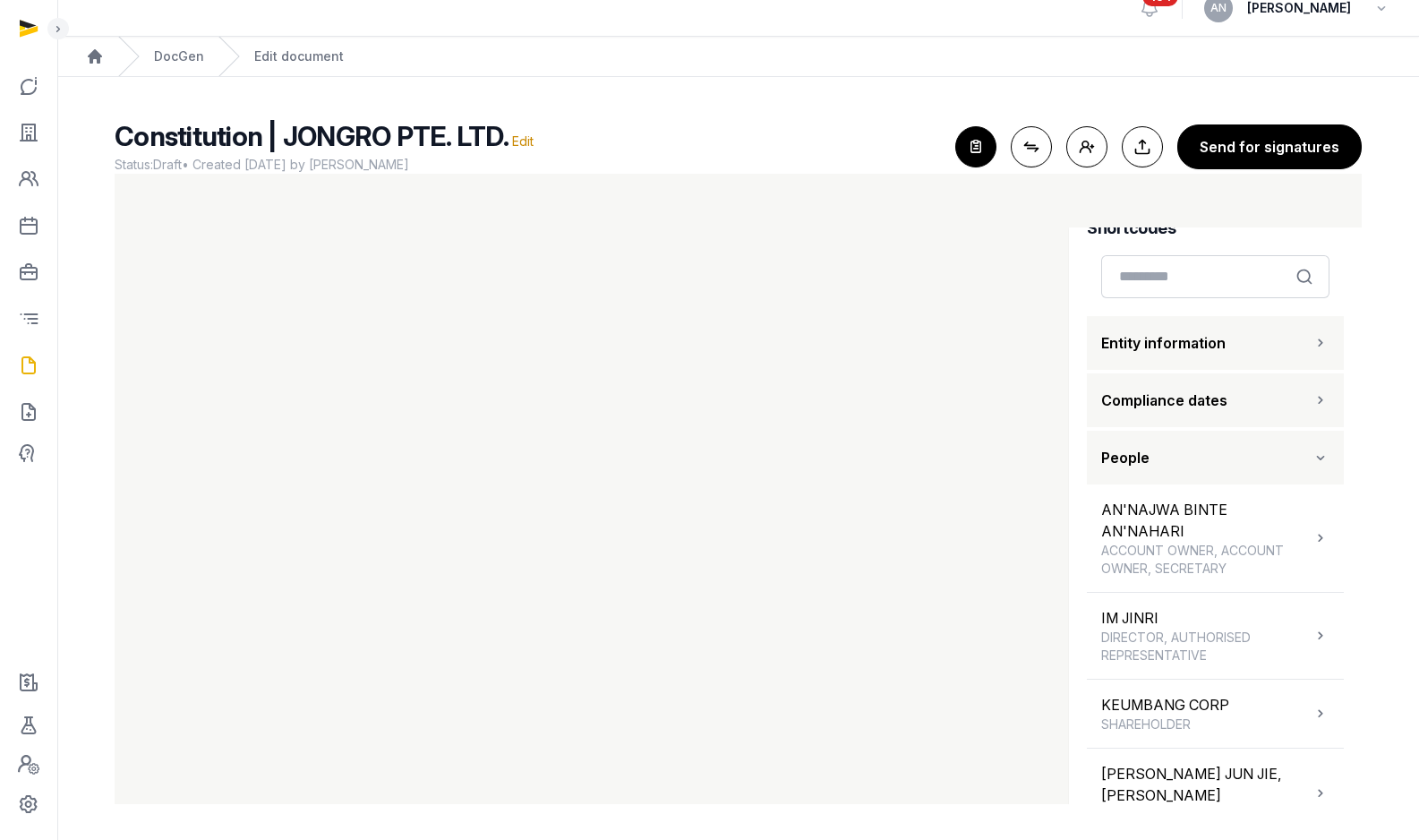
scroll to position [55, 0]
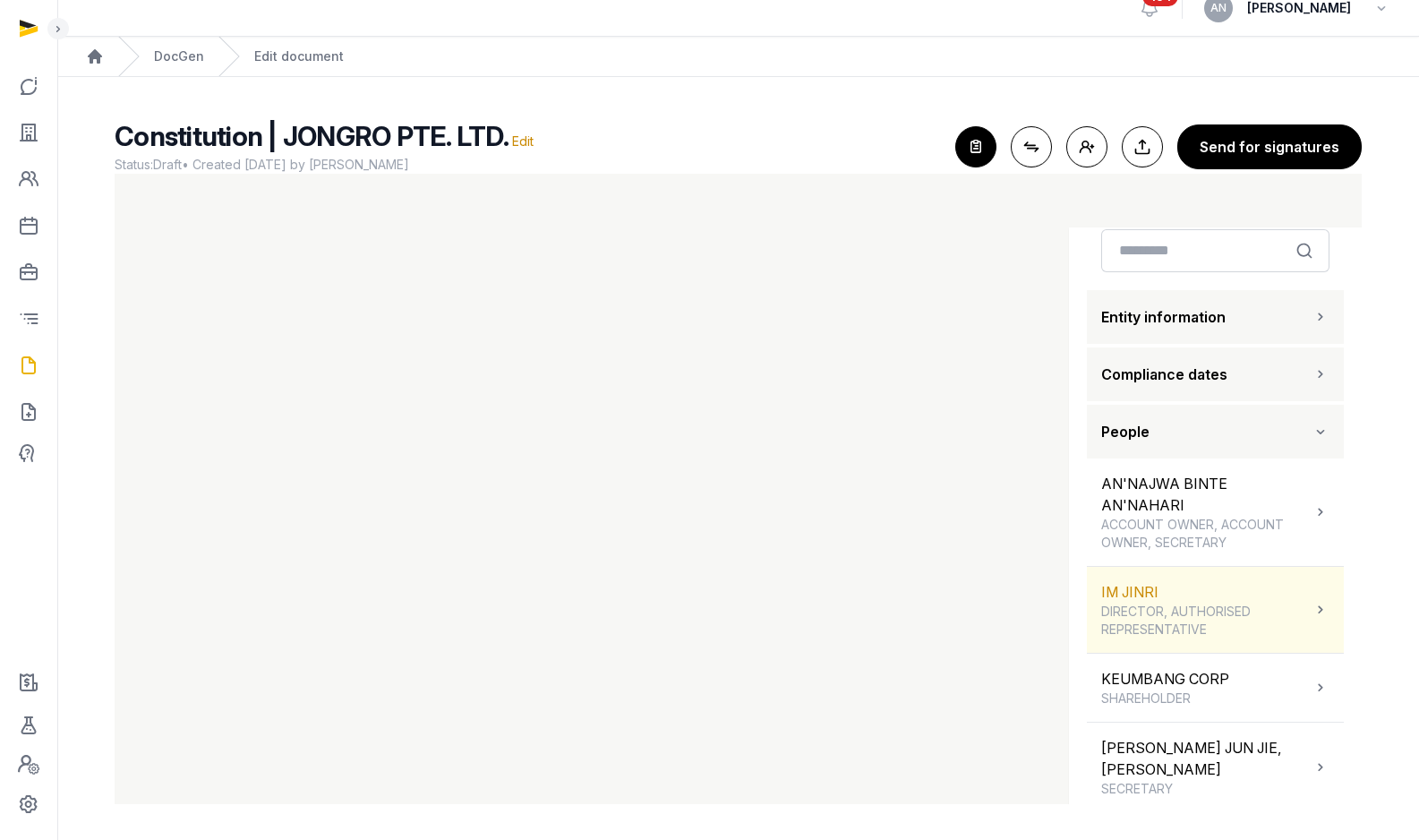
click at [1174, 650] on div "IM JINRI DIRECTOR, AUTHORISED REPRESENTATIVE" at bounding box center [1215, 609] width 257 height 86
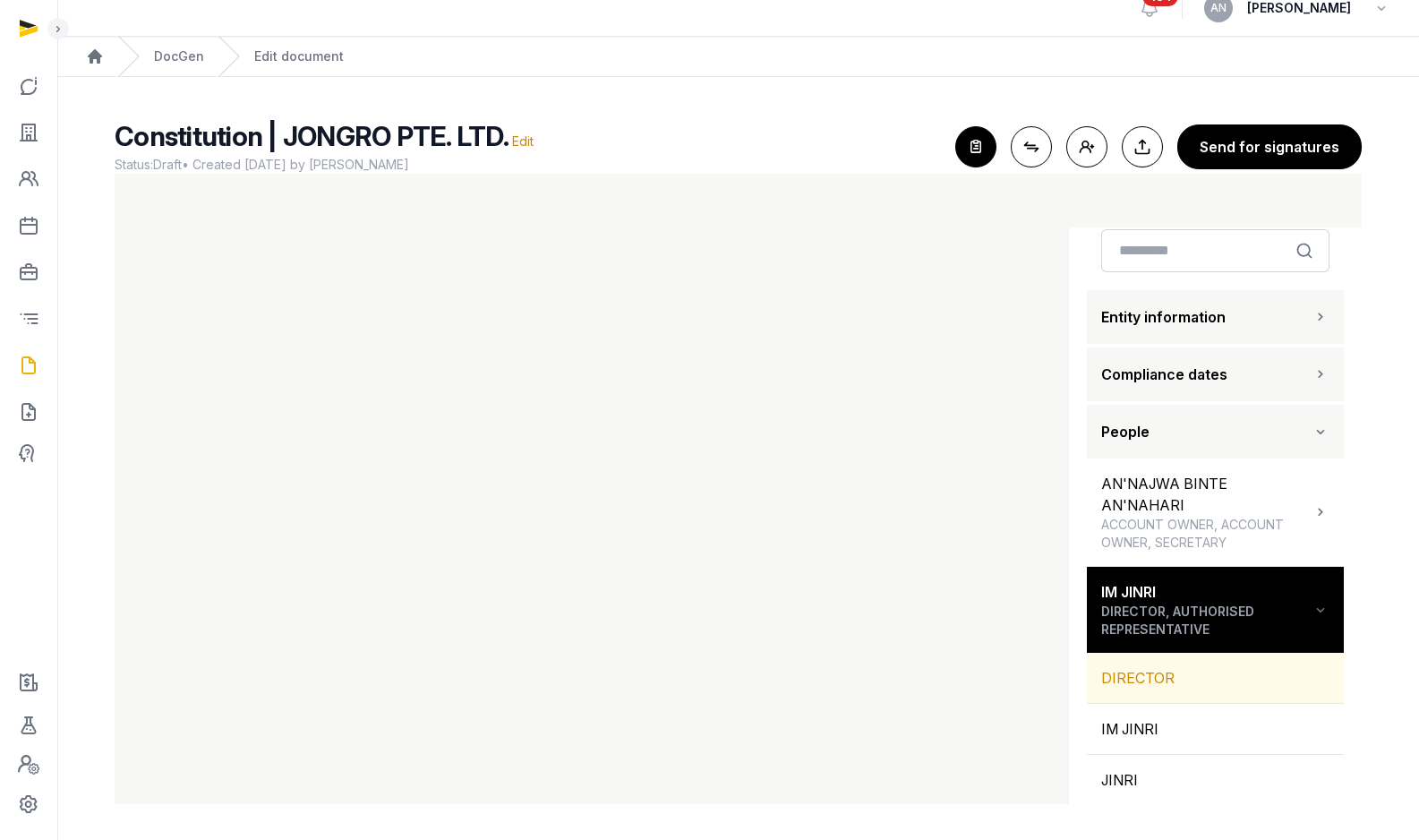
click at [1173, 653] on div "DIRECTOR" at bounding box center [1215, 677] width 257 height 50
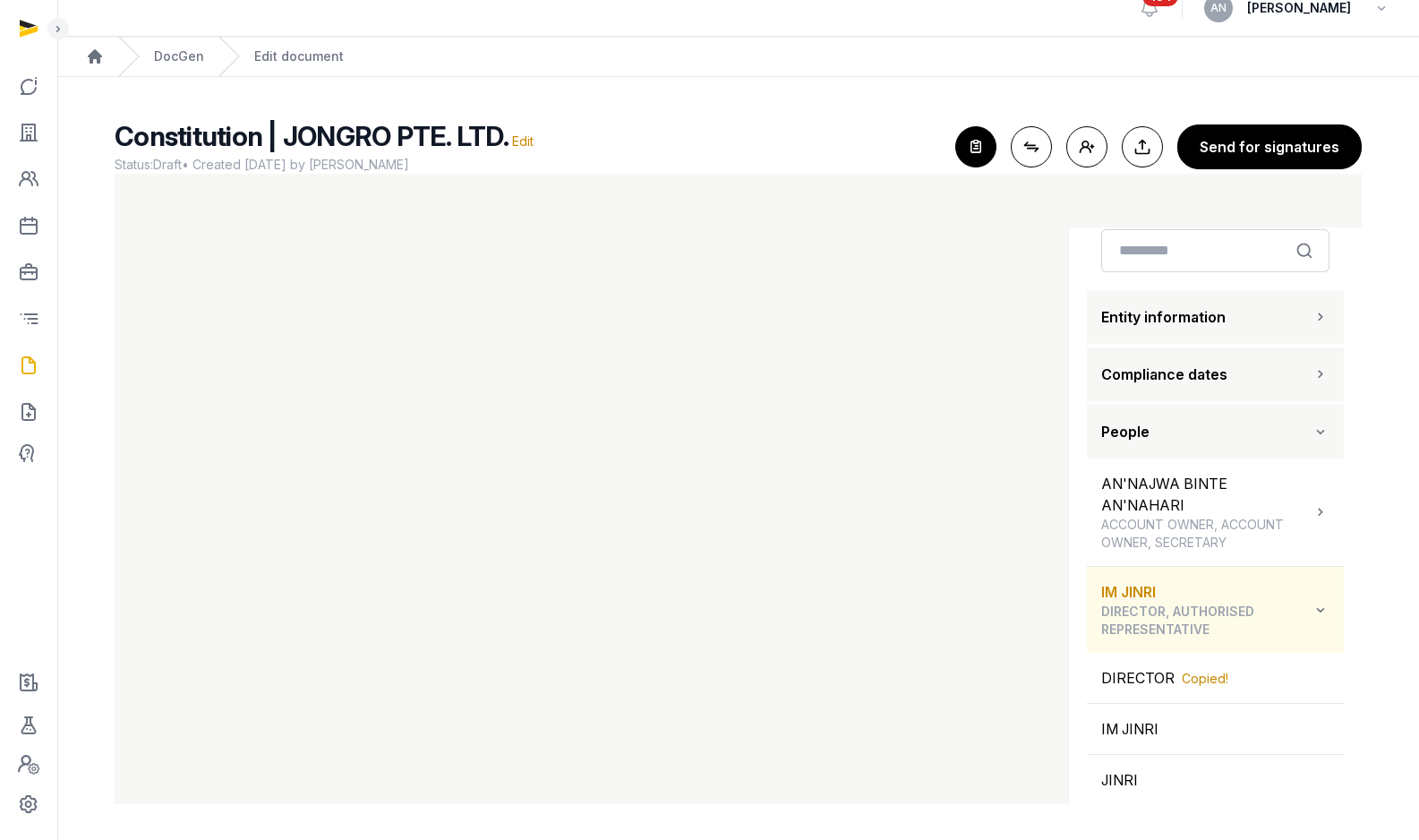
drag, startPoint x: 1174, startPoint y: 612, endPoint x: 1175, endPoint y: 620, distance: 8.1
click at [1175, 612] on span "DIRECTOR, AUTHORISED REPRESENTATIVE" at bounding box center [1207, 620] width 211 height 36
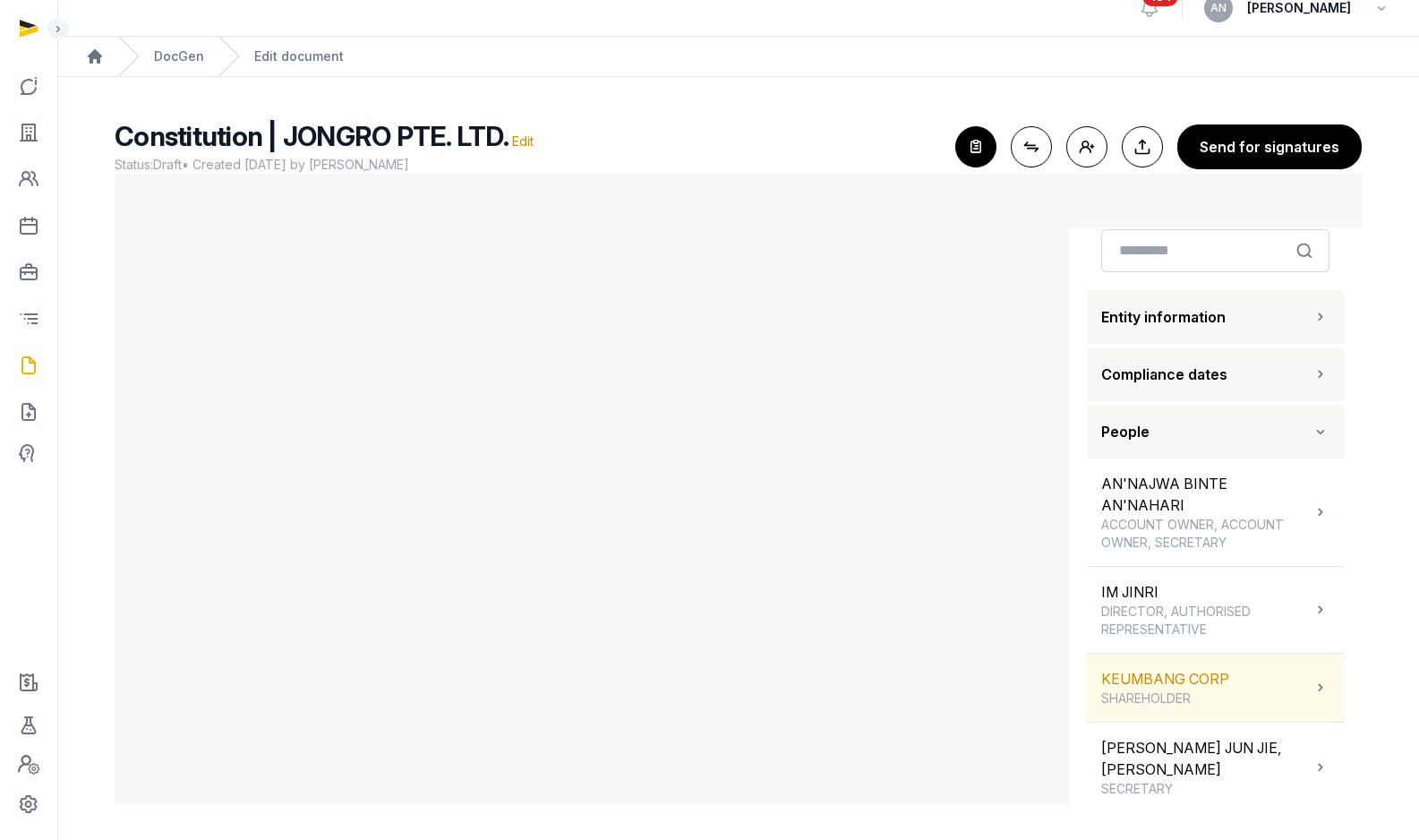
click at [1178, 666] on div "KEUMBANG CORP SHAREHOLDER" at bounding box center [1215, 688] width 257 height 68
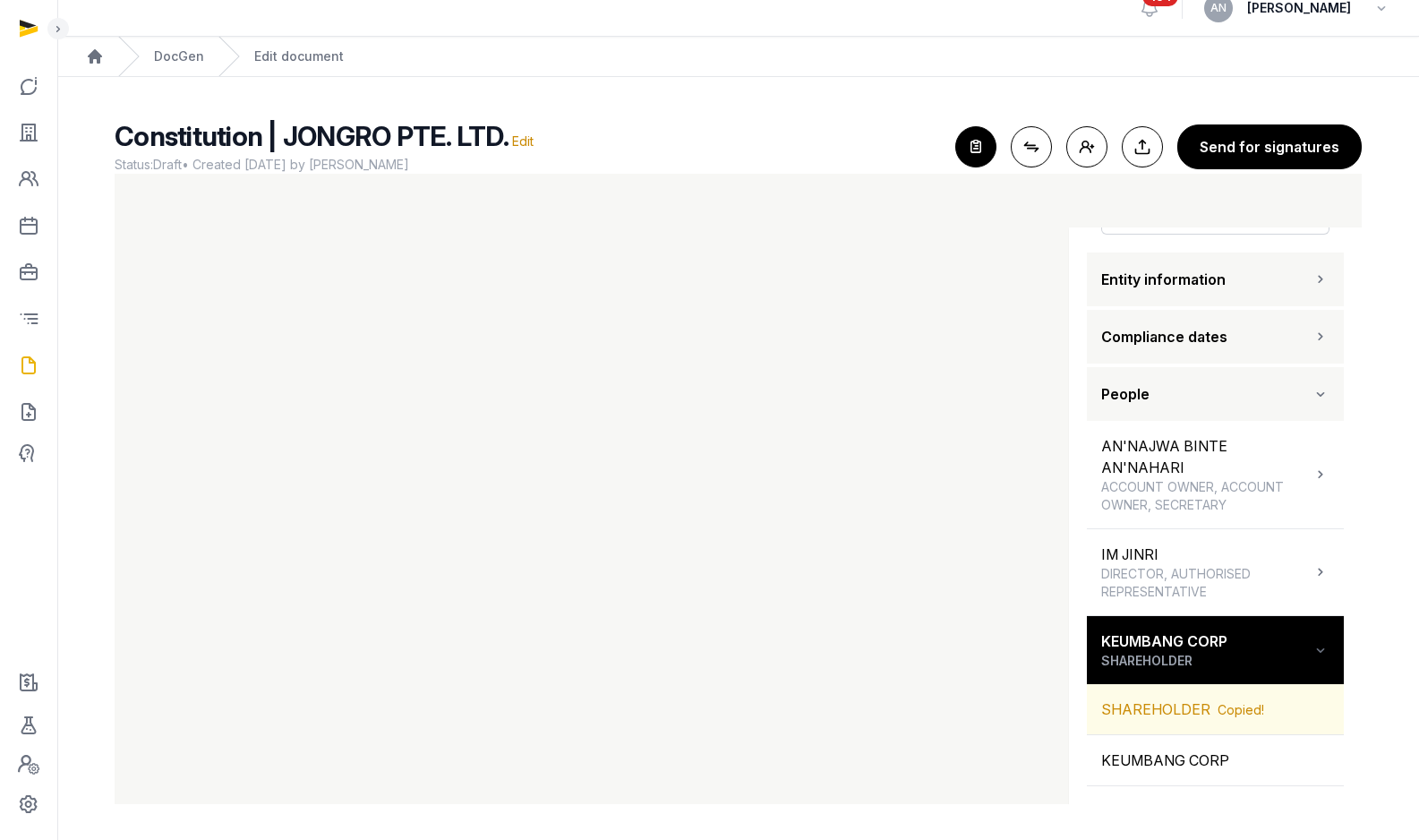
scroll to position [157, 0]
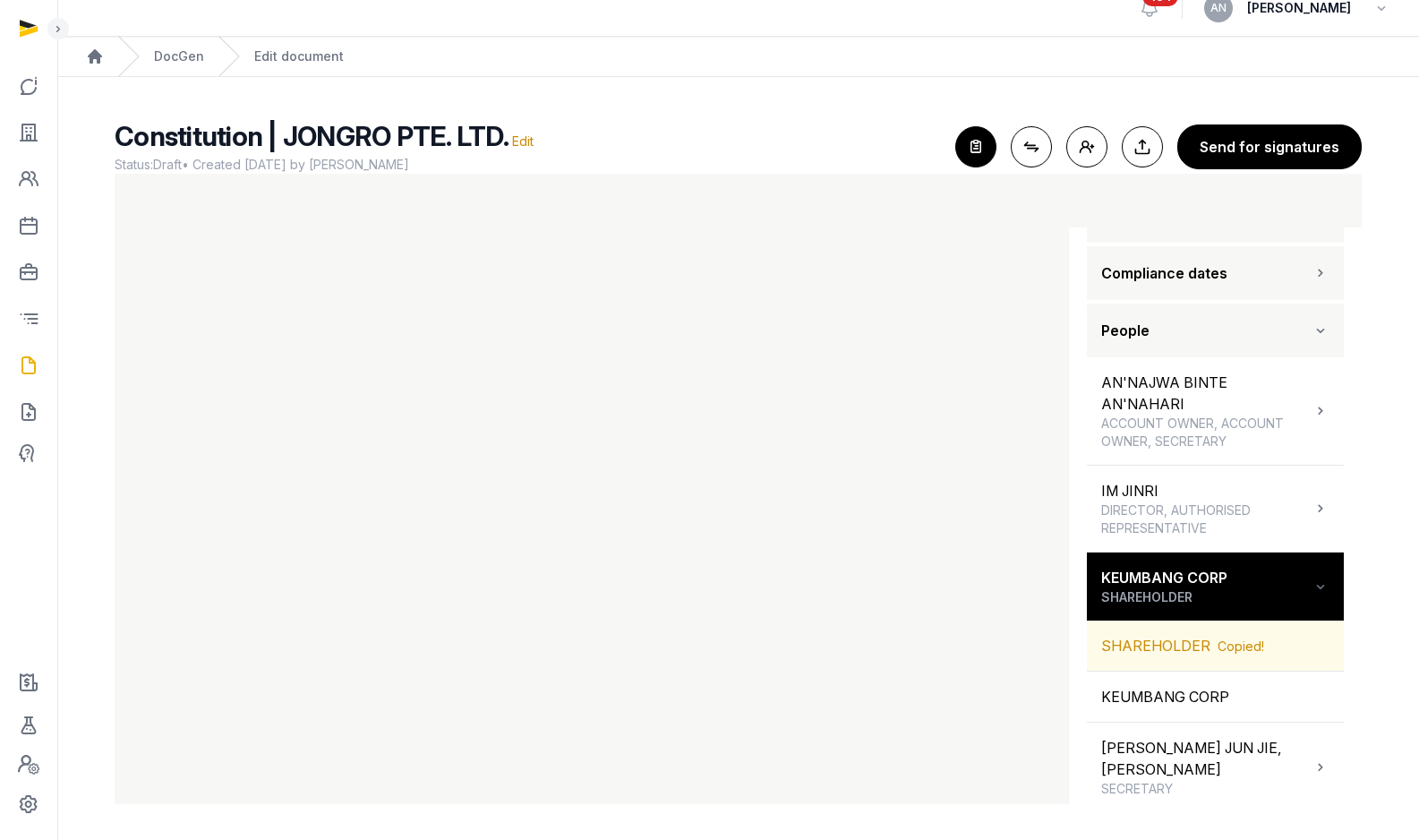
click at [1169, 666] on div "SHAREHOLDER Copied!" at bounding box center [1215, 645] width 257 height 50
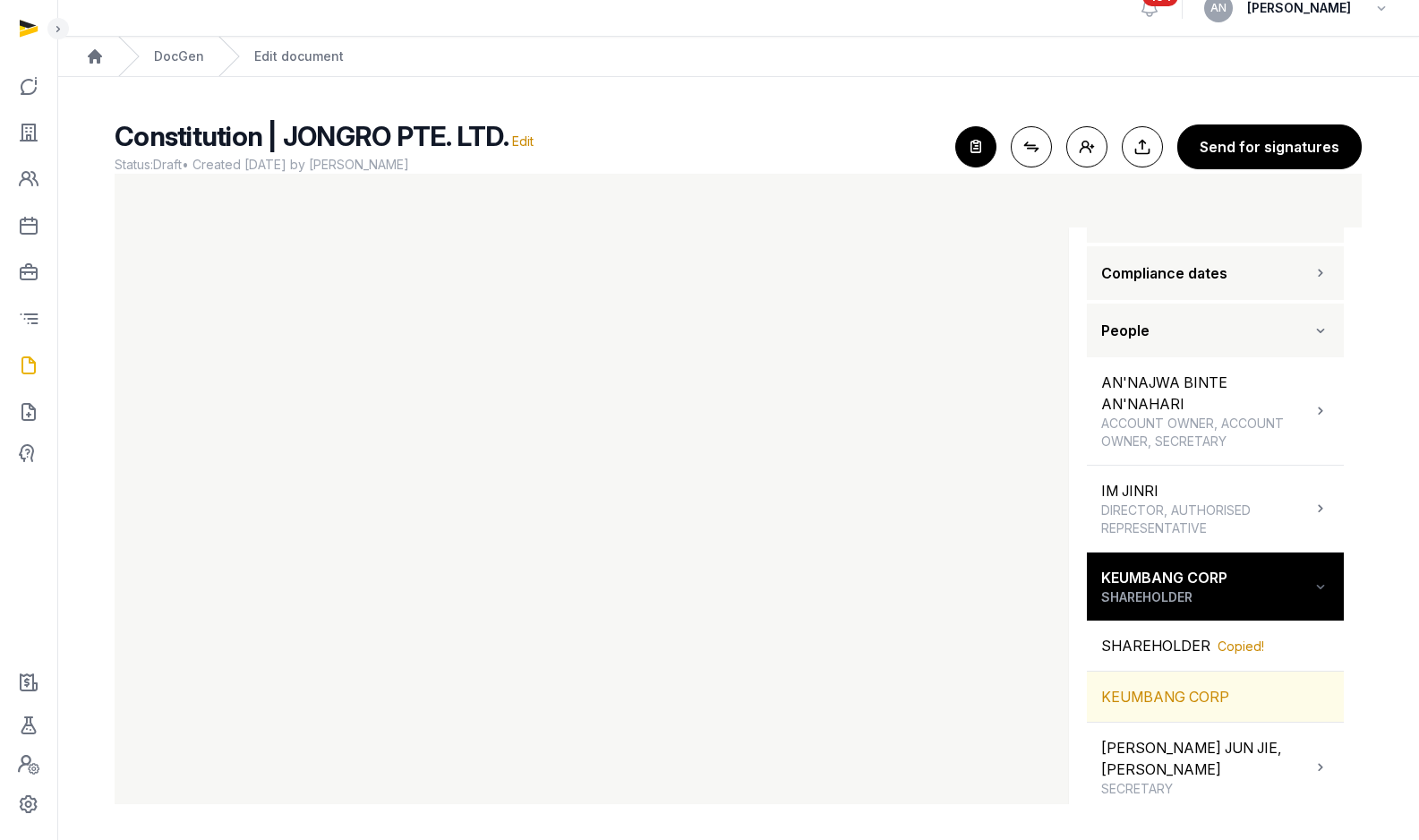
click at [1160, 712] on div "KEUMBANG CORP" at bounding box center [1215, 696] width 257 height 50
click at [179, 54] on link "DocGen" at bounding box center [179, 55] width 50 height 18
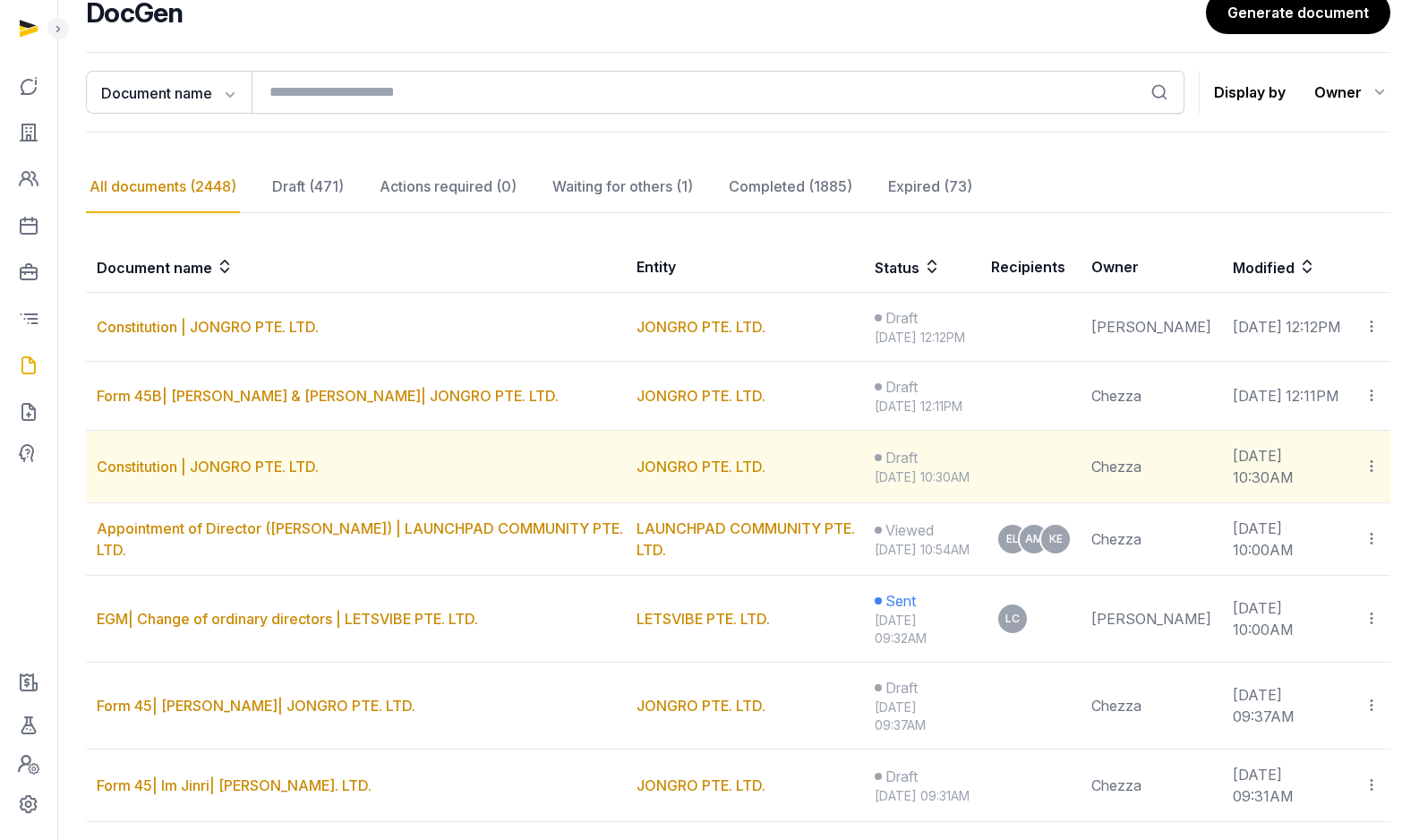
scroll to position [158, 0]
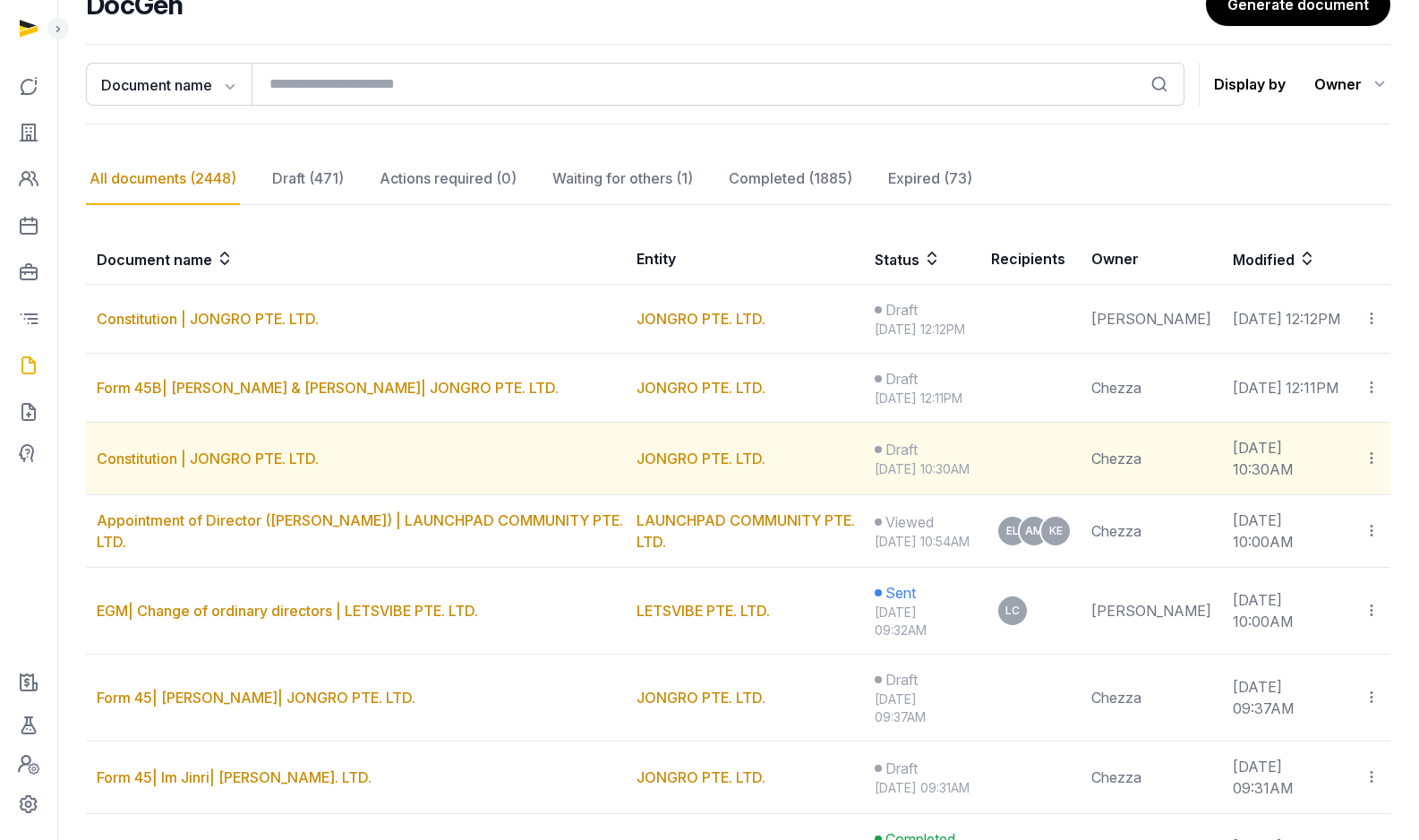
click at [1367, 467] on icon at bounding box center [1371, 458] width 16 height 19
click at [1266, 552] on span "Delete" at bounding box center [1275, 542] width 42 height 18
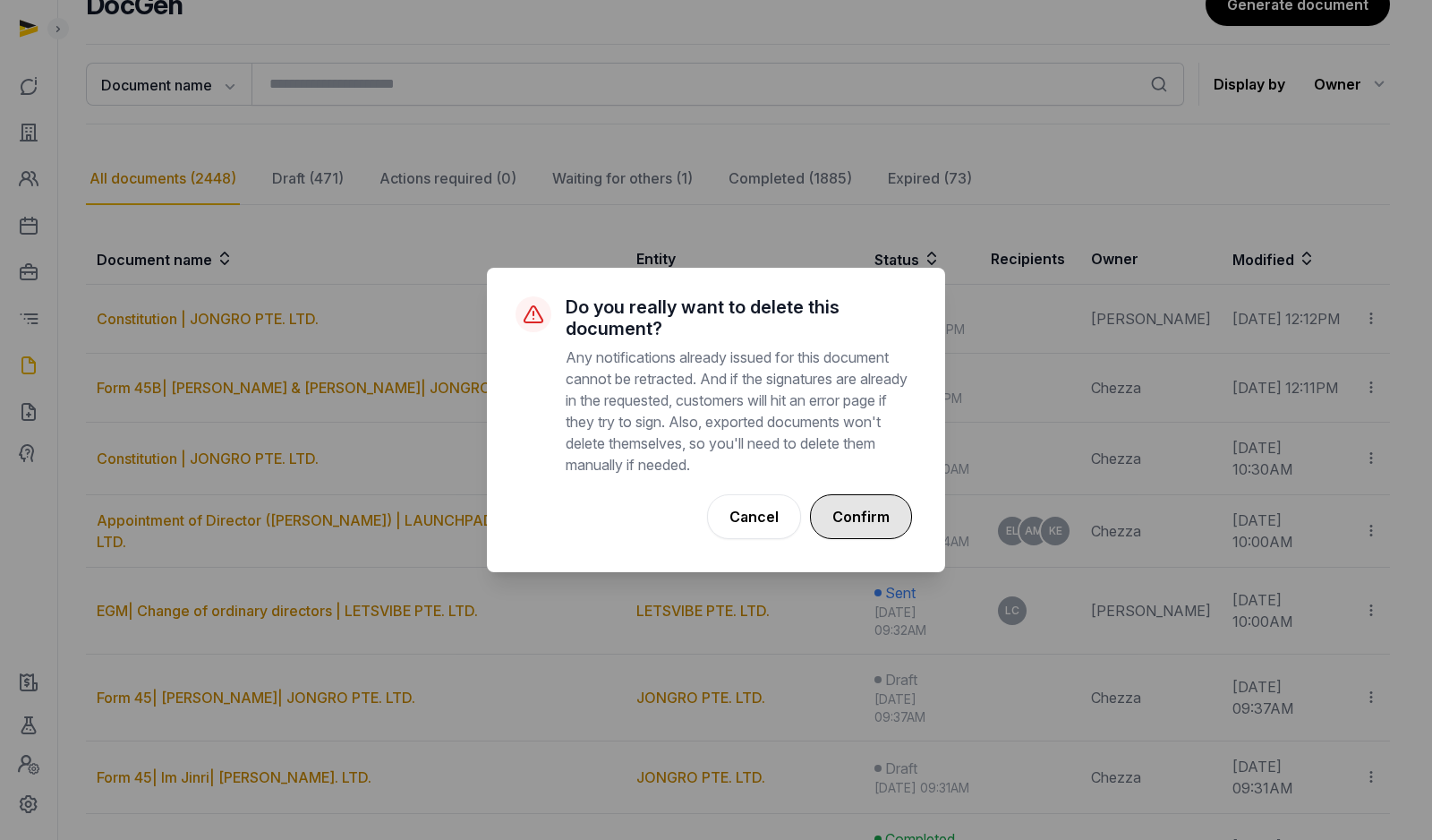
click at [867, 522] on button "Confirm" at bounding box center [861, 517] width 102 height 45
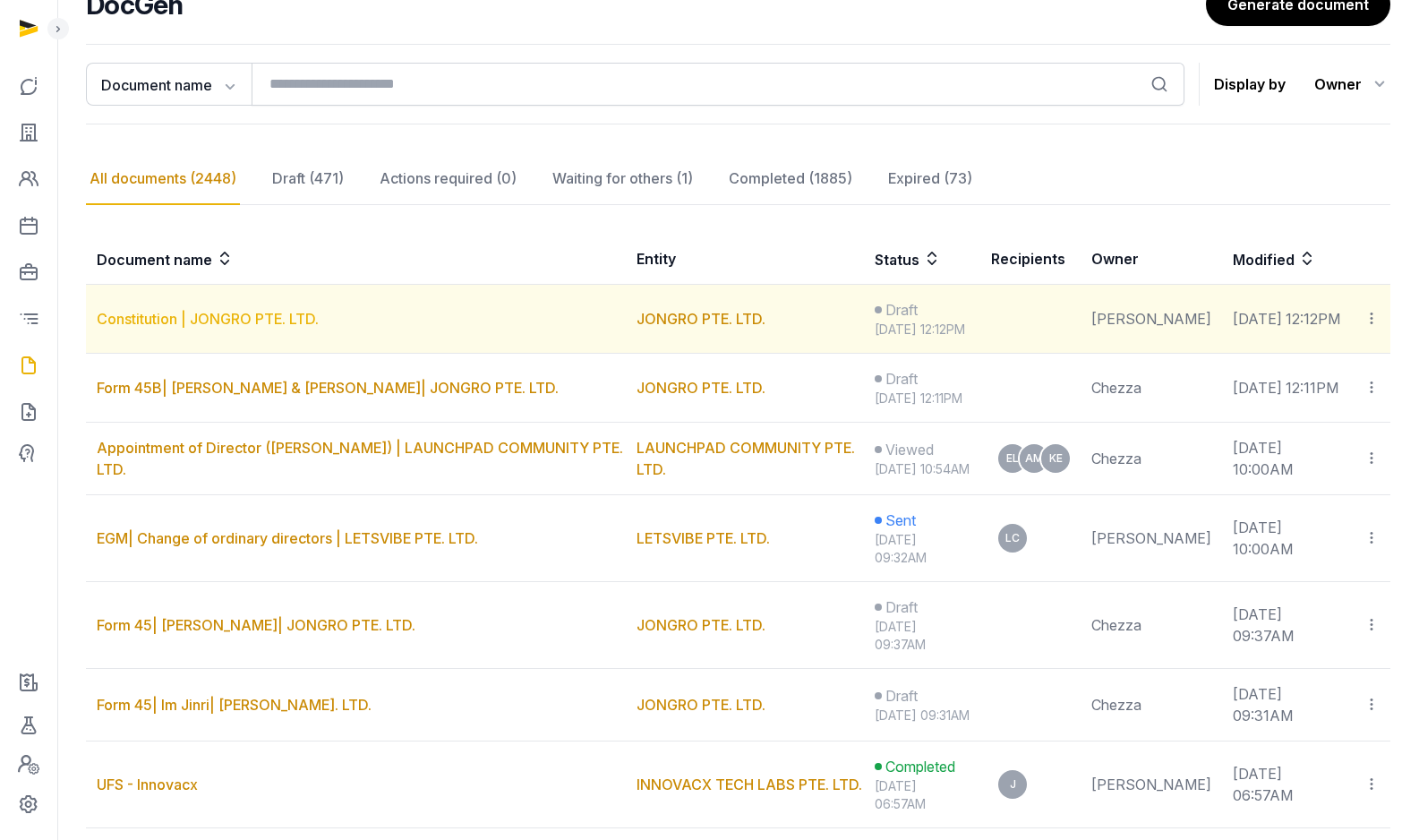
click at [196, 328] on link "Constitution | JONGRO PTE. LTD." at bounding box center [208, 319] width 222 height 18
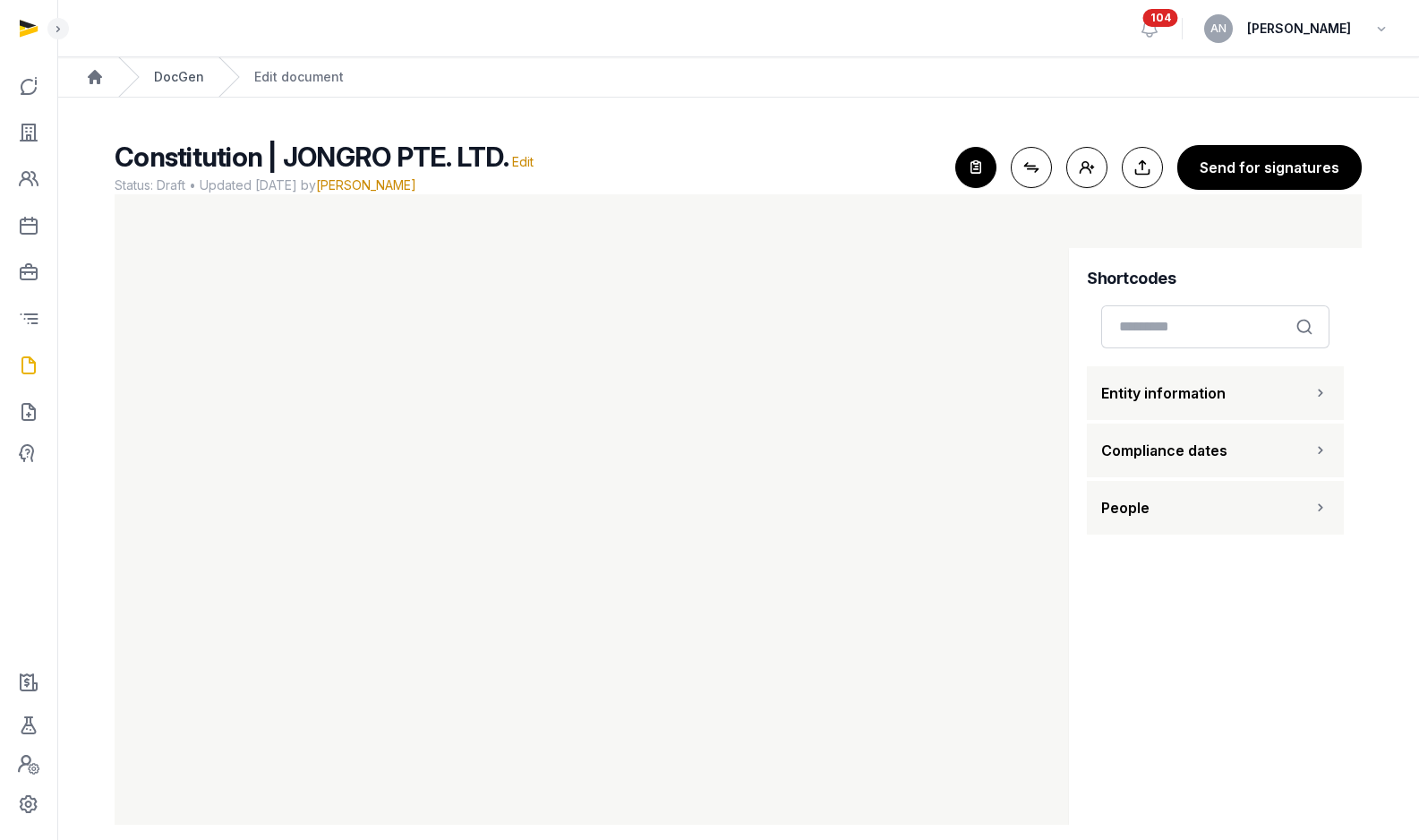
click at [173, 74] on link "DocGen" at bounding box center [179, 76] width 50 height 18
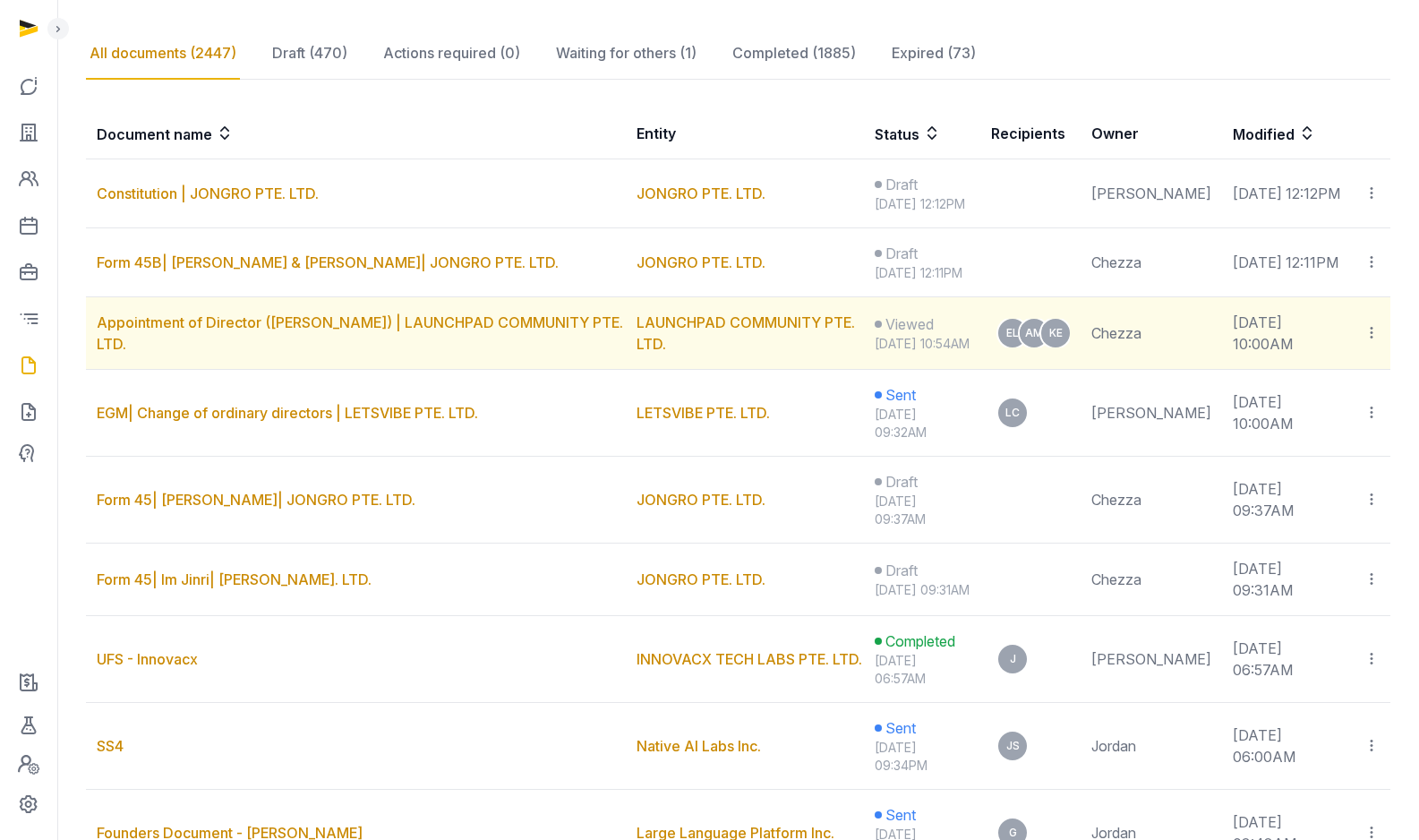
scroll to position [303, 0]
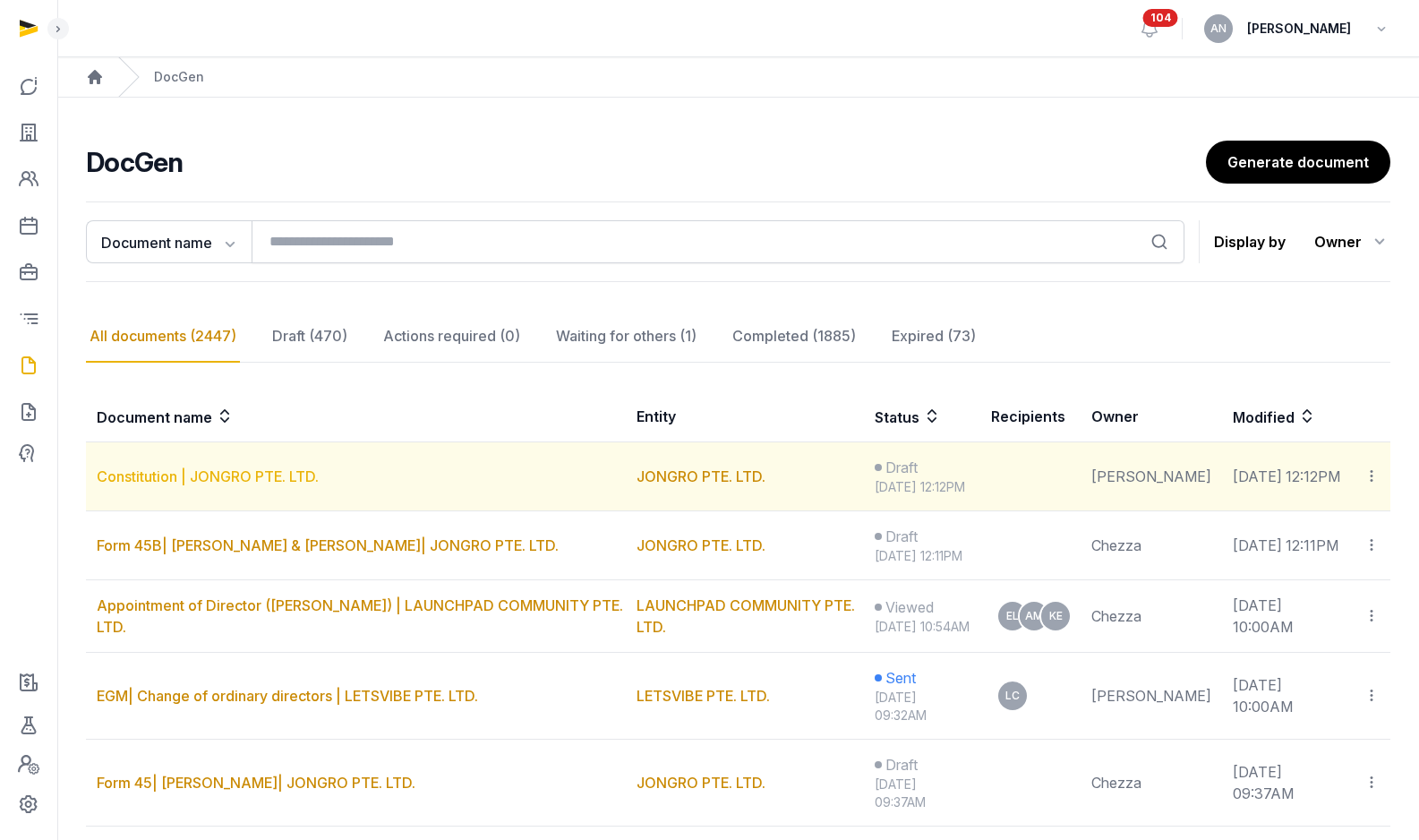
click at [273, 483] on link "Constitution | JONGRO PTE. LTD." at bounding box center [208, 475] width 222 height 18
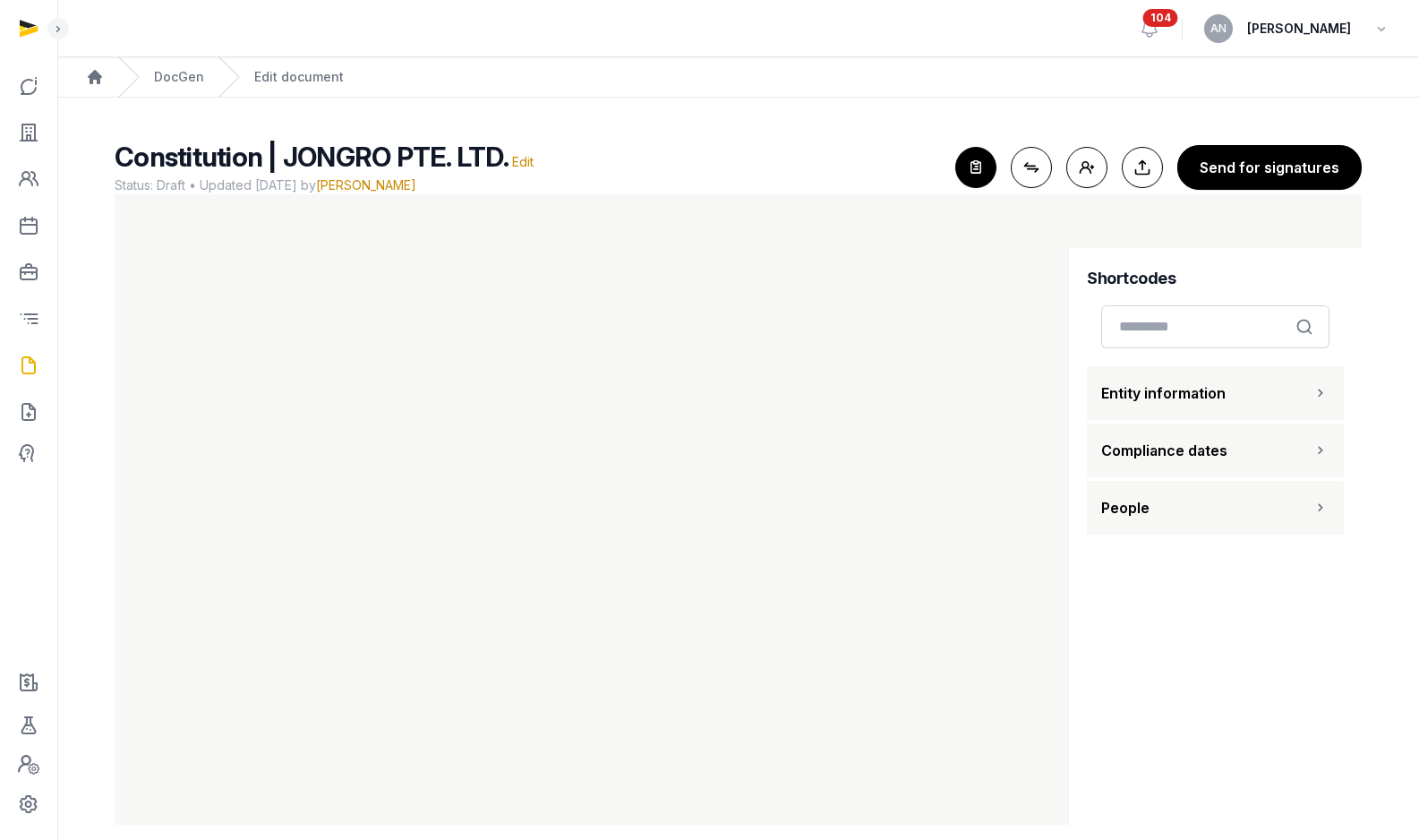
click at [990, 166] on icon "button" at bounding box center [976, 167] width 39 height 39
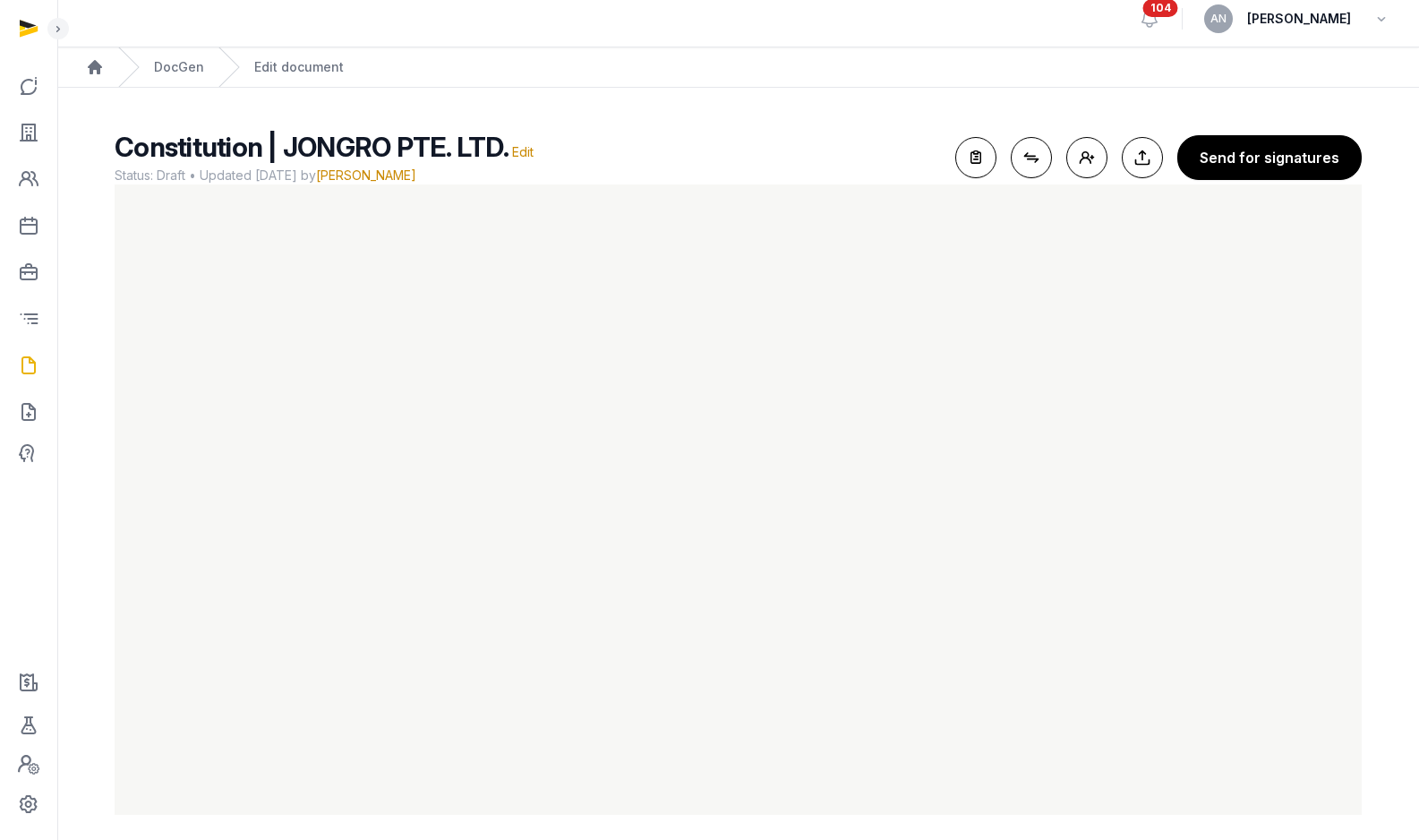
scroll to position [21, 0]
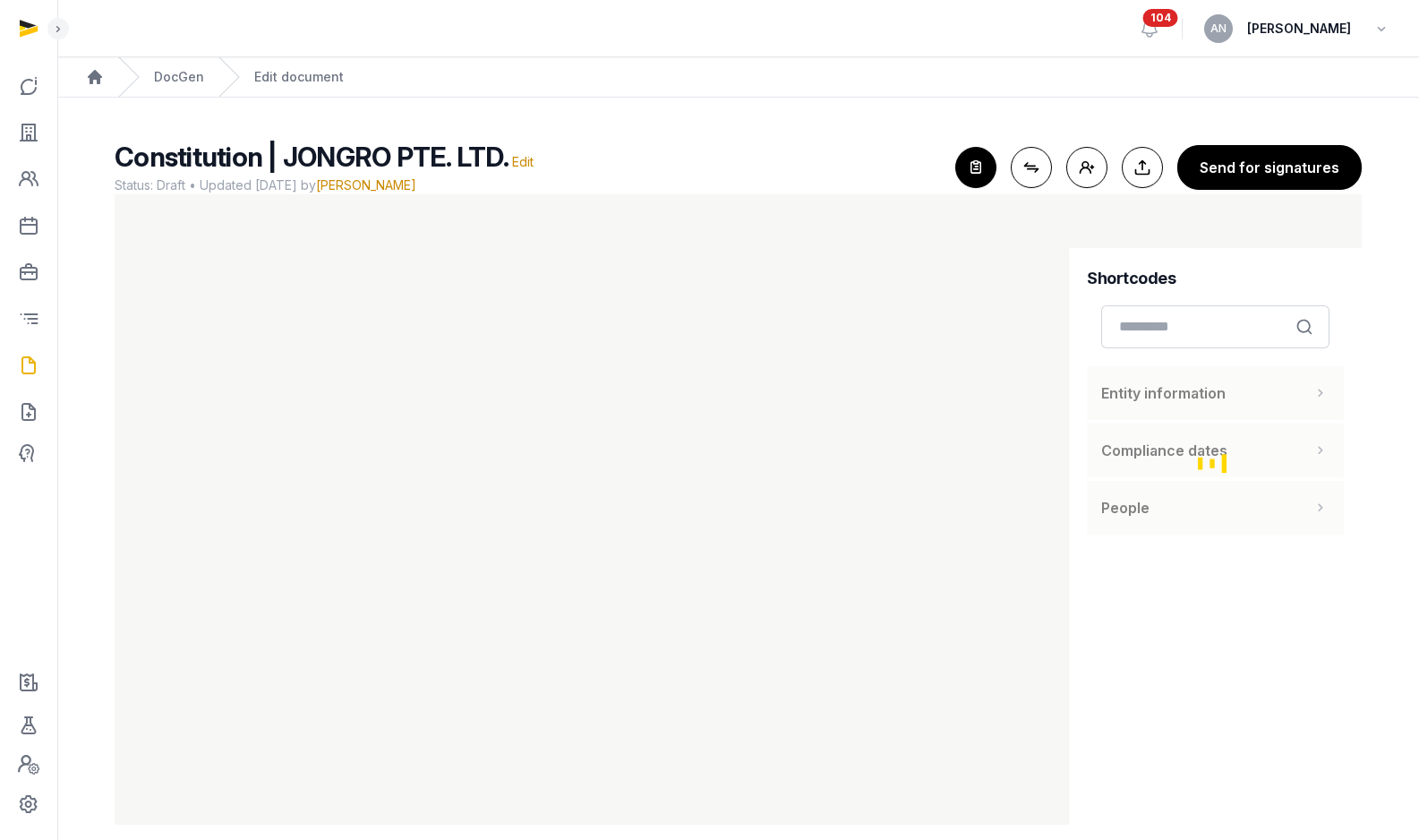
click at [204, 89] on ol "Home DocGen Edit document" at bounding box center [738, 77] width 1362 height 39
click at [186, 67] on div "DocGen" at bounding box center [161, 77] width 86 height 39
click at [189, 71] on link "DocGen" at bounding box center [179, 76] width 50 height 18
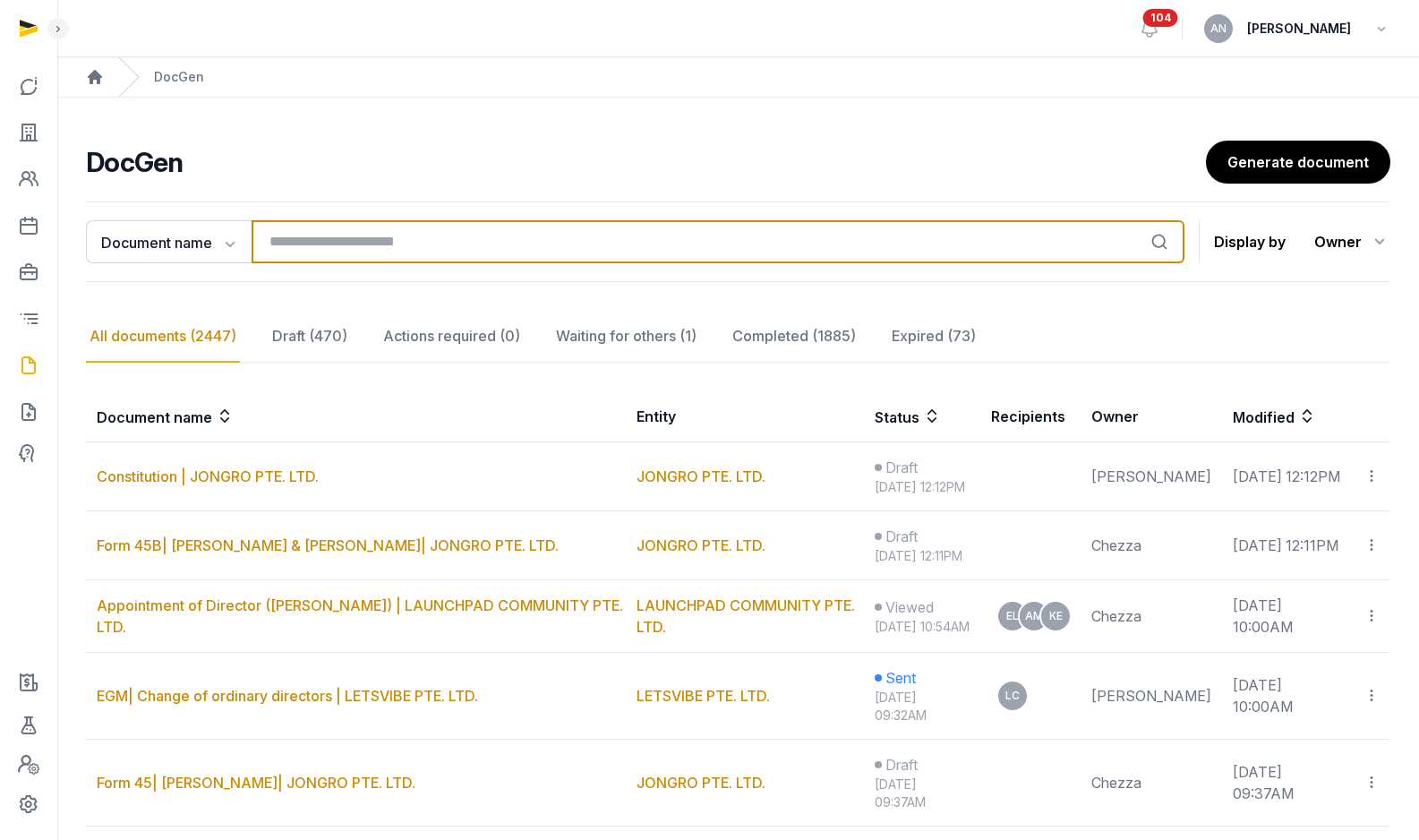
click at [309, 246] on input "search" at bounding box center [718, 241] width 933 height 43
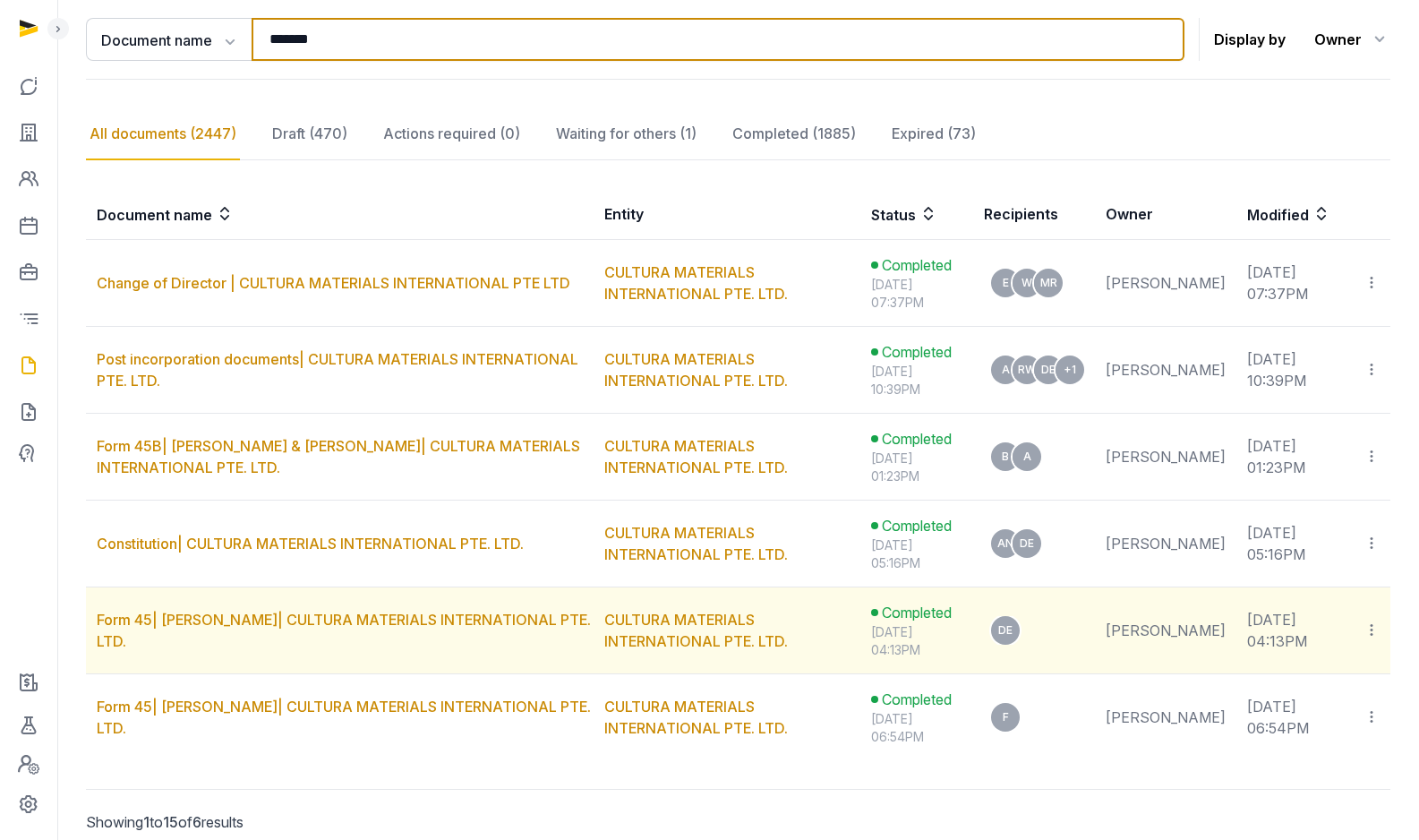
scroll to position [281, 0]
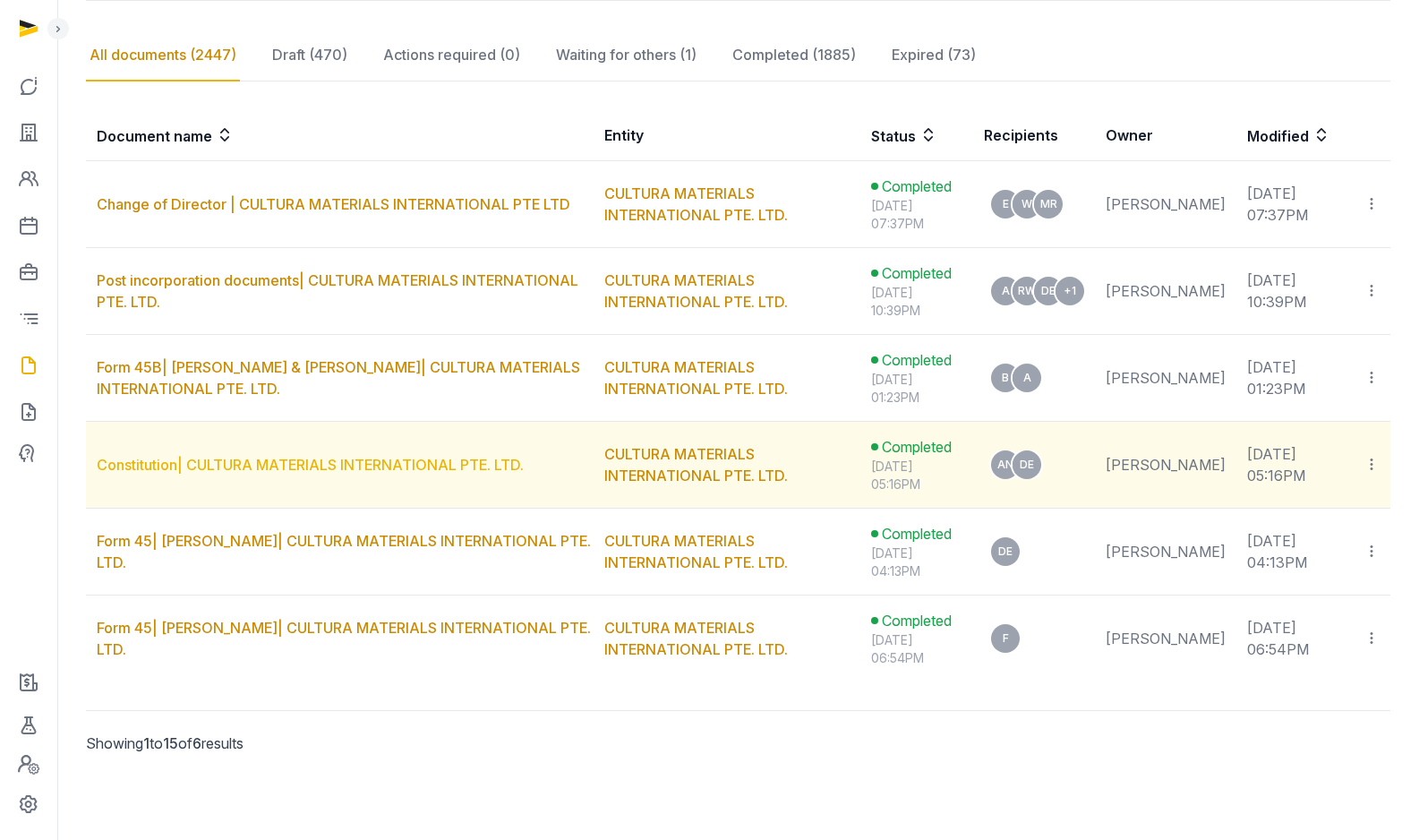
type input "*******"
click at [207, 465] on link "Constitution| CULTURA MATERIALS INTERNATIONAL PTE. LTD." at bounding box center [310, 464] width 427 height 18
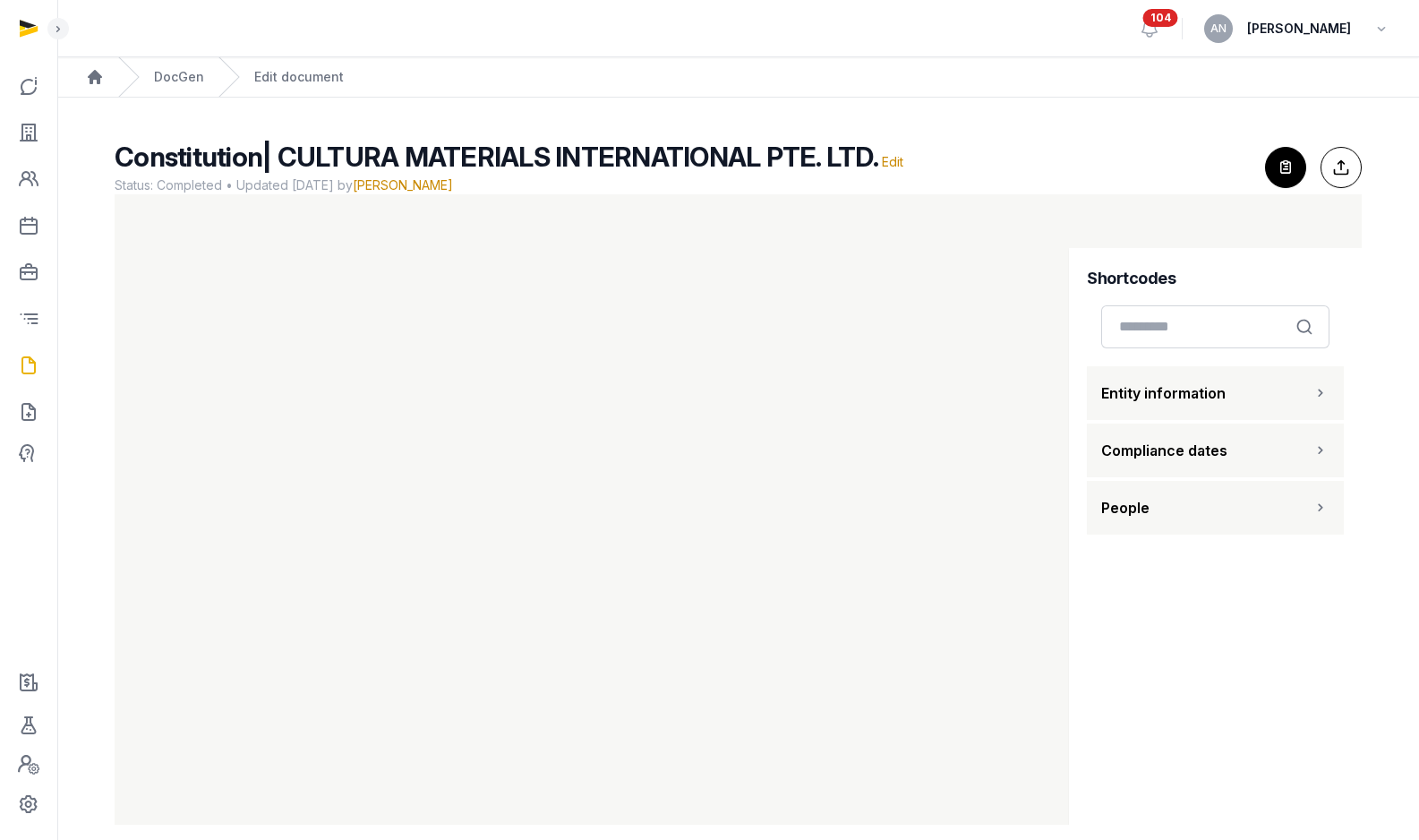
click at [1276, 169] on icon "button" at bounding box center [1286, 167] width 39 height 39
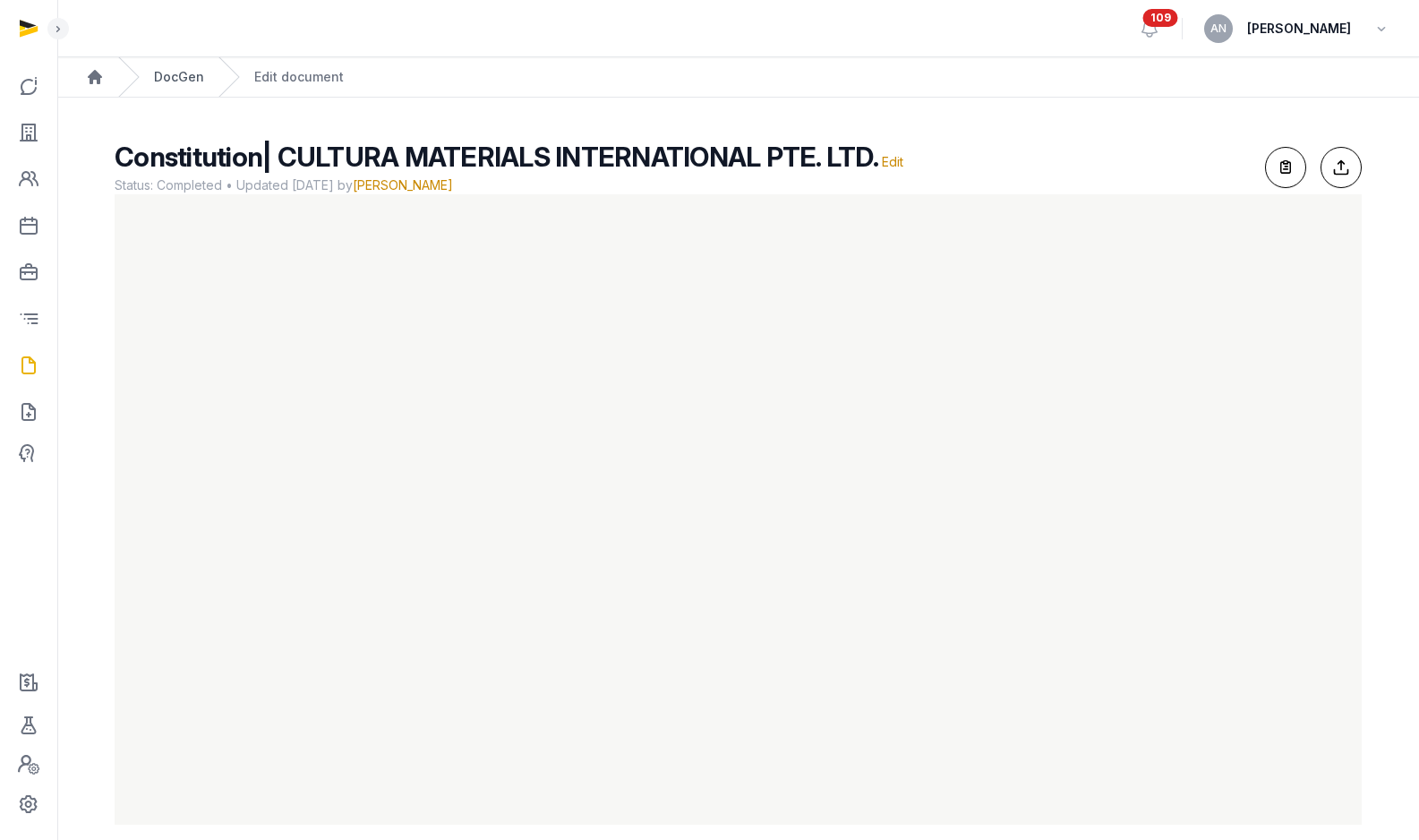
click at [175, 70] on link "DocGen" at bounding box center [179, 76] width 50 height 18
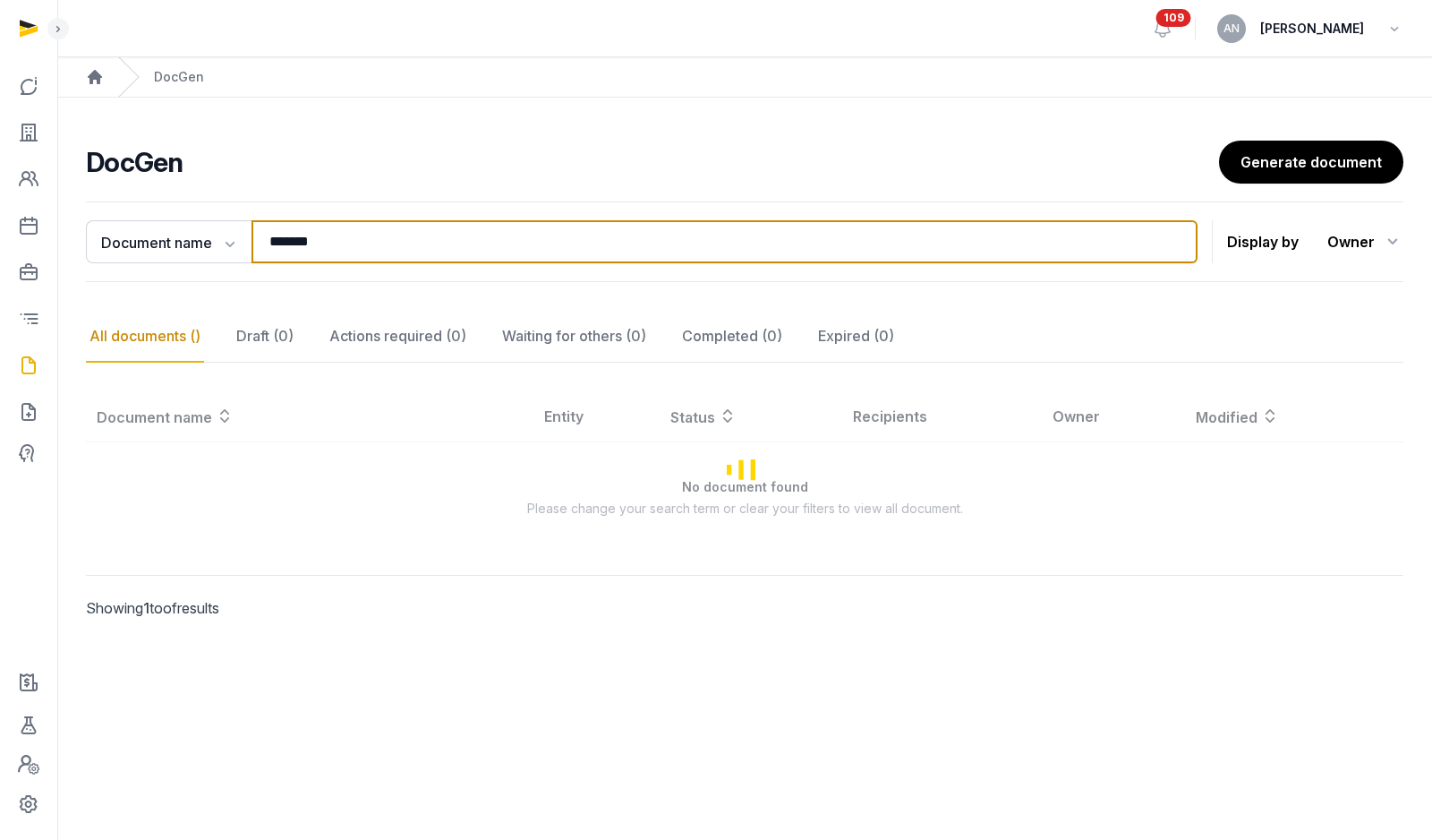
click at [341, 245] on input "*******" at bounding box center [724, 241] width 946 height 43
click at [341, 244] on input "*******" at bounding box center [724, 241] width 946 height 43
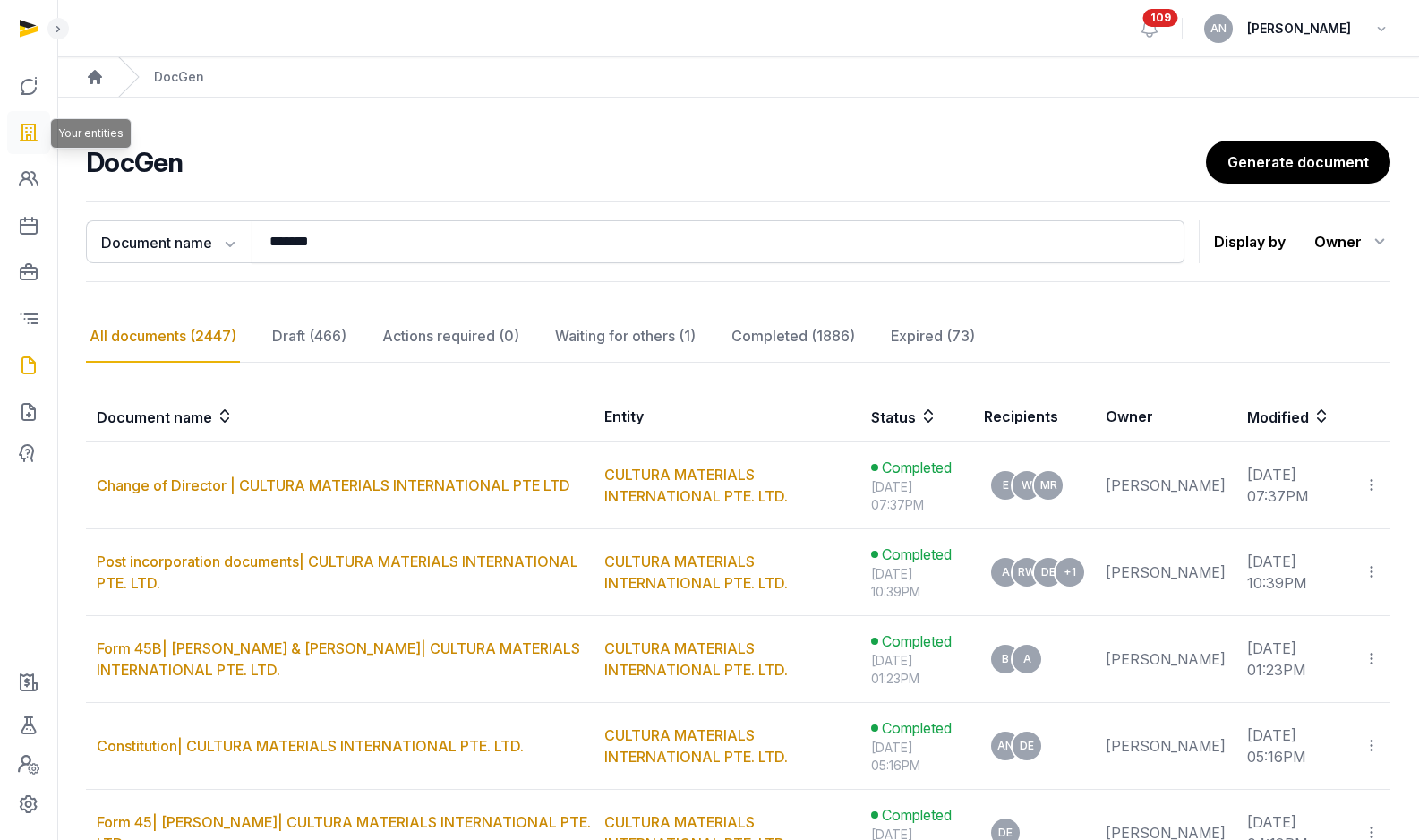
click at [18, 130] on icon at bounding box center [28, 132] width 22 height 28
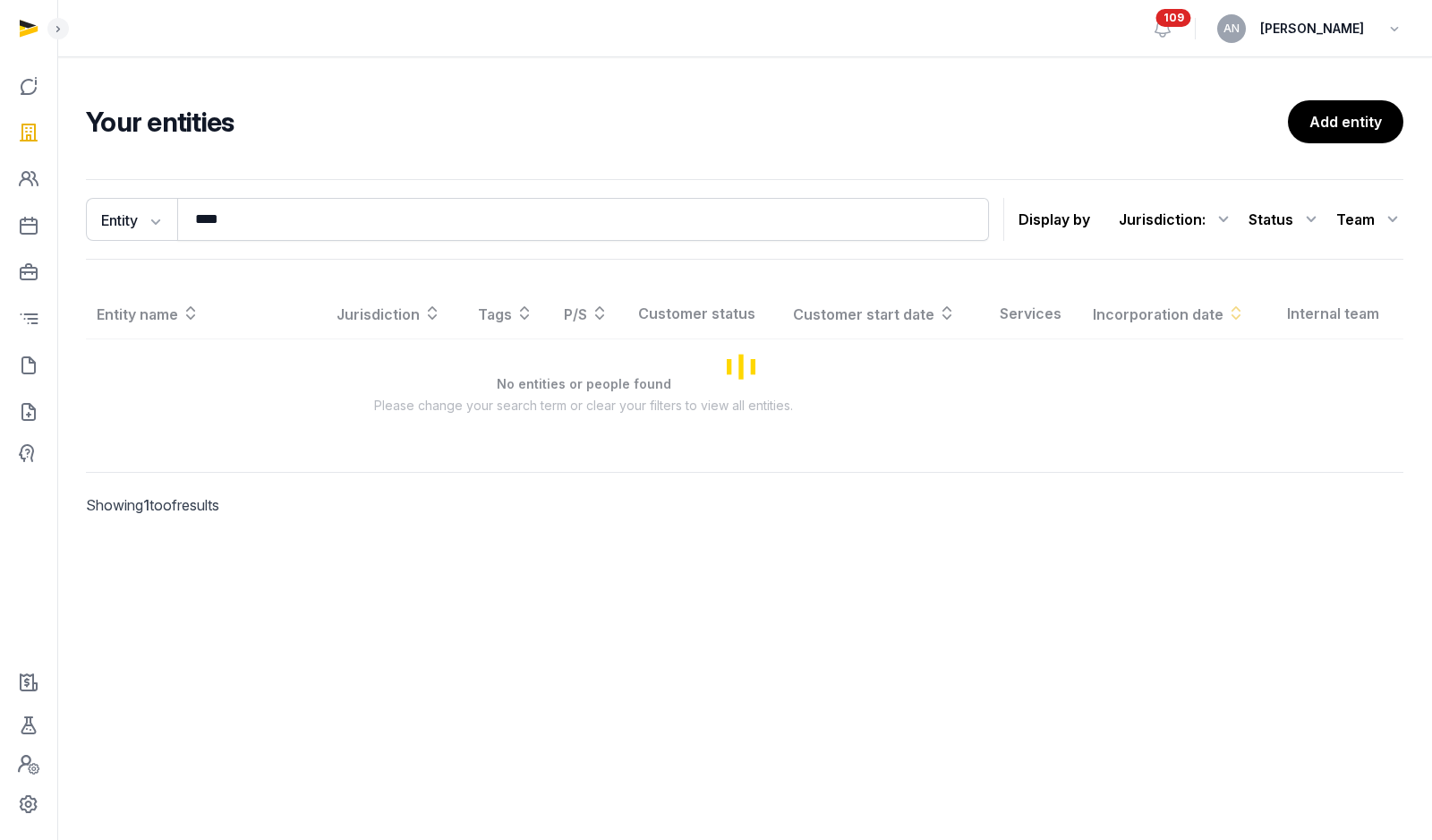
click at [365, 243] on div "Entity Entity People Tags Services **** Search Display by Jurisdiction : All ju…" at bounding box center [744, 220] width 1317 height 81
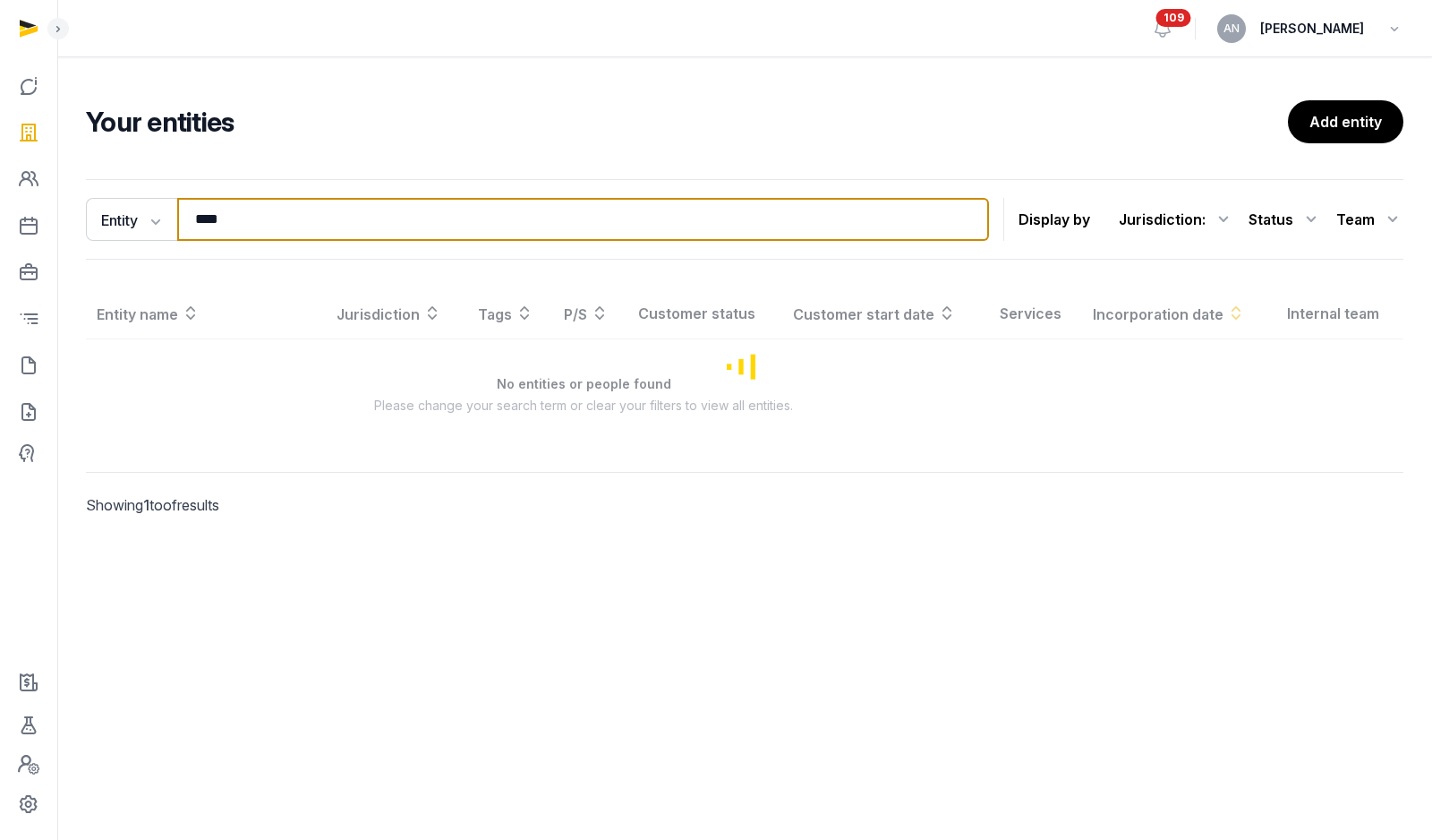
click at [366, 219] on input "****" at bounding box center [584, 220] width 812 height 43
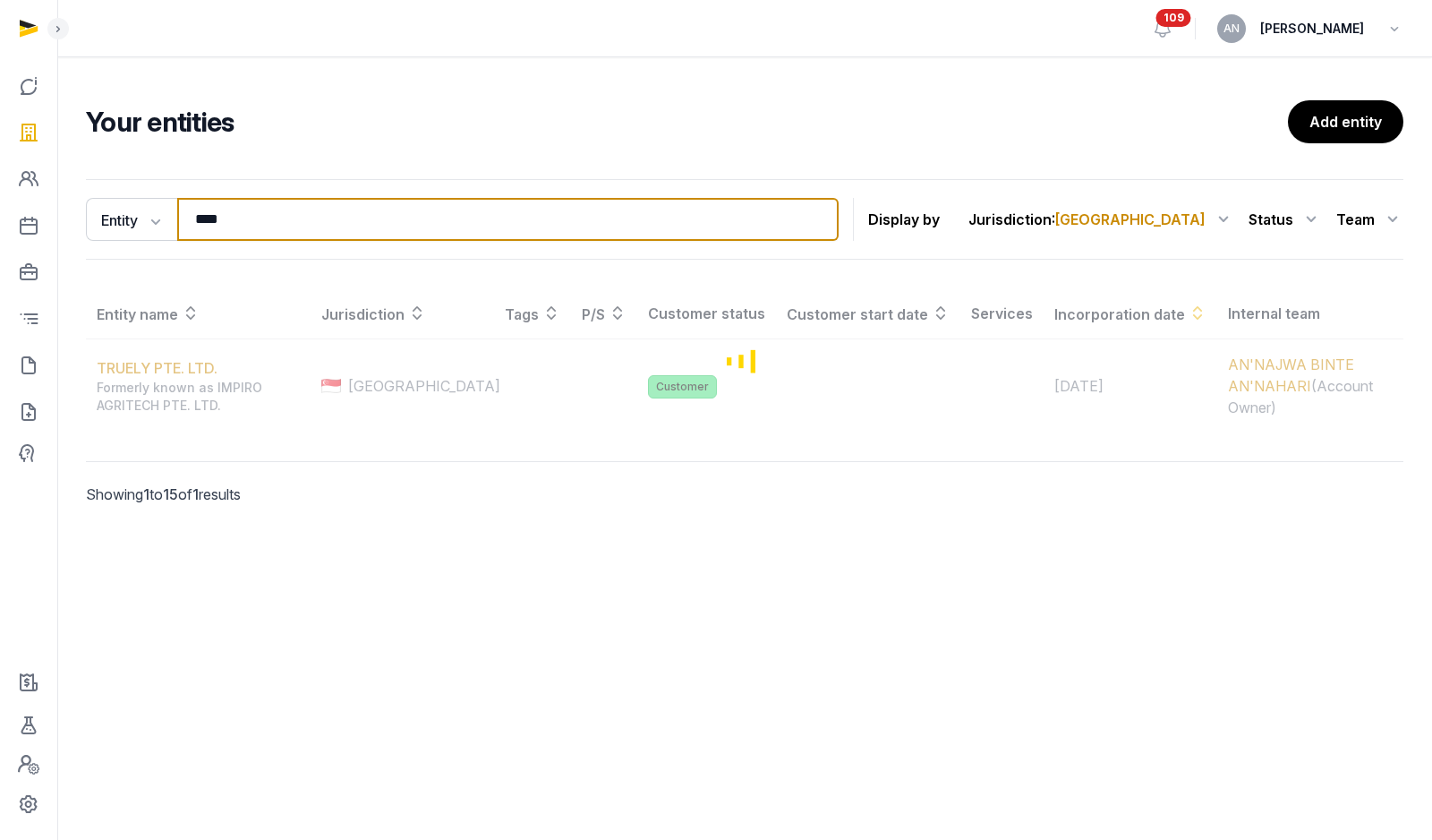
click at [366, 218] on input "****" at bounding box center [508, 220] width 662 height 43
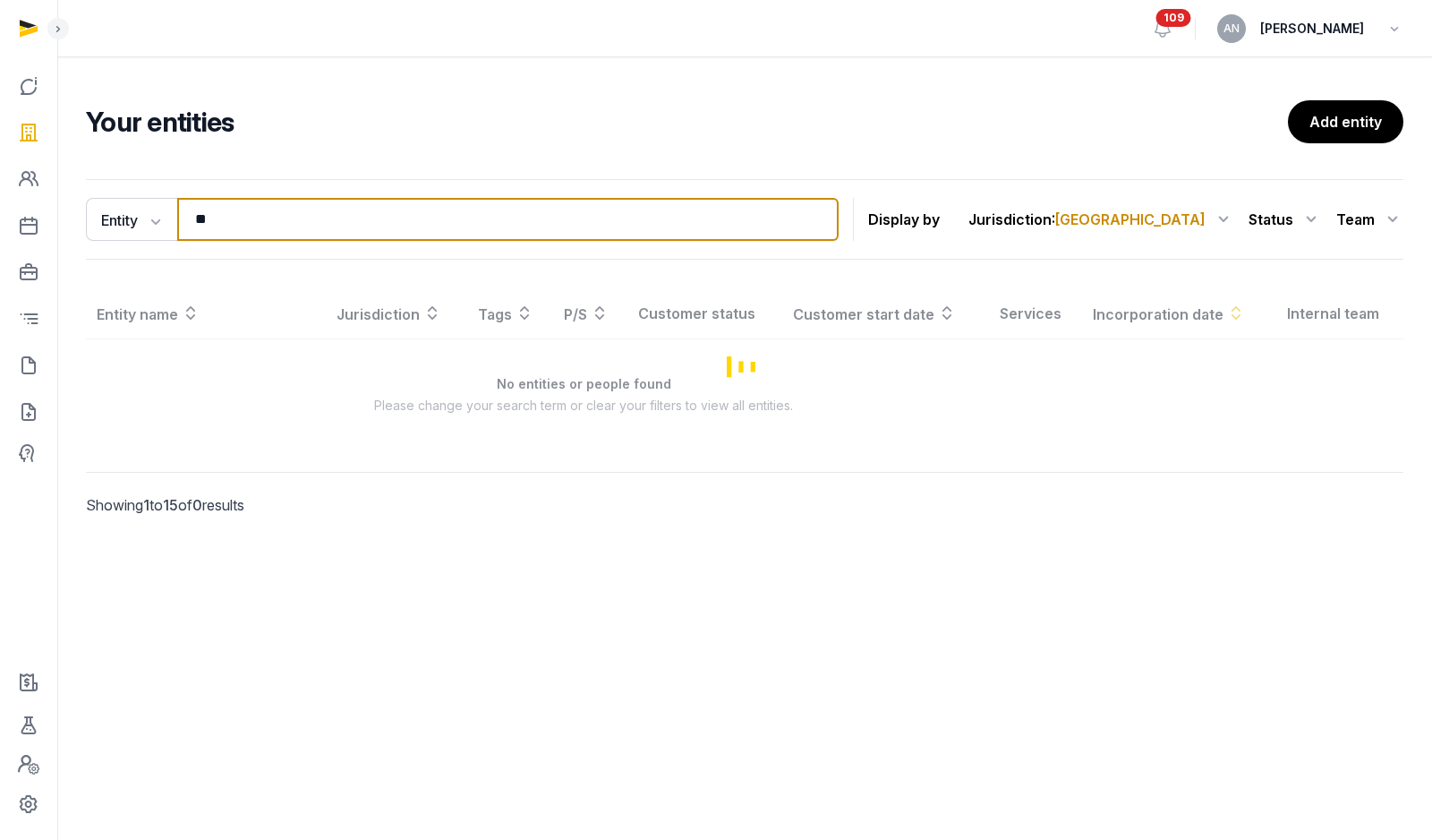
type input "***"
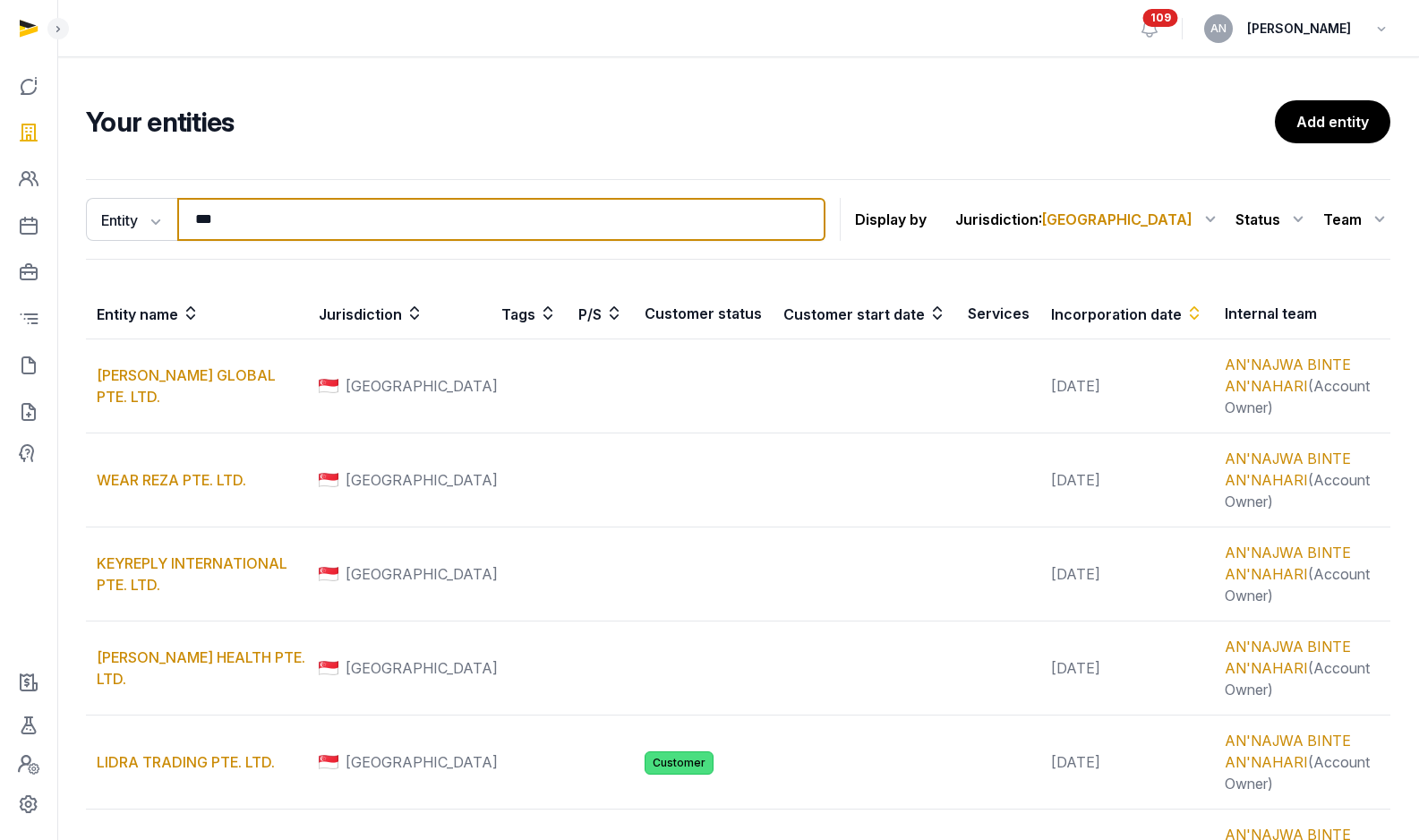
click at [286, 233] on input "***" at bounding box center [502, 220] width 648 height 43
click at [292, 217] on input "***" at bounding box center [502, 220] width 648 height 43
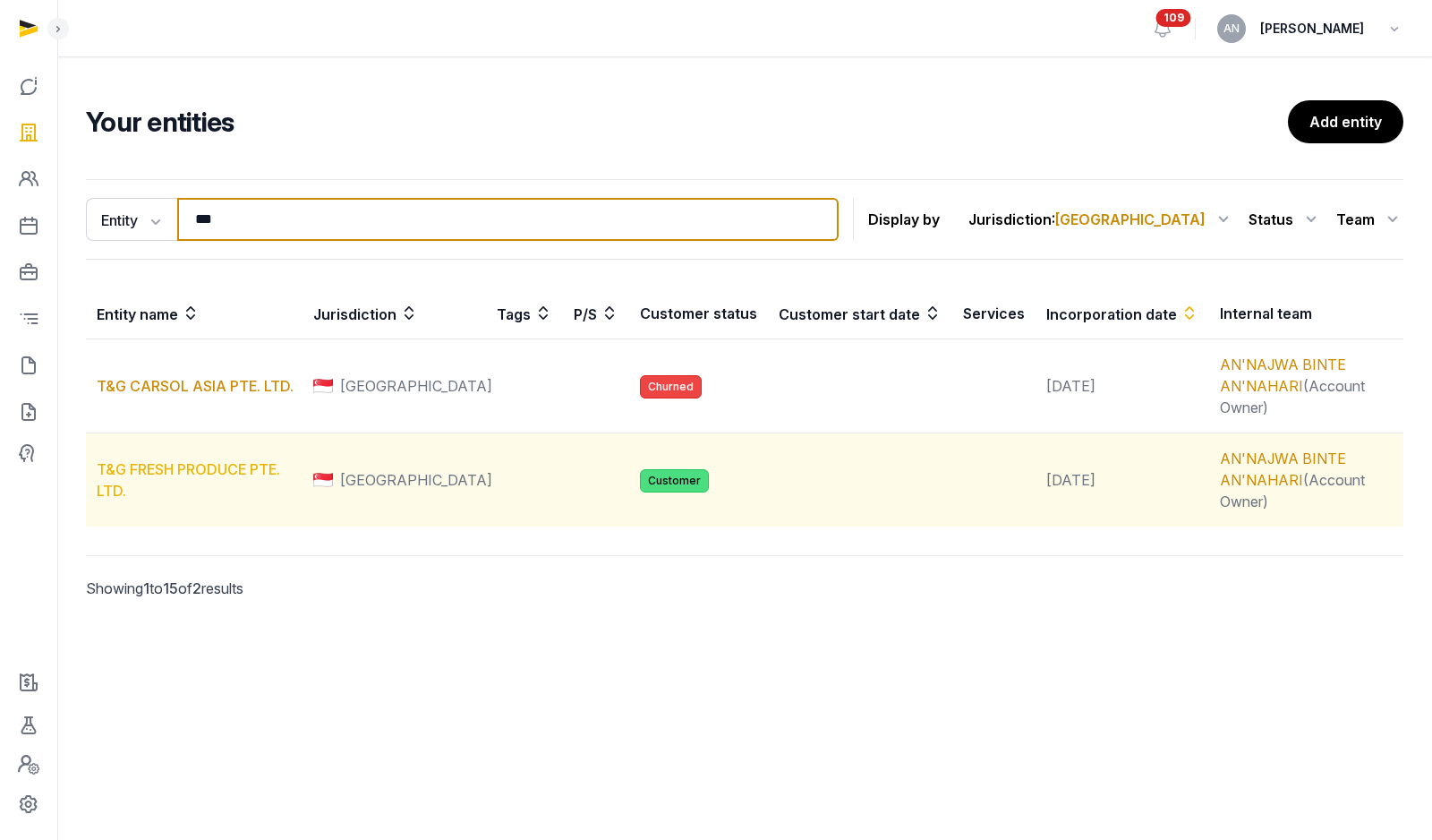
type input "***"
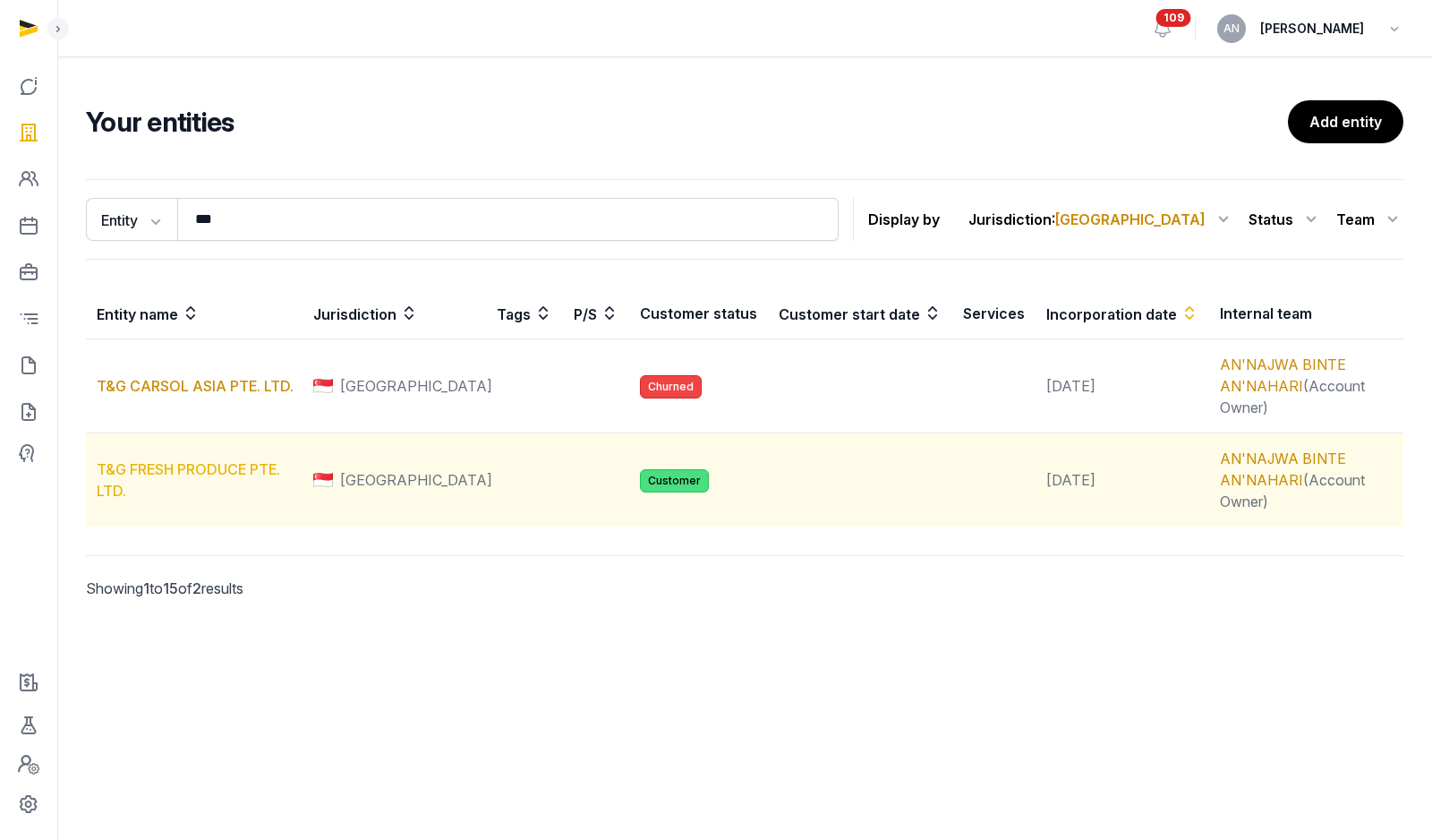
click at [199, 460] on link "T&G FRESH PRODUCE PTE. LTD." at bounding box center [188, 480] width 183 height 39
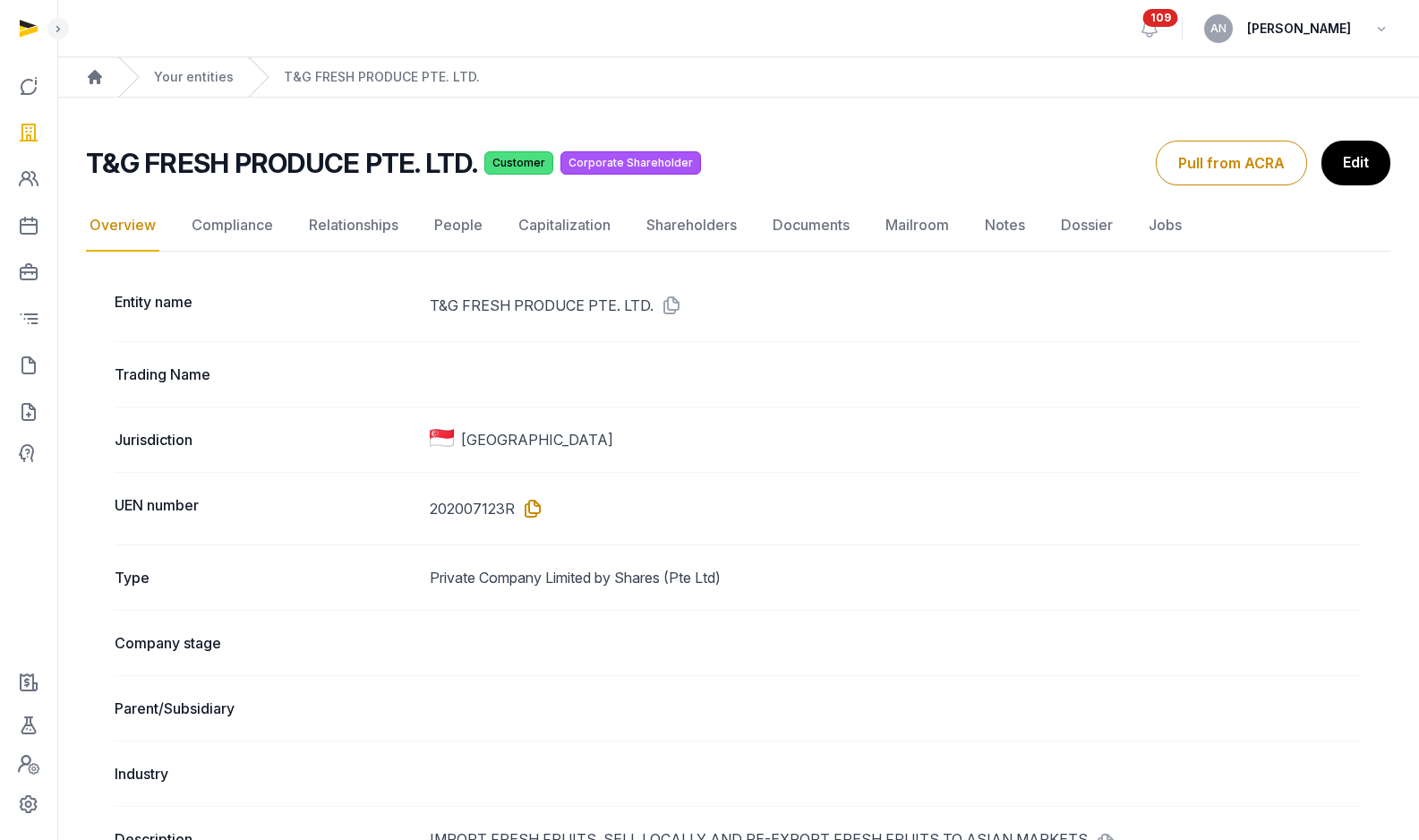
drag, startPoint x: 548, startPoint y: 502, endPoint x: 530, endPoint y: 512, distance: 20.6
click at [548, 502] on dd "202007123R" at bounding box center [896, 508] width 932 height 28
click at [529, 512] on icon at bounding box center [529, 508] width 28 height 28
click at [540, 520] on icon at bounding box center [529, 508] width 28 height 28
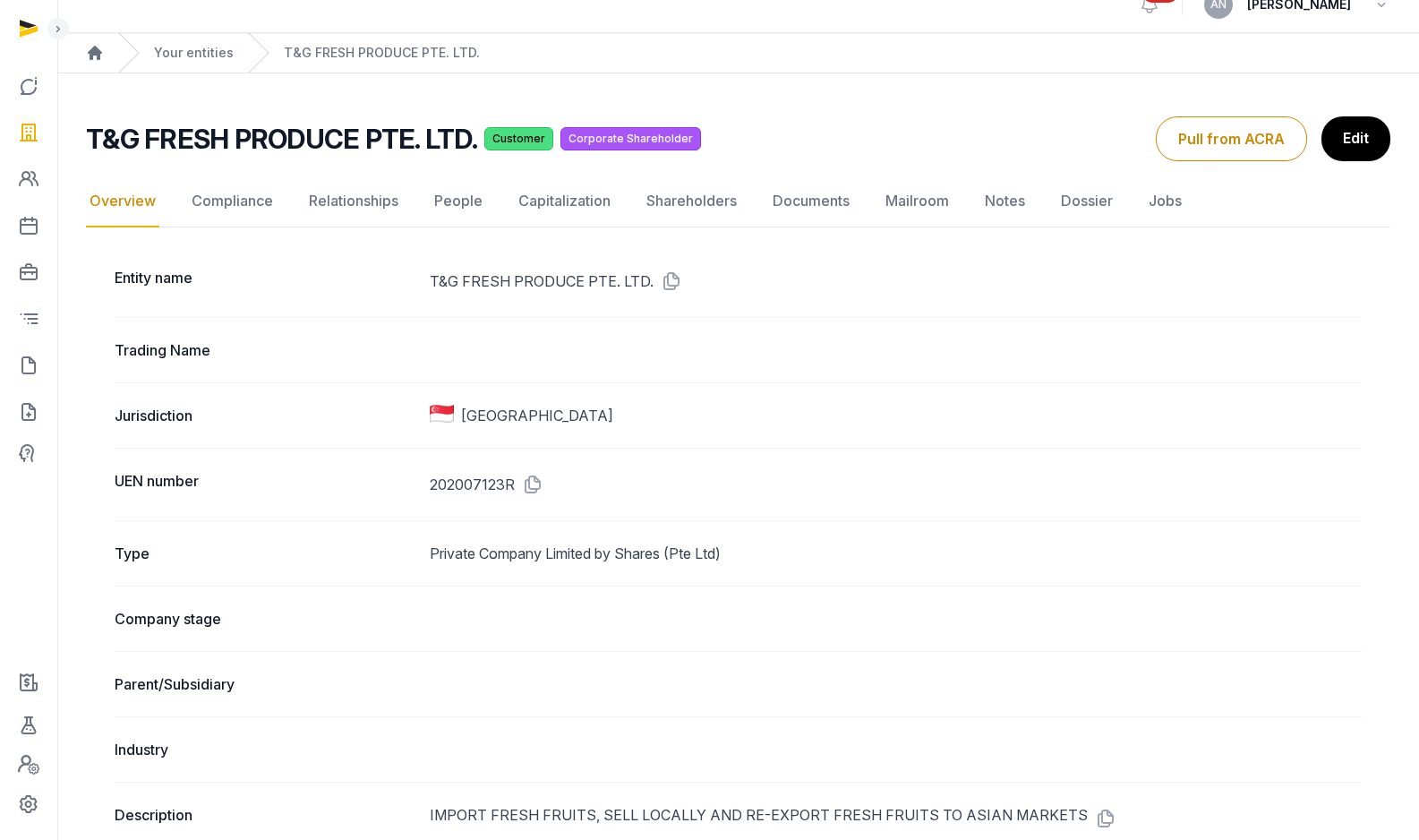
scroll to position [35, 0]
